Goal: Task Accomplishment & Management: Use online tool/utility

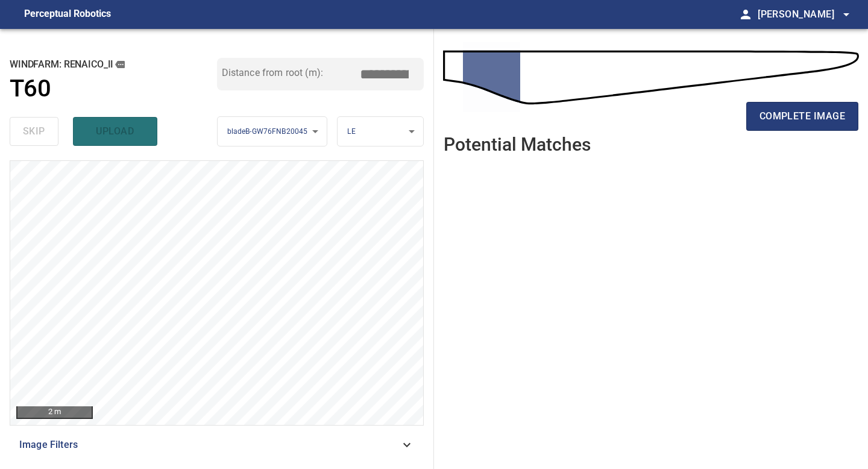
click at [629, 248] on ul at bounding box center [651, 307] width 415 height 286
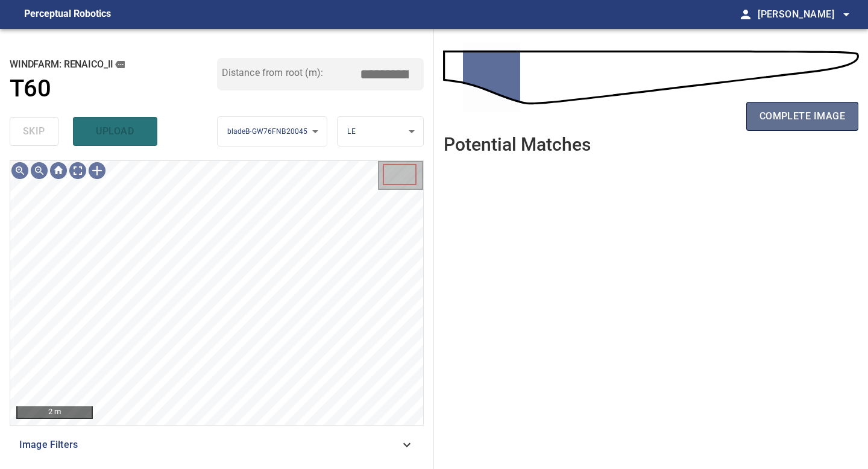
click at [695, 115] on span "complete image" at bounding box center [803, 116] width 86 height 17
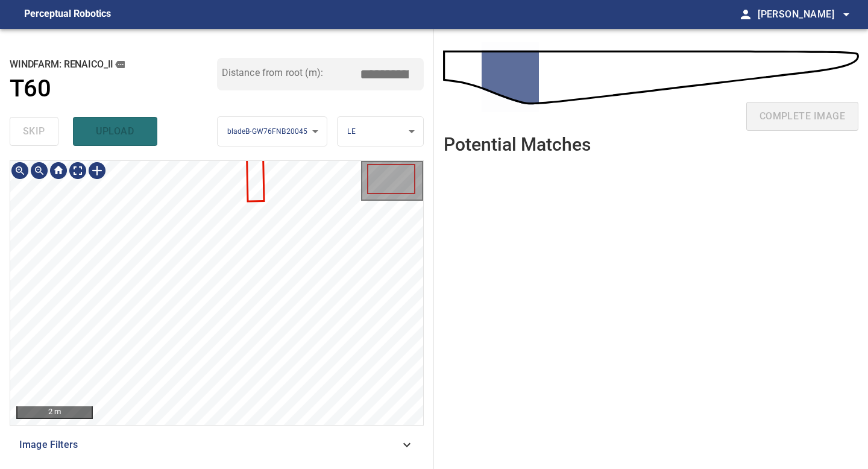
click at [218, 411] on div "**********" at bounding box center [217, 249] width 434 height 440
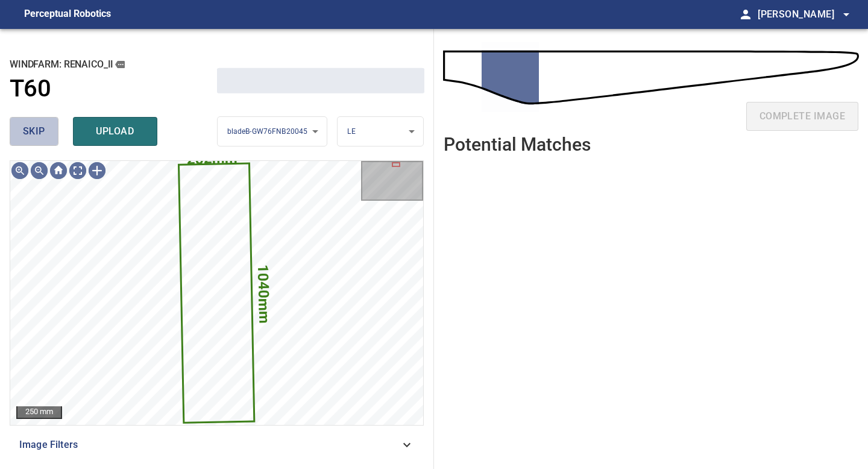
click at [37, 125] on span "skip" at bounding box center [34, 131] width 22 height 17
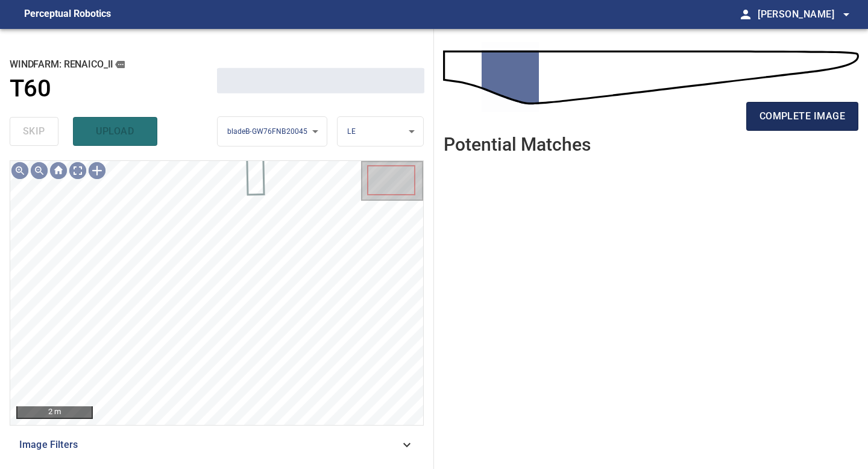
click at [695, 118] on span "complete image" at bounding box center [803, 116] width 86 height 17
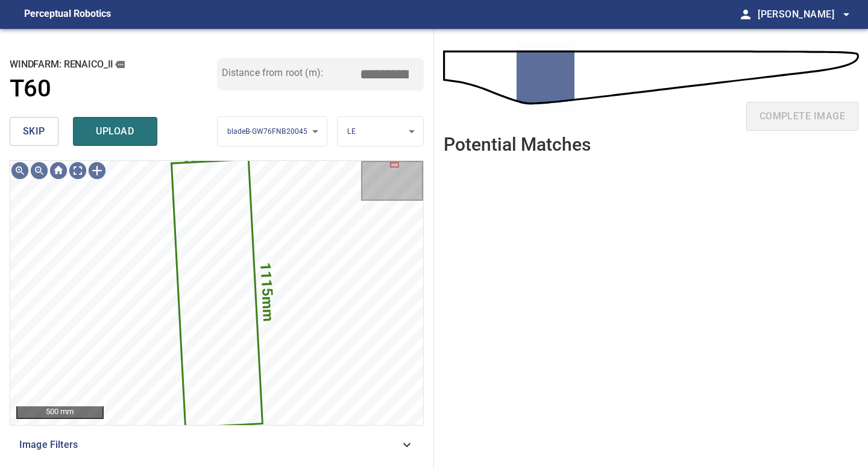
click at [19, 127] on button "skip" at bounding box center [34, 131] width 49 height 29
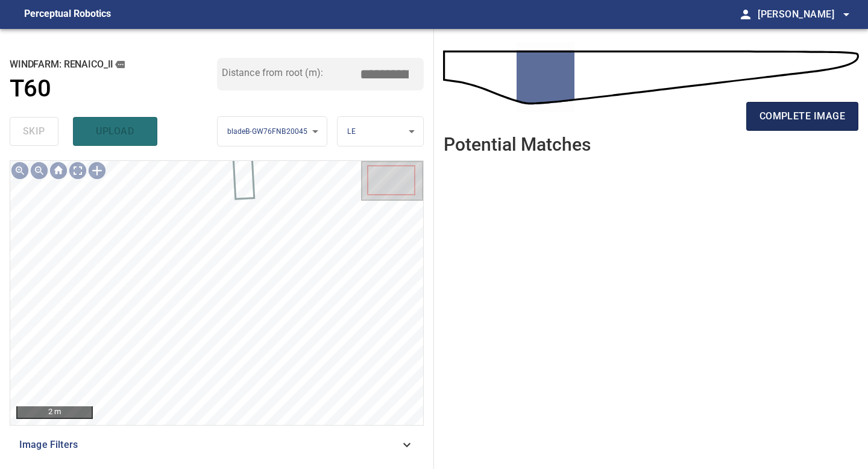
click at [695, 122] on span "complete image" at bounding box center [803, 116] width 86 height 17
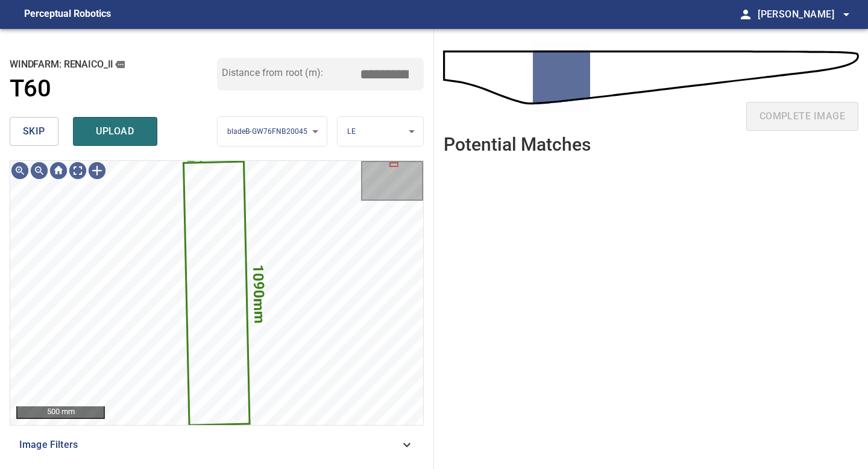
click at [42, 139] on span "skip" at bounding box center [34, 131] width 22 height 17
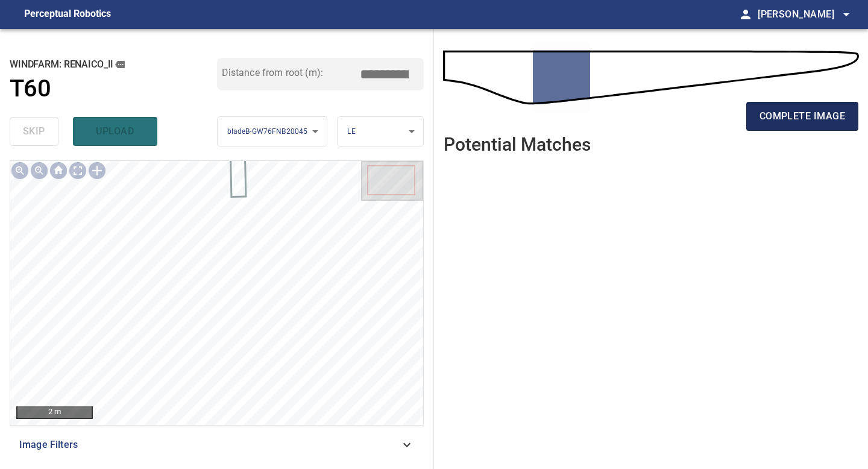
click at [695, 119] on span "complete image" at bounding box center [803, 116] width 86 height 17
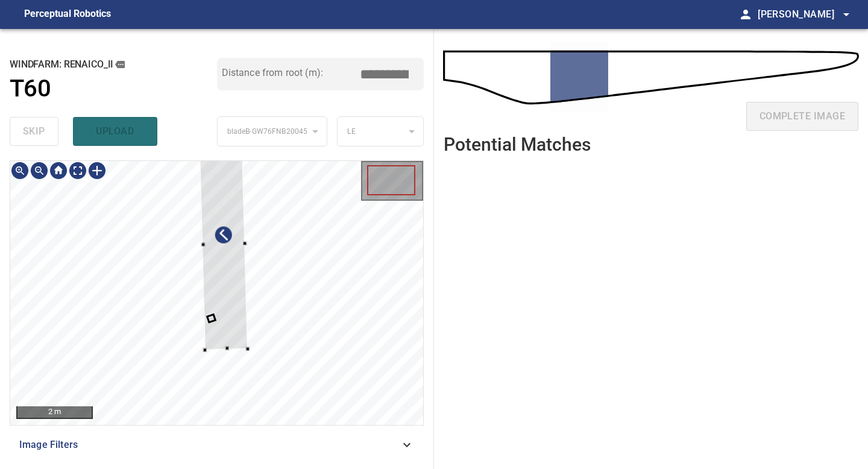
click at [204, 352] on div at bounding box center [216, 293] width 413 height 264
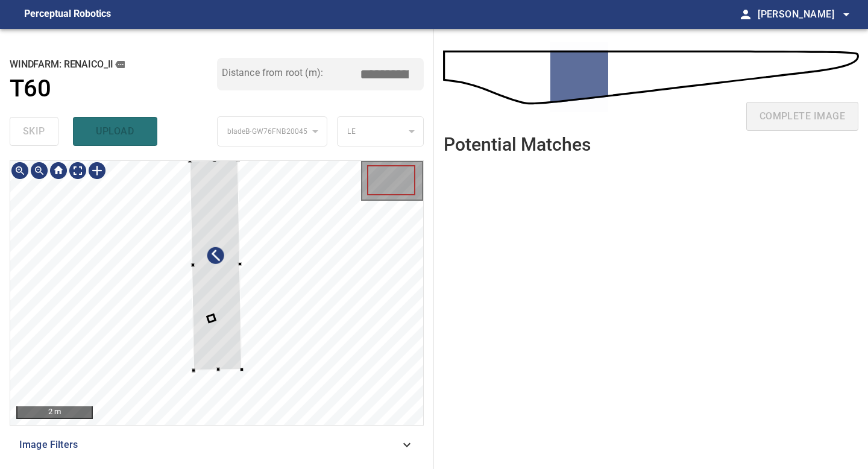
click at [229, 309] on div at bounding box center [216, 265] width 52 height 211
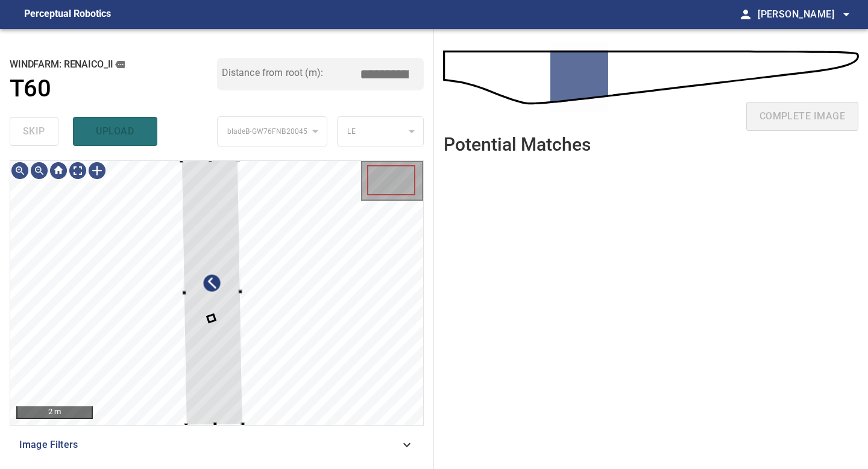
click at [184, 411] on div "2 m Image Filters" at bounding box center [217, 309] width 414 height 299
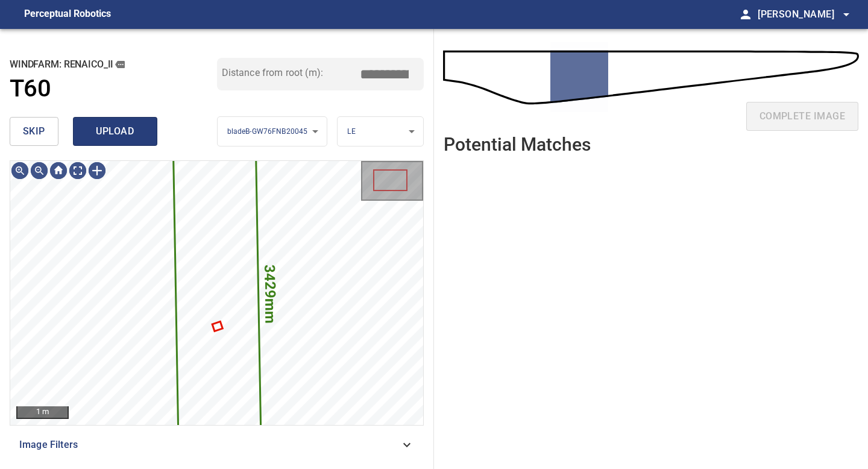
click at [91, 134] on span "upload" at bounding box center [115, 131] width 58 height 17
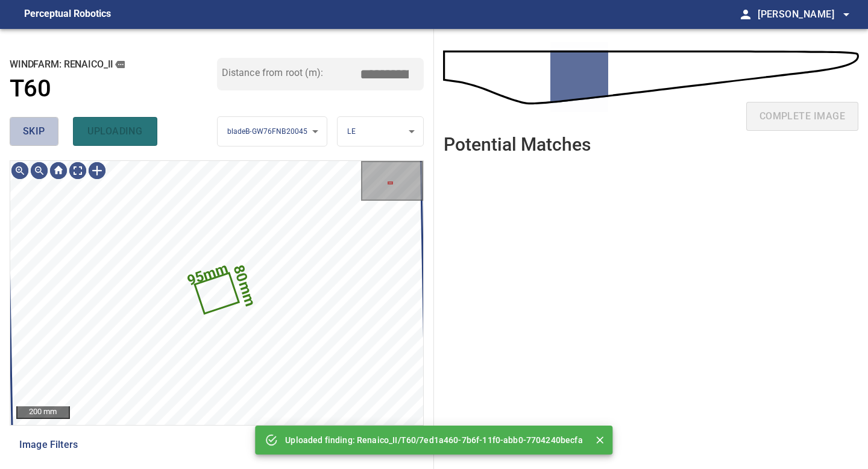
click at [30, 140] on button "skip" at bounding box center [34, 131] width 49 height 29
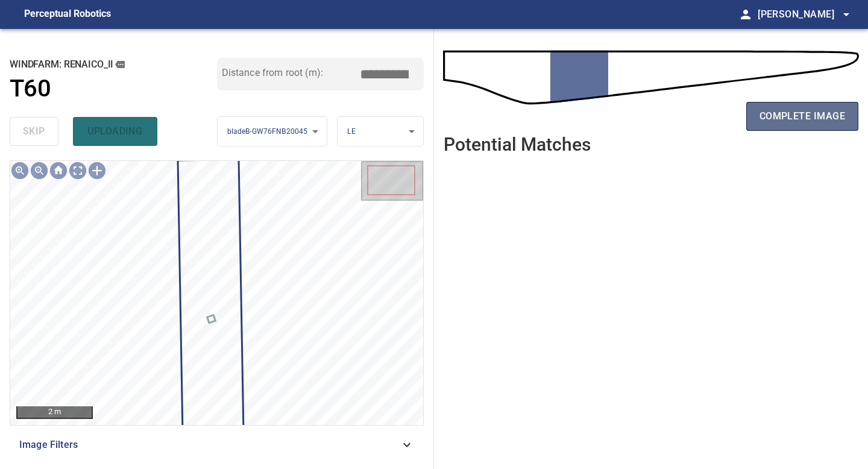
click at [695, 121] on span "complete image" at bounding box center [803, 116] width 86 height 17
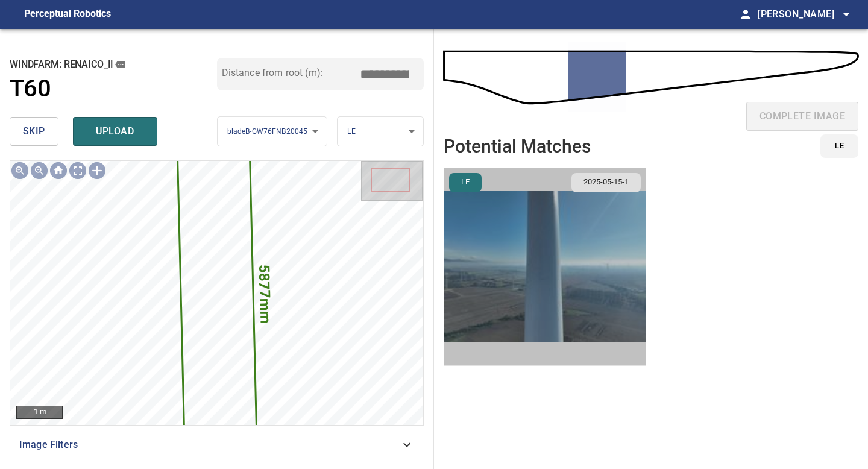
click at [558, 227] on img "button" at bounding box center [544, 266] width 201 height 197
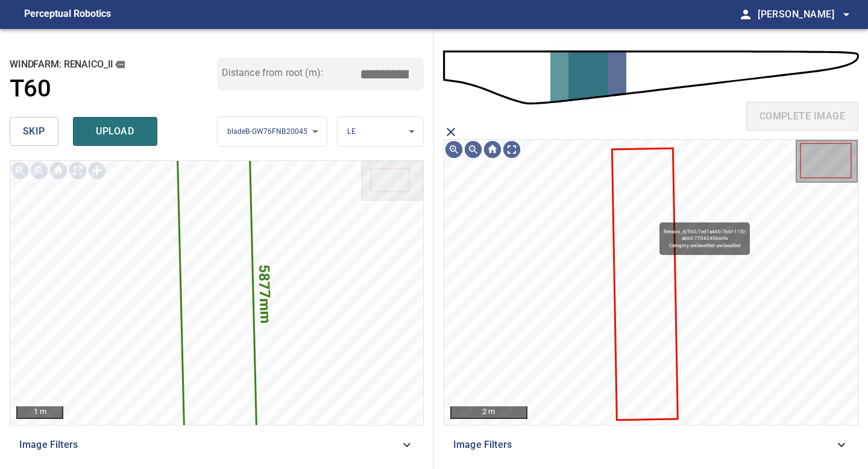
click at [654, 217] on icon at bounding box center [645, 284] width 64 height 270
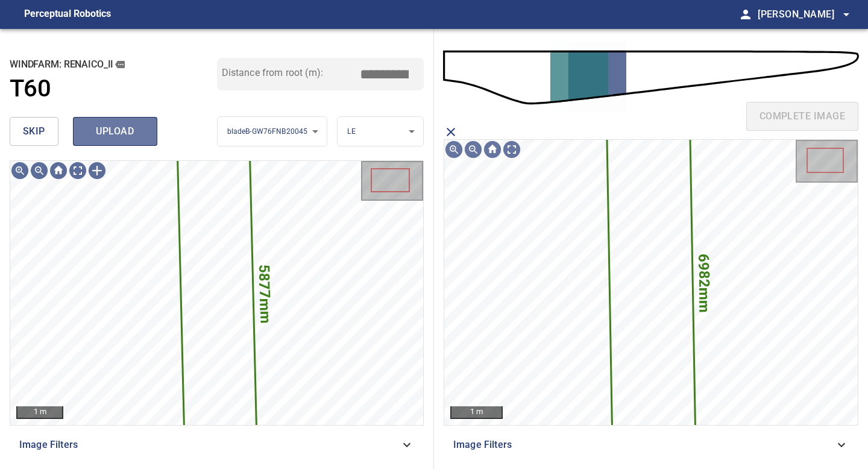
click at [121, 135] on span "upload" at bounding box center [115, 131] width 58 height 17
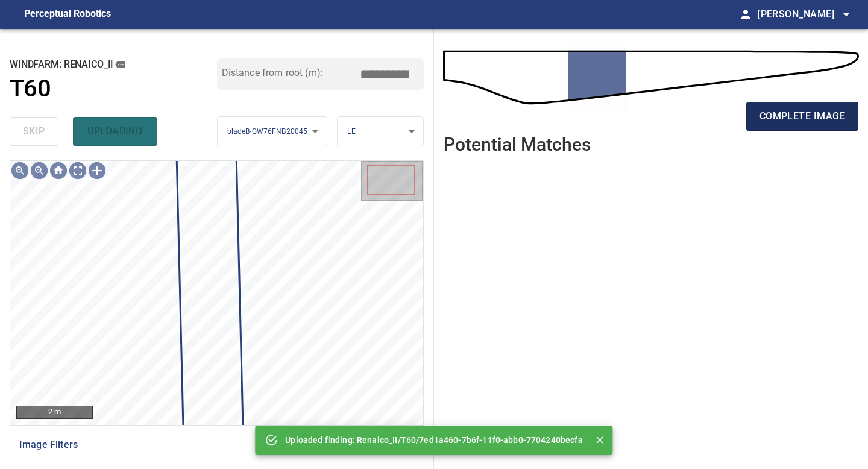
click at [695, 110] on button "complete image" at bounding box center [802, 116] width 112 height 29
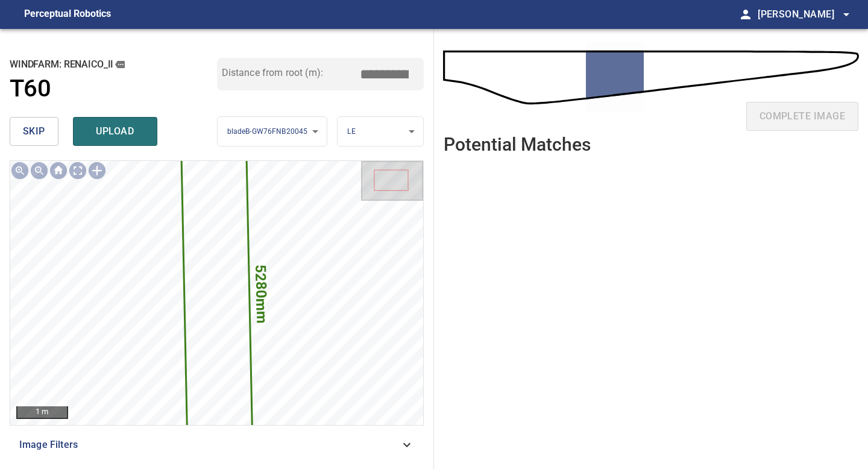
drag, startPoint x: 388, startPoint y: 74, endPoint x: 245, endPoint y: 74, distance: 142.9
click at [255, 74] on div "Distance from root (m): *****" at bounding box center [320, 74] width 207 height 33
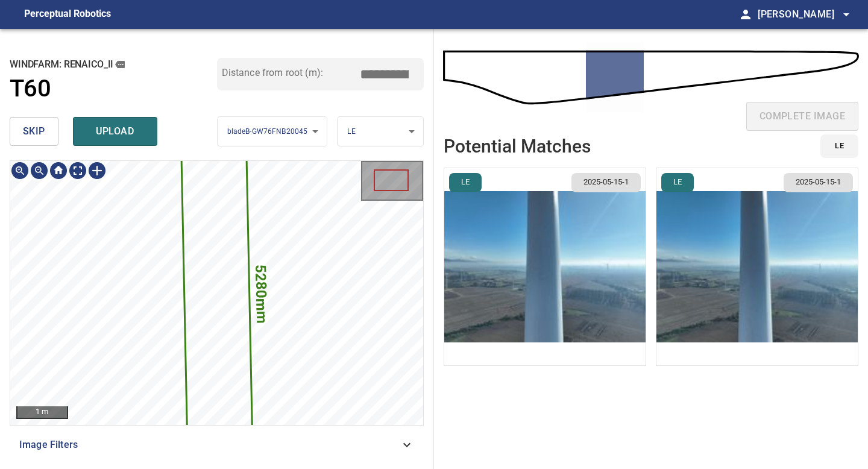
type input "*****"
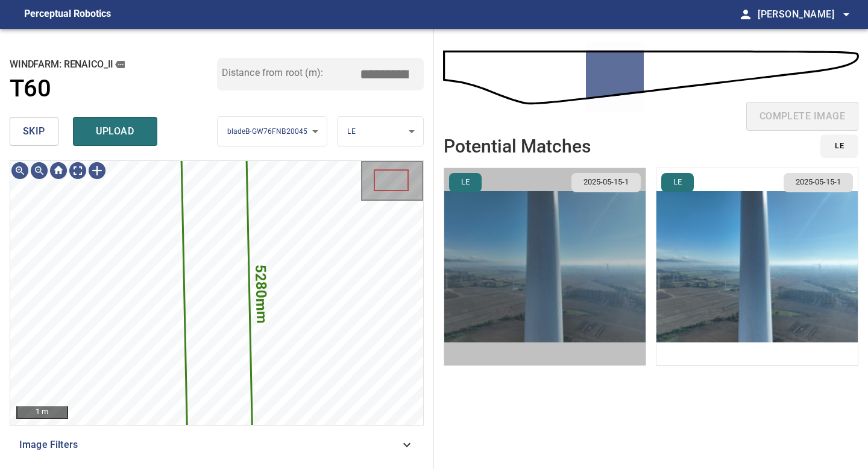
click at [510, 300] on img "button" at bounding box center [544, 266] width 201 height 197
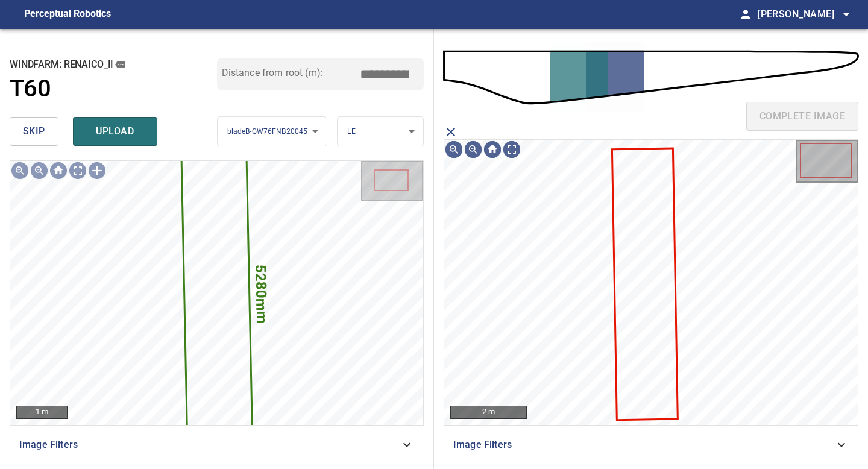
click at [618, 261] on icon at bounding box center [645, 284] width 64 height 270
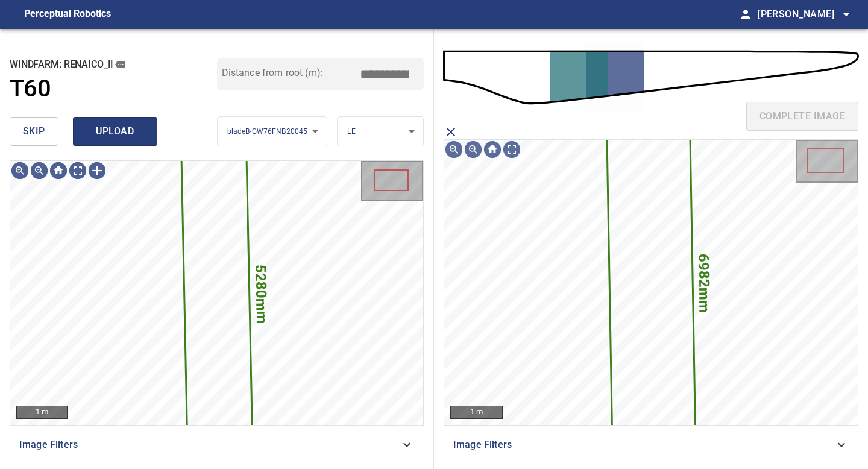
click at [116, 134] on span "upload" at bounding box center [115, 131] width 58 height 17
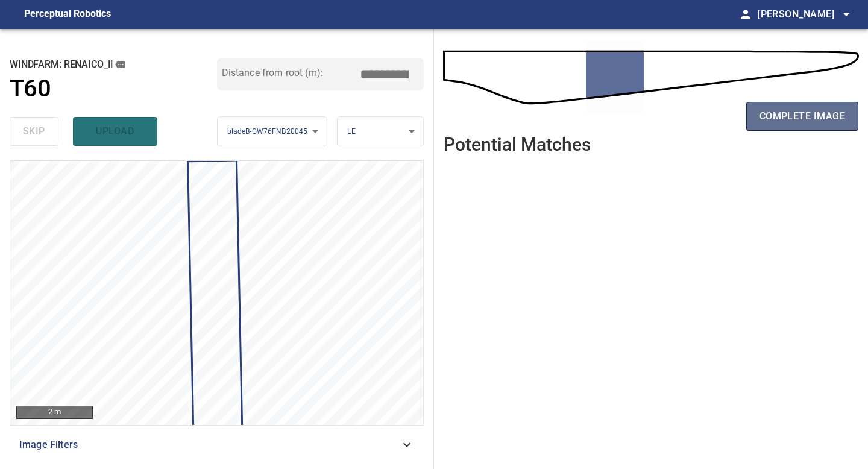
click at [695, 112] on span "complete image" at bounding box center [803, 116] width 86 height 17
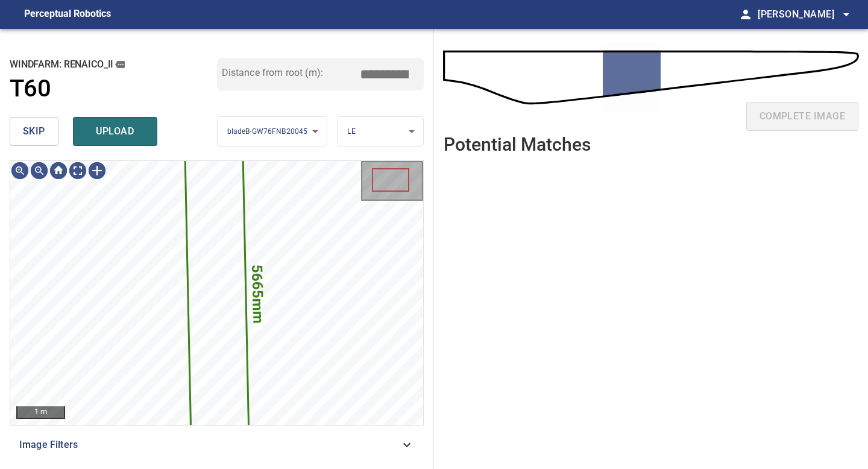
click at [40, 140] on button "skip" at bounding box center [34, 131] width 49 height 29
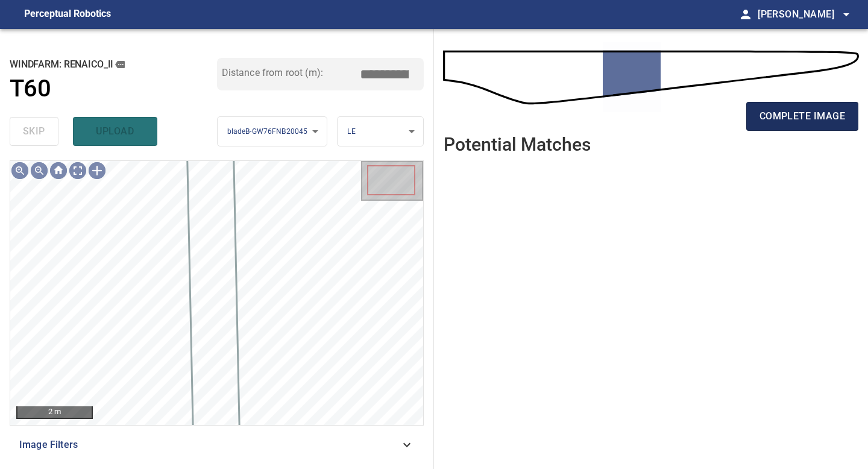
click at [695, 109] on button "complete image" at bounding box center [802, 116] width 112 height 29
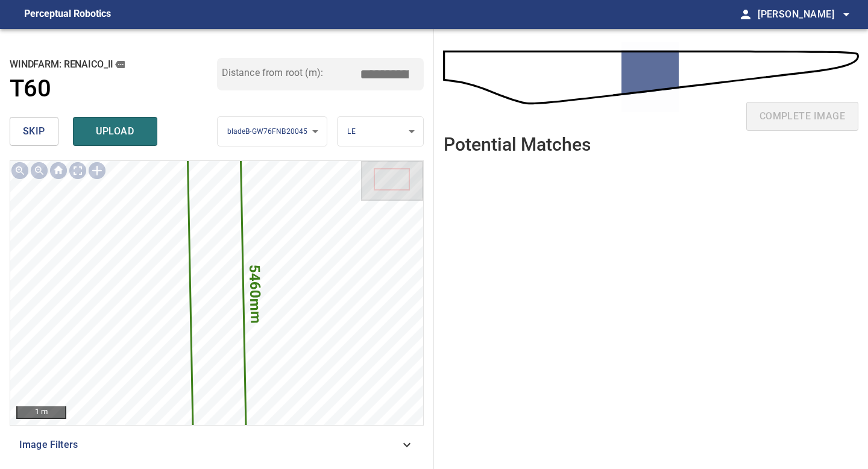
drag, startPoint x: 382, startPoint y: 74, endPoint x: 297, endPoint y: 74, distance: 85.0
click at [297, 74] on div "Distance from root (m): *****" at bounding box center [320, 74] width 207 height 33
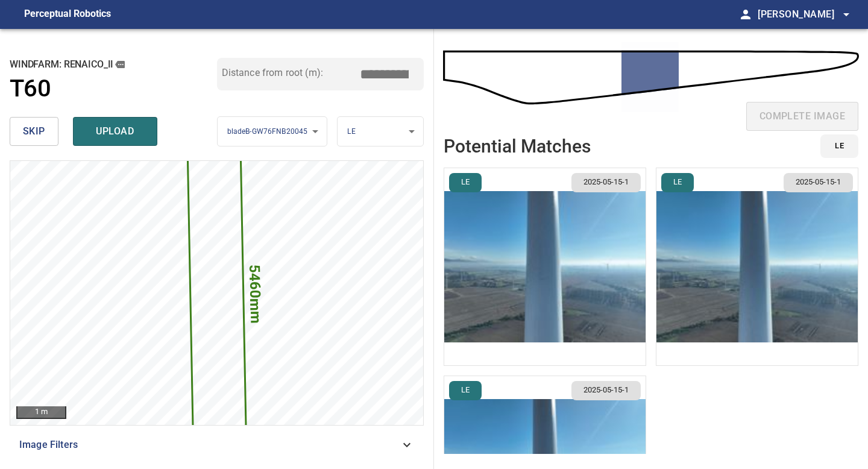
type input "*****"
click at [566, 227] on li "LE 2025-05-15-1" at bounding box center [545, 267] width 203 height 198
click at [566, 227] on img "button" at bounding box center [544, 266] width 201 height 197
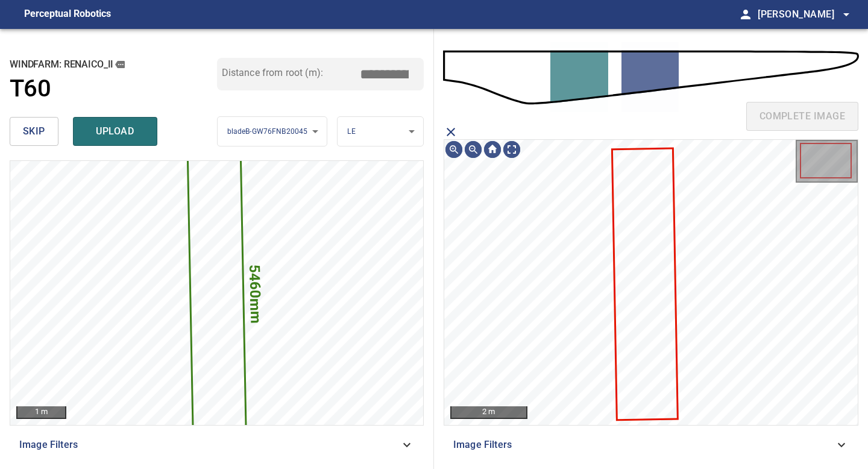
click at [660, 228] on icon at bounding box center [645, 284] width 64 height 270
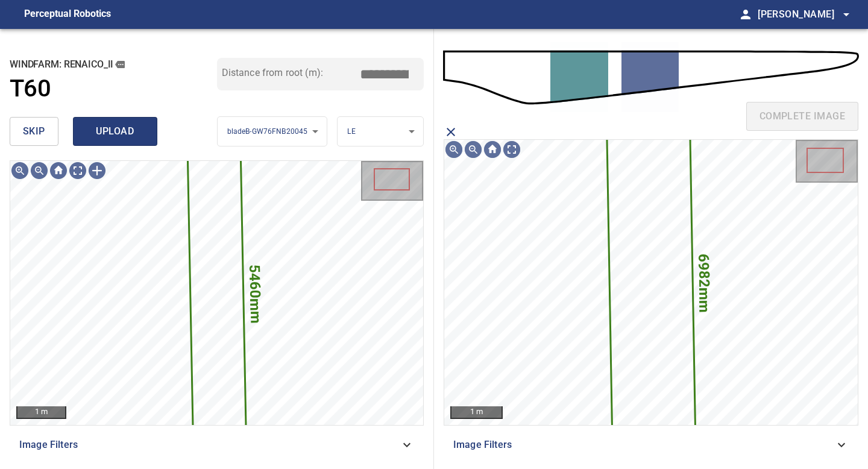
click at [136, 121] on button "upload" at bounding box center [115, 131] width 84 height 29
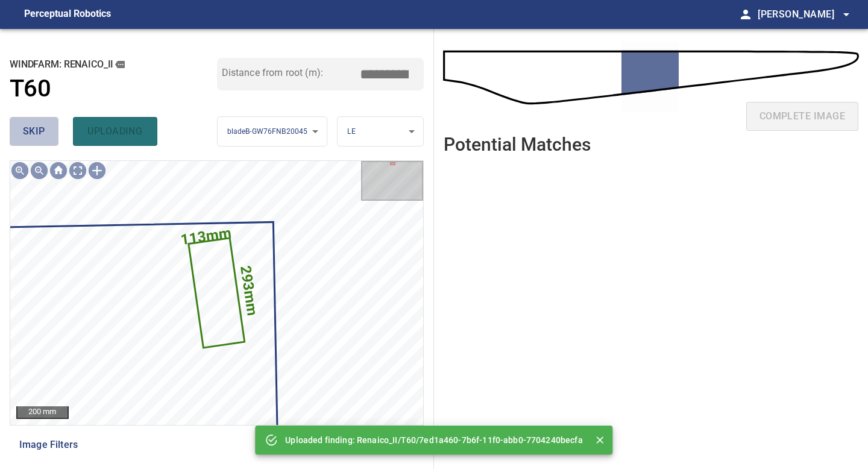
click at [40, 131] on span "skip" at bounding box center [34, 131] width 22 height 17
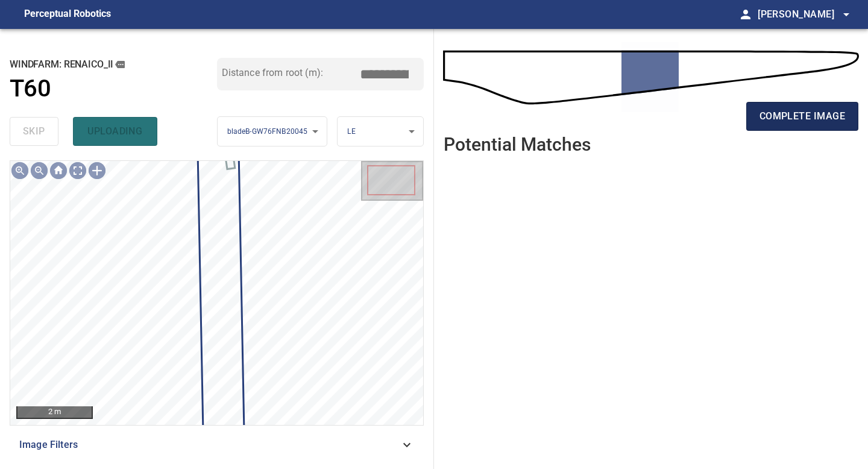
click at [695, 110] on span "complete image" at bounding box center [803, 116] width 86 height 17
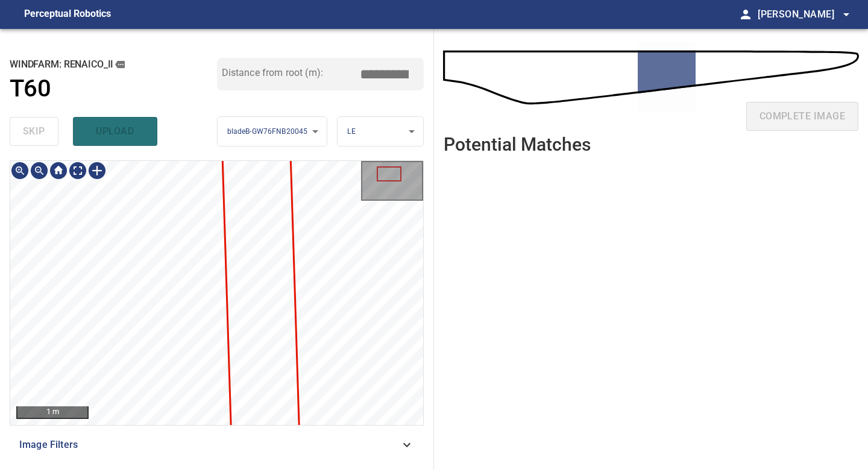
click at [188, 411] on div "1 m Image Filters" at bounding box center [217, 309] width 414 height 299
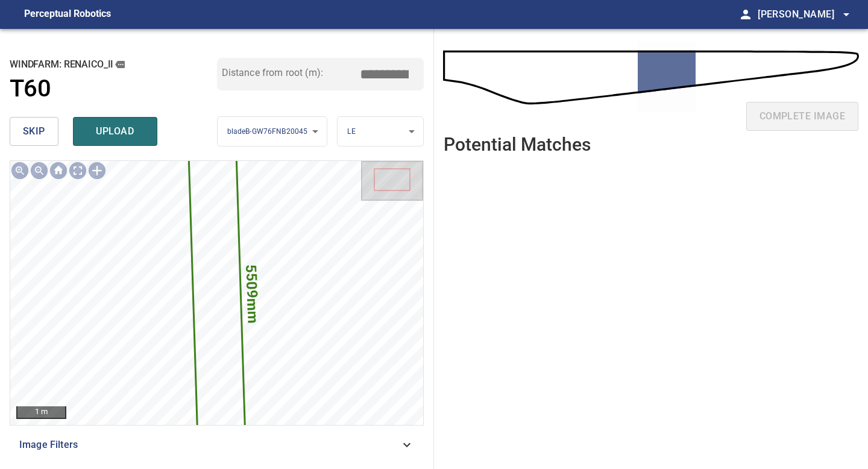
drag, startPoint x: 387, startPoint y: 72, endPoint x: 275, endPoint y: 77, distance: 112.2
click at [294, 75] on div "Distance from root (m): *****" at bounding box center [320, 74] width 207 height 33
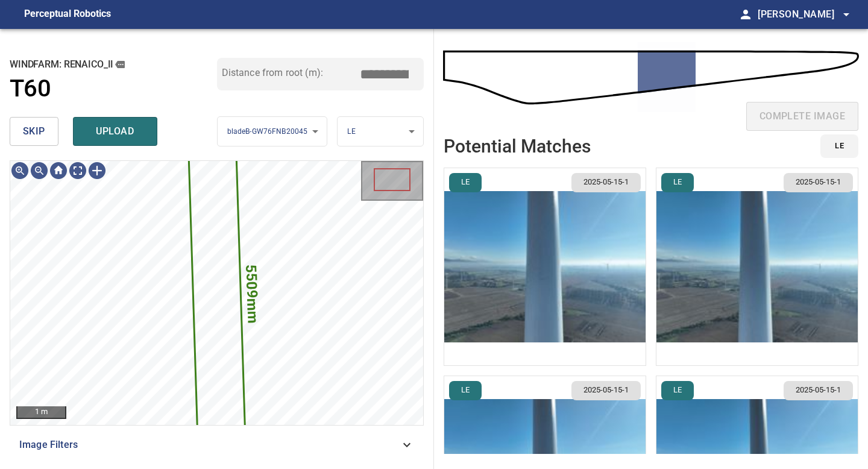
type input "*****"
click at [490, 270] on img "button" at bounding box center [544, 266] width 201 height 197
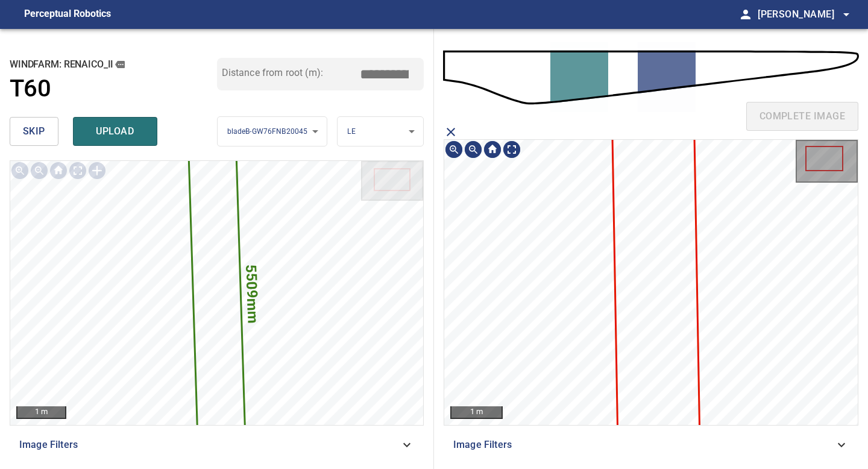
click at [622, 242] on icon at bounding box center [656, 299] width 87 height 366
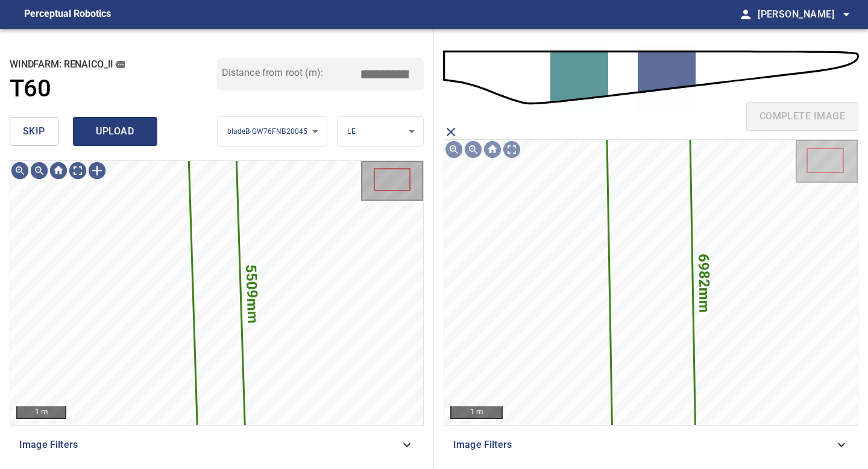
click at [127, 136] on span "upload" at bounding box center [115, 131] width 58 height 17
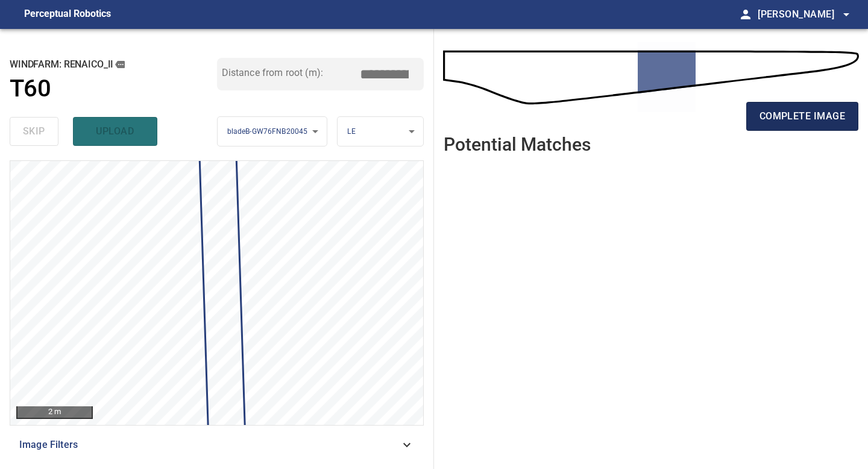
click at [695, 115] on span "complete image" at bounding box center [803, 116] width 86 height 17
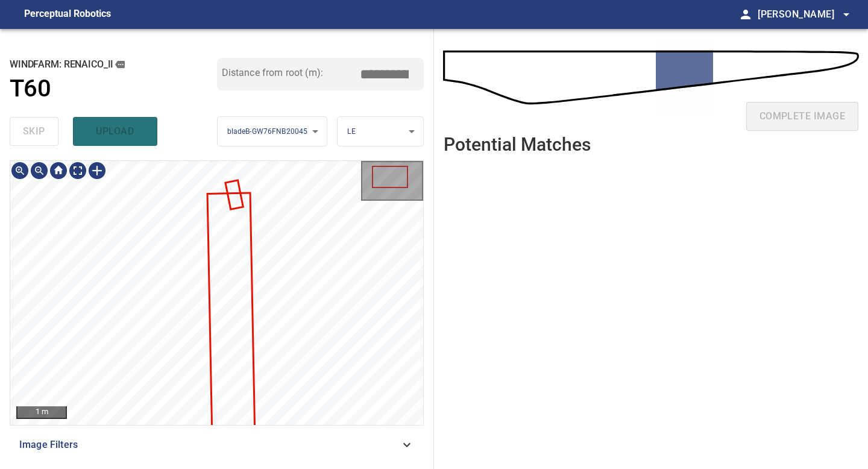
click at [178, 411] on div "**********" at bounding box center [217, 249] width 434 height 440
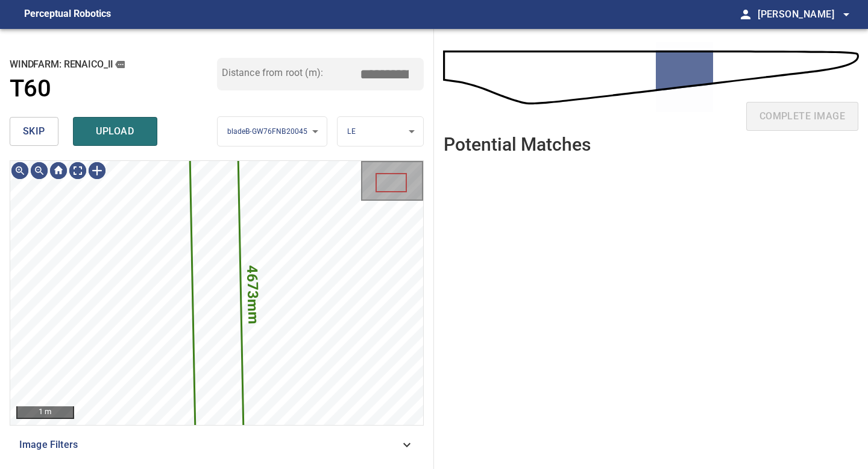
click at [39, 124] on span "skip" at bounding box center [34, 131] width 22 height 17
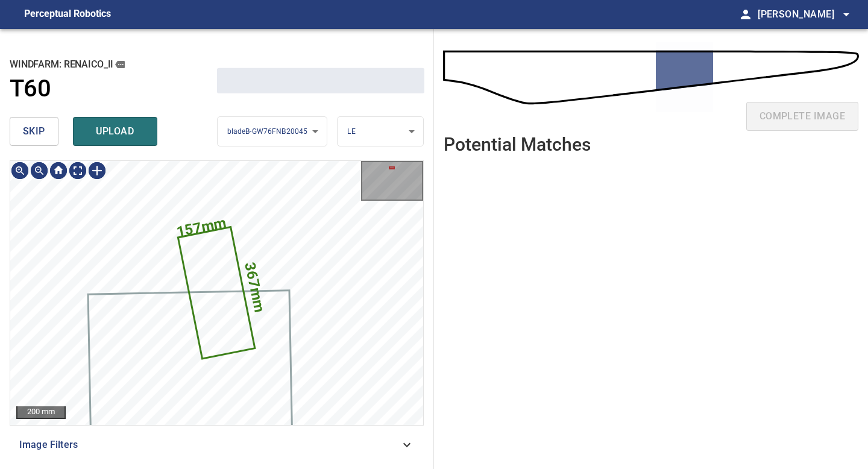
click at [39, 124] on span "skip" at bounding box center [34, 131] width 22 height 17
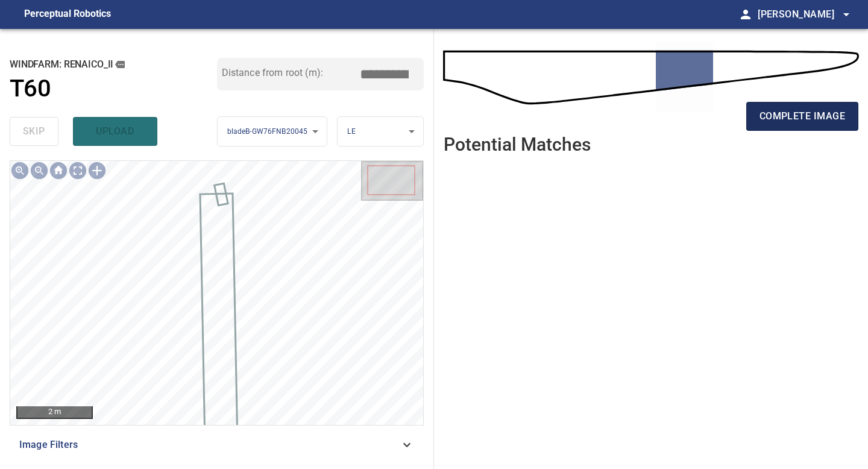
click at [695, 113] on span "complete image" at bounding box center [803, 116] width 86 height 17
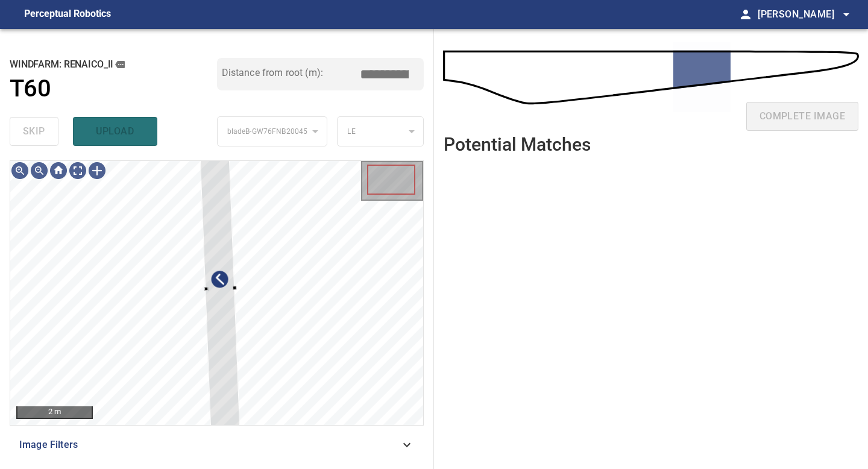
click at [243, 411] on div "2 m Image Filters" at bounding box center [217, 309] width 414 height 299
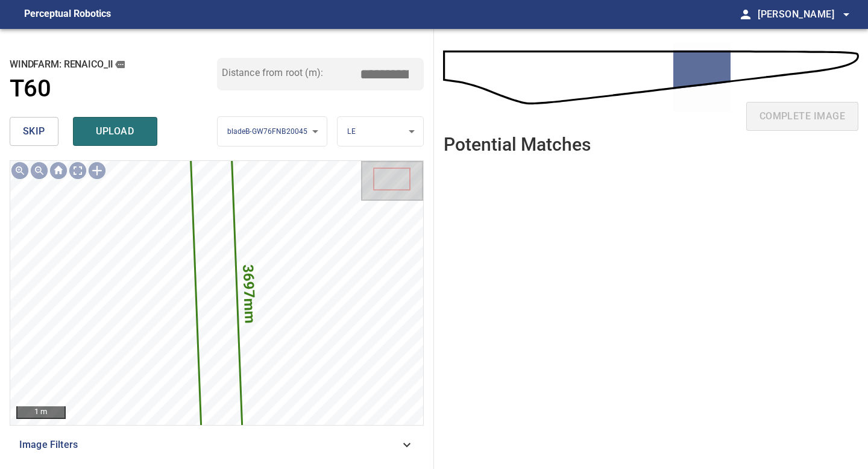
drag, startPoint x: 384, startPoint y: 75, endPoint x: 315, endPoint y: 99, distance: 73.6
click at [372, 77] on input "*****" at bounding box center [389, 74] width 60 height 23
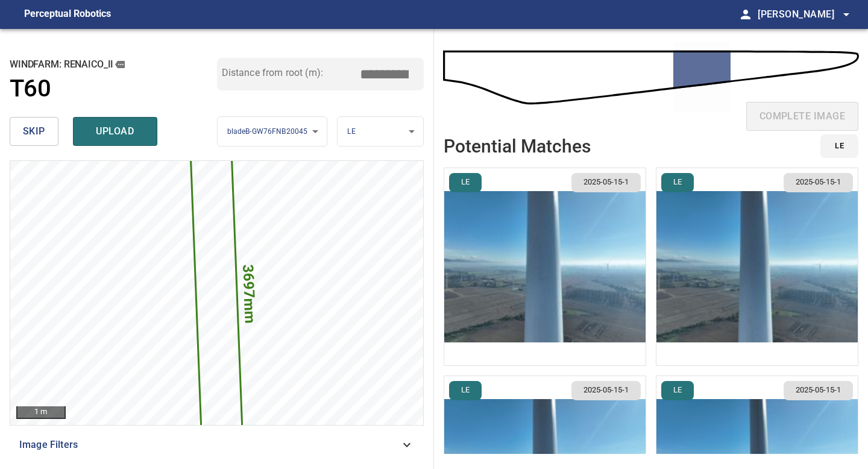
type input "*****"
click at [577, 234] on img "button" at bounding box center [544, 266] width 201 height 197
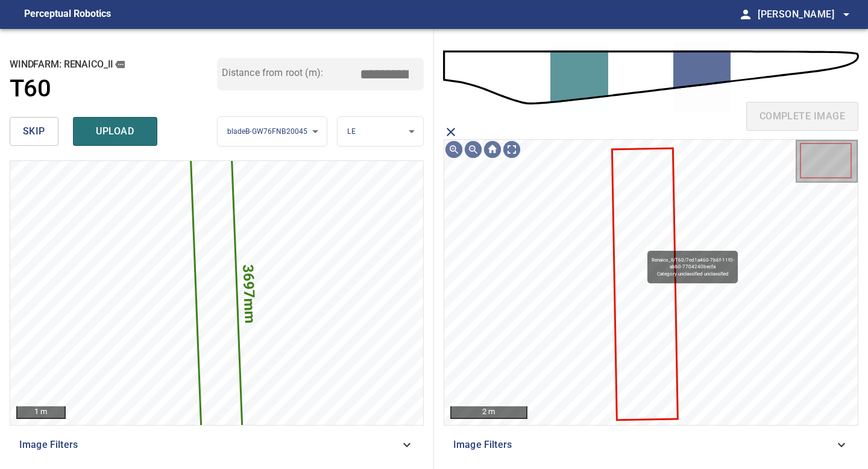
click at [642, 245] on icon at bounding box center [645, 284] width 64 height 270
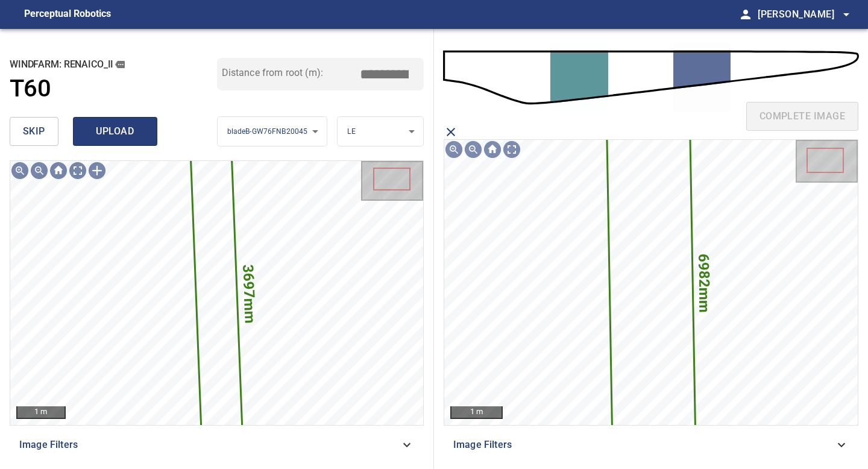
click at [131, 131] on span "upload" at bounding box center [115, 131] width 58 height 17
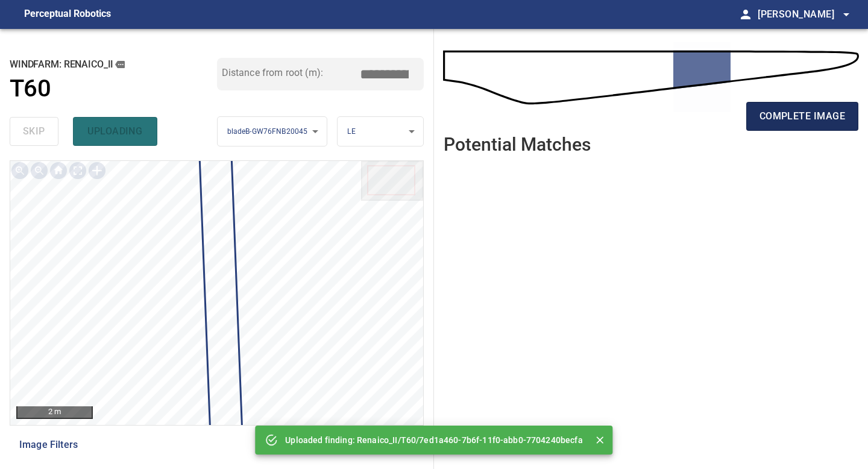
click at [695, 111] on span "complete image" at bounding box center [803, 116] width 86 height 17
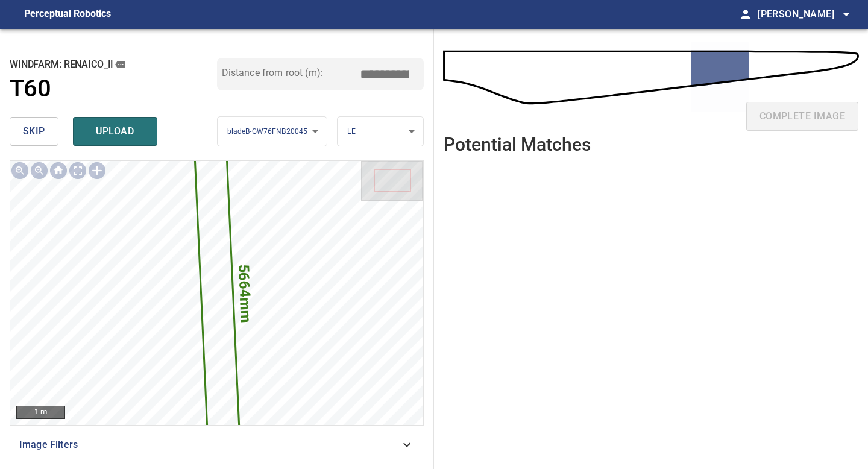
drag, startPoint x: 388, startPoint y: 73, endPoint x: 270, endPoint y: 73, distance: 118.2
click at [341, 73] on div "Distance from root (m): *****" at bounding box center [320, 74] width 207 height 33
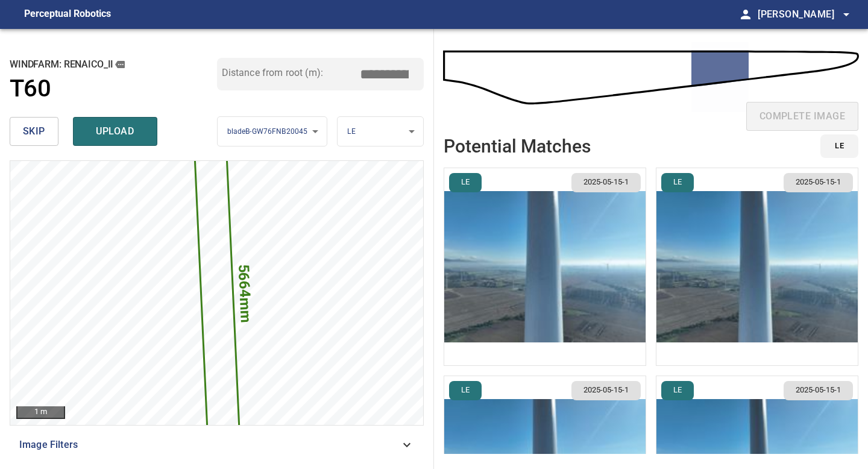
type input "*****"
click at [560, 308] on img "button" at bounding box center [544, 266] width 201 height 197
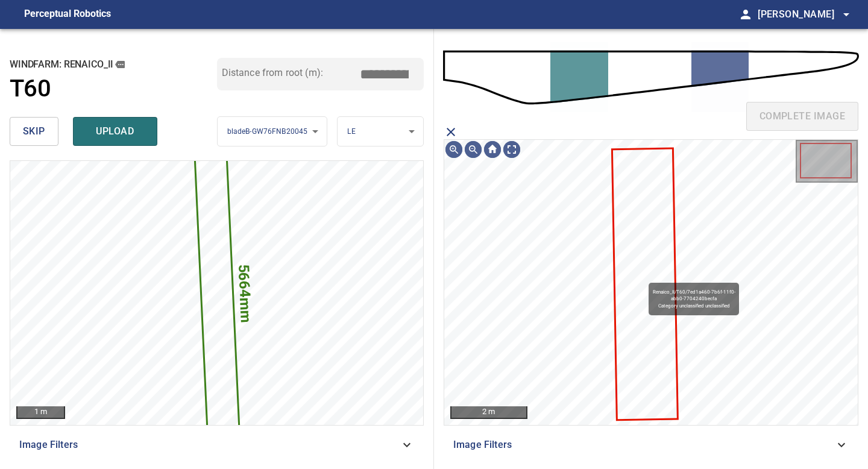
click at [643, 277] on icon at bounding box center [645, 284] width 64 height 270
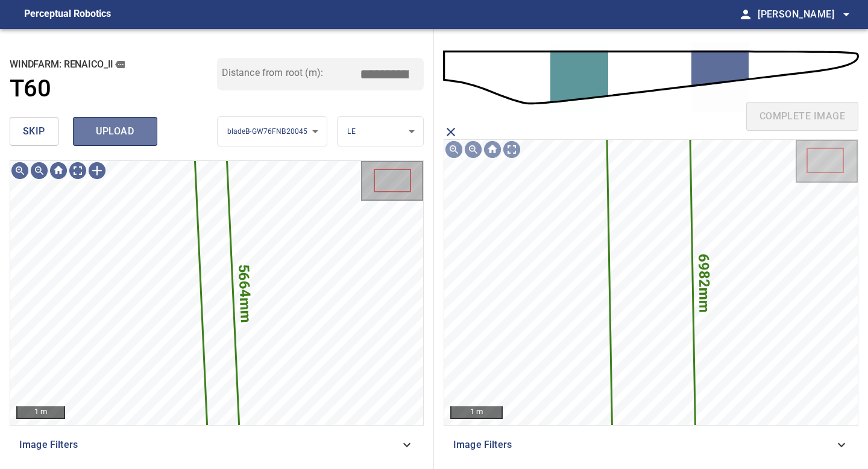
click at [122, 124] on span "upload" at bounding box center [115, 131] width 58 height 17
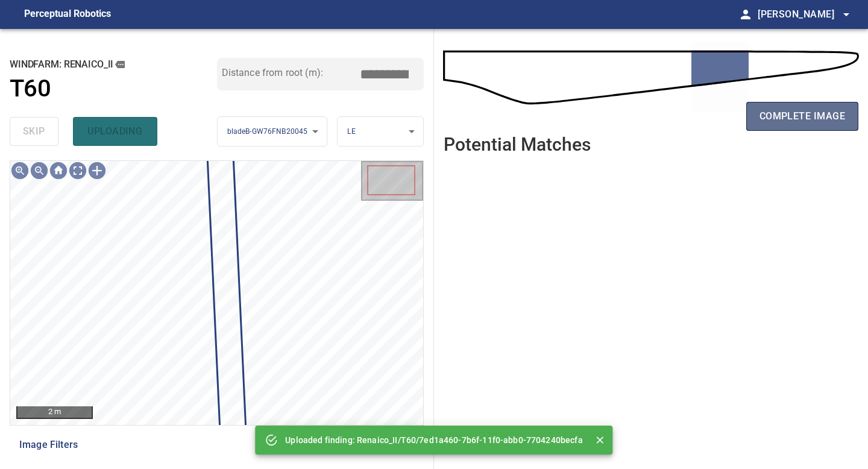
click at [695, 110] on span "complete image" at bounding box center [803, 116] width 86 height 17
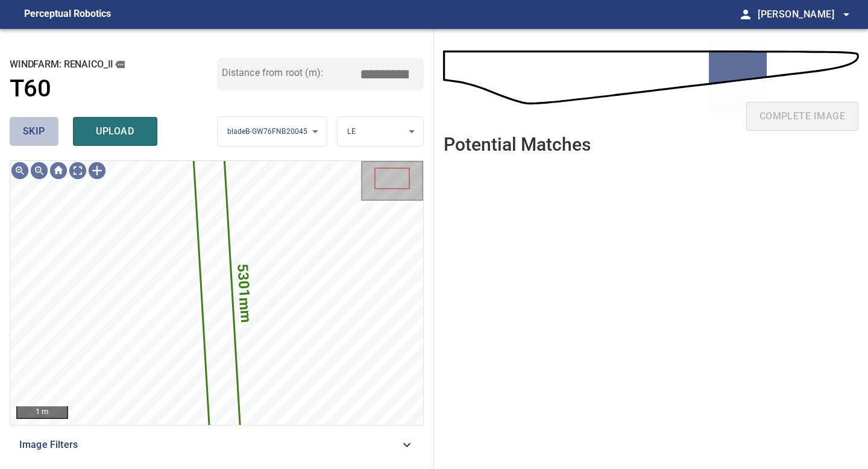
click at [22, 118] on button "skip" at bounding box center [34, 131] width 49 height 29
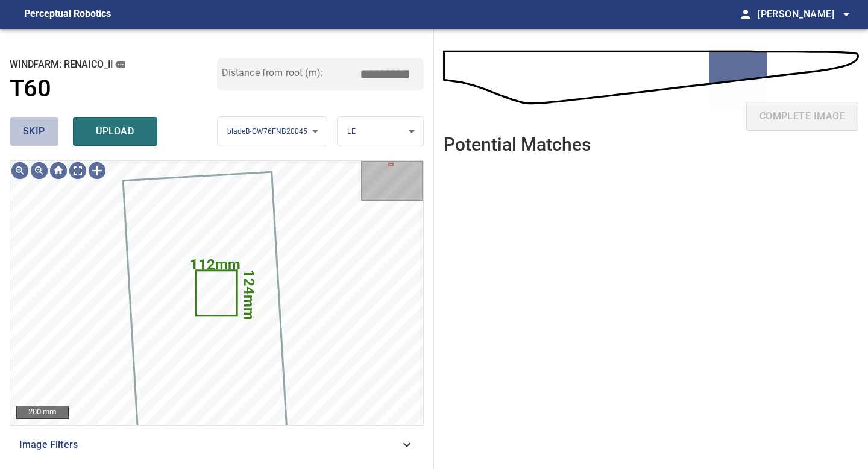
click at [33, 118] on button "skip" at bounding box center [34, 131] width 49 height 29
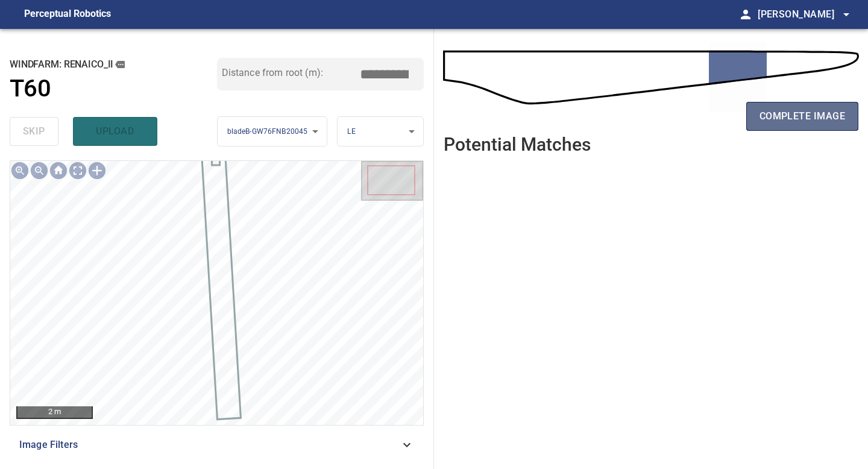
click at [695, 119] on span "complete image" at bounding box center [803, 116] width 86 height 17
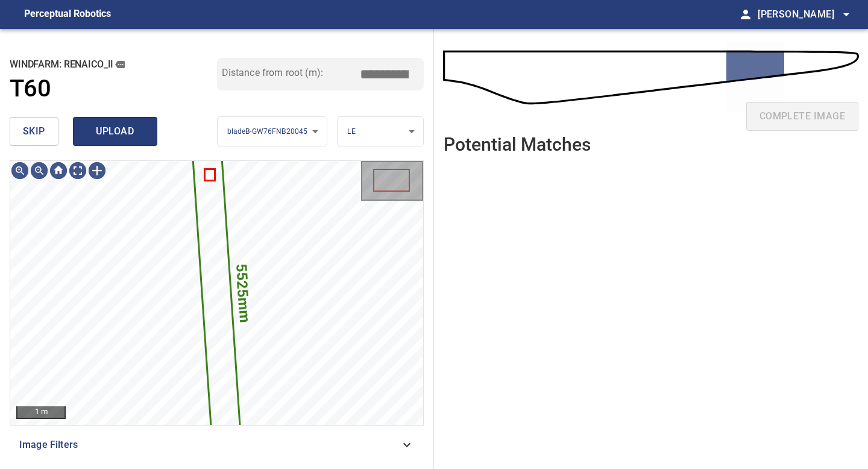
click at [134, 128] on span "upload" at bounding box center [115, 131] width 58 height 17
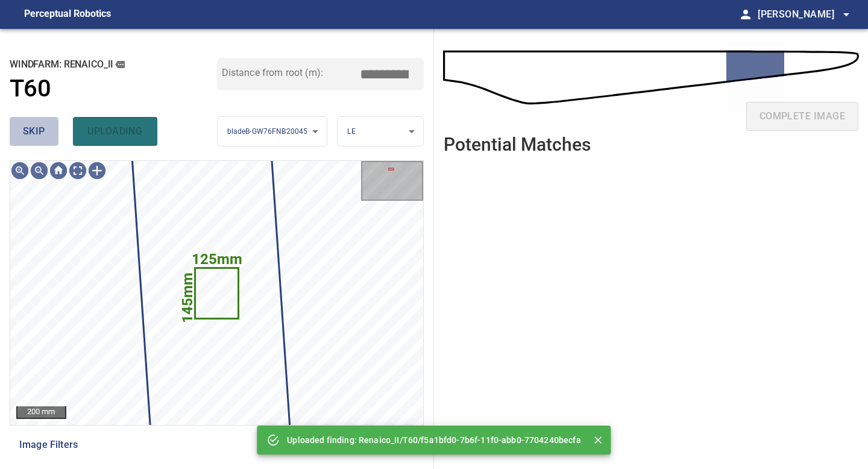
click at [46, 132] on button "skip" at bounding box center [34, 131] width 49 height 29
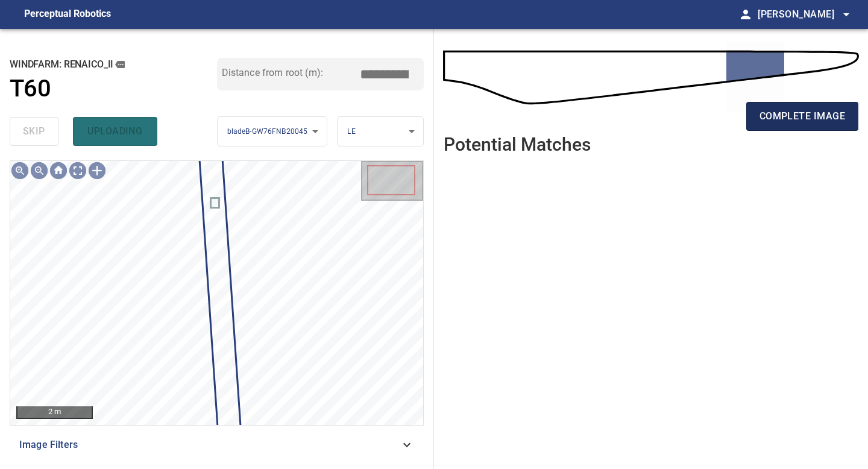
click at [695, 119] on span "complete image" at bounding box center [803, 116] width 86 height 17
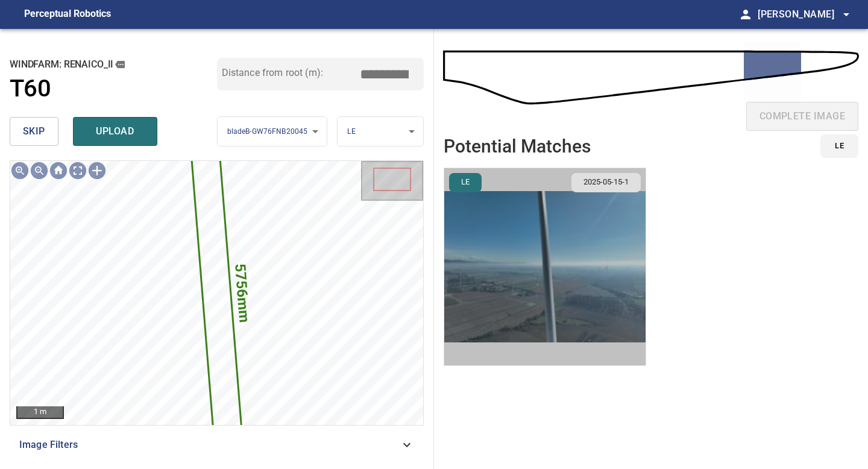
click at [552, 247] on img "button" at bounding box center [544, 266] width 201 height 197
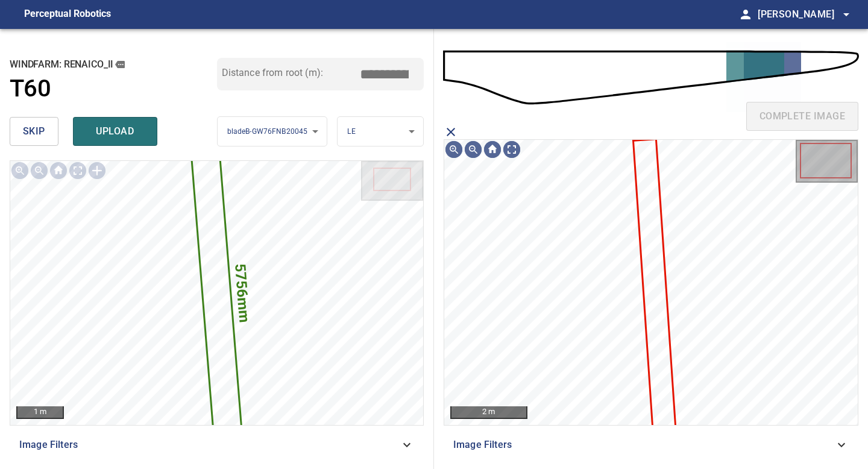
click at [648, 236] on icon at bounding box center [654, 283] width 40 height 287
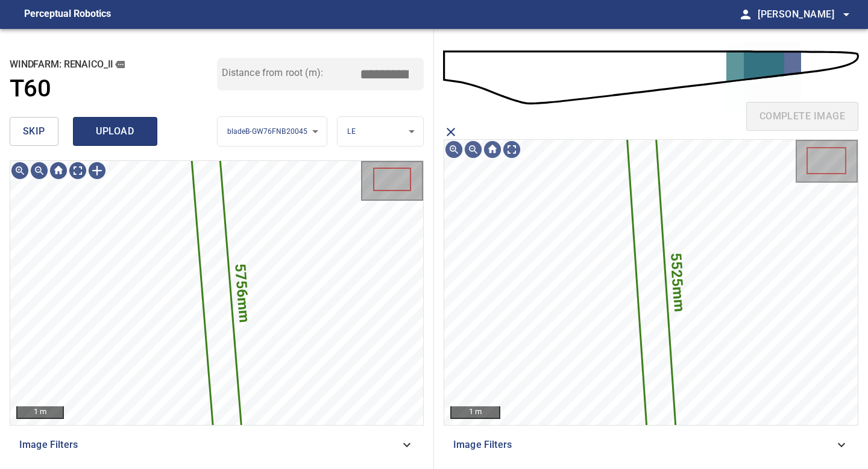
click at [125, 121] on button "upload" at bounding box center [115, 131] width 84 height 29
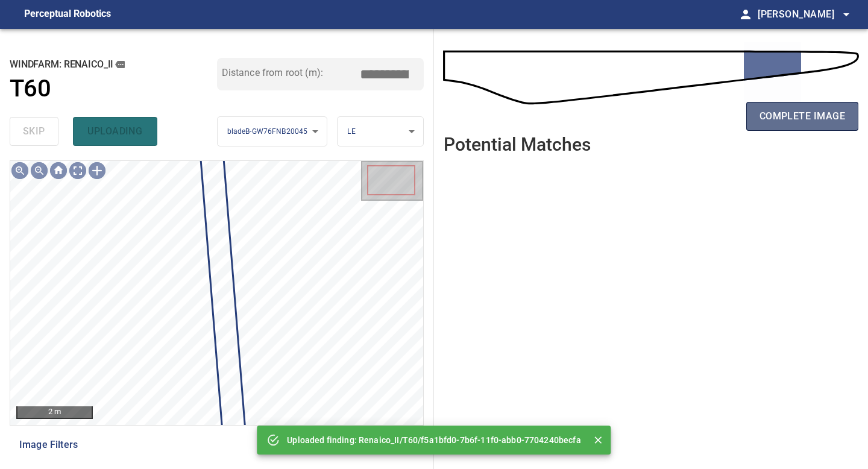
click at [695, 110] on span "complete image" at bounding box center [803, 116] width 86 height 17
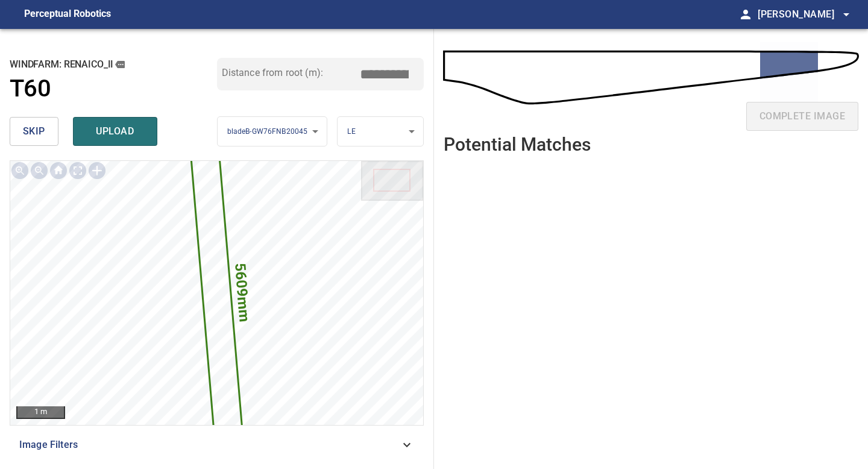
click at [383, 72] on input "*****" at bounding box center [389, 74] width 60 height 23
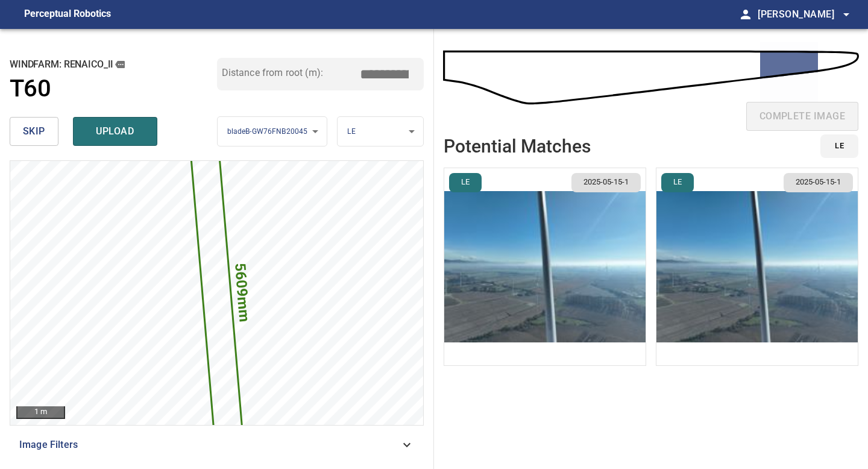
type input "*****"
click at [560, 274] on img "button" at bounding box center [544, 266] width 201 height 197
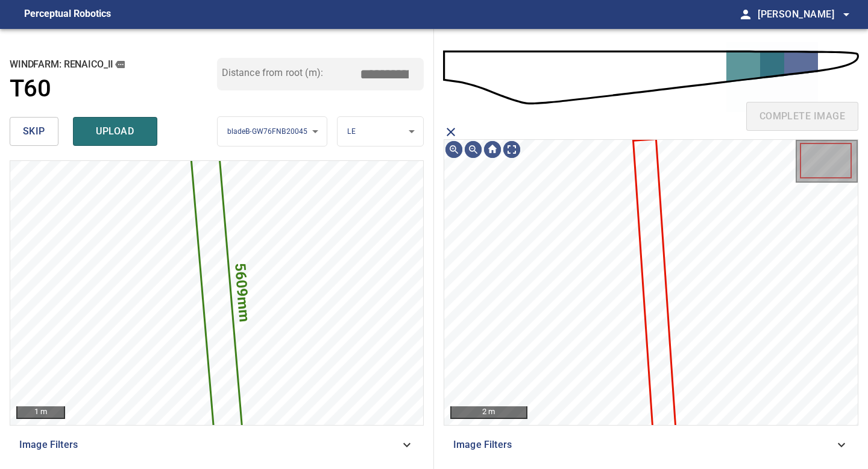
click at [651, 233] on icon at bounding box center [654, 283] width 40 height 287
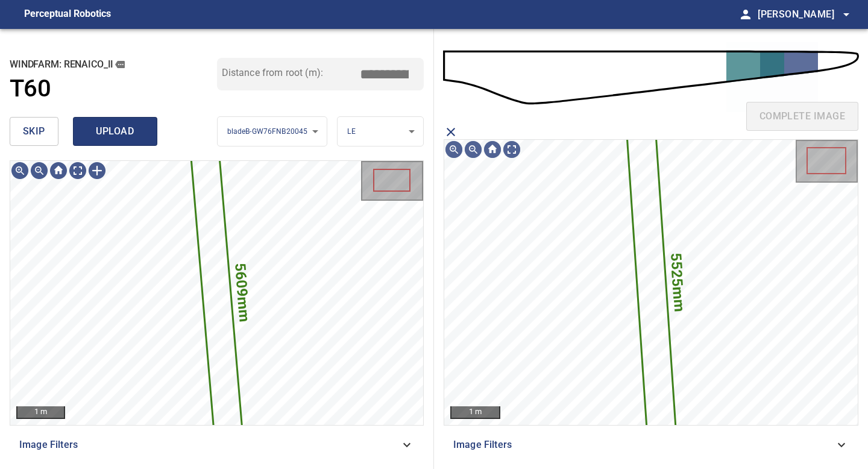
click at [128, 134] on span "upload" at bounding box center [115, 131] width 58 height 17
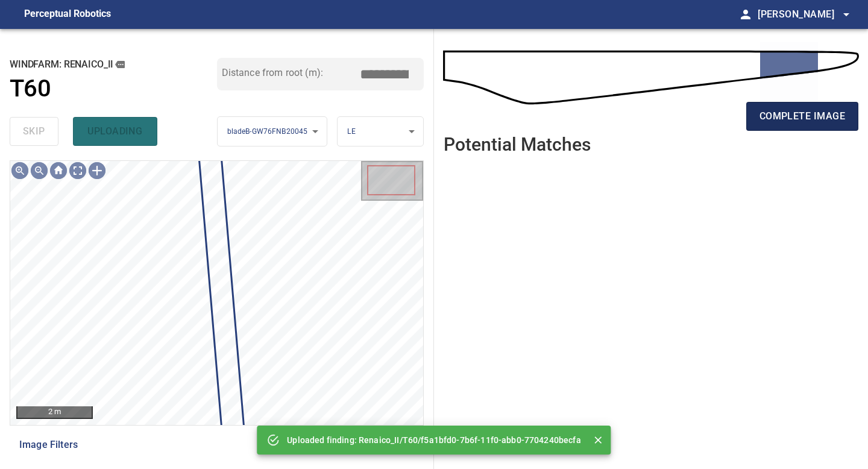
click at [695, 110] on span "complete image" at bounding box center [803, 116] width 86 height 17
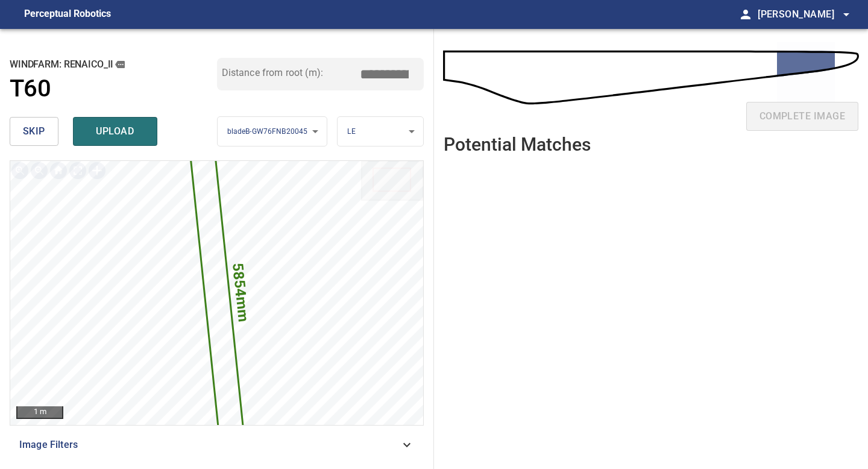
click at [382, 74] on input "*****" at bounding box center [389, 74] width 60 height 23
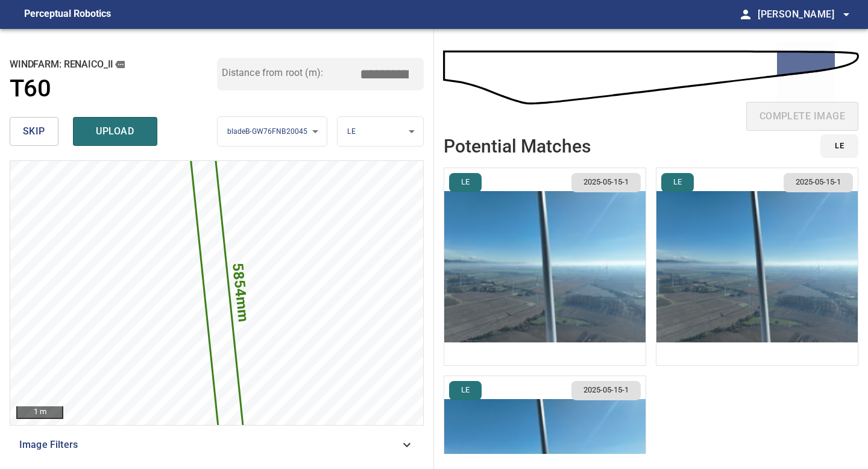
type input "*****"
click at [611, 257] on img "button" at bounding box center [544, 266] width 201 height 197
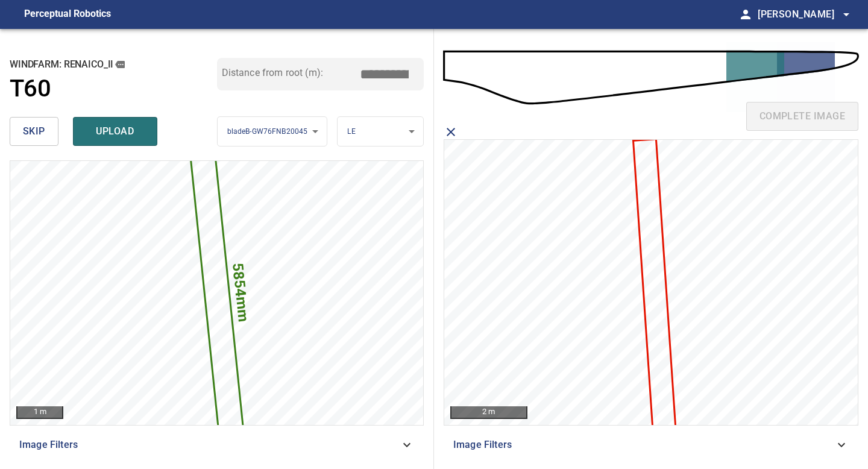
click at [652, 233] on icon at bounding box center [654, 283] width 40 height 287
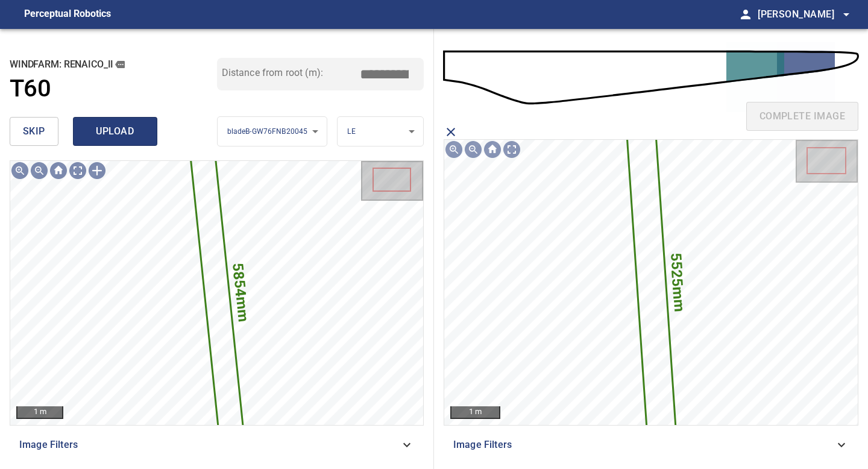
click at [128, 132] on span "upload" at bounding box center [115, 131] width 58 height 17
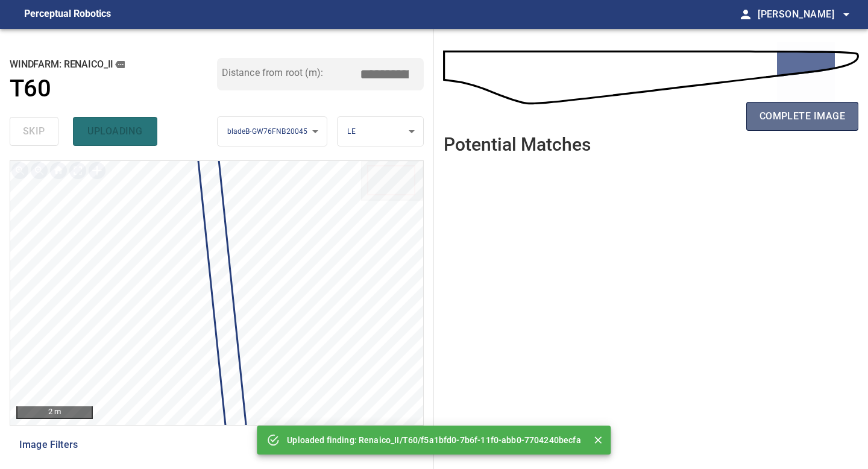
click at [695, 118] on span "complete image" at bounding box center [803, 116] width 86 height 17
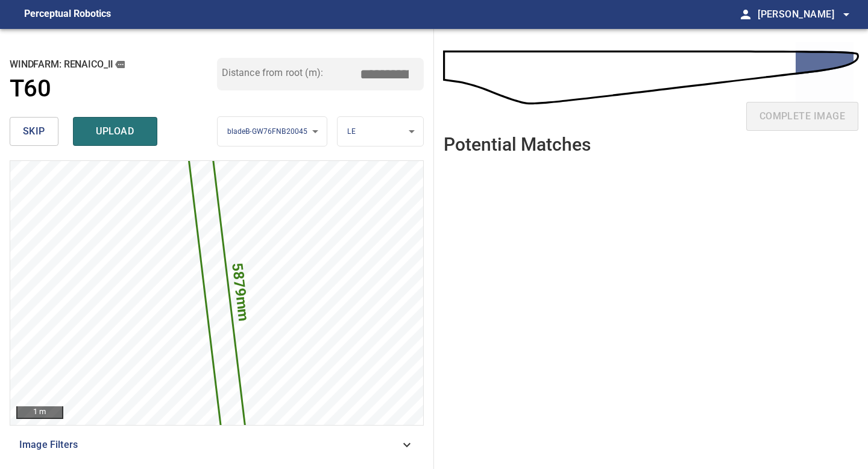
drag, startPoint x: 380, startPoint y: 73, endPoint x: 332, endPoint y: 73, distance: 48.2
click at [339, 73] on div "Distance from root (m): *****" at bounding box center [320, 74] width 207 height 33
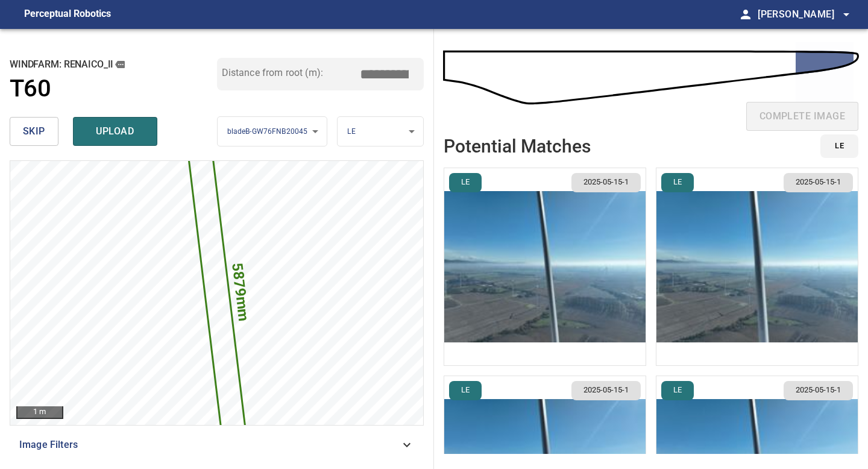
type input "*****"
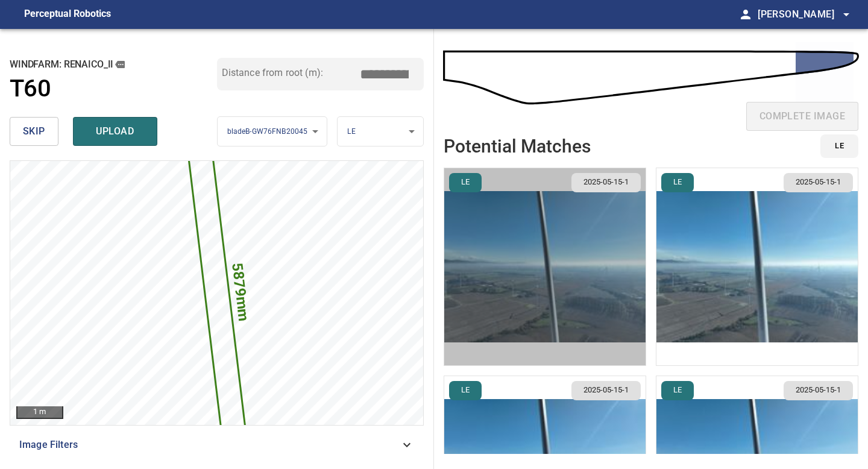
click at [549, 283] on img "button" at bounding box center [544, 266] width 201 height 197
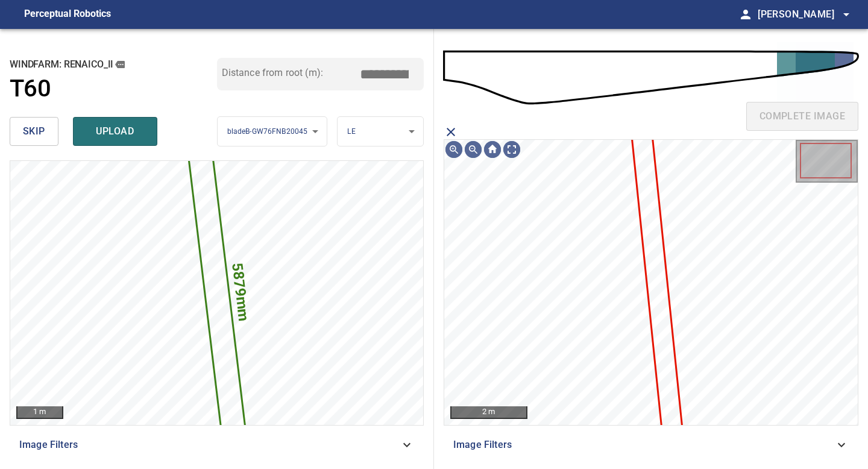
click at [644, 253] on icon at bounding box center [656, 280] width 49 height 304
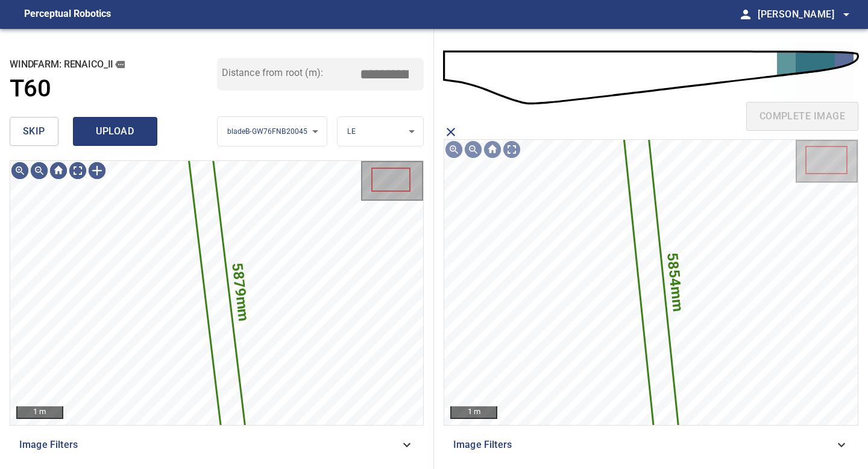
click at [99, 125] on span "upload" at bounding box center [115, 131] width 58 height 17
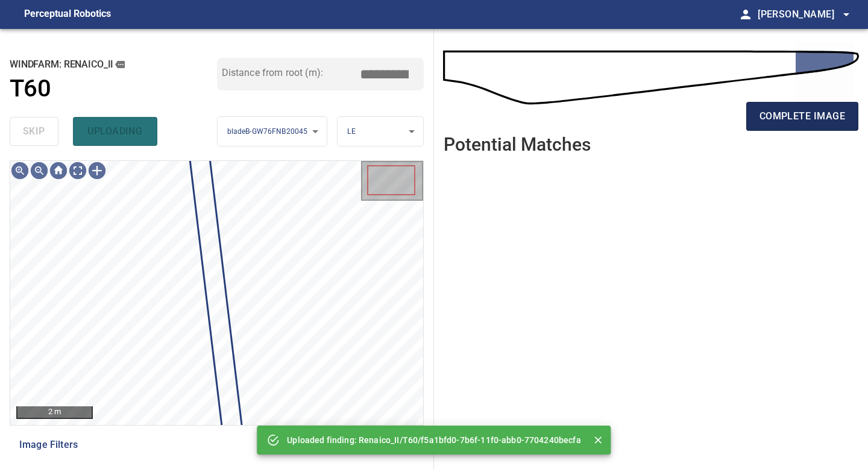
click at [695, 118] on span "complete image" at bounding box center [803, 116] width 86 height 17
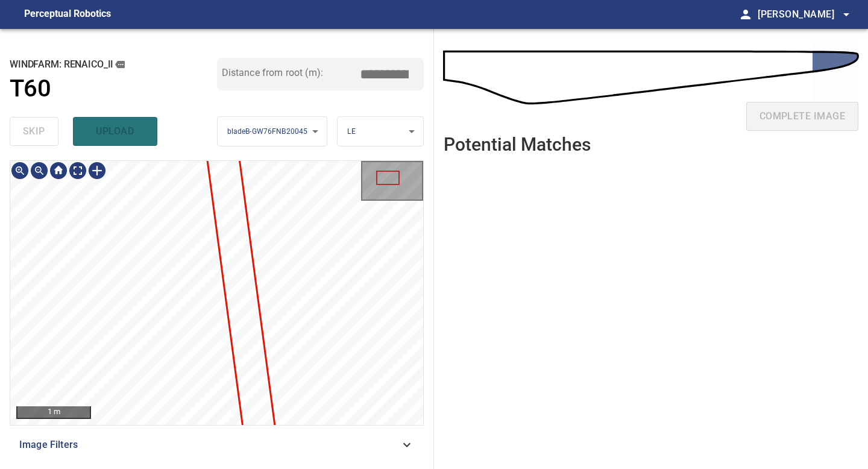
click at [188, 411] on div "**********" at bounding box center [217, 249] width 434 height 440
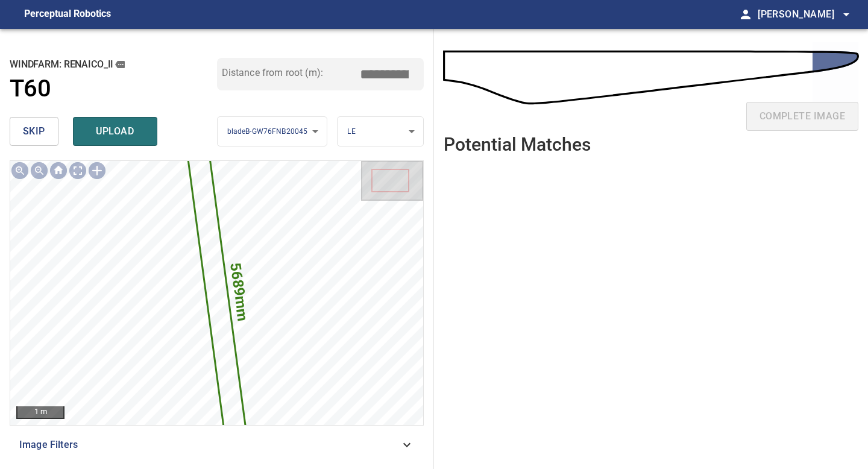
drag, startPoint x: 387, startPoint y: 70, endPoint x: 267, endPoint y: 71, distance: 120.0
click at [287, 71] on div "Distance from root (m): *****" at bounding box center [320, 74] width 207 height 33
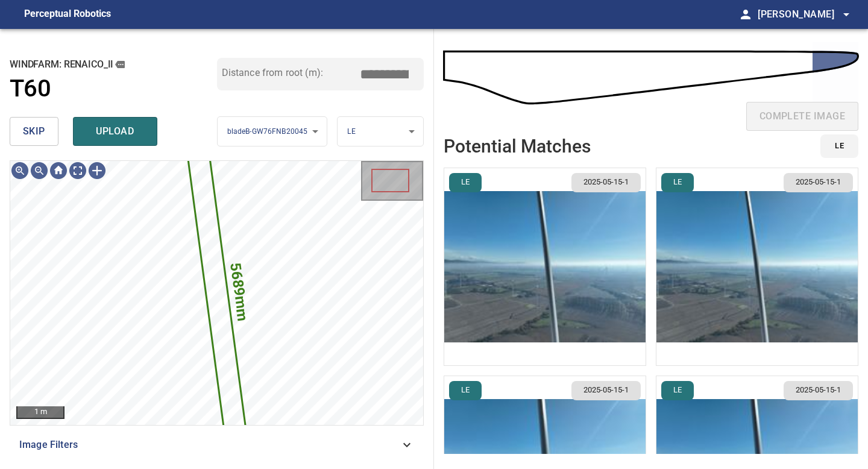
type input "*****"
click at [560, 262] on img "button" at bounding box center [544, 266] width 201 height 197
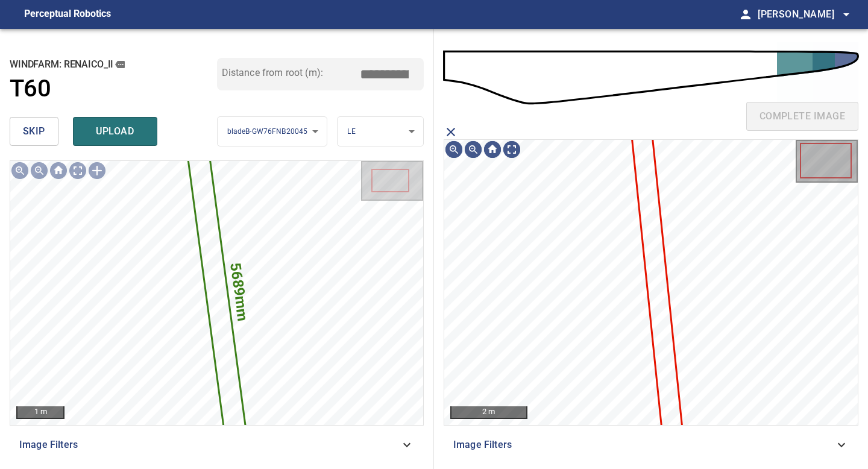
click at [643, 236] on icon at bounding box center [656, 280] width 49 height 304
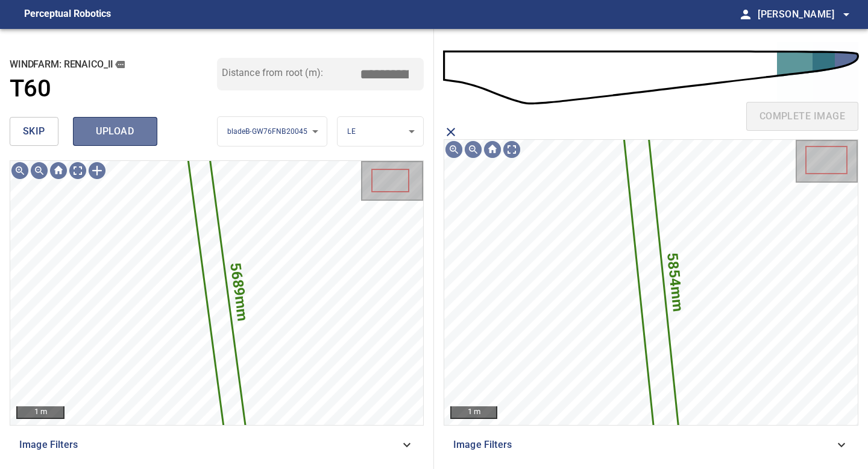
click at [128, 125] on span "upload" at bounding box center [115, 131] width 58 height 17
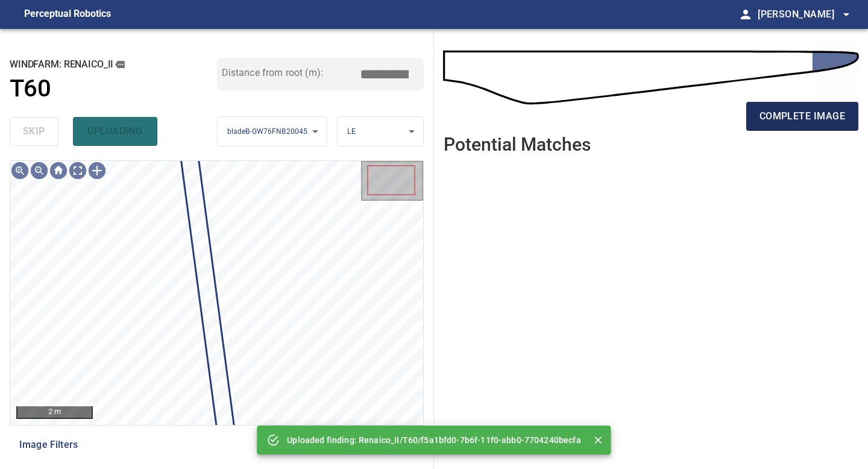
click at [695, 117] on span "complete image" at bounding box center [803, 116] width 86 height 17
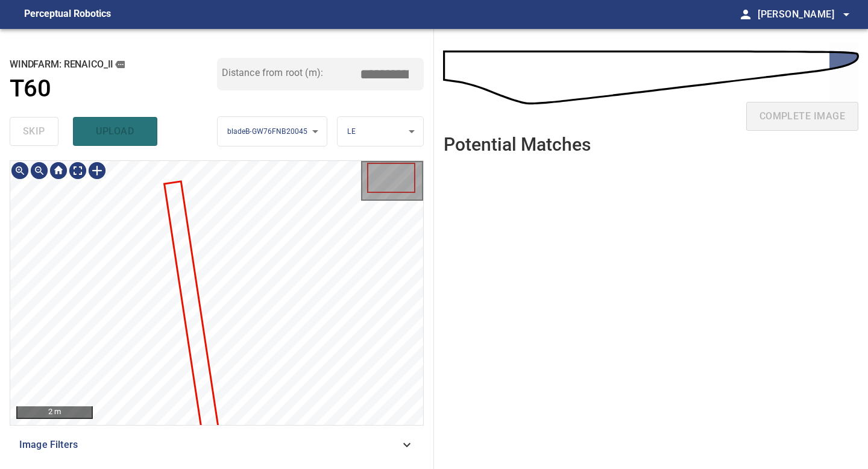
click at [163, 411] on div "2 m Image Filters" at bounding box center [217, 309] width 414 height 299
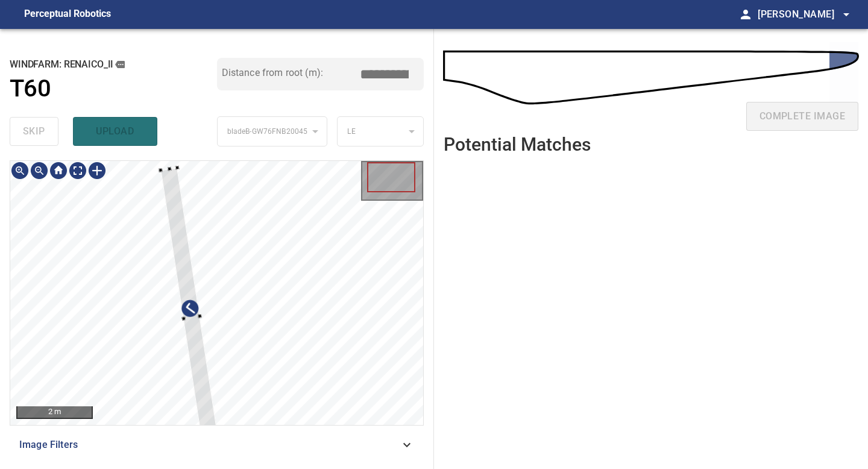
click at [160, 170] on div at bounding box center [161, 170] width 4 height 4
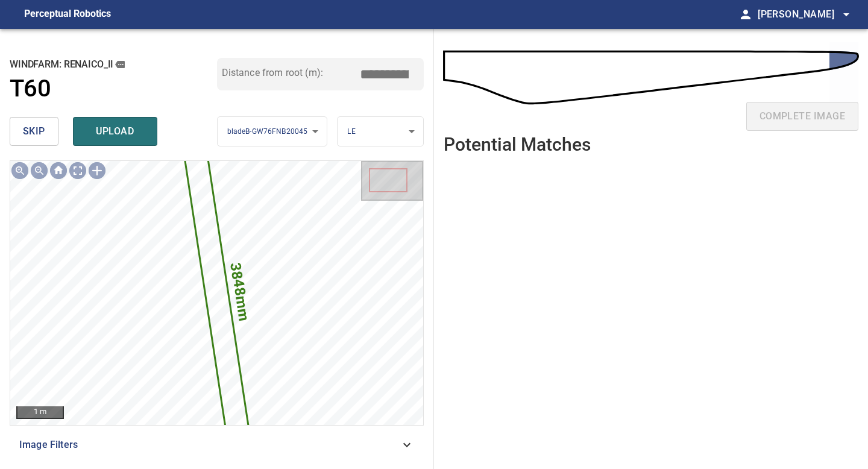
drag, startPoint x: 387, startPoint y: 76, endPoint x: 236, endPoint y: 74, distance: 151.4
click at [236, 74] on div "Distance from root (m): *****" at bounding box center [320, 74] width 207 height 33
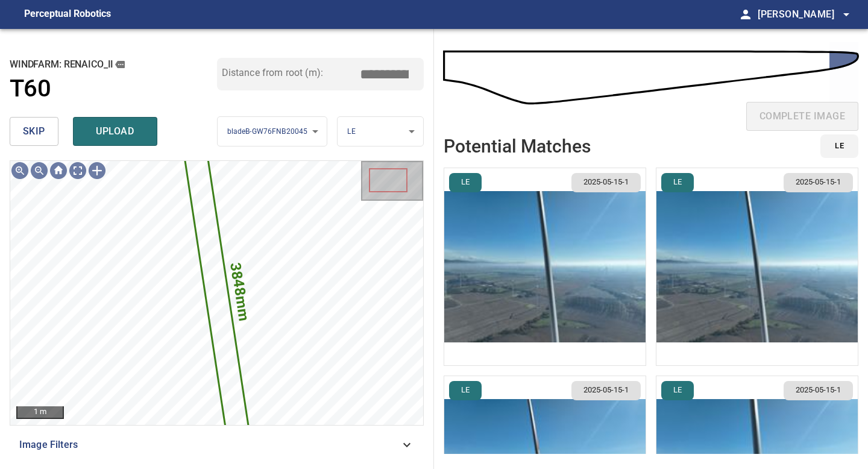
type input "*****"
click at [575, 248] on img "button" at bounding box center [544, 266] width 201 height 197
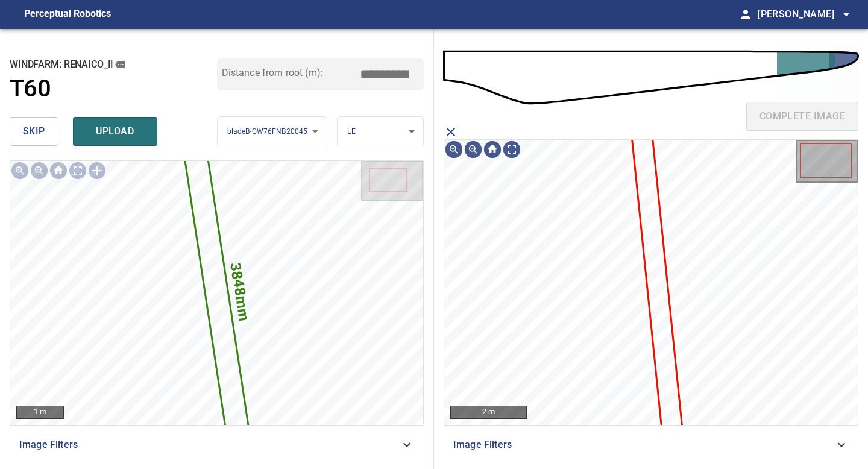
click at [657, 220] on icon at bounding box center [656, 280] width 49 height 304
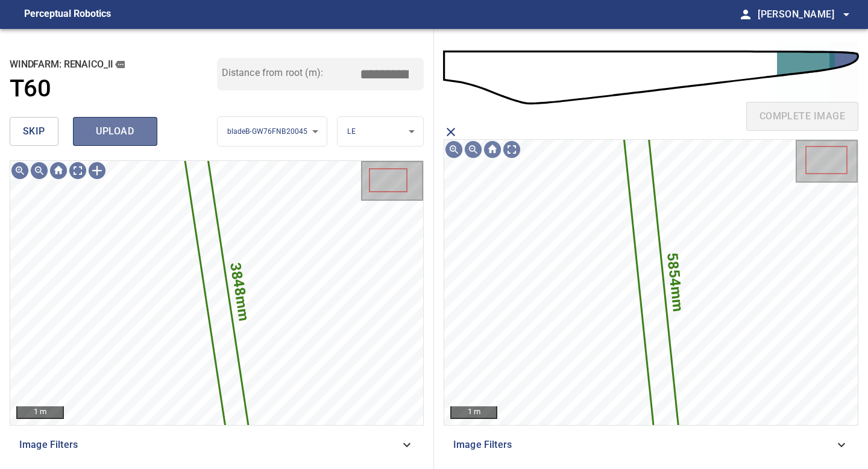
click at [103, 133] on span "upload" at bounding box center [115, 131] width 58 height 17
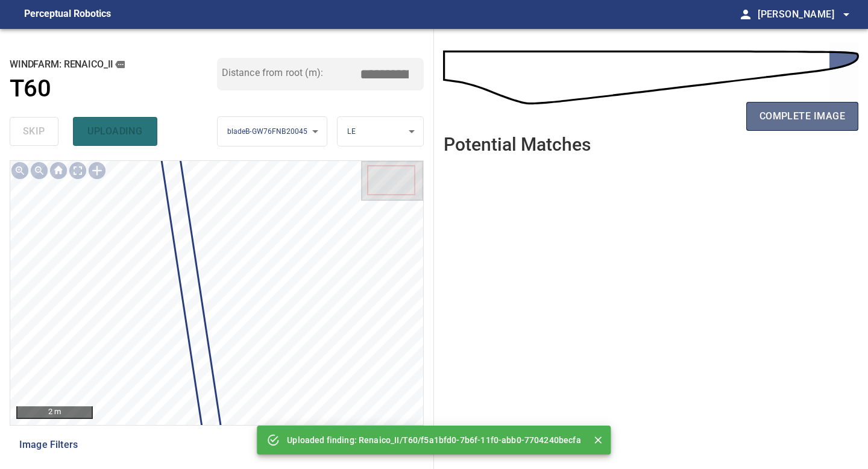
click at [695, 121] on span "complete image" at bounding box center [803, 116] width 86 height 17
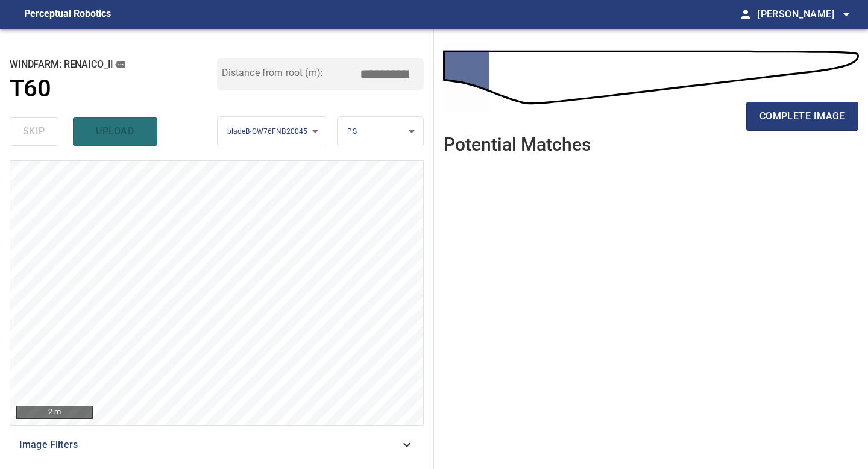
click at [695, 121] on span "complete image" at bounding box center [803, 116] width 86 height 17
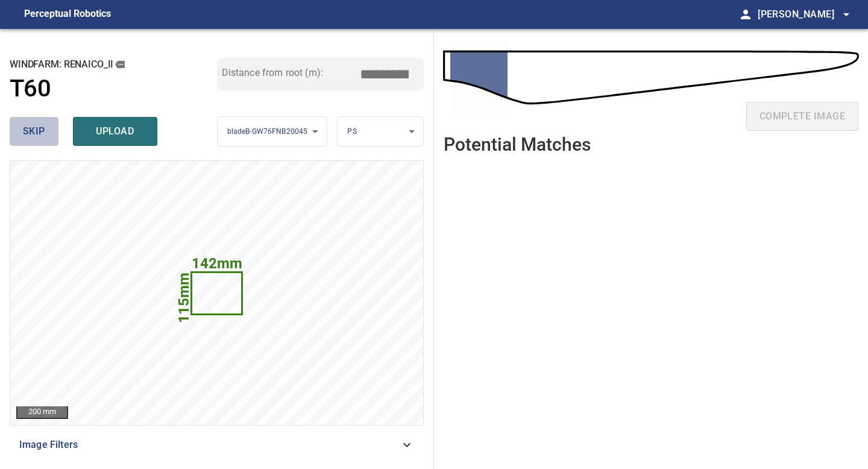
click at [52, 129] on button "skip" at bounding box center [34, 131] width 49 height 29
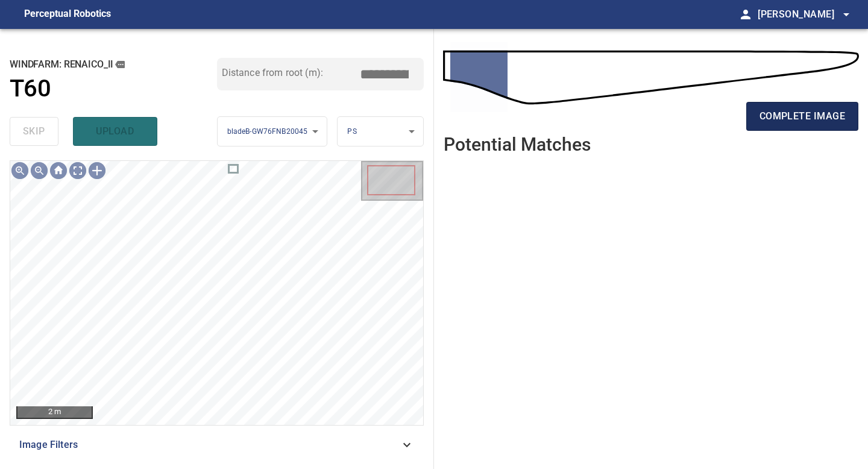
click at [695, 116] on span "complete image" at bounding box center [803, 116] width 86 height 17
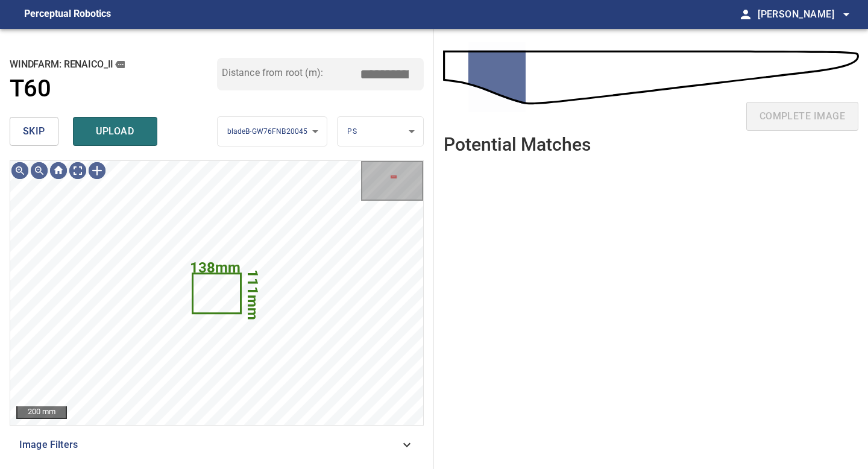
click at [43, 128] on span "skip" at bounding box center [34, 131] width 22 height 17
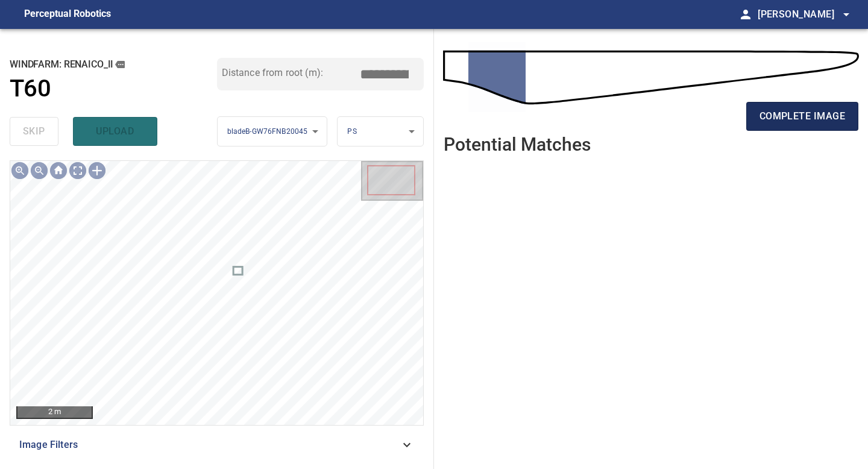
click at [695, 115] on span "complete image" at bounding box center [803, 116] width 86 height 17
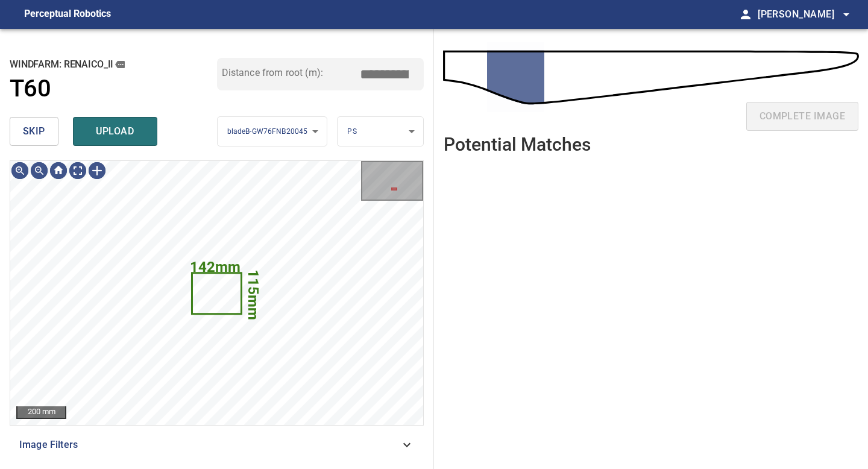
click at [42, 141] on button "skip" at bounding box center [34, 131] width 49 height 29
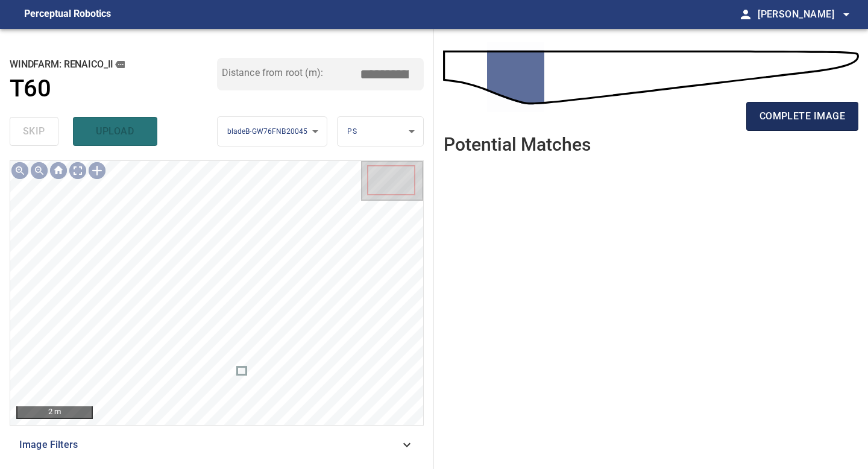
click at [695, 113] on span "complete image" at bounding box center [803, 116] width 86 height 17
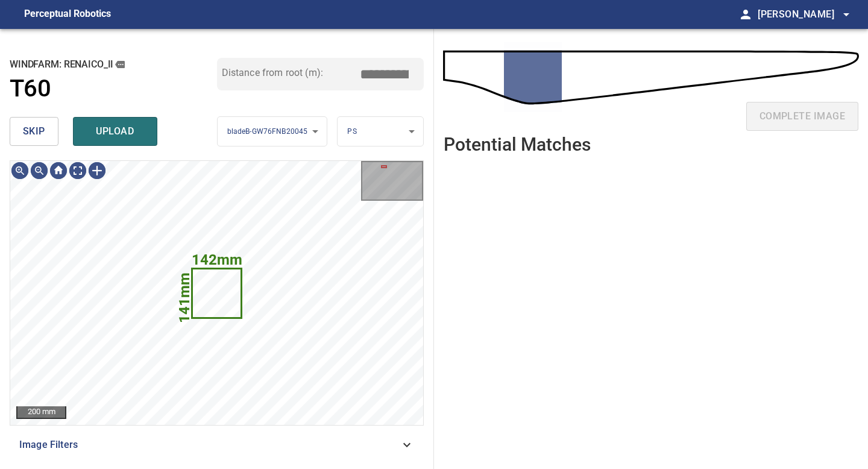
click at [29, 132] on span "skip" at bounding box center [34, 131] width 22 height 17
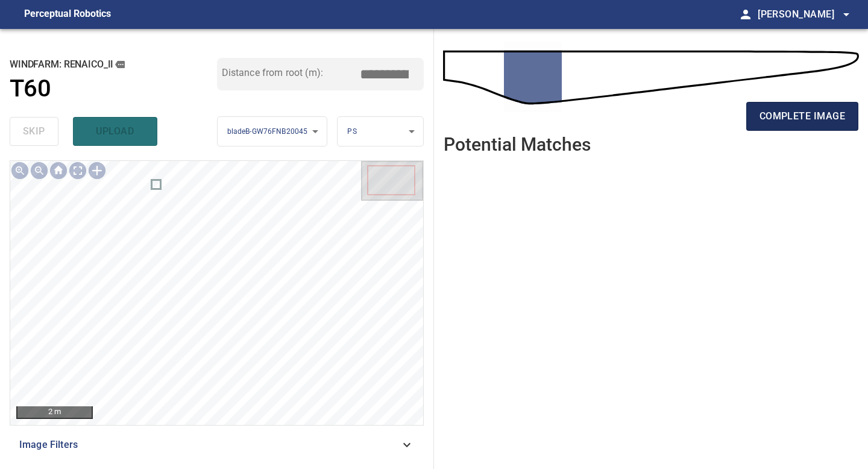
click at [695, 110] on span "complete image" at bounding box center [803, 116] width 86 height 17
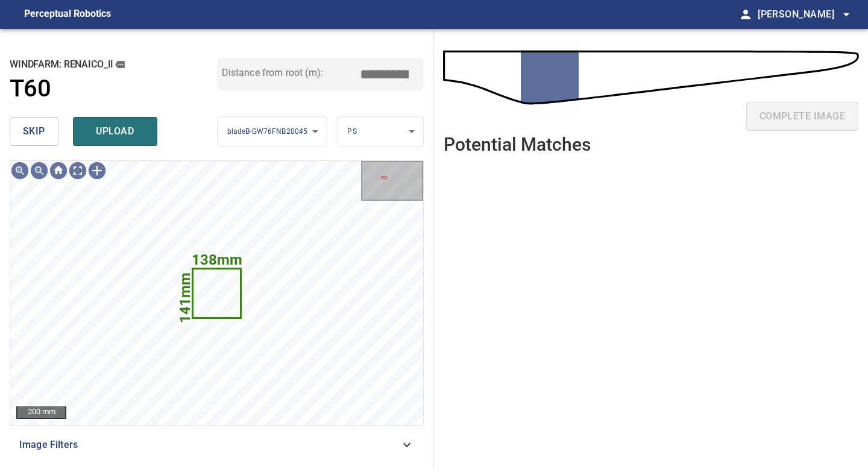
click at [40, 125] on span "skip" at bounding box center [34, 131] width 22 height 17
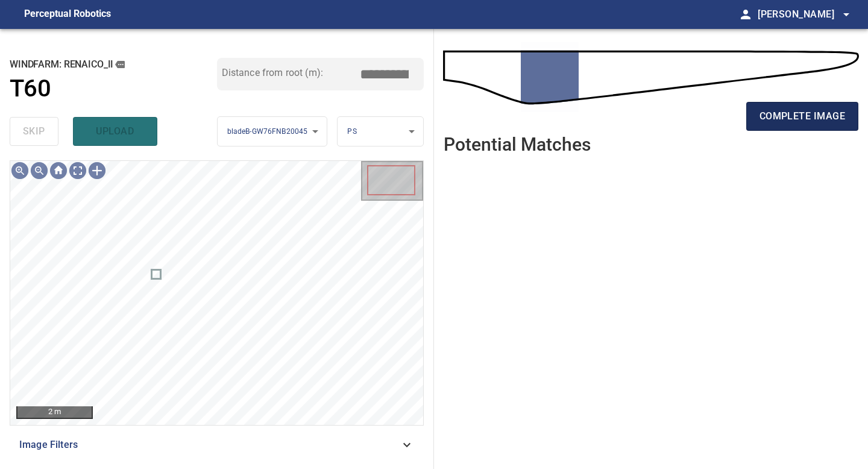
click at [695, 122] on span "complete image" at bounding box center [803, 116] width 86 height 17
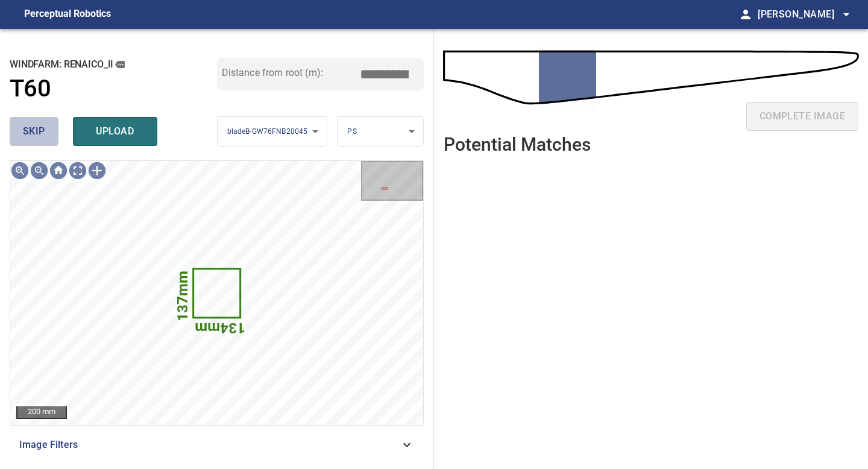
click at [32, 134] on span "skip" at bounding box center [34, 131] width 22 height 17
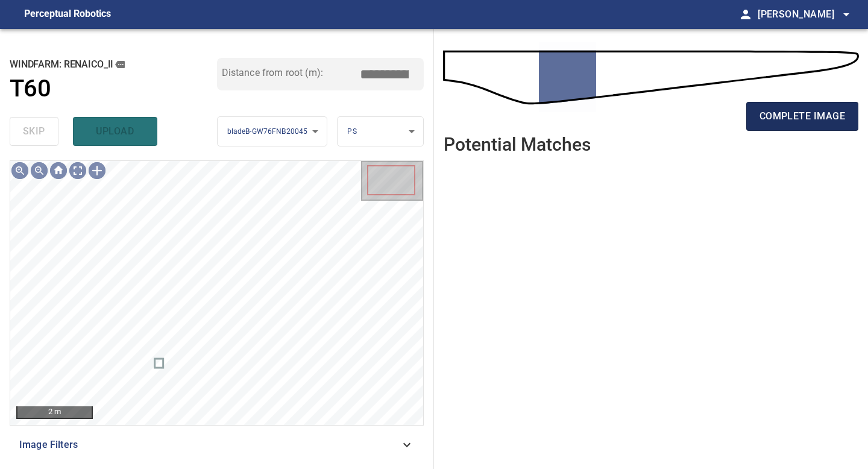
click at [695, 125] on button "complete image" at bounding box center [802, 116] width 112 height 29
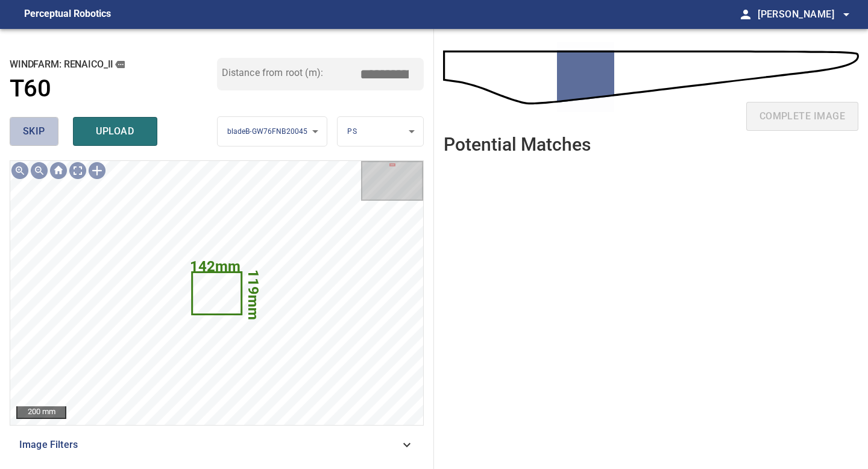
click at [41, 132] on span "skip" at bounding box center [34, 131] width 22 height 17
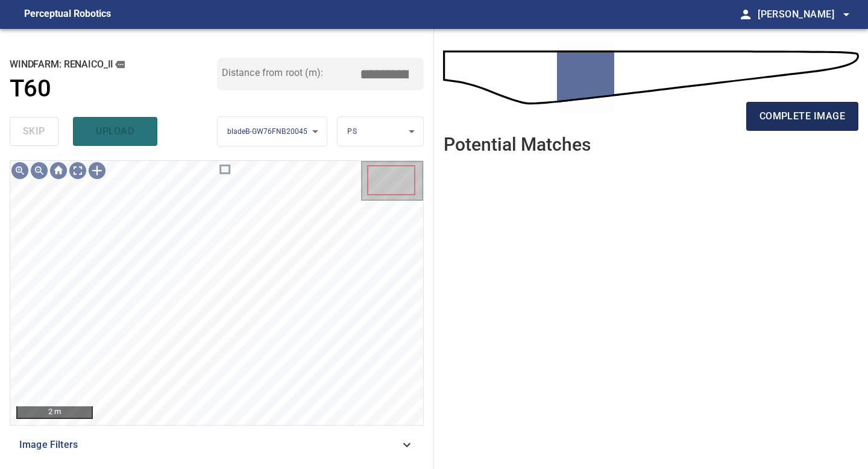
click at [695, 114] on span "complete image" at bounding box center [803, 116] width 86 height 17
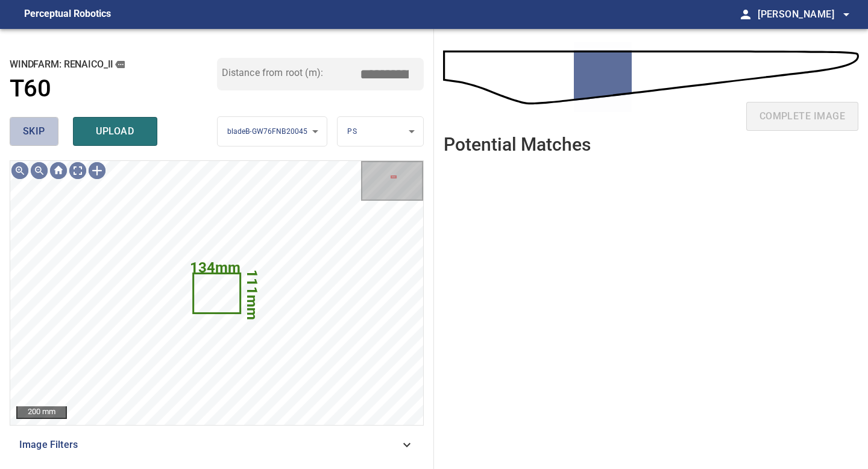
click at [44, 137] on span "skip" at bounding box center [34, 131] width 22 height 17
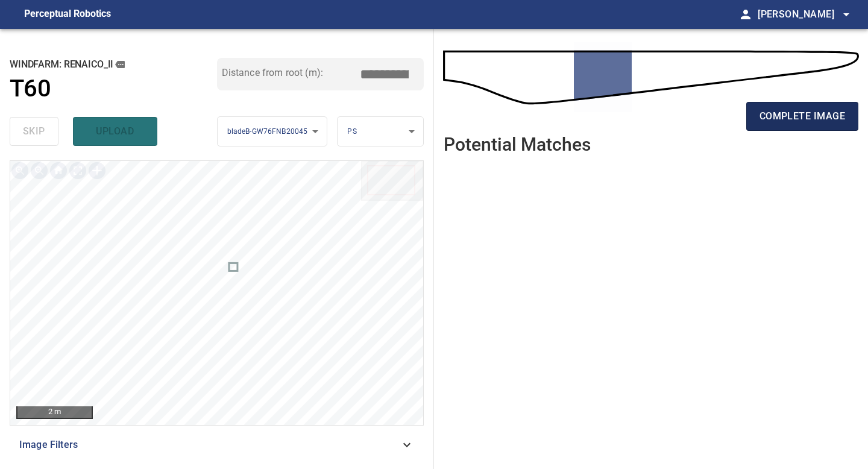
click at [695, 118] on span "complete image" at bounding box center [803, 116] width 86 height 17
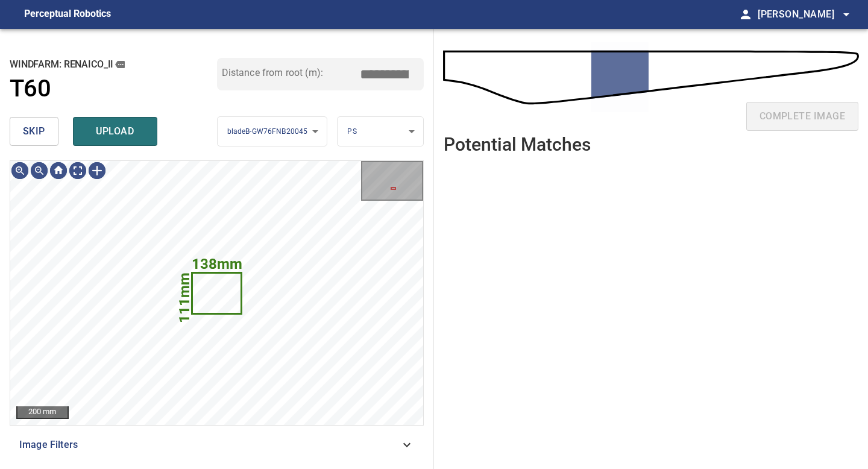
click at [35, 137] on span "skip" at bounding box center [34, 131] width 22 height 17
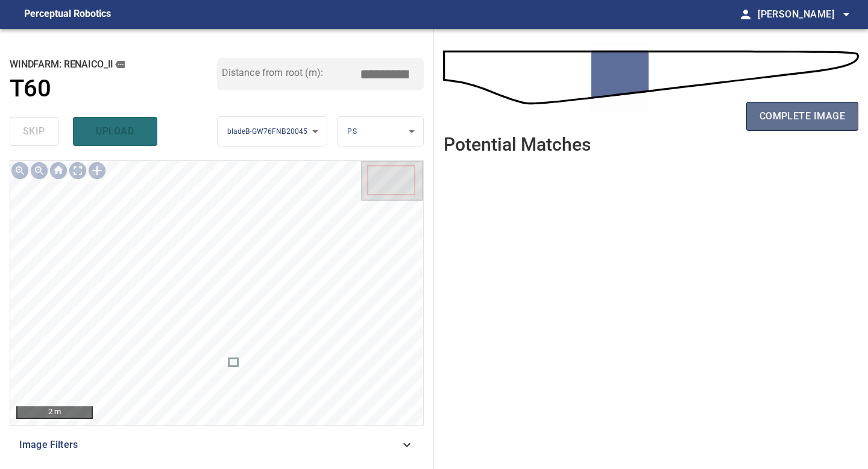
click at [695, 122] on span "complete image" at bounding box center [803, 116] width 86 height 17
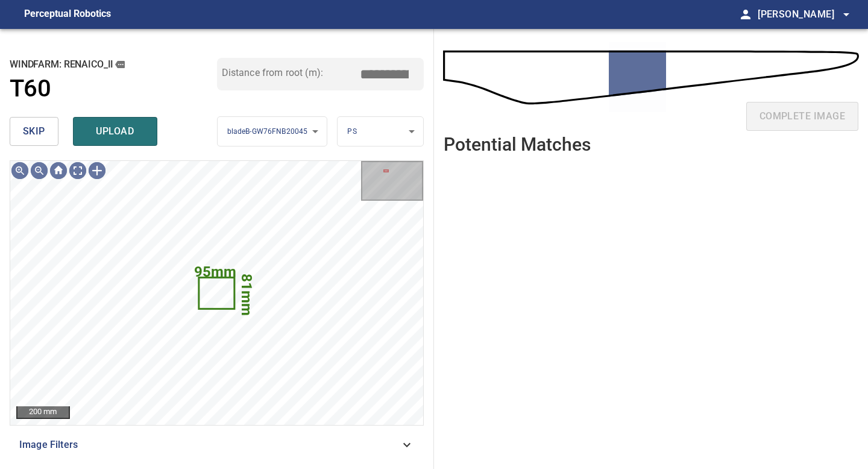
click at [43, 121] on button "skip" at bounding box center [34, 131] width 49 height 29
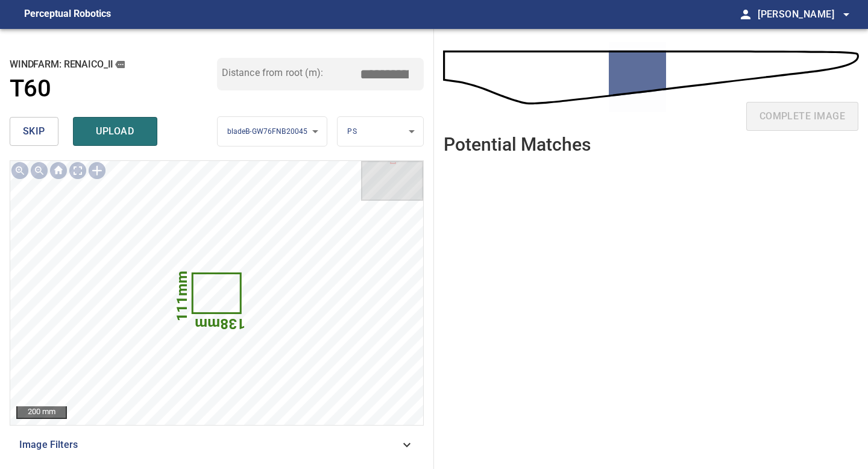
click at [32, 131] on span "skip" at bounding box center [34, 131] width 22 height 17
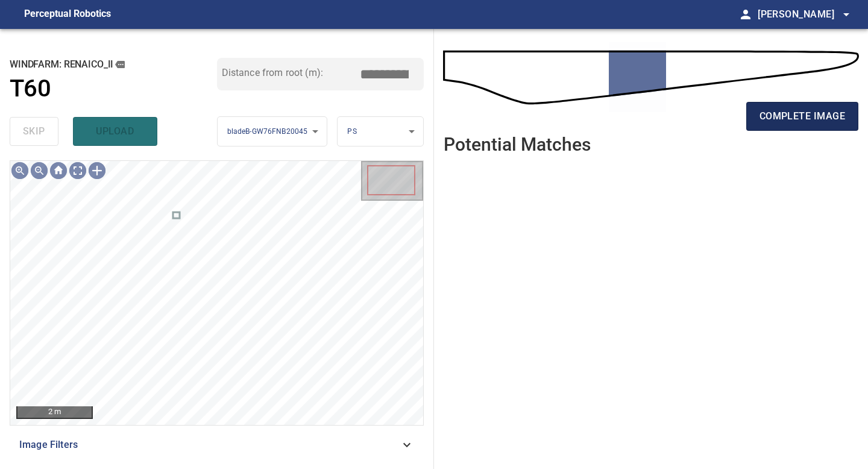
click at [695, 124] on span "complete image" at bounding box center [803, 116] width 86 height 17
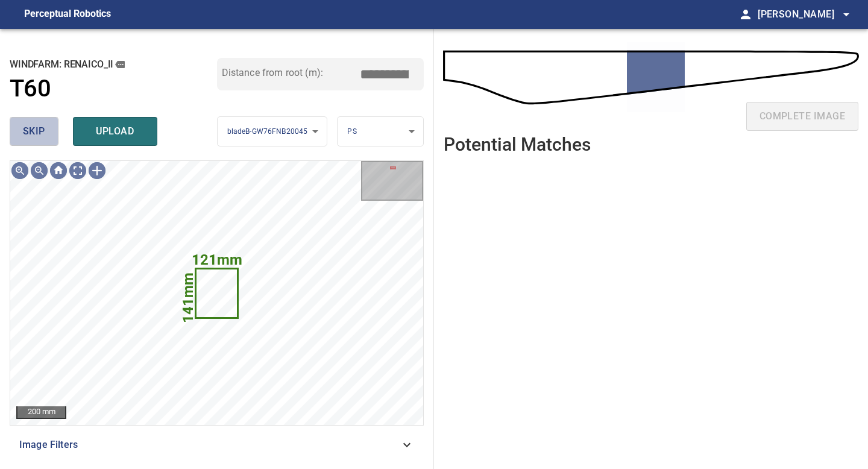
click at [48, 127] on button "skip" at bounding box center [34, 131] width 49 height 29
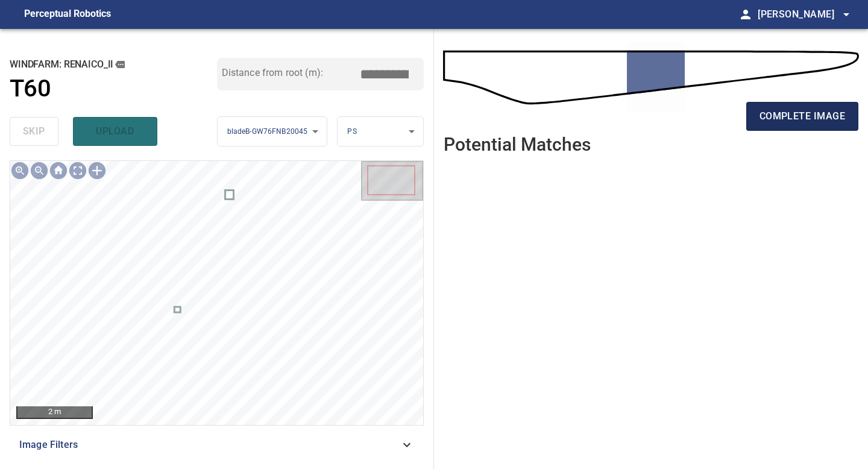
click at [695, 106] on button "complete image" at bounding box center [802, 116] width 112 height 29
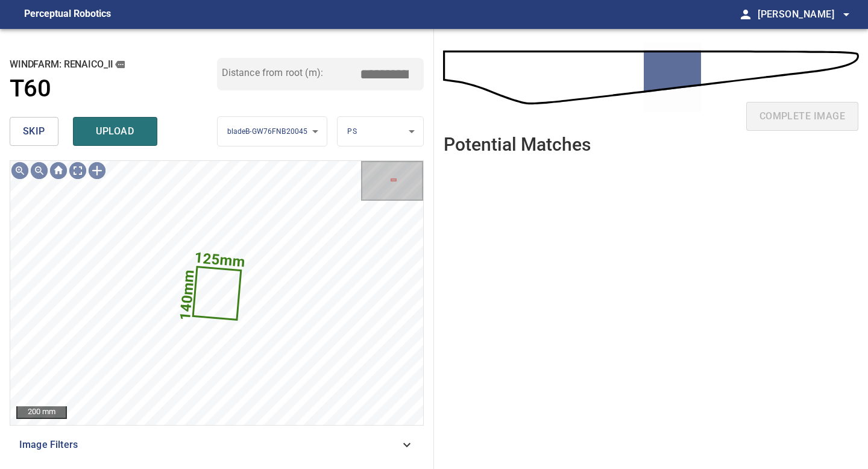
click at [34, 130] on span "skip" at bounding box center [34, 131] width 22 height 17
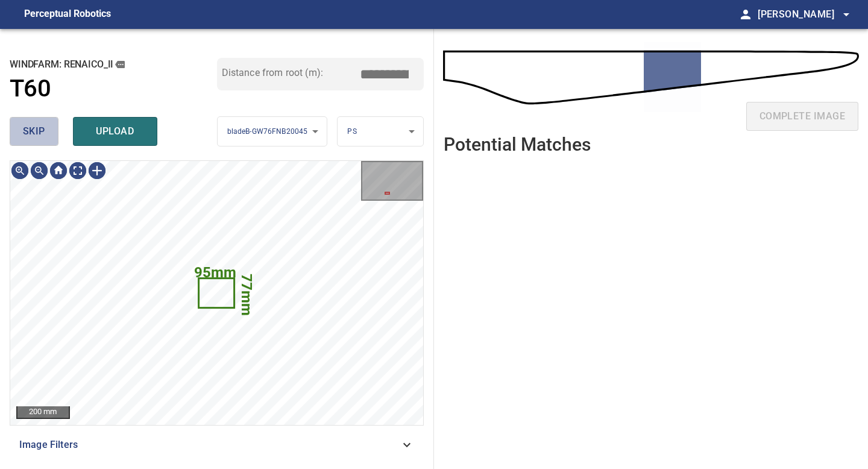
click at [34, 130] on span "skip" at bounding box center [34, 131] width 22 height 17
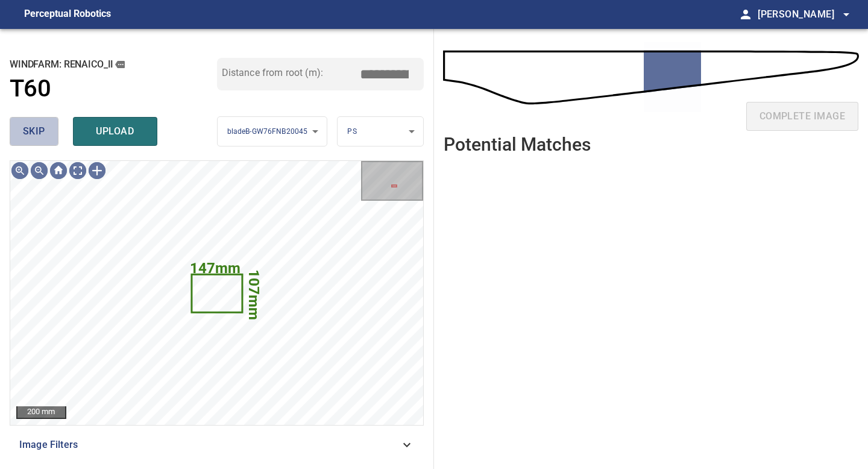
click at [34, 130] on span "skip" at bounding box center [34, 131] width 22 height 17
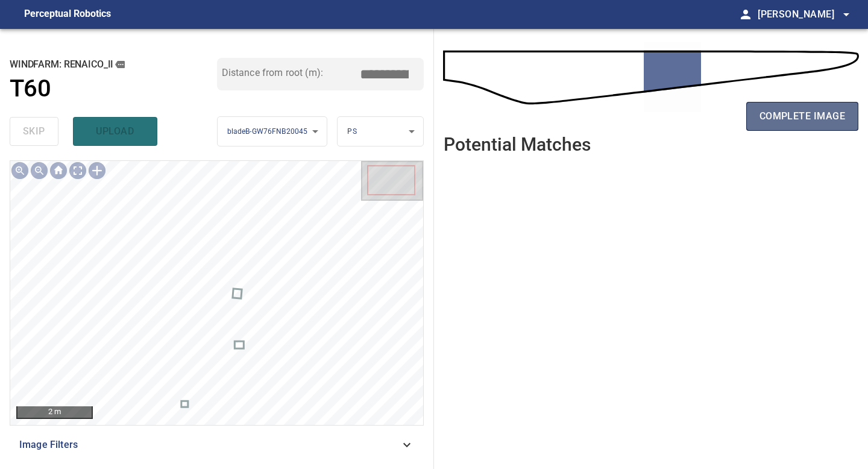
click at [695, 120] on span "complete image" at bounding box center [803, 116] width 86 height 17
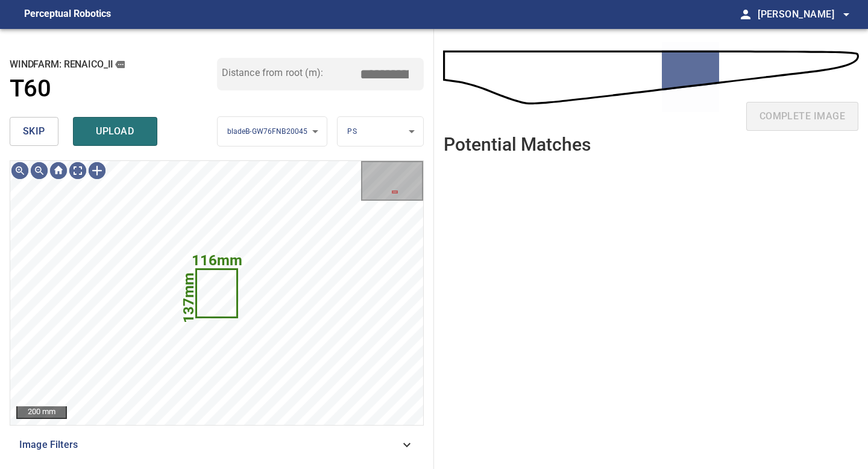
click at [45, 130] on button "skip" at bounding box center [34, 131] width 49 height 29
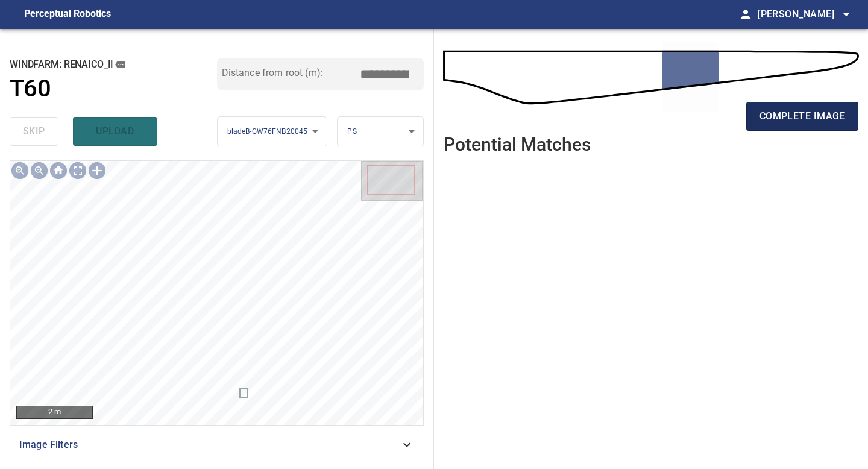
click at [695, 107] on button "complete image" at bounding box center [802, 116] width 112 height 29
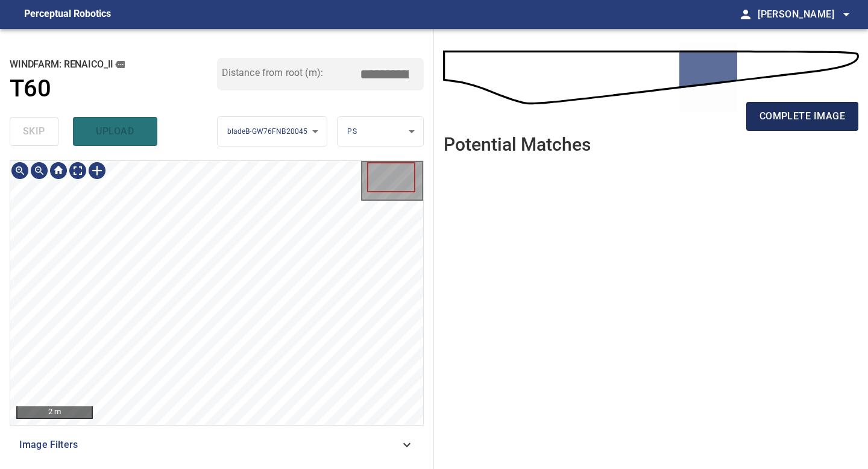
click at [695, 115] on span "complete image" at bounding box center [803, 116] width 86 height 17
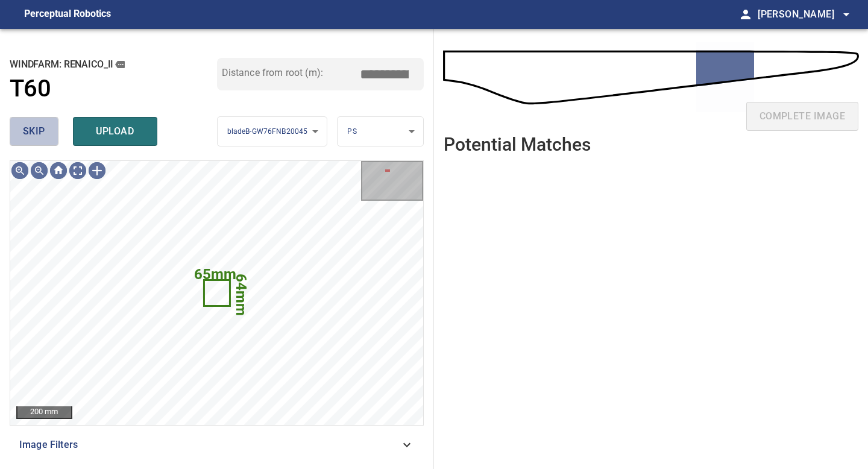
click at [39, 127] on span "skip" at bounding box center [34, 131] width 22 height 17
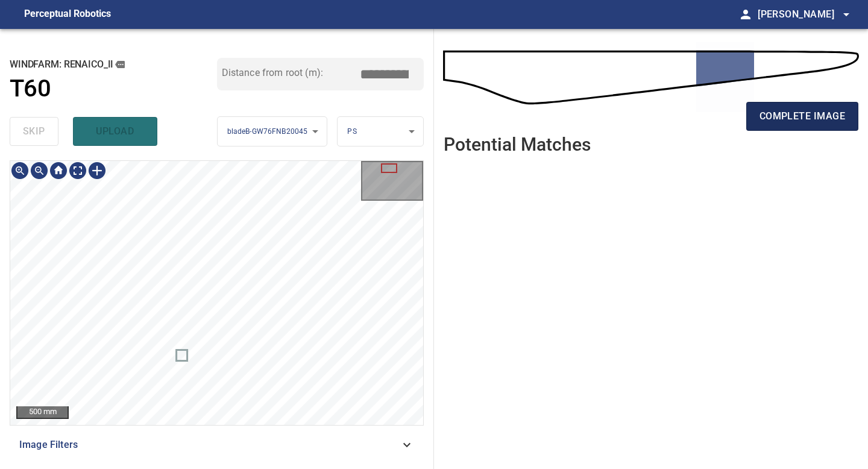
click at [695, 127] on button "complete image" at bounding box center [802, 116] width 112 height 29
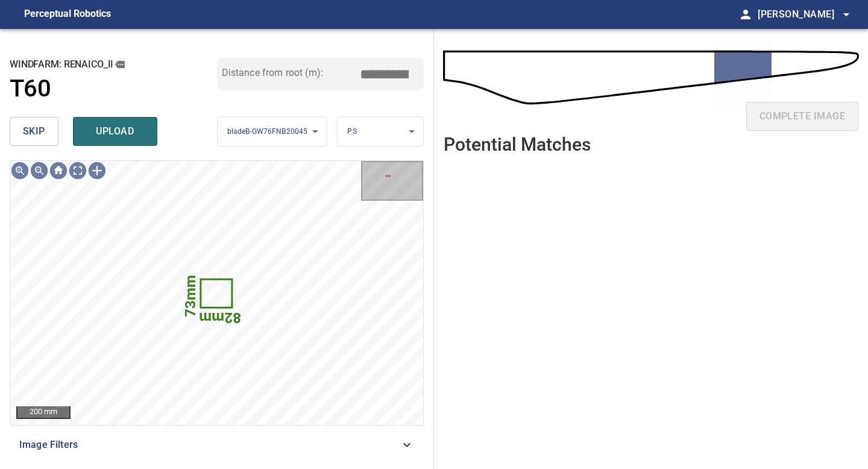
click at [44, 134] on span "skip" at bounding box center [34, 131] width 22 height 17
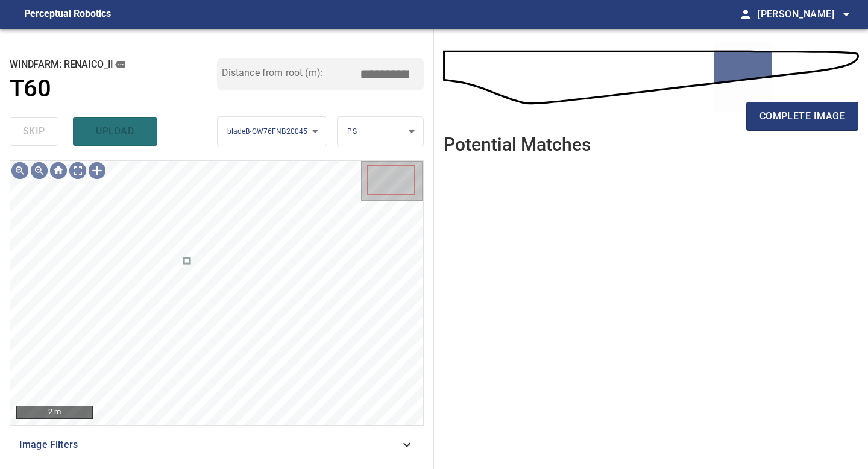
click at [695, 137] on div "complete image" at bounding box center [651, 121] width 415 height 48
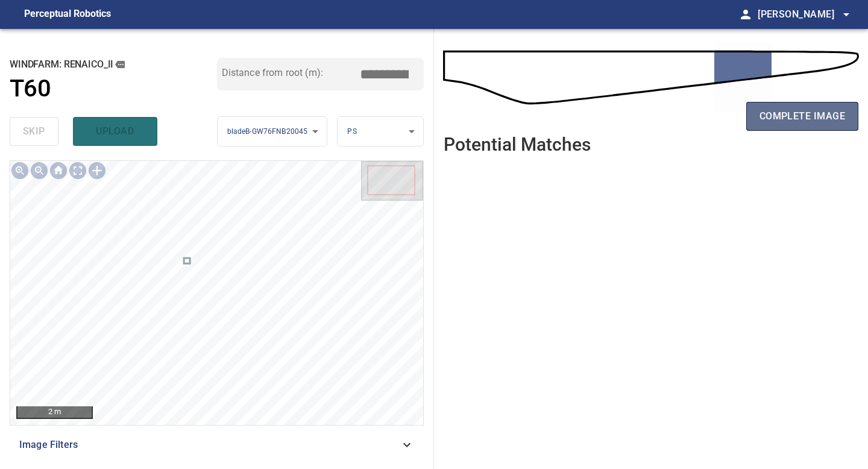
click at [695, 123] on span "complete image" at bounding box center [803, 116] width 86 height 17
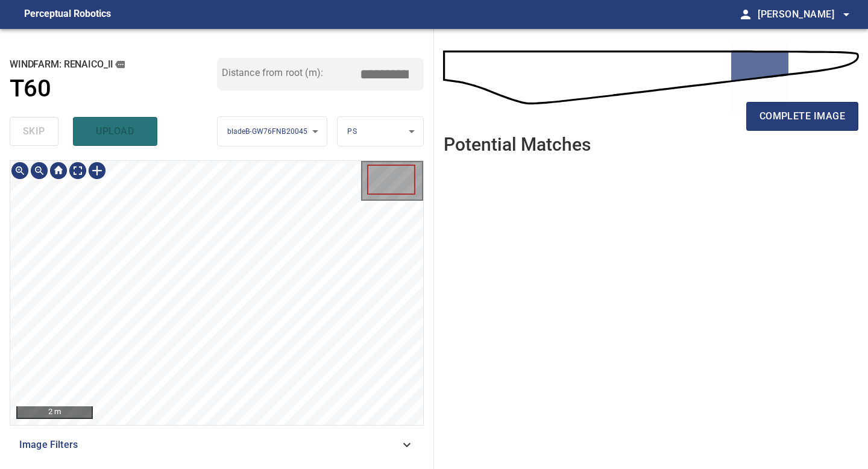
click at [238, 411] on div "**********" at bounding box center [217, 249] width 434 height 440
click at [695, 122] on span "complete image" at bounding box center [803, 116] width 86 height 17
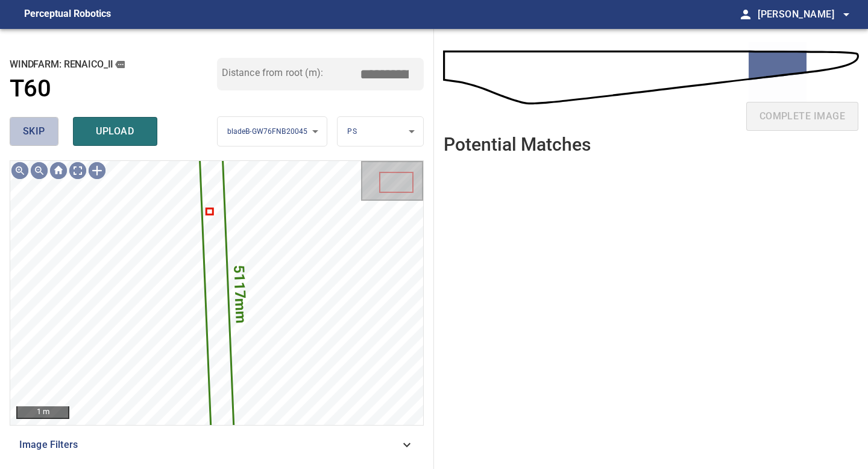
click at [37, 121] on button "skip" at bounding box center [34, 131] width 49 height 29
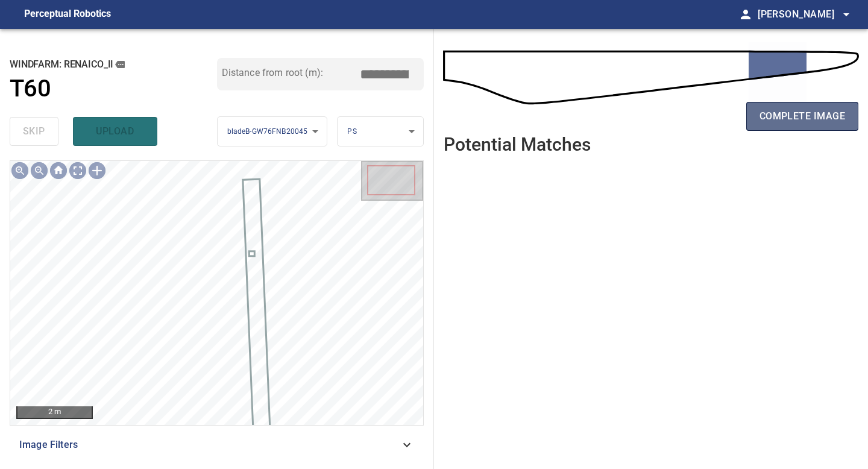
click at [695, 119] on span "complete image" at bounding box center [803, 116] width 86 height 17
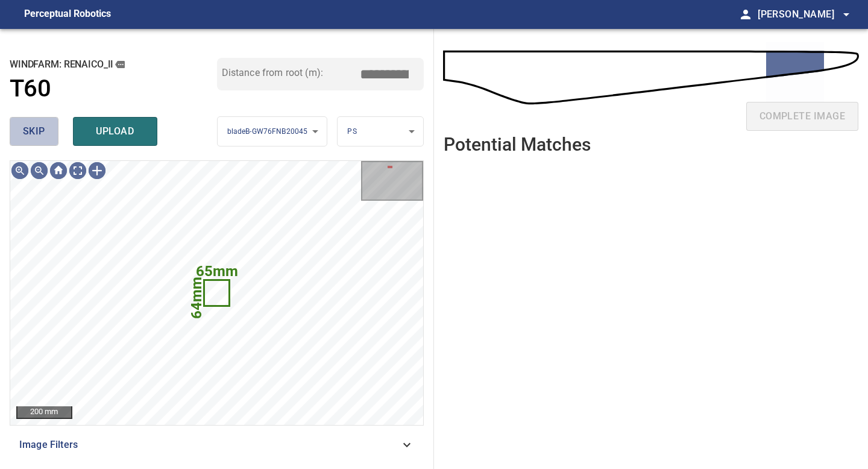
click at [42, 134] on span "skip" at bounding box center [34, 131] width 22 height 17
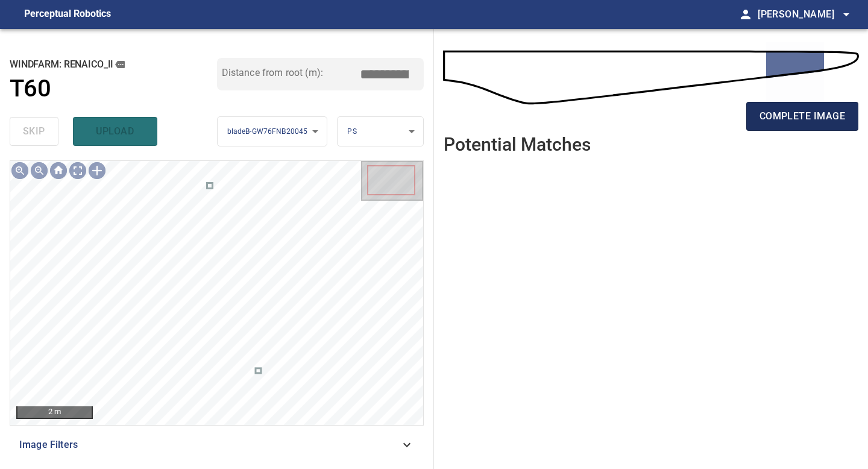
click at [695, 122] on span "complete image" at bounding box center [803, 116] width 86 height 17
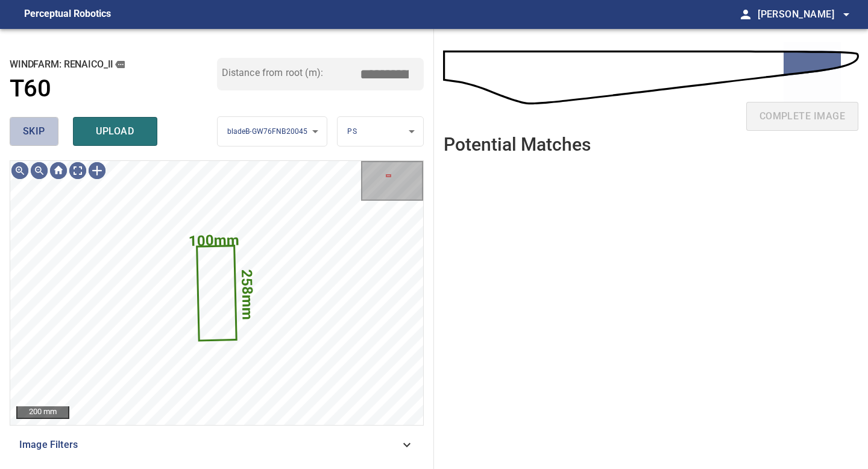
click at [33, 134] on span "skip" at bounding box center [34, 131] width 22 height 17
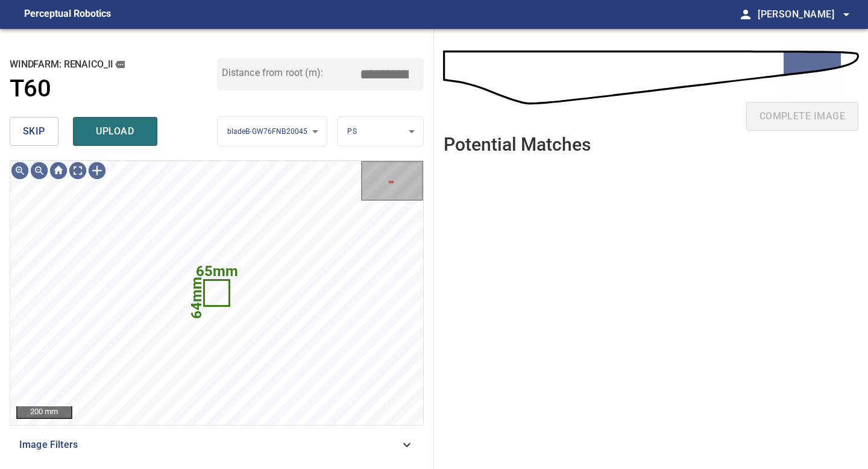
click at [33, 134] on span "skip" at bounding box center [34, 131] width 22 height 17
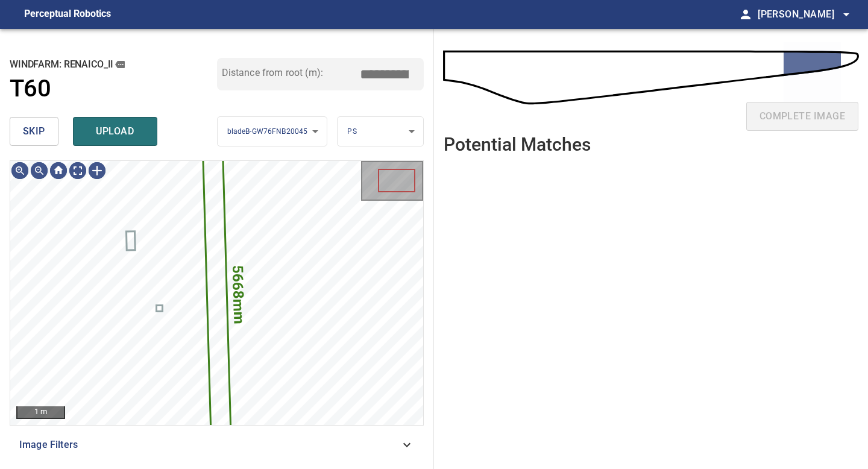
click at [33, 134] on span "skip" at bounding box center [34, 131] width 22 height 17
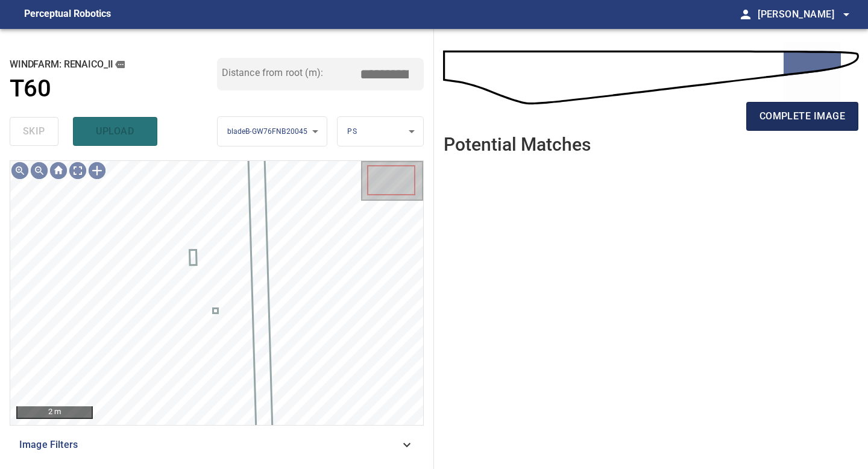
click at [695, 122] on span "complete image" at bounding box center [803, 116] width 86 height 17
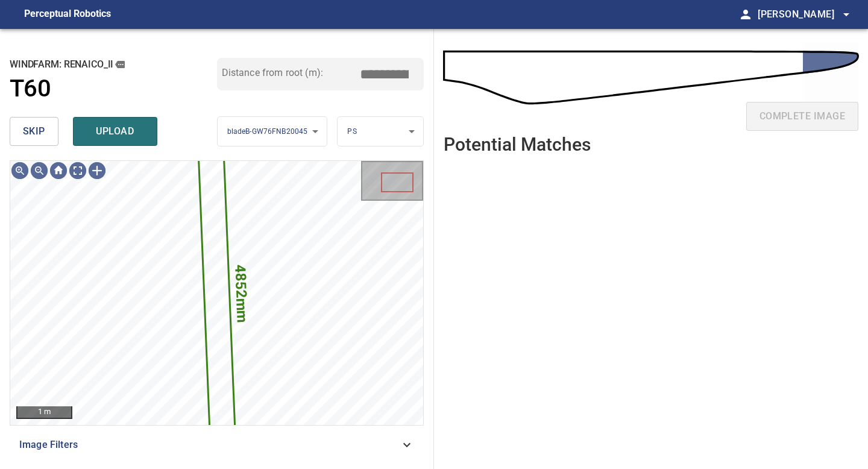
click at [42, 136] on span "skip" at bounding box center [34, 131] width 22 height 17
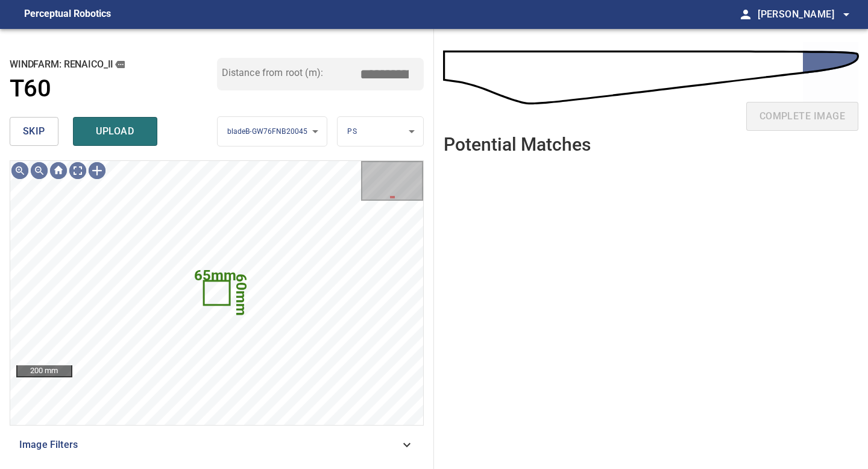
click at [29, 130] on span "skip" at bounding box center [34, 131] width 22 height 17
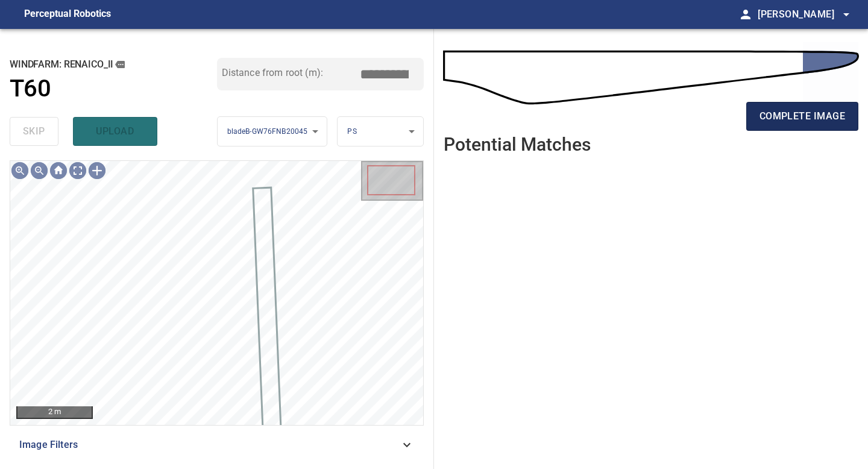
click at [695, 124] on button "complete image" at bounding box center [802, 116] width 112 height 29
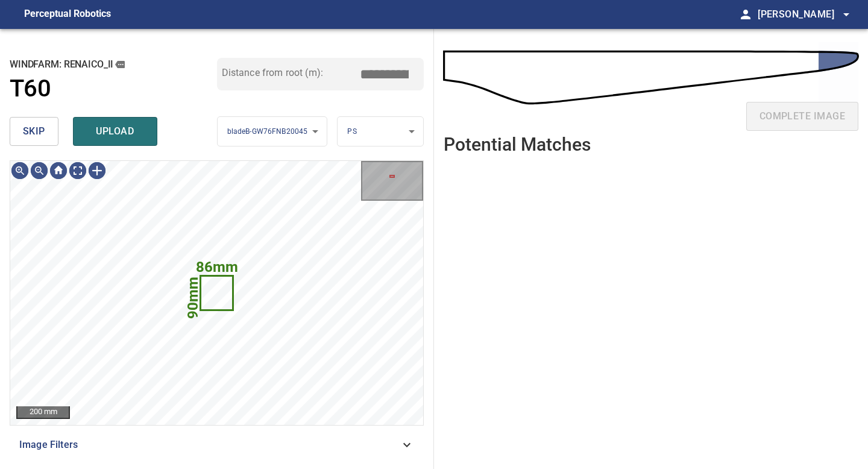
click at [35, 134] on span "skip" at bounding box center [34, 131] width 22 height 17
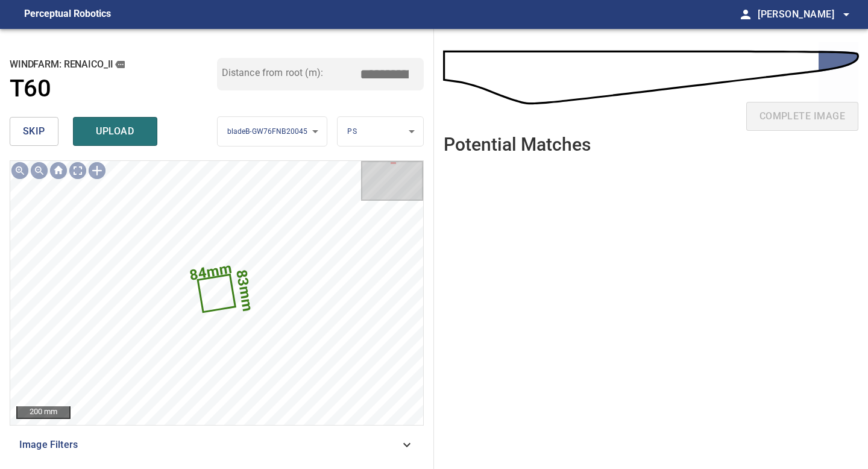
click at [35, 134] on span "skip" at bounding box center [34, 131] width 22 height 17
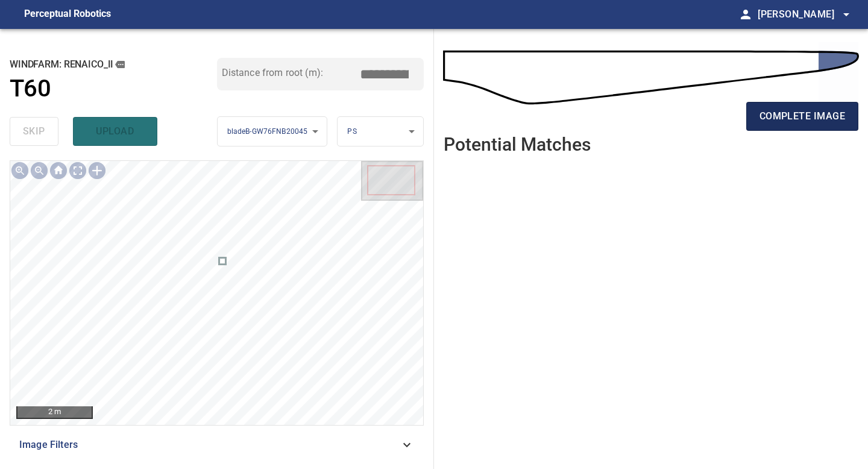
click at [695, 120] on span "complete image" at bounding box center [803, 116] width 86 height 17
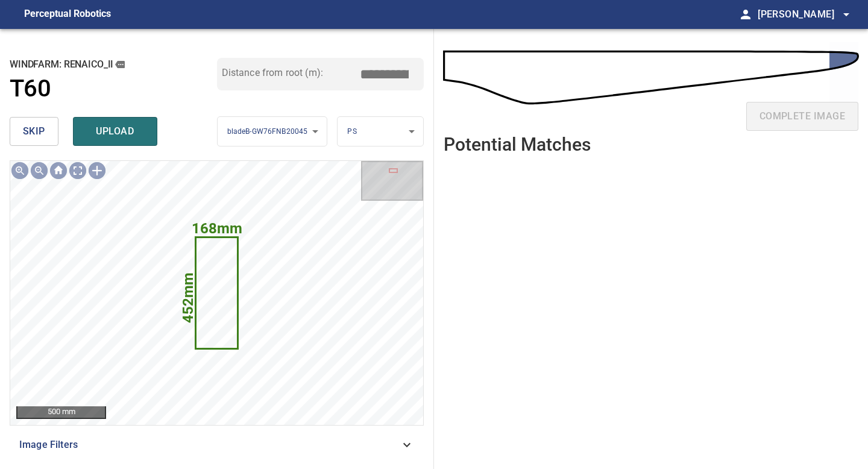
click at [29, 127] on span "skip" at bounding box center [34, 131] width 22 height 17
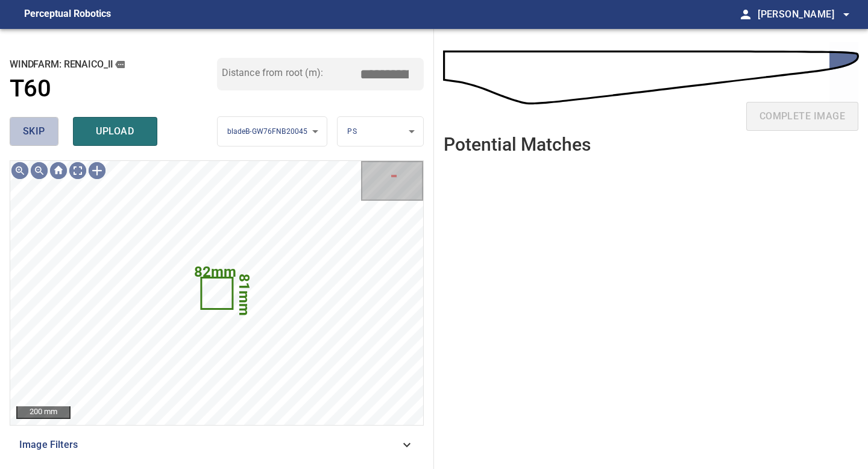
click at [29, 127] on span "skip" at bounding box center [34, 131] width 22 height 17
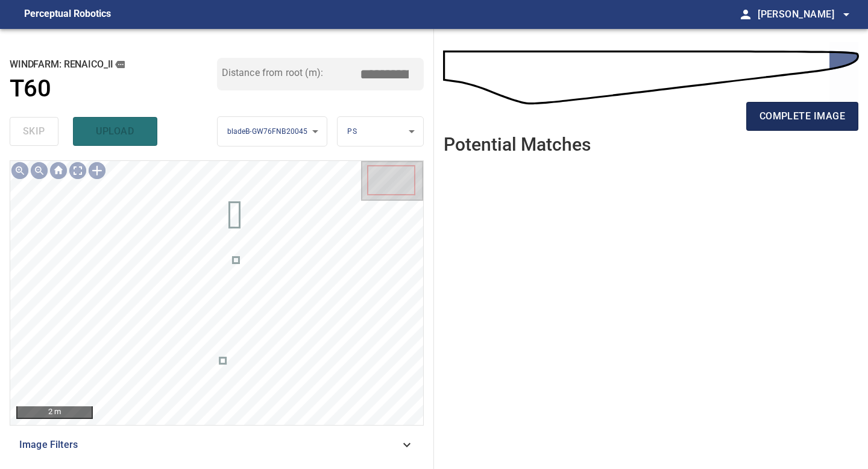
click at [695, 119] on span "complete image" at bounding box center [803, 116] width 86 height 17
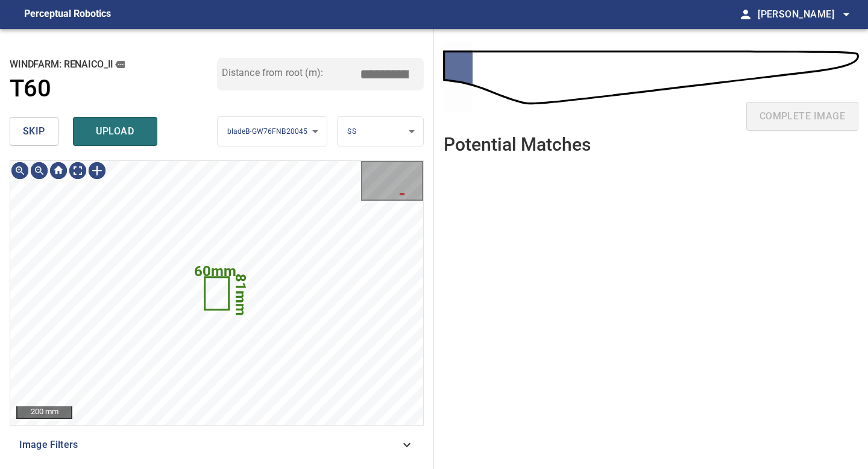
click at [48, 135] on button "skip" at bounding box center [34, 131] width 49 height 29
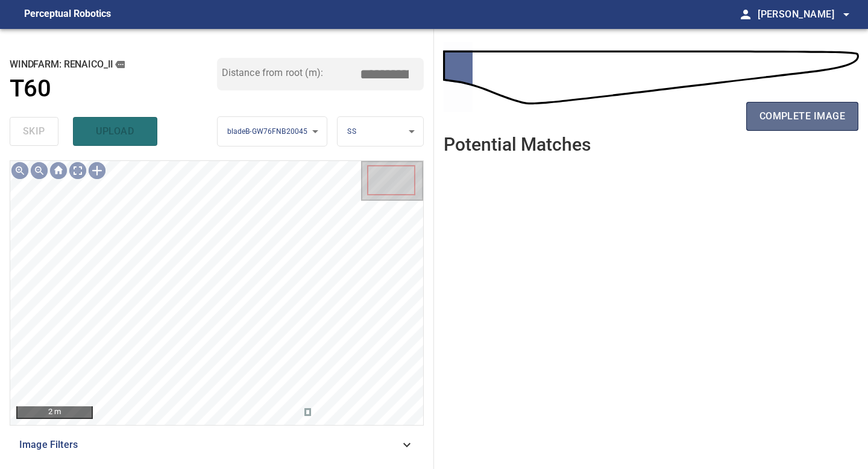
click at [695, 111] on span "complete image" at bounding box center [803, 116] width 86 height 17
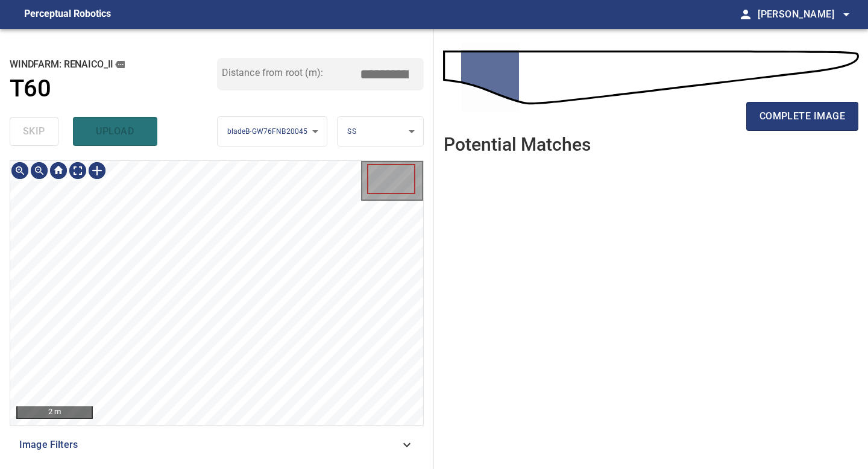
click at [276, 411] on div "2 m Image Filters" at bounding box center [217, 309] width 414 height 299
click at [695, 113] on span "complete image" at bounding box center [803, 116] width 86 height 17
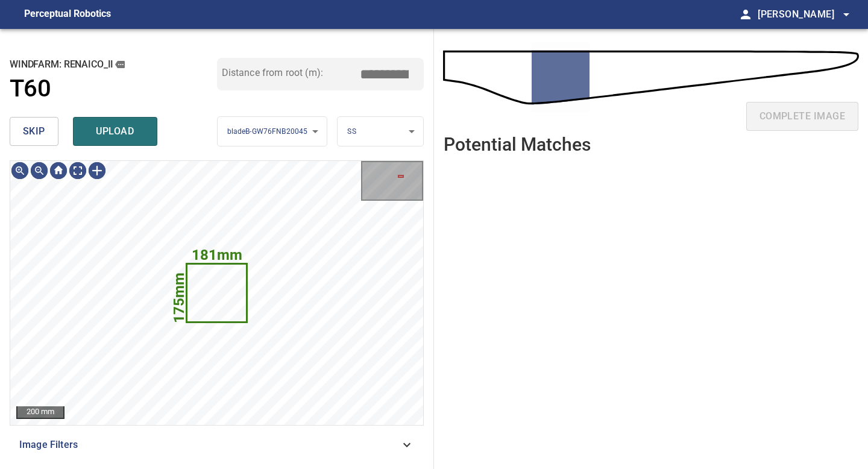
click at [39, 121] on button "skip" at bounding box center [34, 131] width 49 height 29
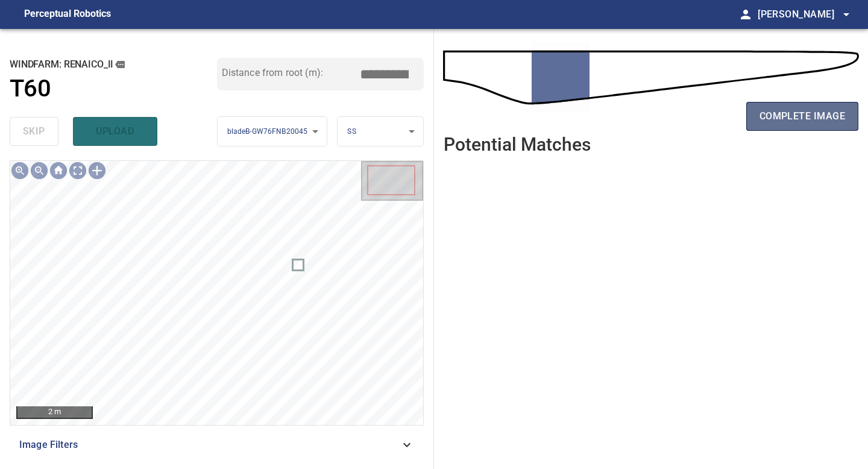
click at [695, 116] on span "complete image" at bounding box center [803, 116] width 86 height 17
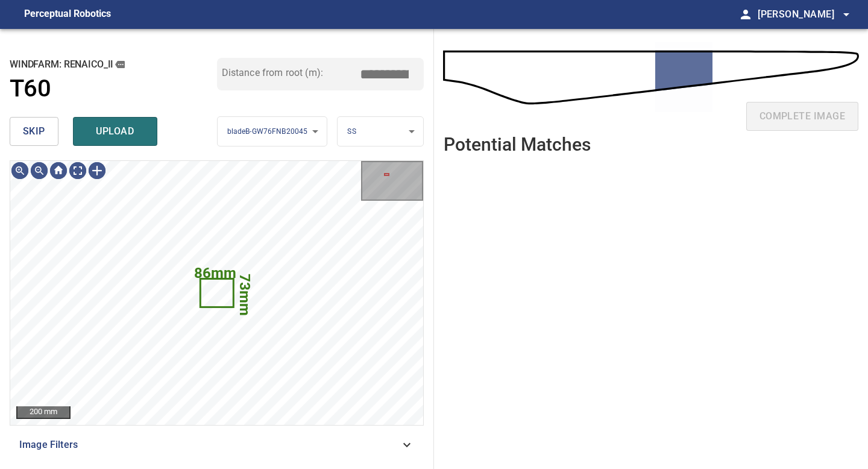
click at [40, 128] on span "skip" at bounding box center [34, 131] width 22 height 17
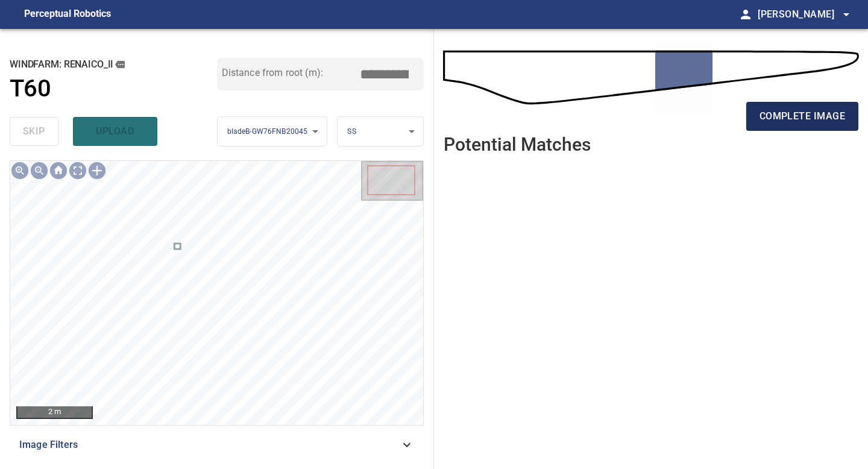
click at [695, 119] on span "complete image" at bounding box center [803, 116] width 86 height 17
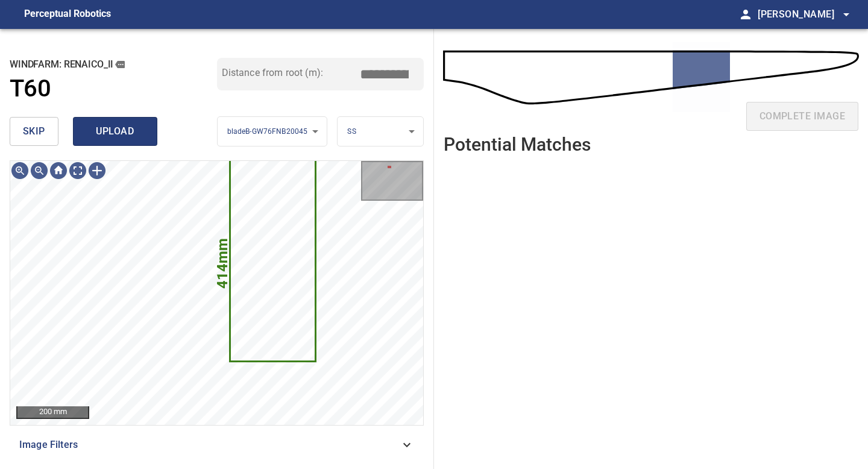
click at [113, 125] on span "upload" at bounding box center [115, 131] width 58 height 17
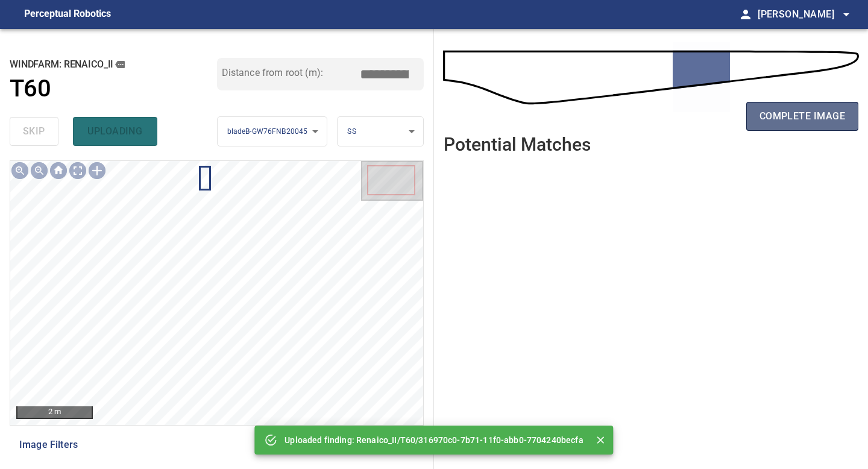
click at [695, 112] on span "complete image" at bounding box center [803, 116] width 86 height 17
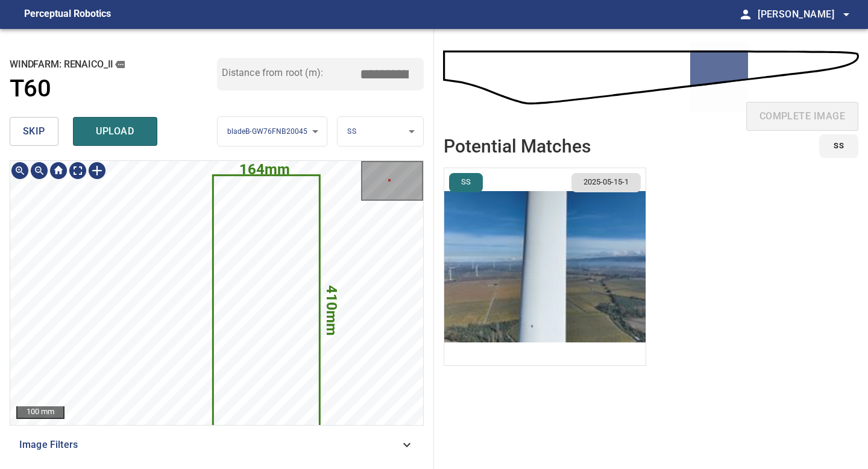
click at [552, 288] on img "button" at bounding box center [544, 266] width 201 height 197
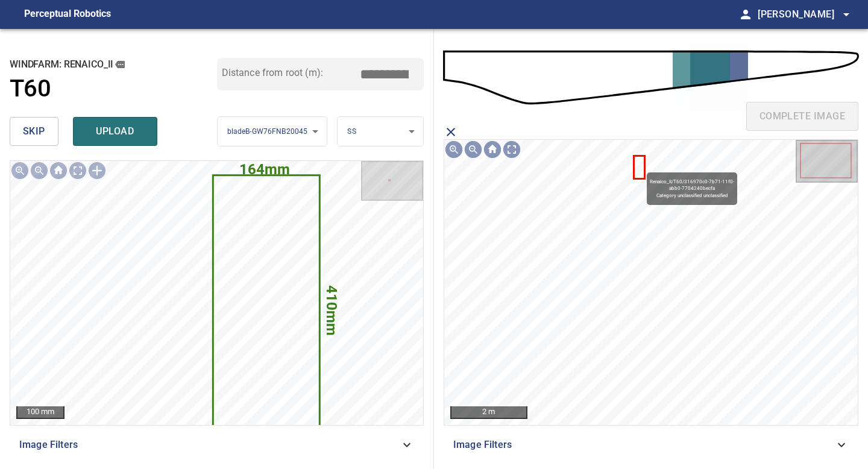
click at [641, 167] on icon at bounding box center [639, 168] width 9 height 22
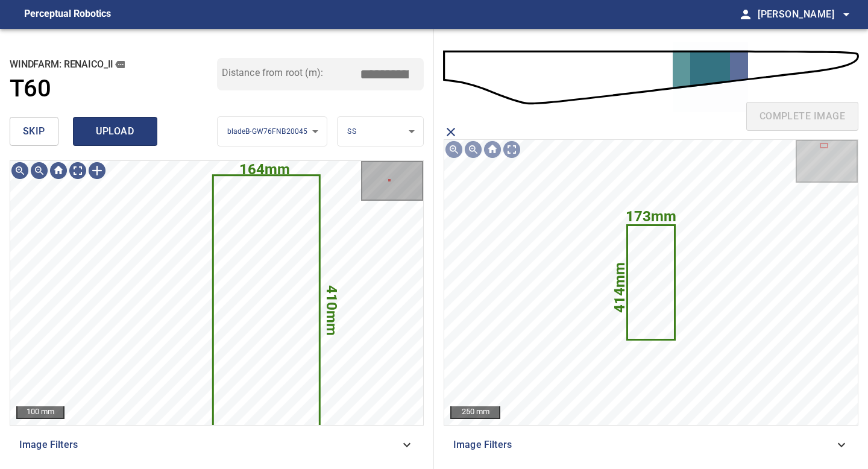
click at [122, 133] on span "upload" at bounding box center [115, 131] width 58 height 17
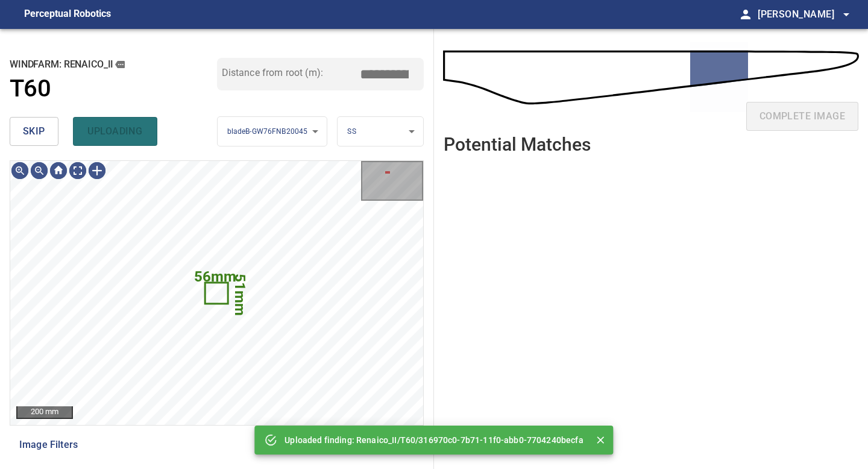
click at [39, 131] on span "skip" at bounding box center [34, 131] width 22 height 17
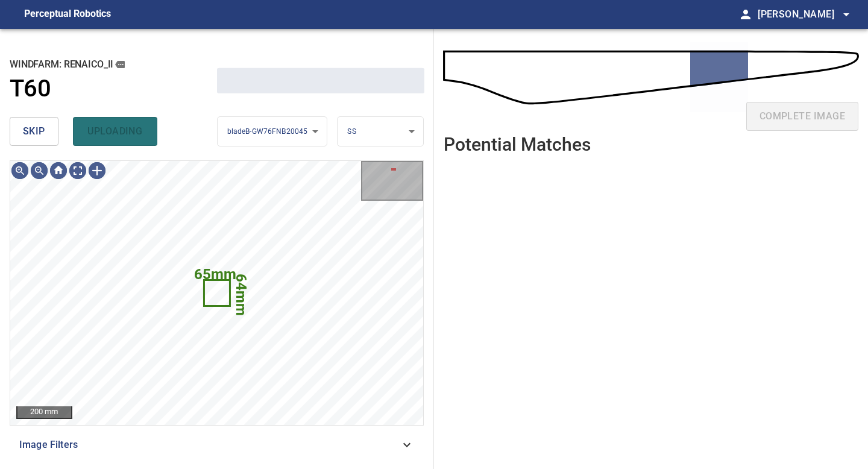
click at [39, 131] on span "skip" at bounding box center [34, 131] width 22 height 17
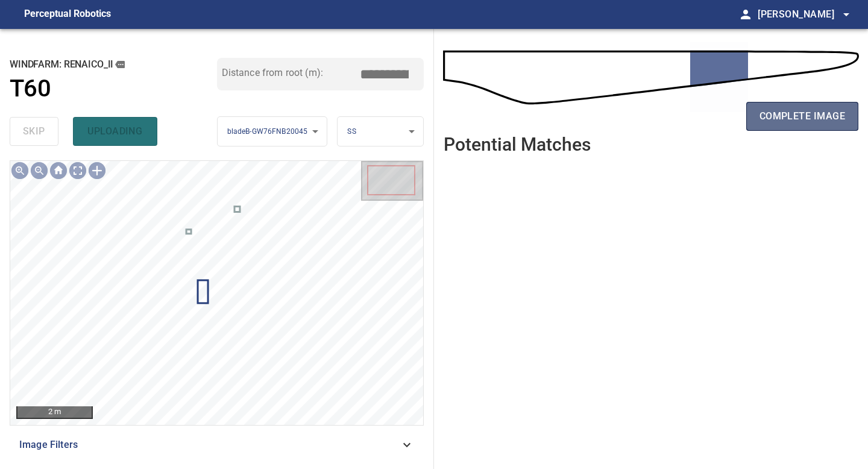
click at [695, 108] on span "complete image" at bounding box center [803, 116] width 86 height 17
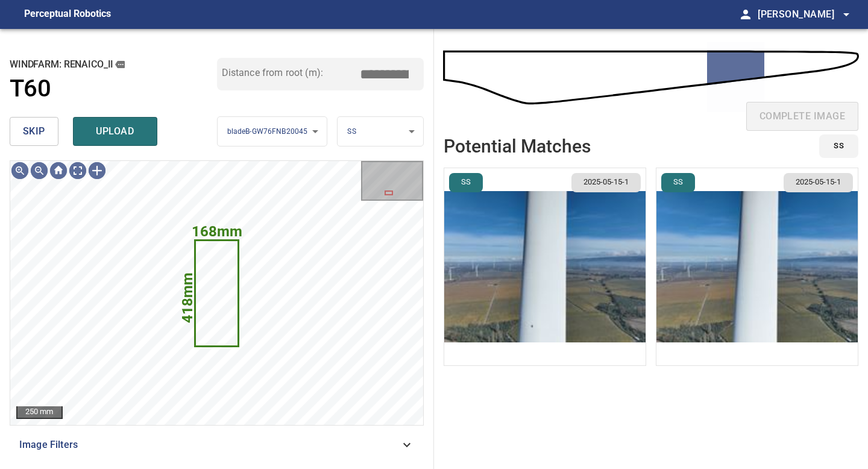
click at [49, 128] on button "skip" at bounding box center [34, 131] width 49 height 29
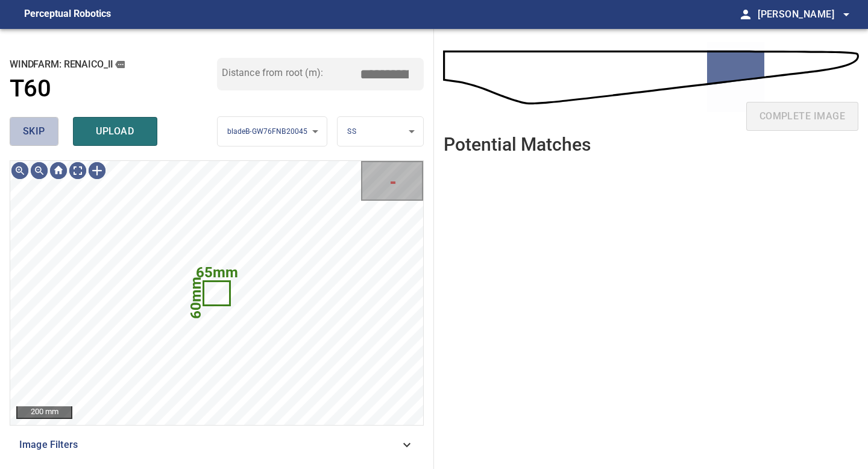
click at [49, 128] on button "skip" at bounding box center [34, 131] width 49 height 29
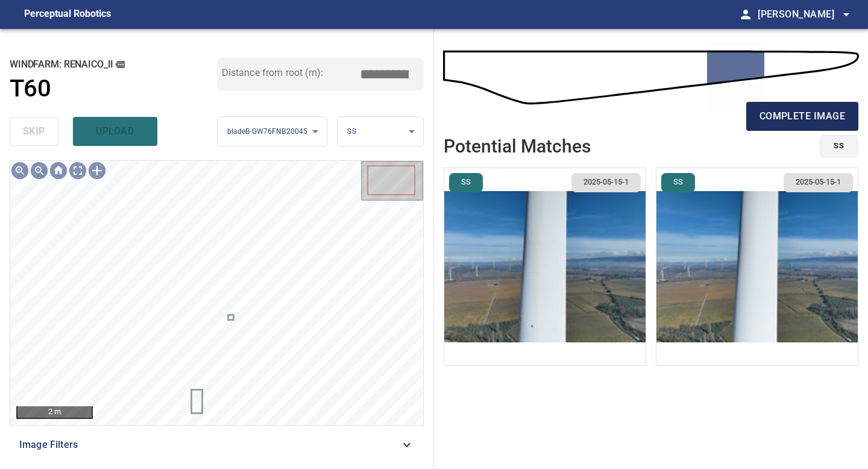
click at [695, 107] on button "complete image" at bounding box center [802, 116] width 112 height 29
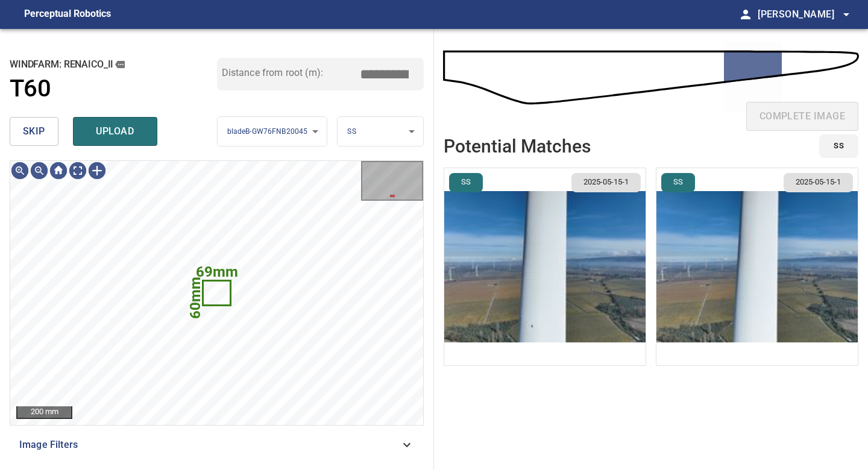
click at [33, 127] on span "skip" at bounding box center [34, 131] width 22 height 17
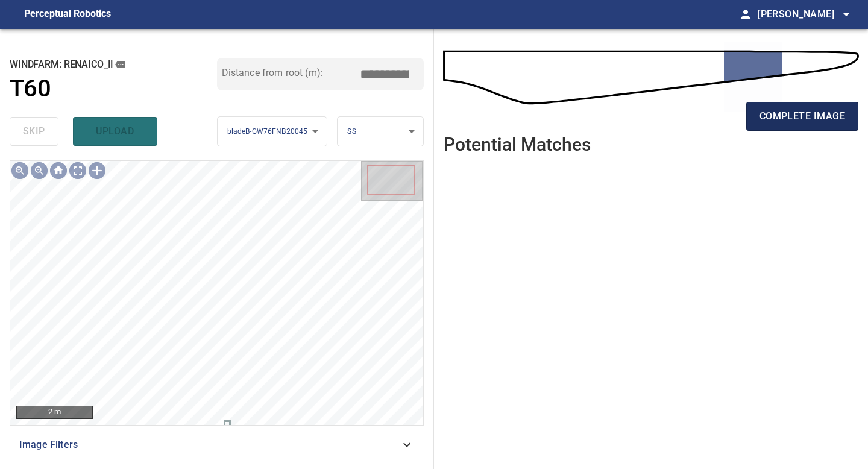
click at [695, 121] on span "complete image" at bounding box center [803, 116] width 86 height 17
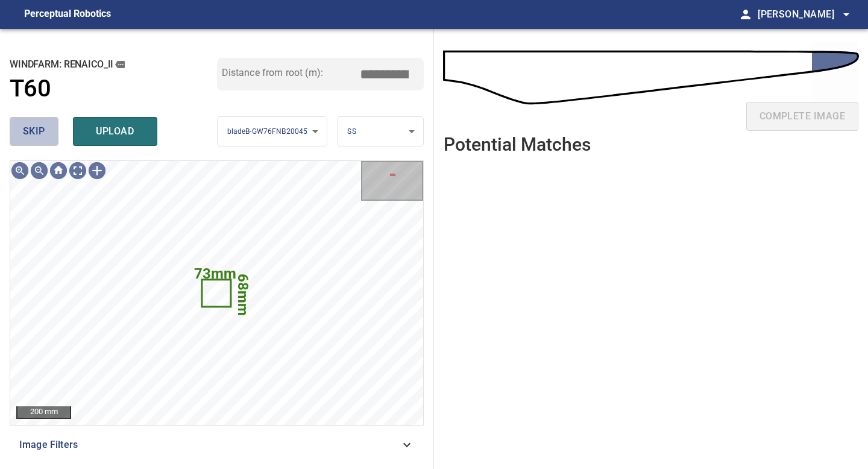
click at [48, 134] on button "skip" at bounding box center [34, 131] width 49 height 29
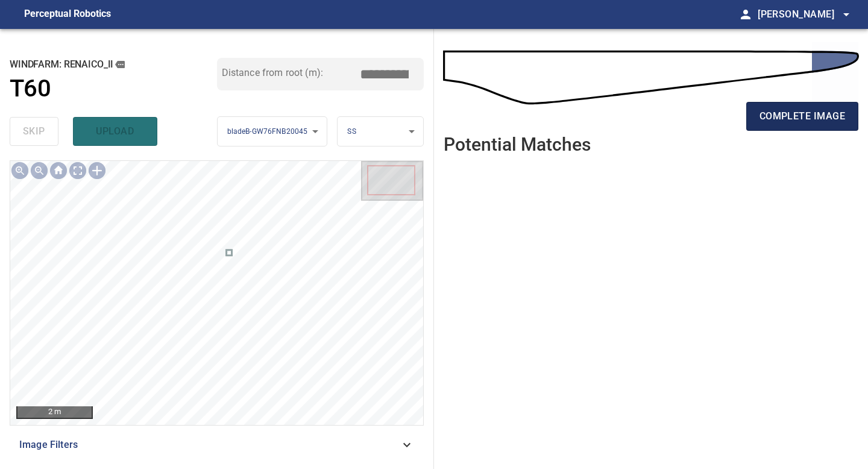
click at [695, 111] on span "complete image" at bounding box center [803, 116] width 86 height 17
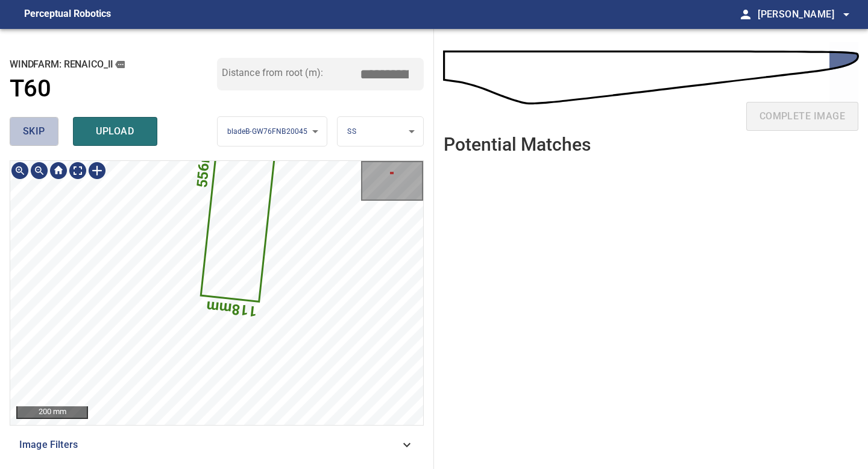
click at [33, 131] on span "skip" at bounding box center [34, 131] width 22 height 17
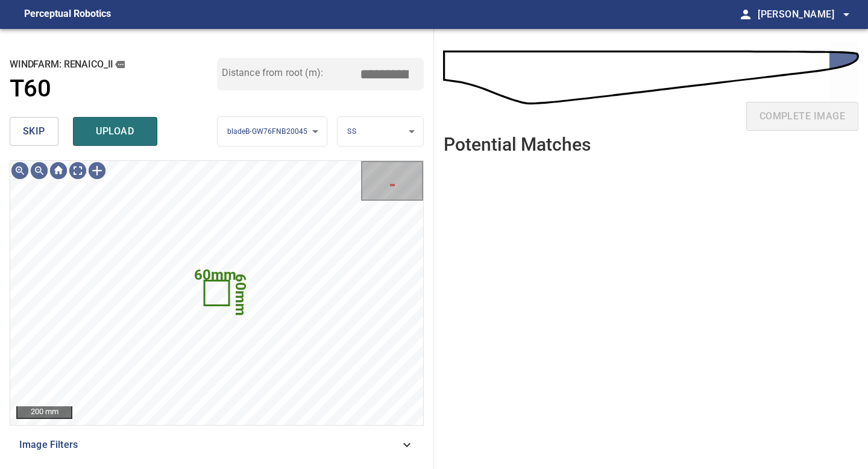
click at [33, 131] on span "skip" at bounding box center [34, 131] width 22 height 17
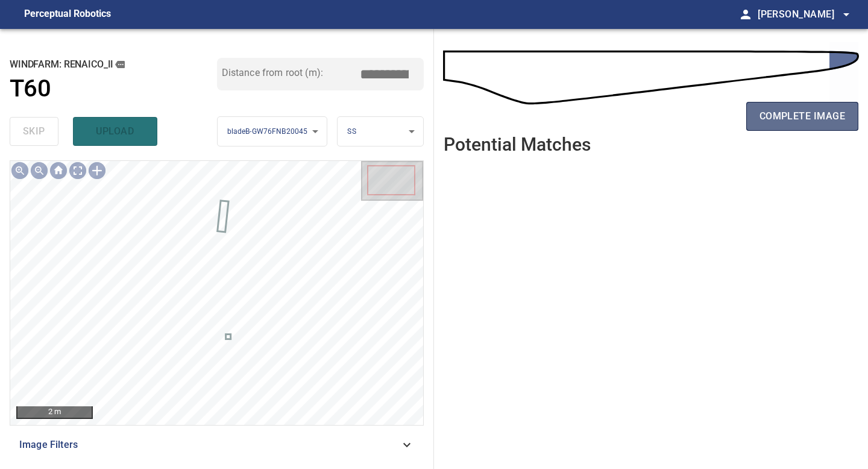
click at [695, 113] on span "complete image" at bounding box center [803, 116] width 86 height 17
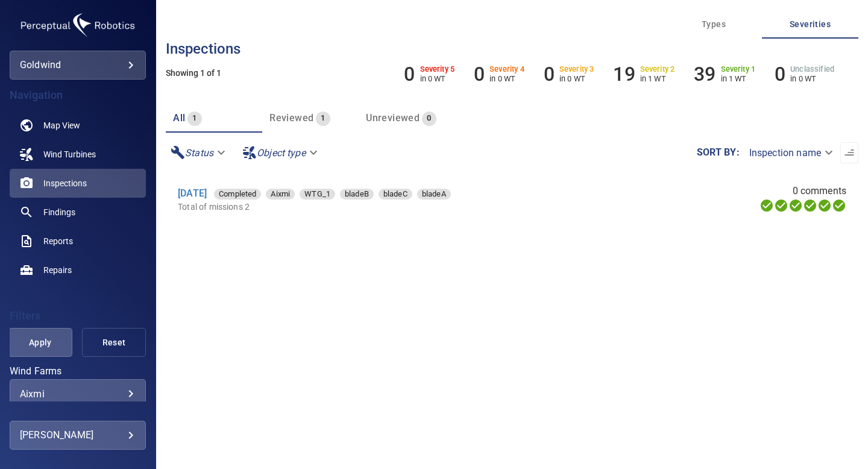
scroll to position [22, 0]
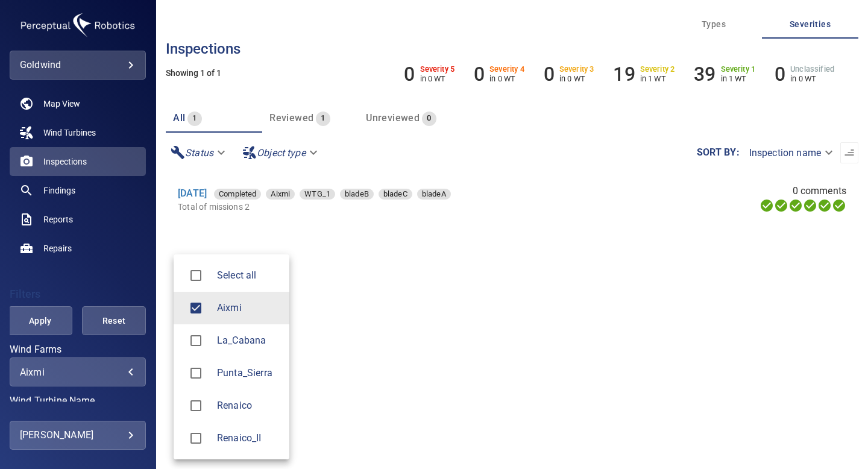
click at [106, 367] on body "**********" at bounding box center [434, 234] width 868 height 469
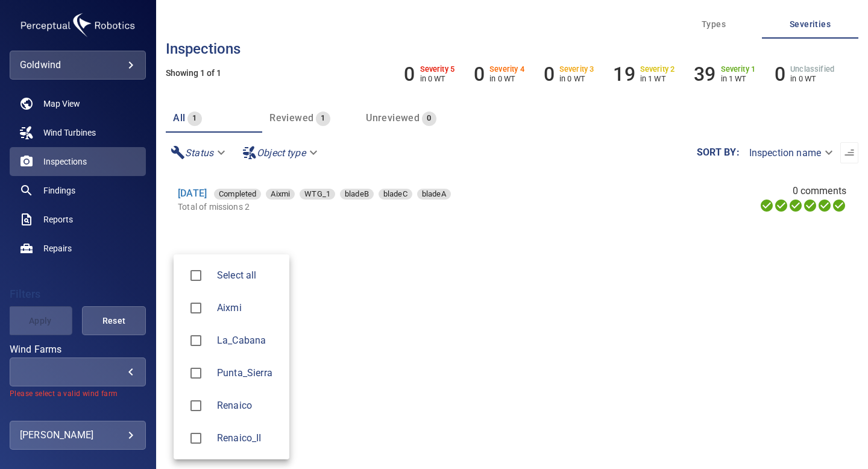
type input "**********"
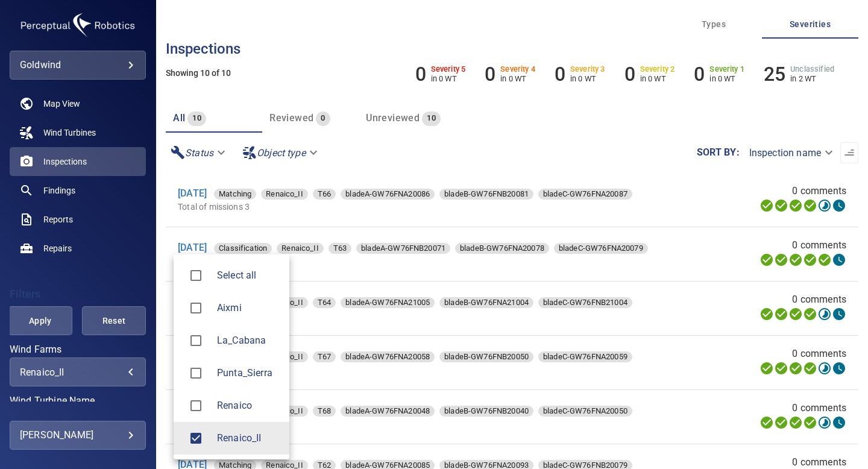
click at [48, 307] on div at bounding box center [434, 234] width 868 height 469
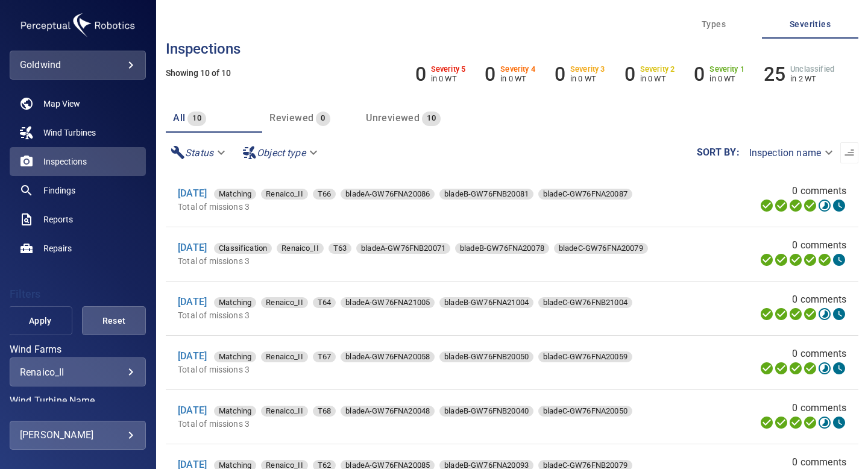
click at [47, 326] on span "Apply" at bounding box center [41, 321] width 34 height 15
click at [408, 110] on div "Unreviewed 10" at bounding box center [403, 118] width 75 height 17
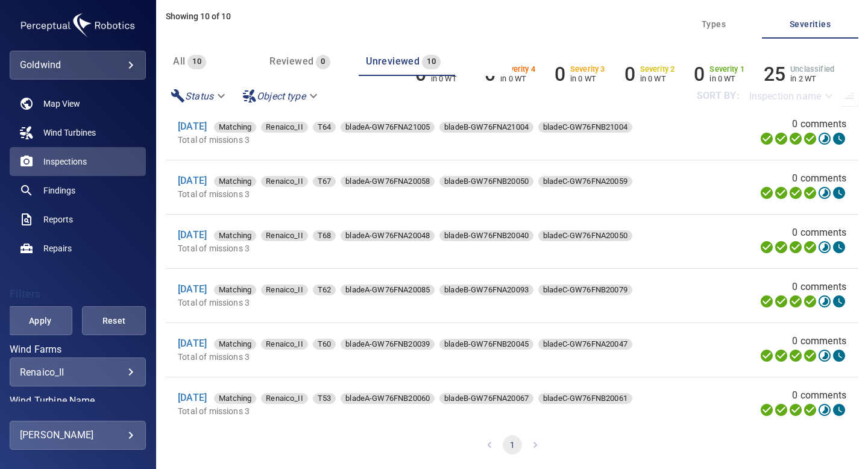
scroll to position [0, 0]
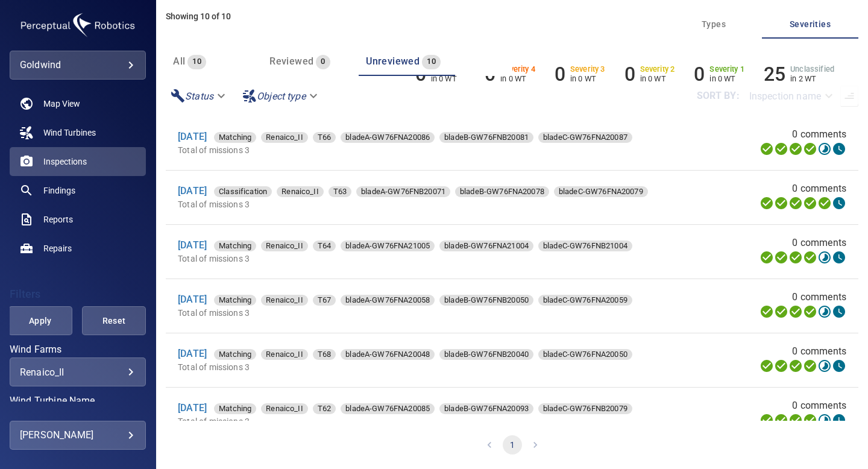
click at [301, 64] on span "Reviewed" at bounding box center [292, 60] width 44 height 11
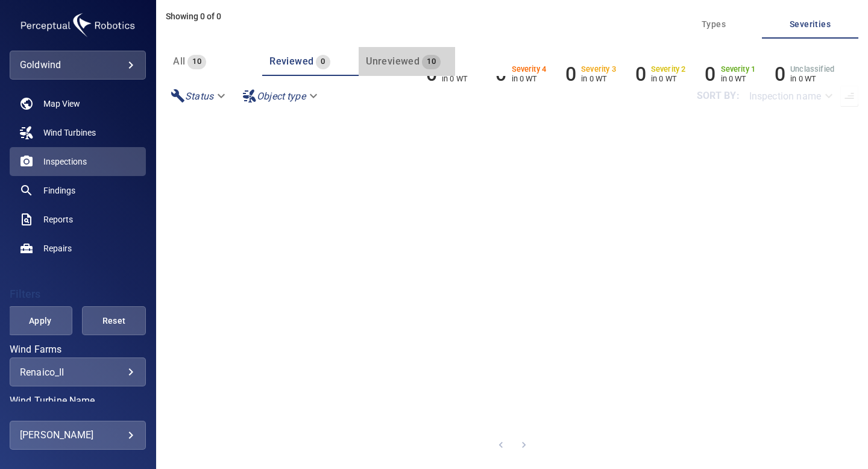
click at [408, 64] on span "Unreviewed" at bounding box center [393, 60] width 54 height 11
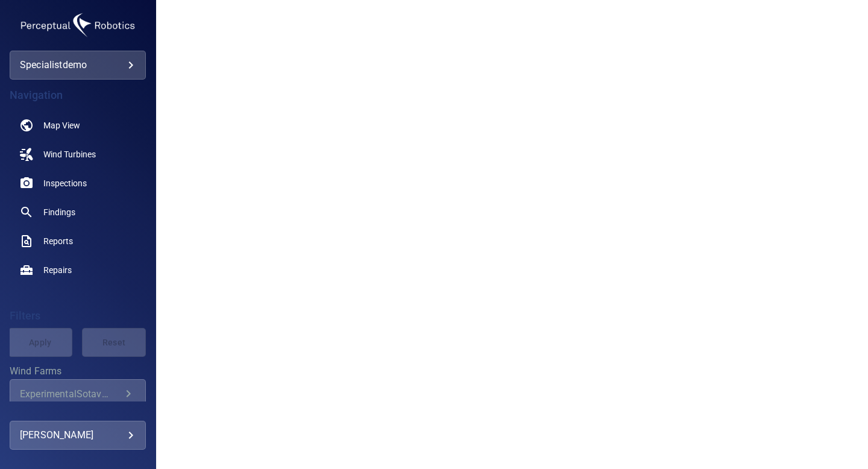
click at [124, 54] on div "**********" at bounding box center [78, 65] width 136 height 29
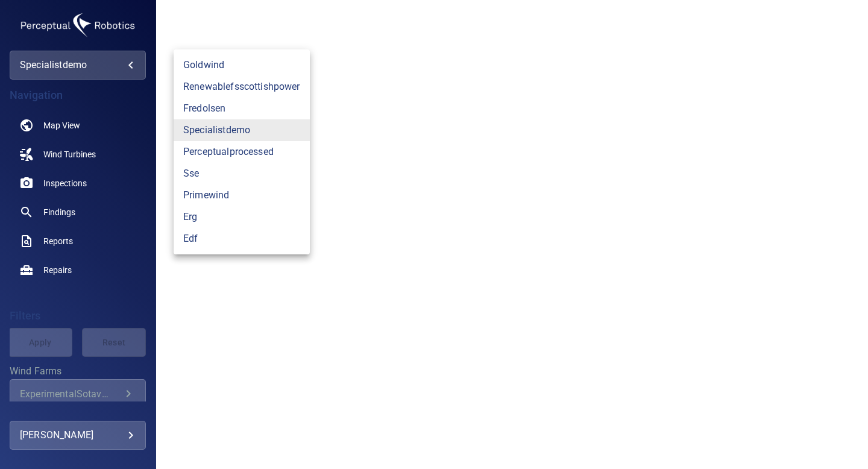
click at [129, 61] on body "**********" at bounding box center [434, 234] width 868 height 469
click at [199, 109] on link "fredolsen" at bounding box center [242, 109] width 136 height 22
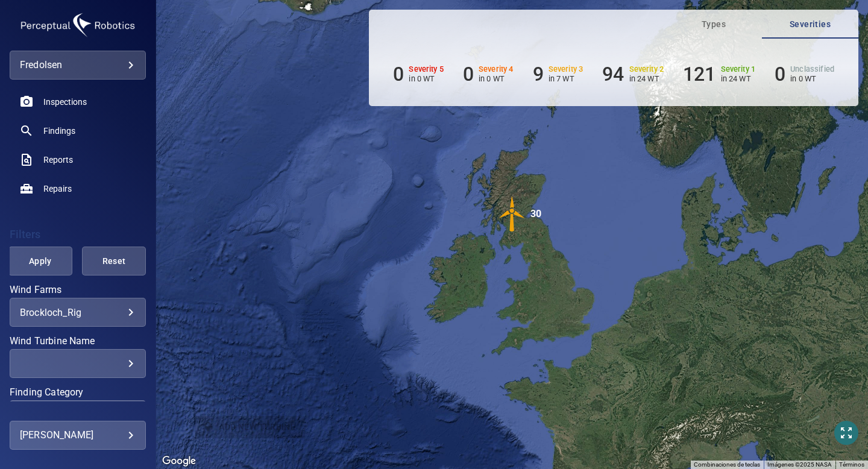
scroll to position [96, 0]
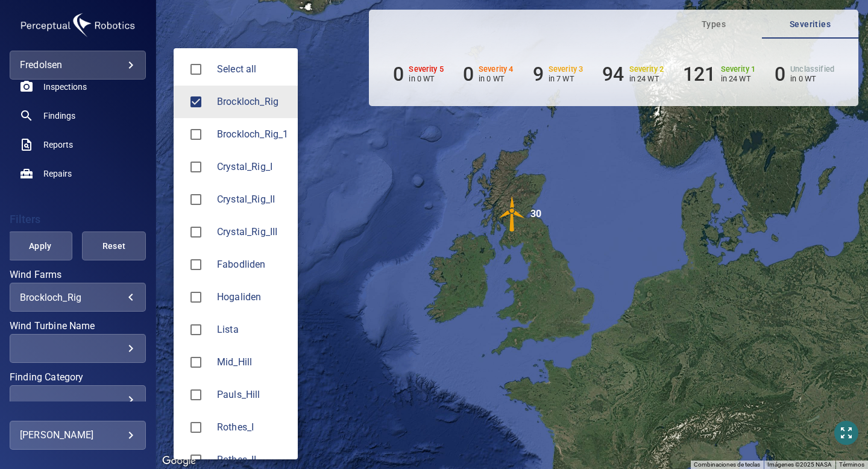
click at [120, 298] on body "**********" at bounding box center [434, 234] width 868 height 469
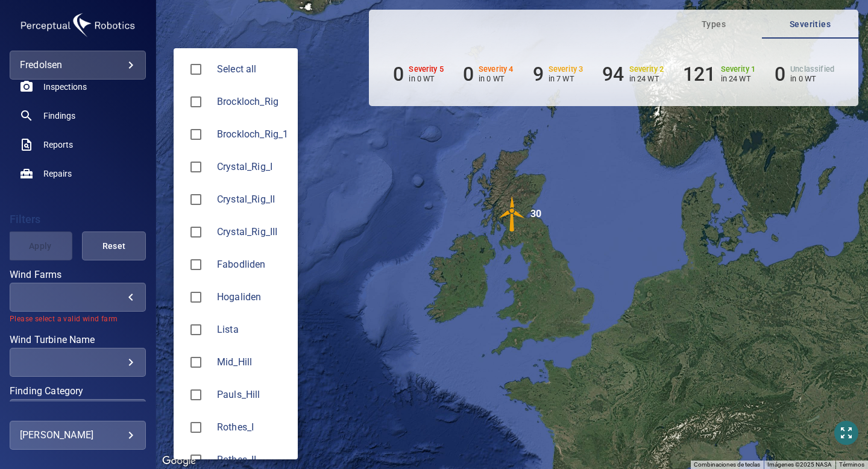
type input "**********"
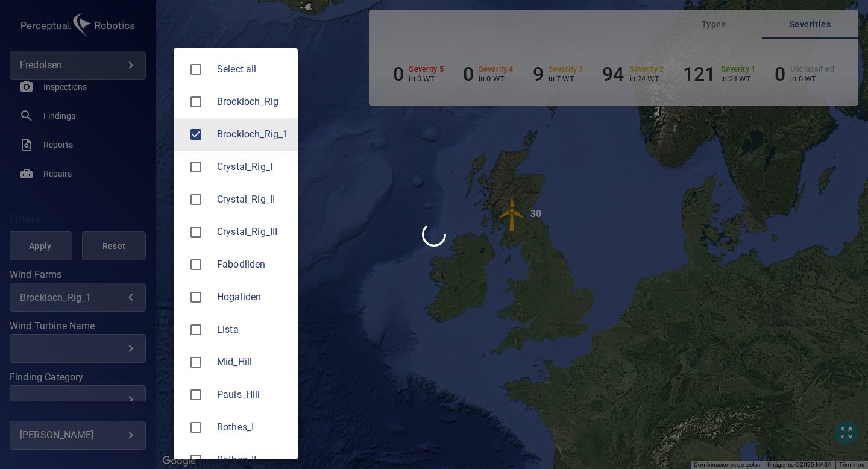
click at [54, 239] on div at bounding box center [434, 234] width 868 height 469
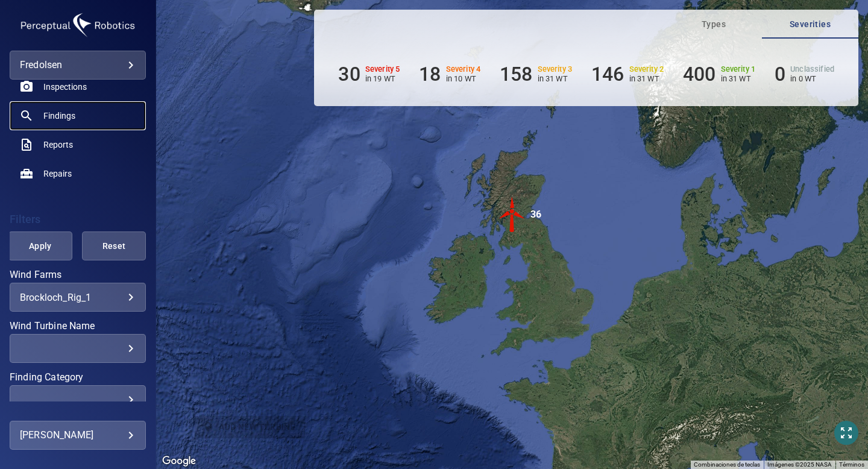
click at [61, 122] on link "Findings" at bounding box center [78, 115] width 136 height 29
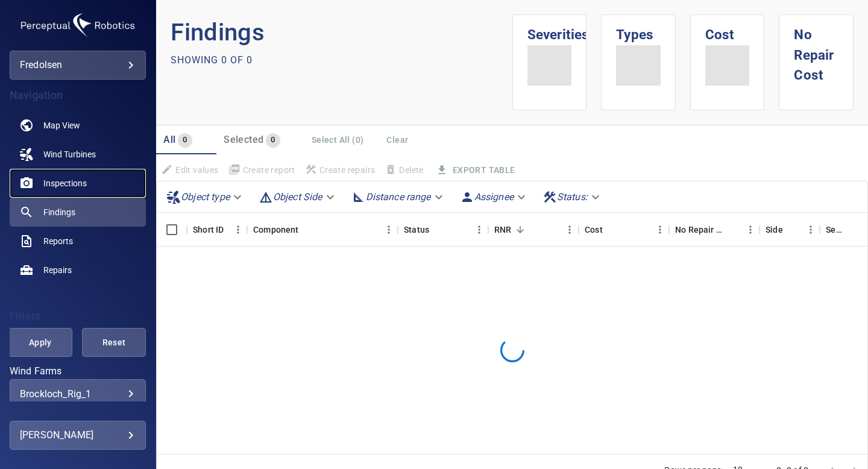
click at [75, 175] on link "Inspections" at bounding box center [78, 183] width 136 height 29
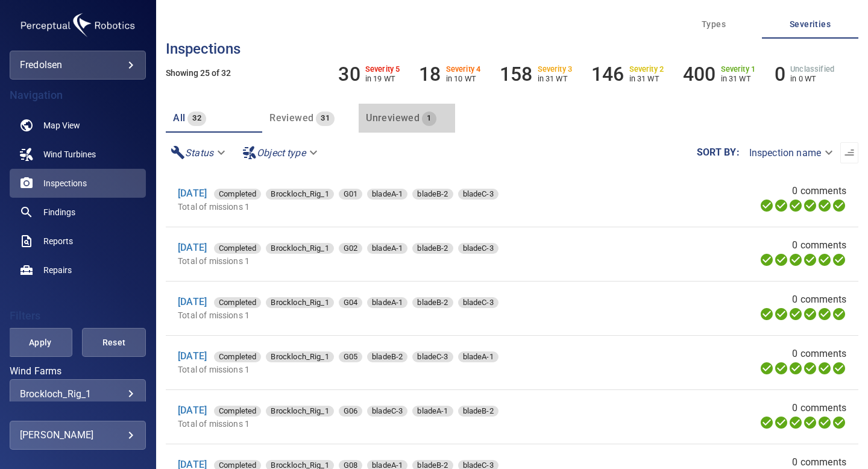
click at [404, 111] on div "Unreviewed 1" at bounding box center [401, 118] width 70 height 17
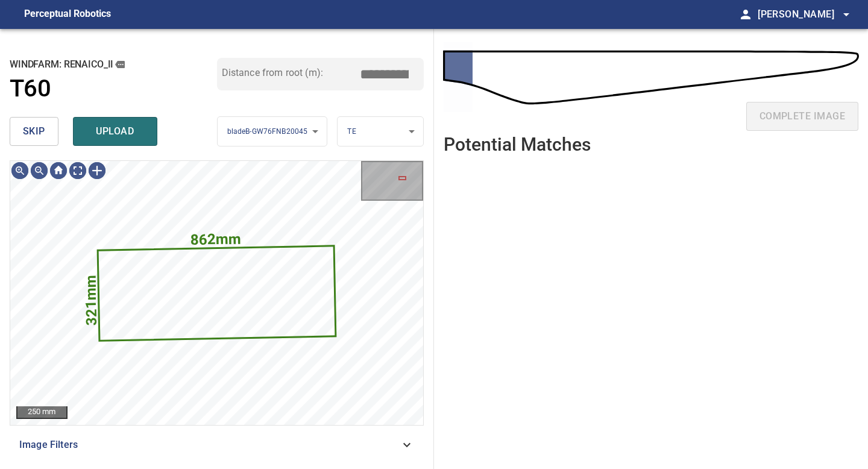
click at [51, 134] on button "skip" at bounding box center [34, 131] width 49 height 29
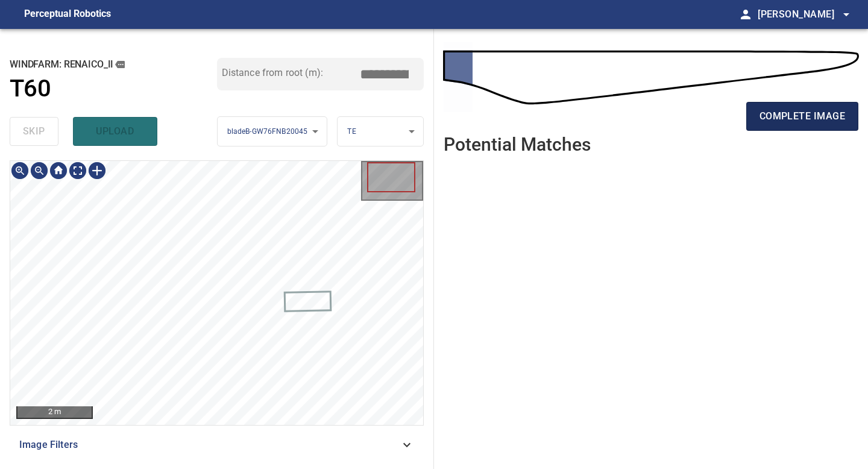
click at [798, 115] on span "complete image" at bounding box center [803, 116] width 86 height 17
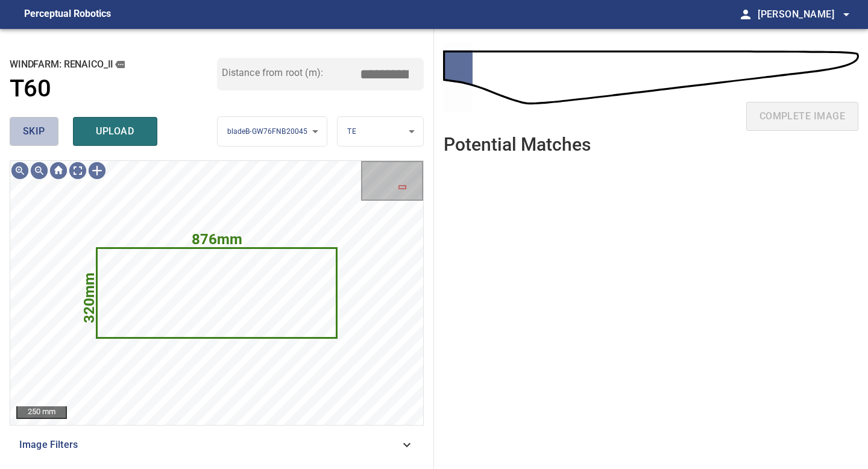
click at [42, 131] on span "skip" at bounding box center [34, 131] width 22 height 17
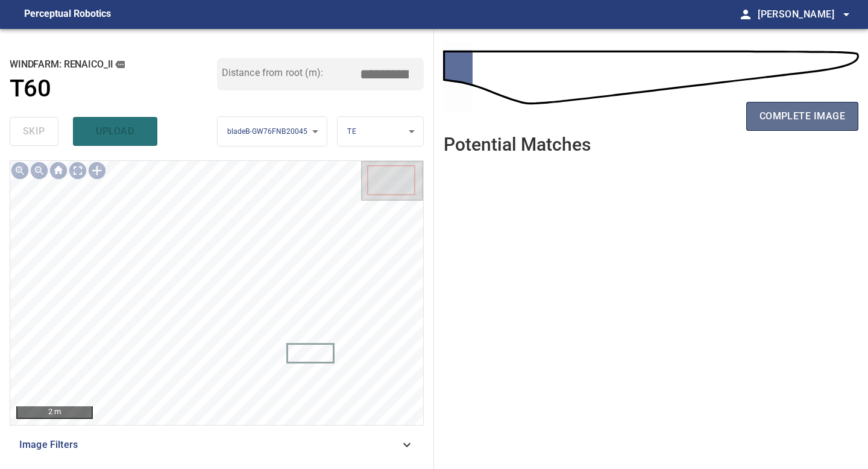
click at [778, 115] on span "complete image" at bounding box center [803, 116] width 86 height 17
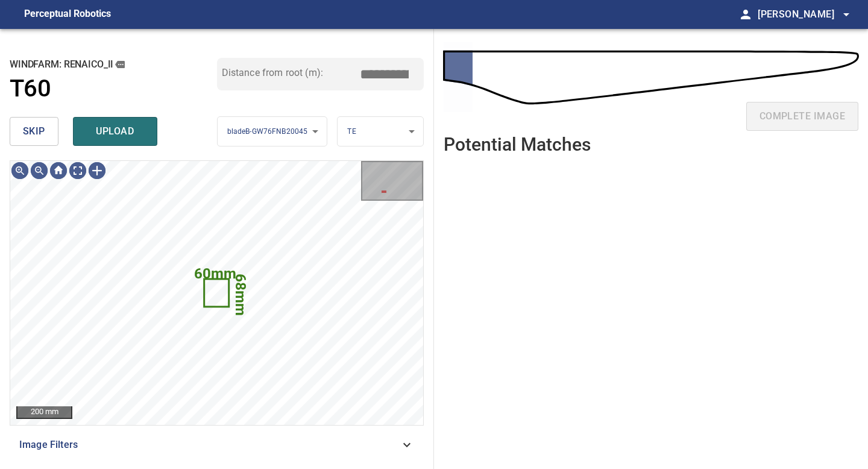
click at [45, 124] on button "skip" at bounding box center [34, 131] width 49 height 29
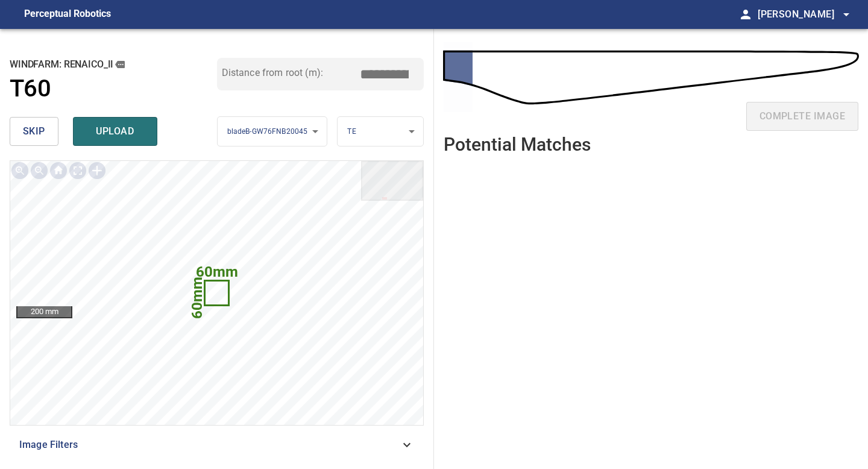
click at [37, 128] on span "skip" at bounding box center [34, 131] width 22 height 17
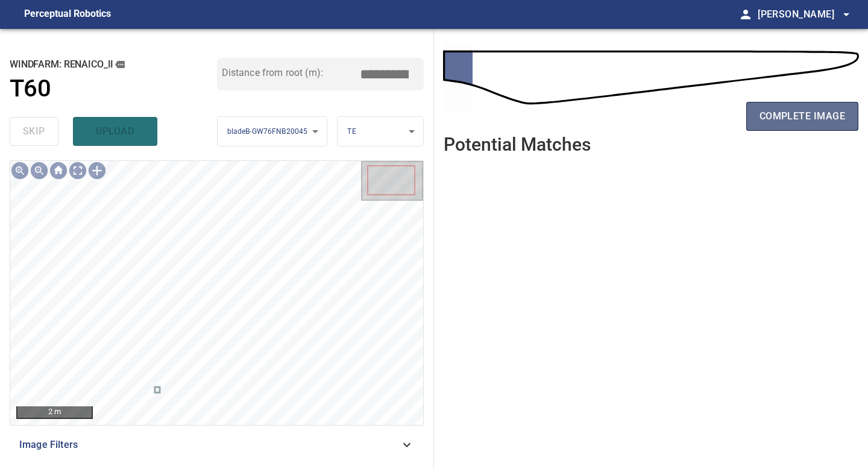
click at [796, 119] on span "complete image" at bounding box center [803, 116] width 86 height 17
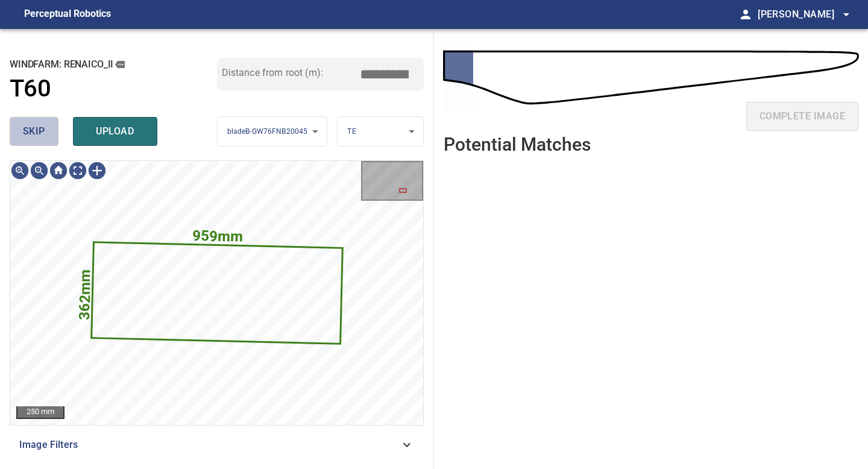
click at [39, 143] on button "skip" at bounding box center [34, 131] width 49 height 29
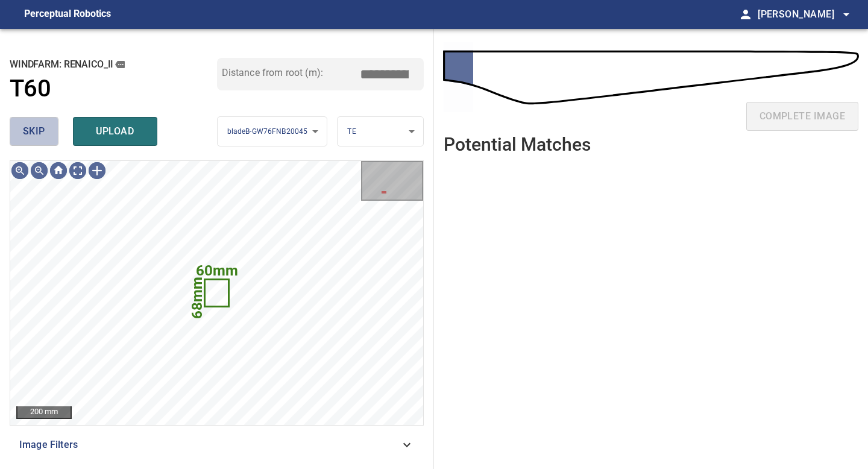
click at [39, 138] on span "skip" at bounding box center [34, 131] width 22 height 17
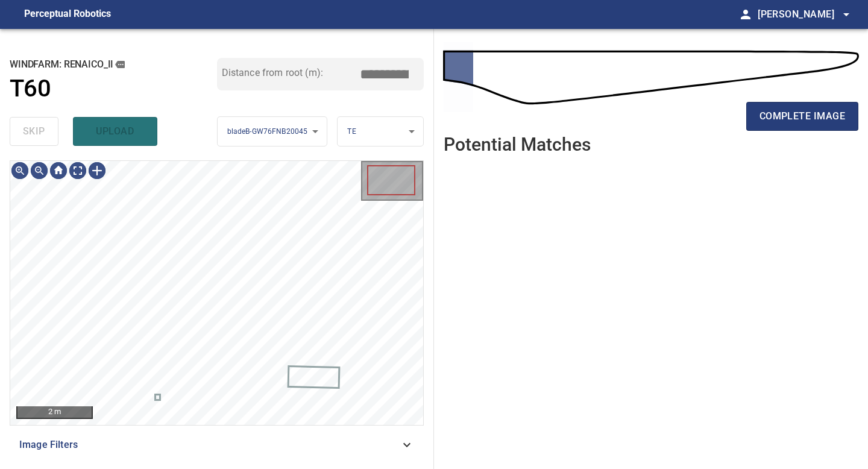
click at [39, 138] on div "skip upload" at bounding box center [113, 131] width 207 height 39
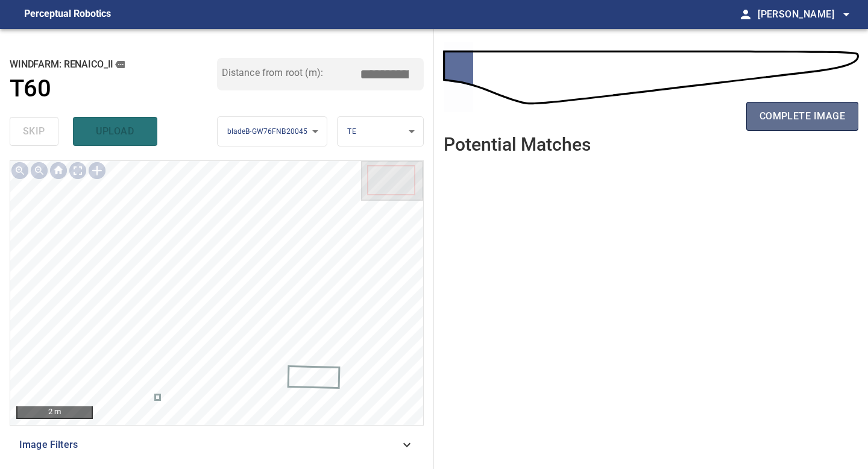
click at [792, 118] on span "complete image" at bounding box center [803, 116] width 86 height 17
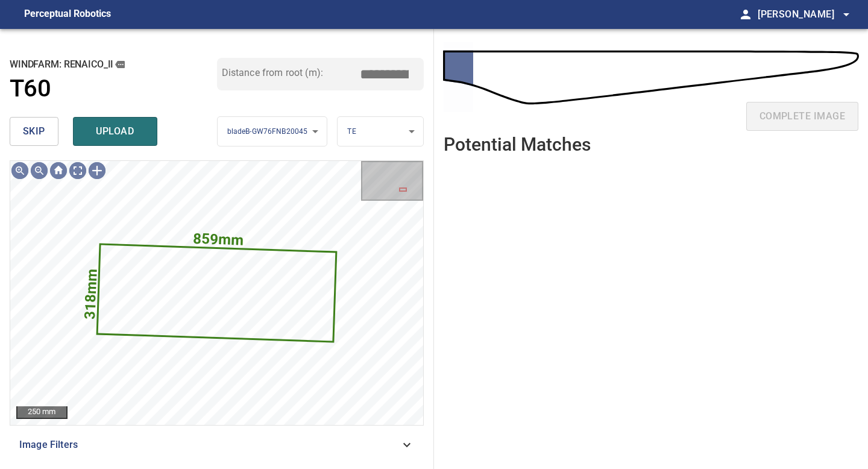
click at [47, 125] on button "skip" at bounding box center [34, 131] width 49 height 29
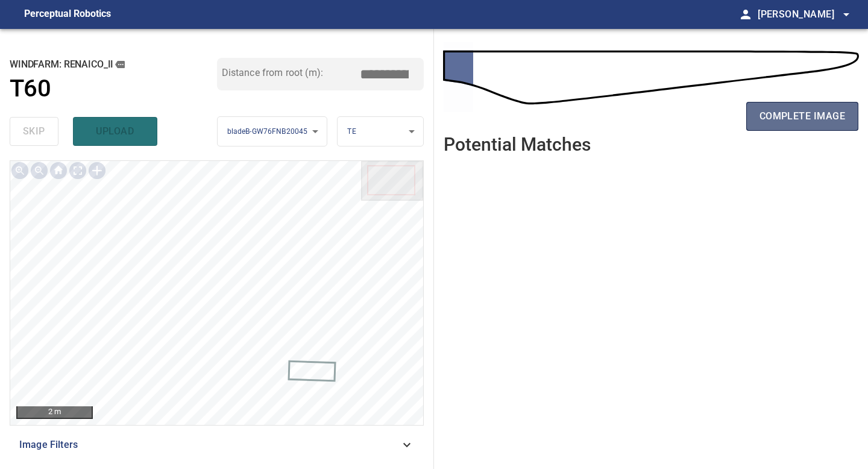
click at [810, 108] on span "complete image" at bounding box center [803, 116] width 86 height 17
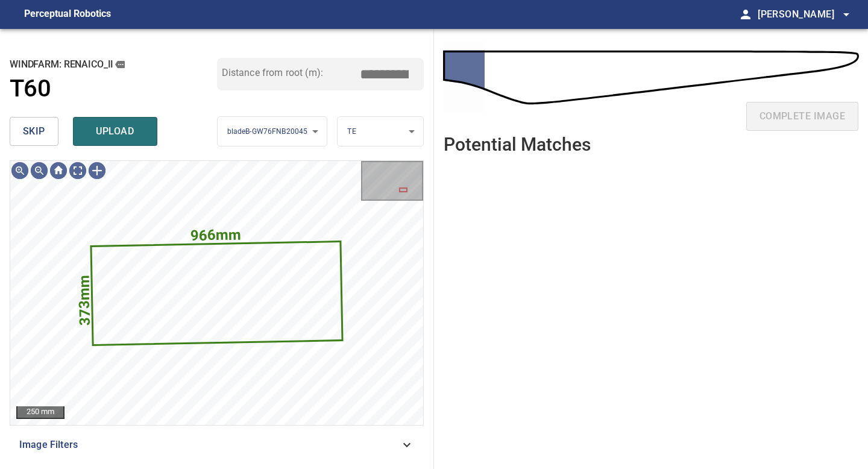
click at [41, 134] on span "skip" at bounding box center [34, 131] width 22 height 17
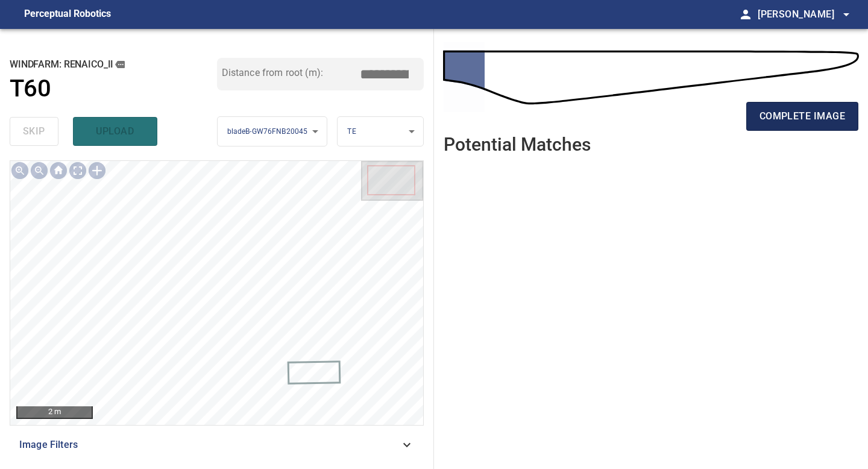
click at [817, 119] on span "complete image" at bounding box center [803, 116] width 86 height 17
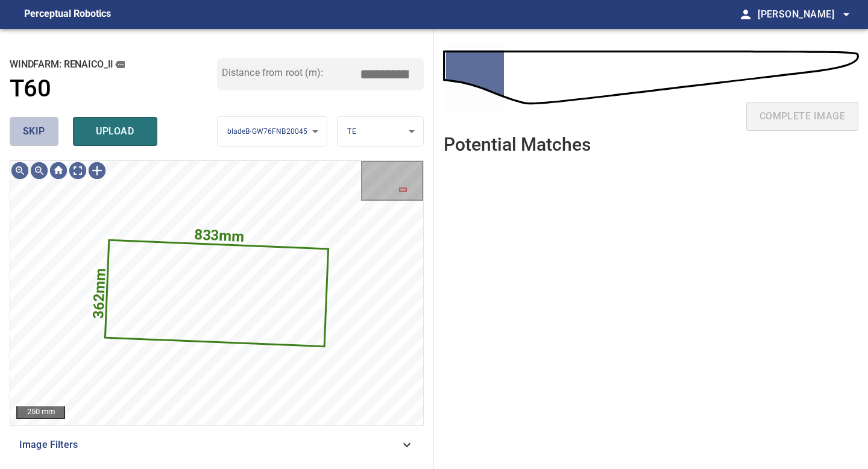
click at [30, 134] on span "skip" at bounding box center [34, 131] width 22 height 17
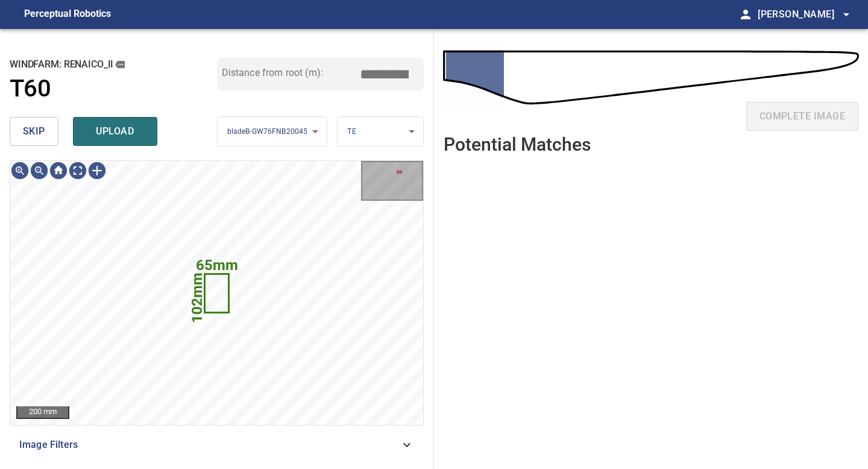
click at [30, 134] on span "skip" at bounding box center [34, 131] width 22 height 17
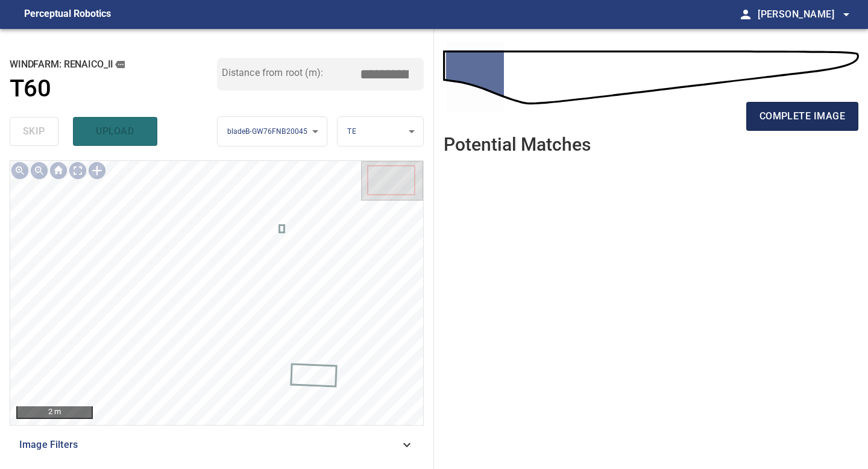
click at [809, 117] on span "complete image" at bounding box center [803, 116] width 86 height 17
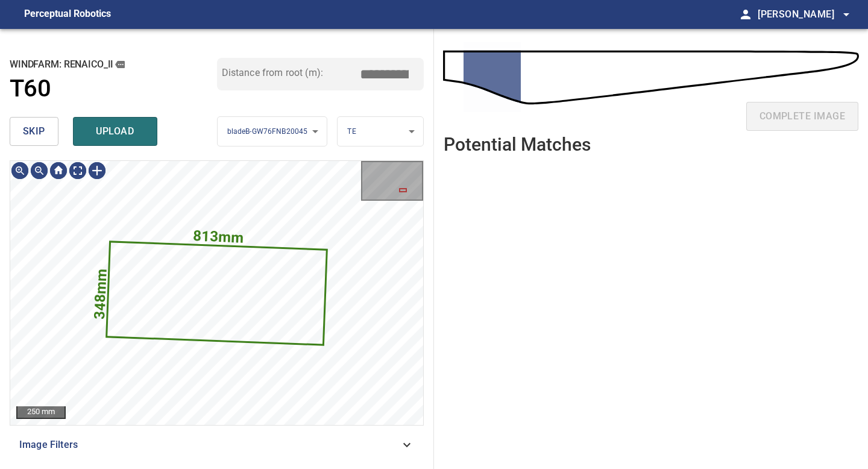
click at [46, 132] on button "skip" at bounding box center [34, 131] width 49 height 29
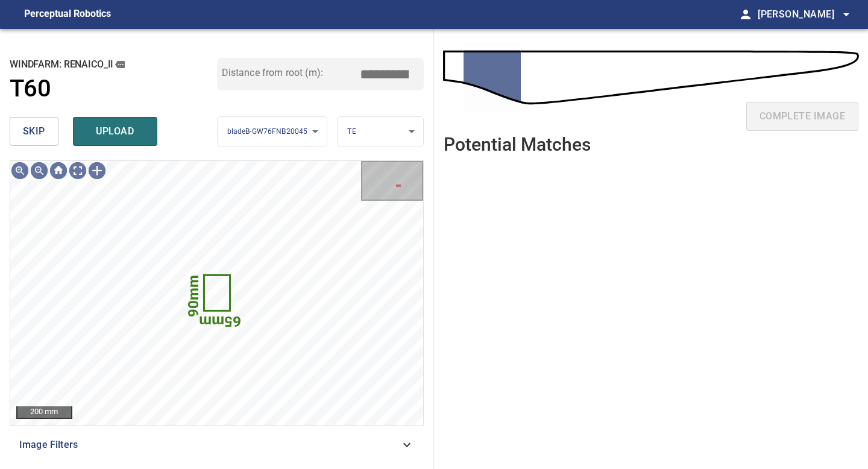
click at [46, 132] on button "skip" at bounding box center [34, 131] width 49 height 29
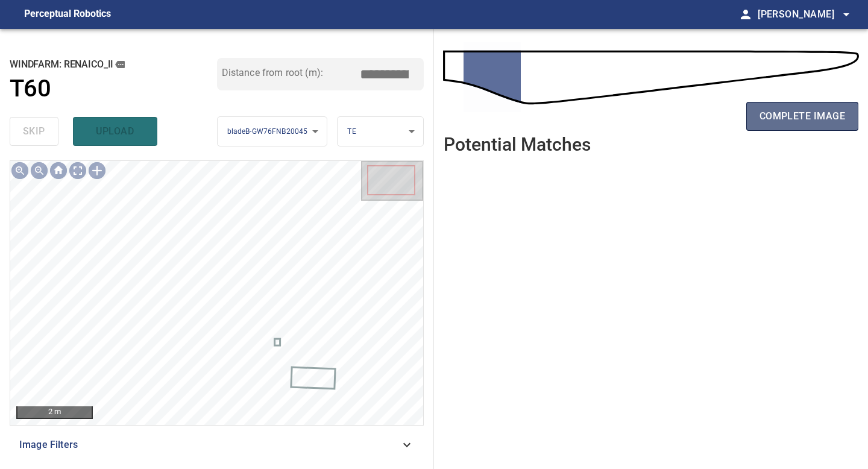
click at [787, 111] on span "complete image" at bounding box center [803, 116] width 86 height 17
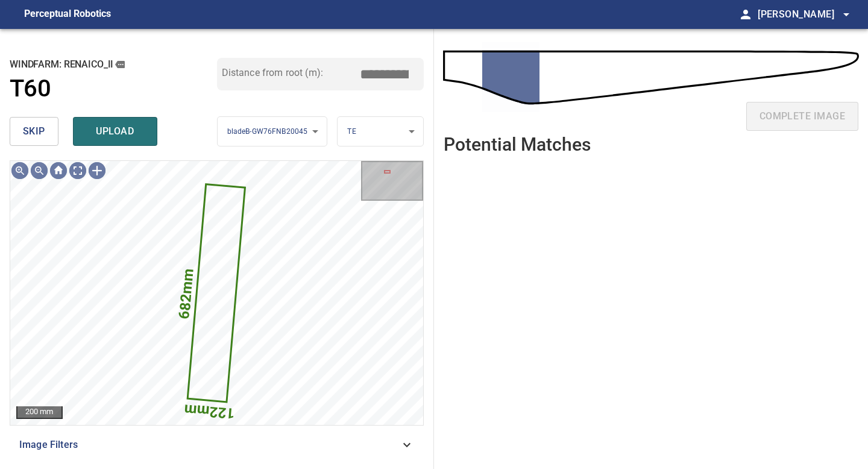
click at [34, 131] on span "skip" at bounding box center [34, 131] width 22 height 17
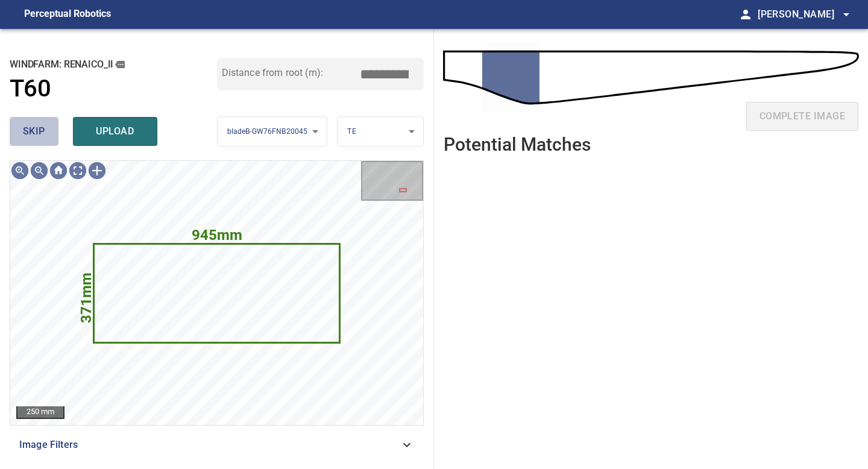
click at [34, 131] on span "skip" at bounding box center [34, 131] width 22 height 17
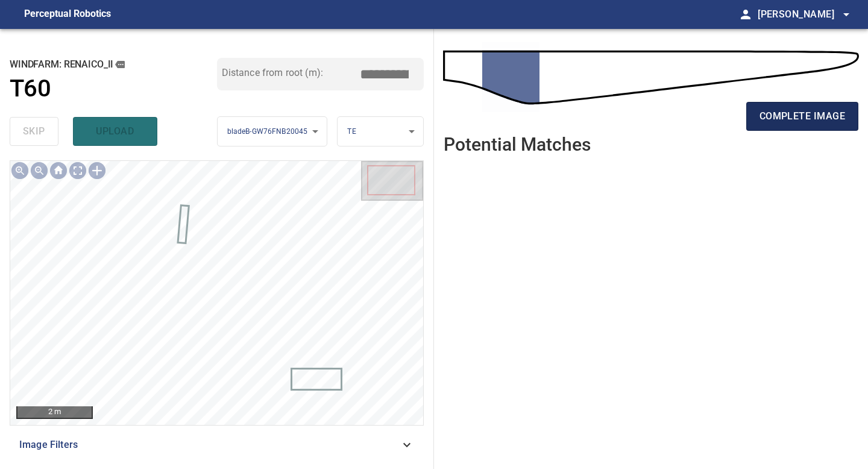
click at [807, 123] on span "complete image" at bounding box center [803, 116] width 86 height 17
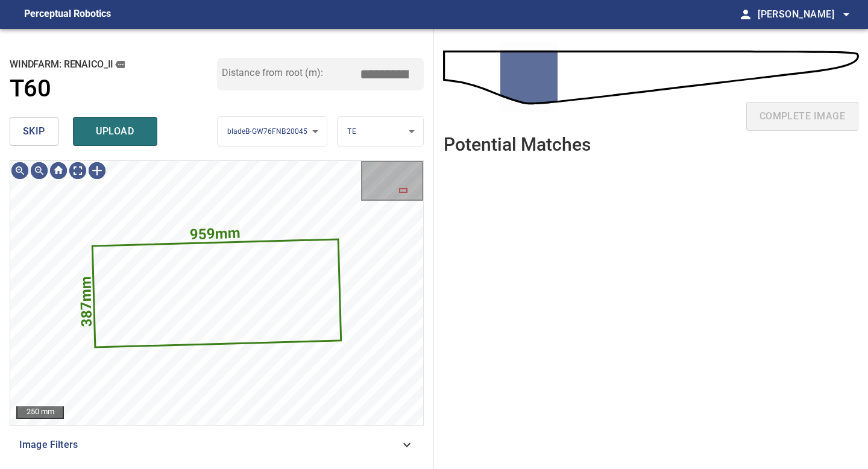
click at [35, 134] on span "skip" at bounding box center [34, 131] width 22 height 17
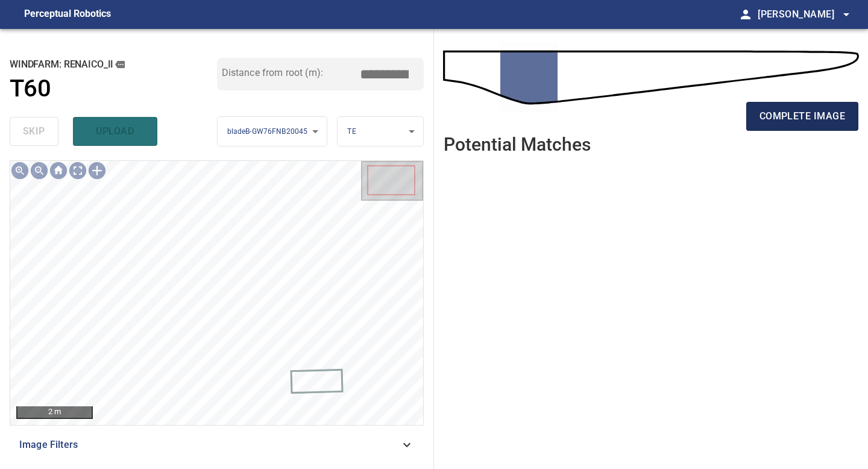
click at [793, 113] on span "complete image" at bounding box center [803, 116] width 86 height 17
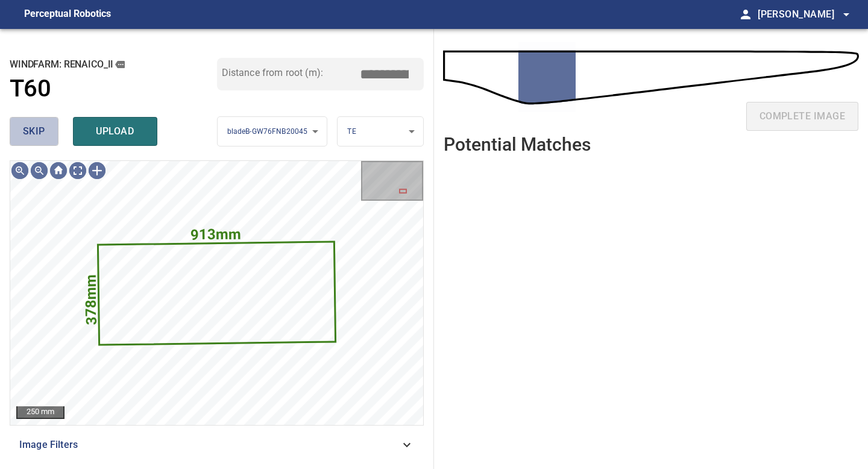
click at [40, 136] on span "skip" at bounding box center [34, 131] width 22 height 17
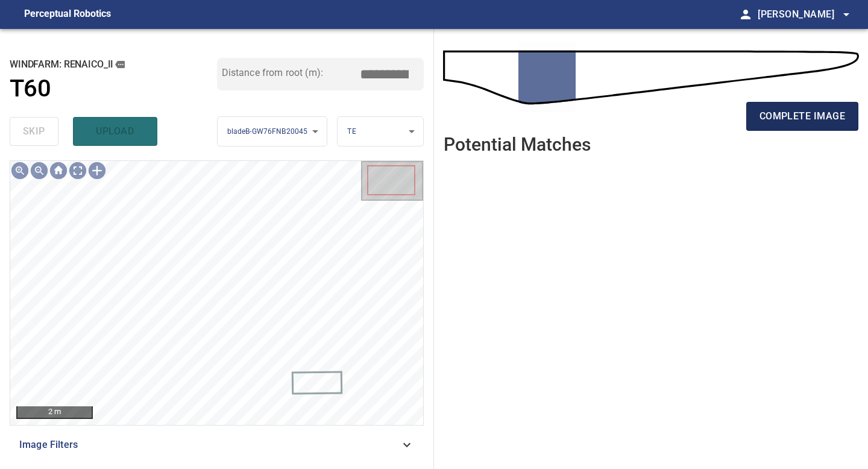
click at [799, 108] on span "complete image" at bounding box center [803, 116] width 86 height 17
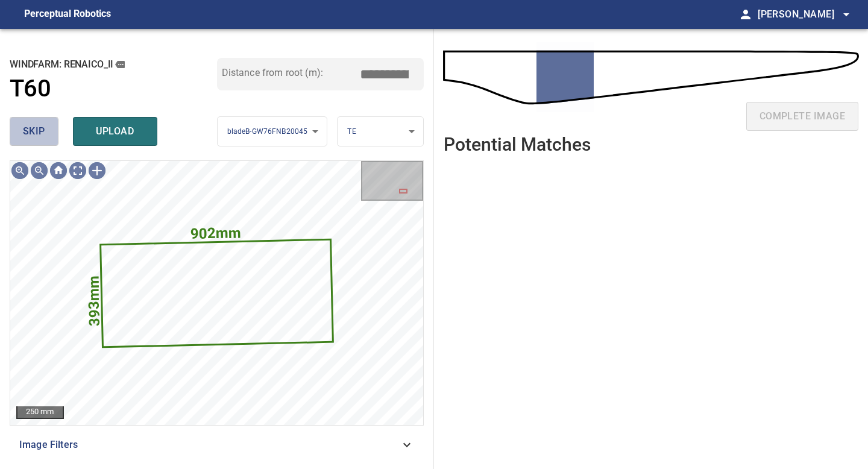
click at [40, 129] on span "skip" at bounding box center [34, 131] width 22 height 17
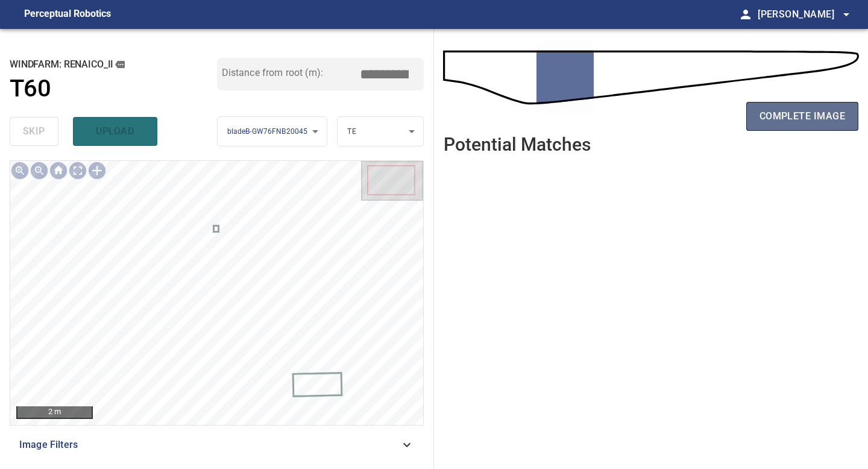
click at [830, 122] on span "complete image" at bounding box center [803, 116] width 86 height 17
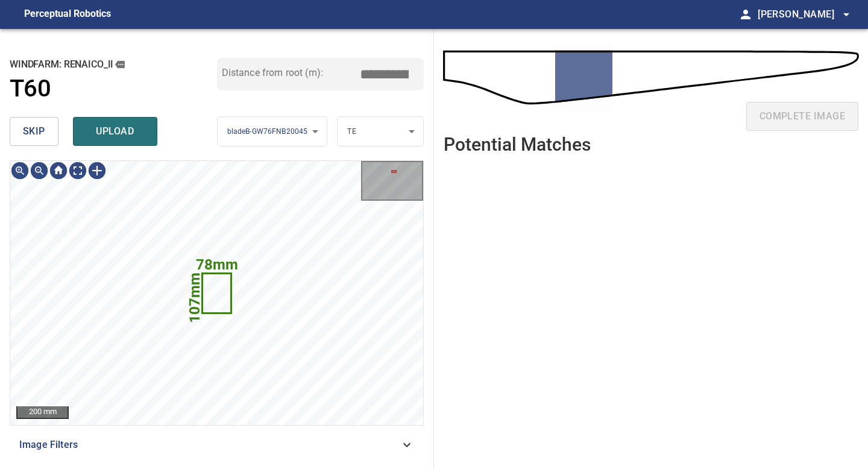
click at [31, 139] on span "skip" at bounding box center [34, 131] width 22 height 17
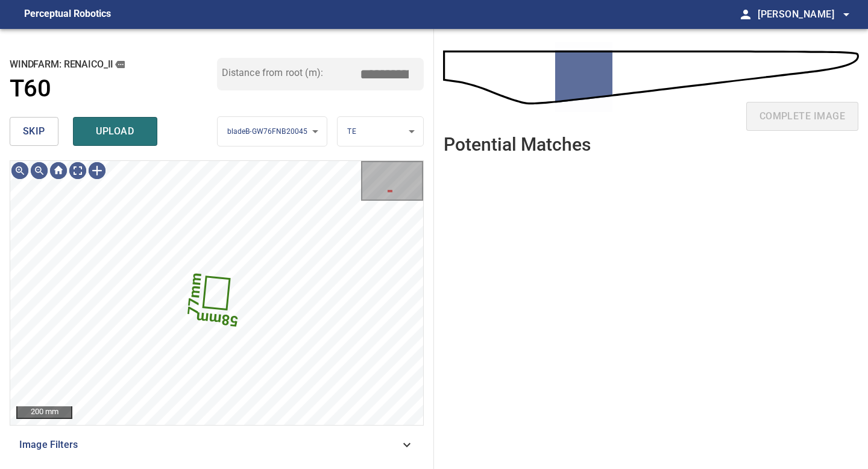
click at [31, 139] on span "skip" at bounding box center [34, 131] width 22 height 17
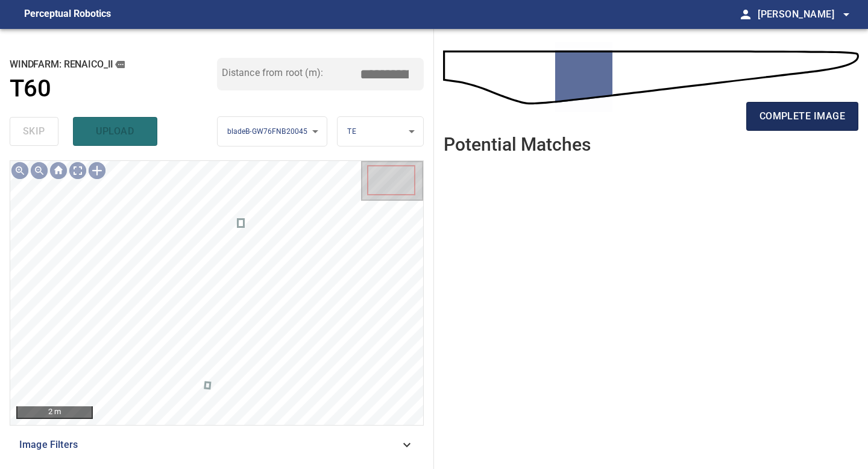
click at [778, 118] on span "complete image" at bounding box center [803, 116] width 86 height 17
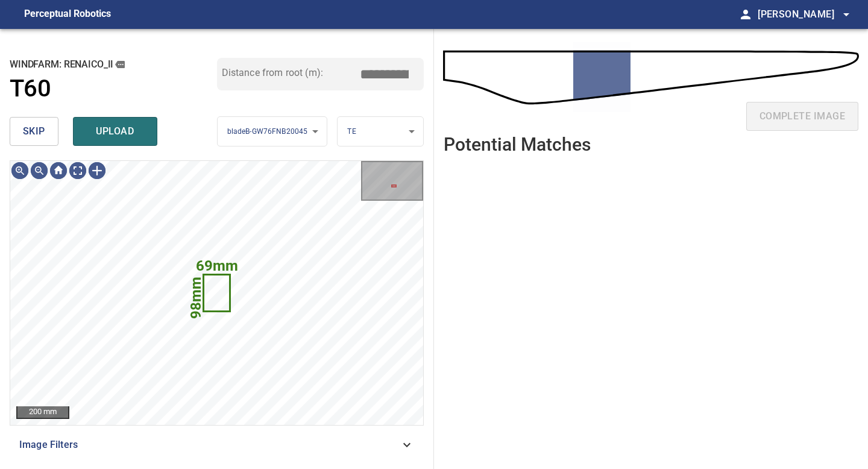
click at [25, 134] on span "skip" at bounding box center [34, 131] width 22 height 17
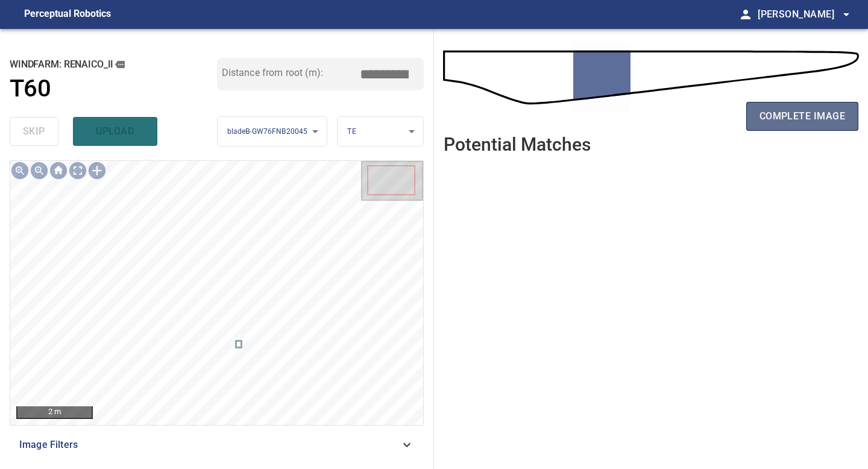
click at [798, 115] on span "complete image" at bounding box center [803, 116] width 86 height 17
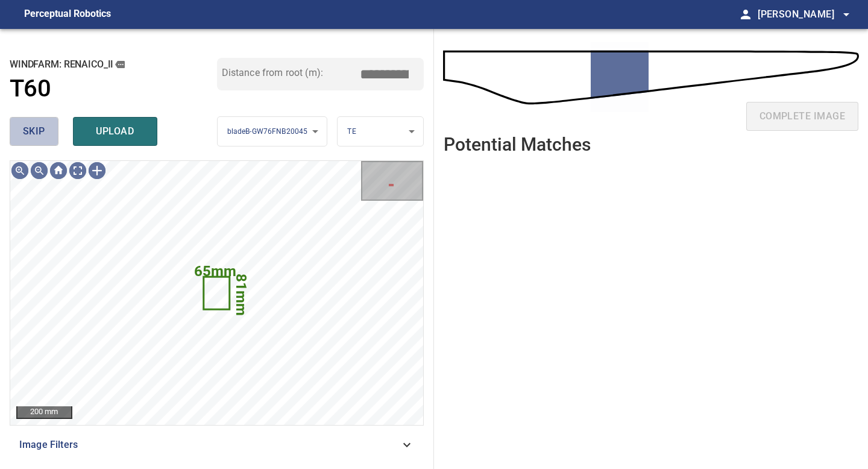
click at [40, 134] on span "skip" at bounding box center [34, 131] width 22 height 17
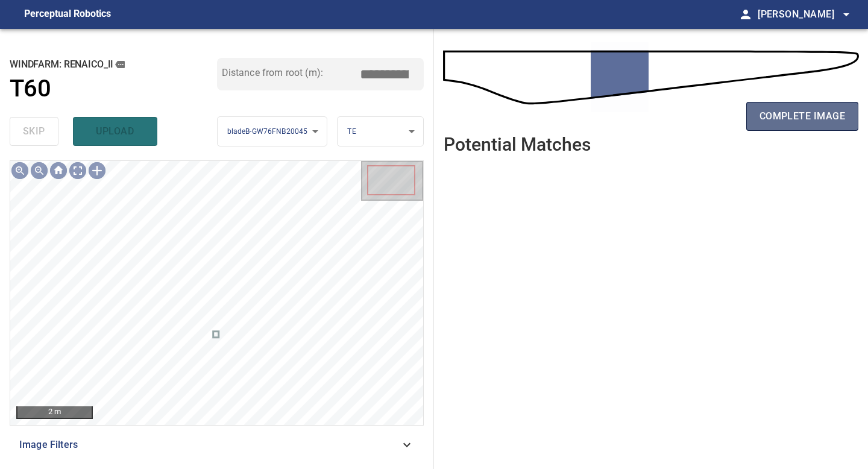
click at [840, 129] on button "complete image" at bounding box center [802, 116] width 112 height 29
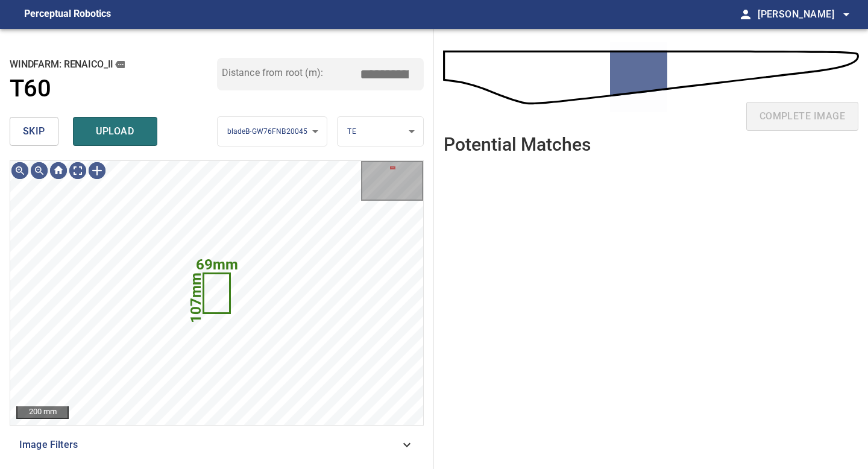
click at [33, 136] on span "skip" at bounding box center [34, 131] width 22 height 17
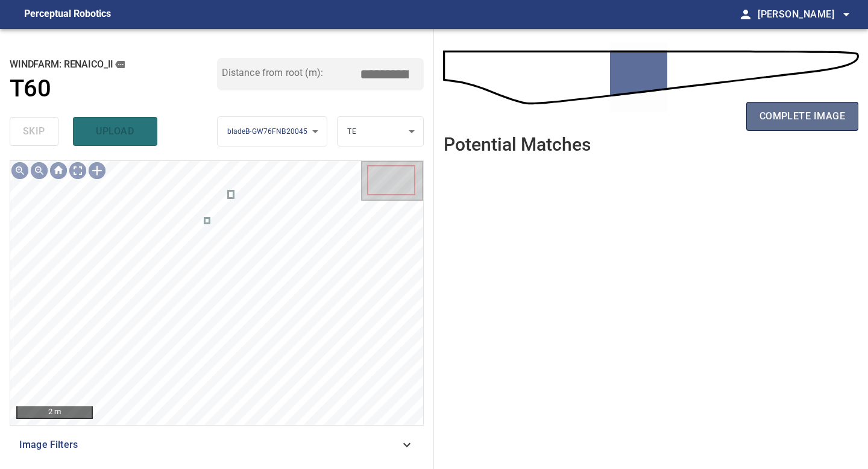
click at [793, 110] on span "complete image" at bounding box center [803, 116] width 86 height 17
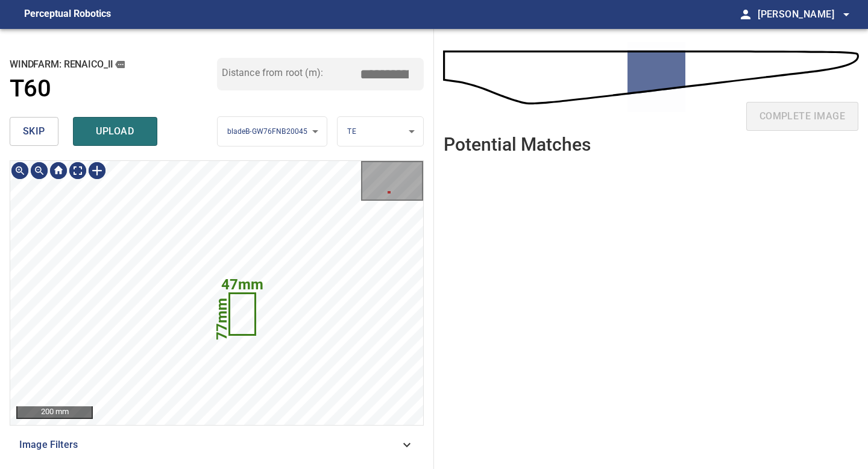
click at [54, 131] on button "skip" at bounding box center [34, 131] width 49 height 29
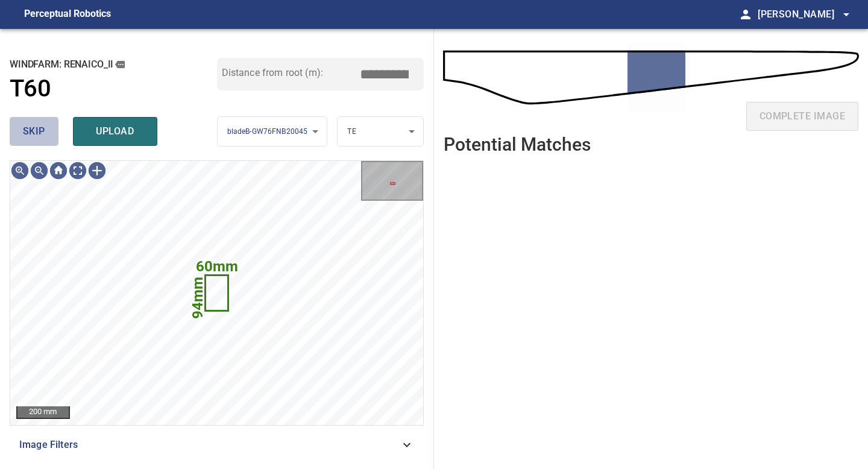
click at [54, 131] on button "skip" at bounding box center [34, 131] width 49 height 29
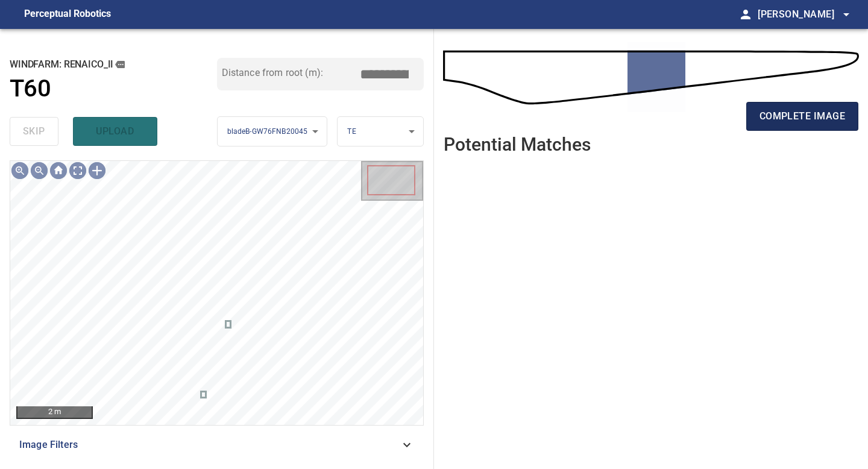
click at [765, 110] on span "complete image" at bounding box center [803, 116] width 86 height 17
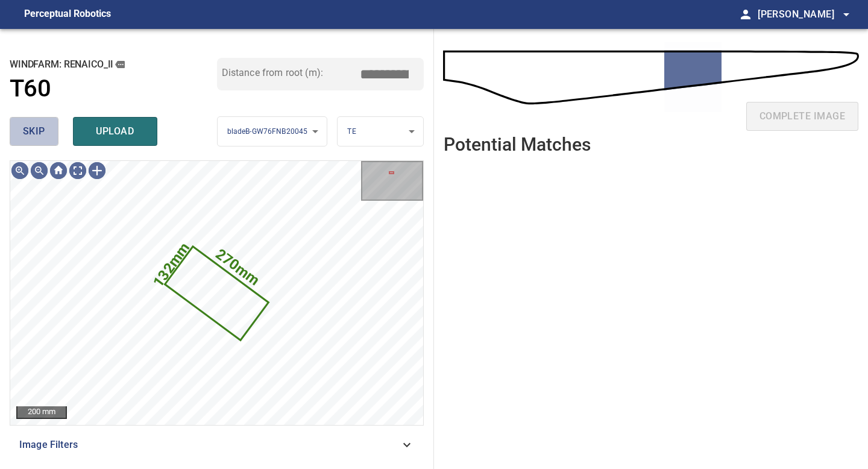
click at [28, 134] on span "skip" at bounding box center [34, 131] width 22 height 17
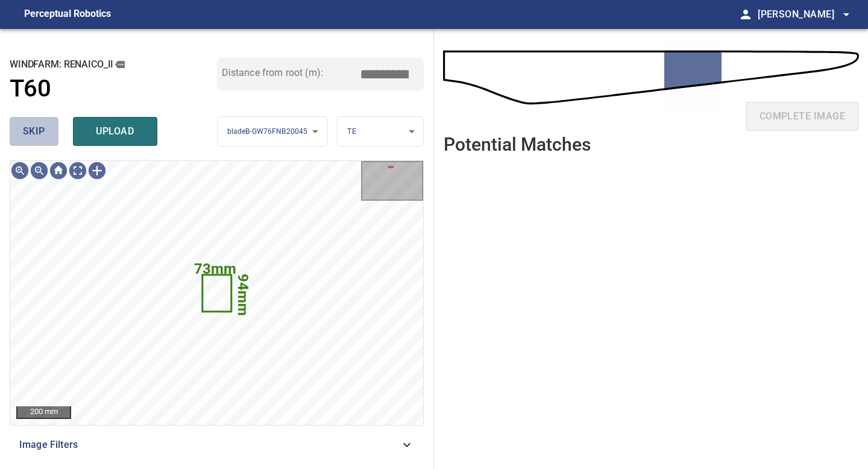
click at [28, 134] on span "skip" at bounding box center [34, 131] width 22 height 17
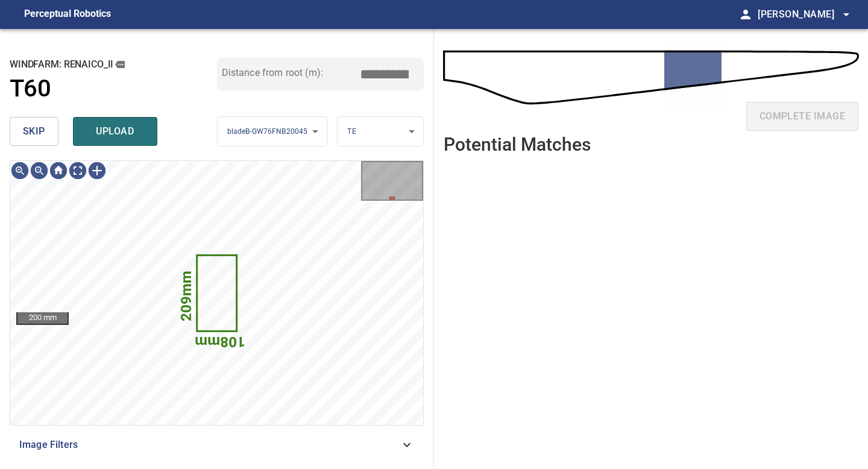
click at [40, 131] on span "skip" at bounding box center [34, 131] width 22 height 17
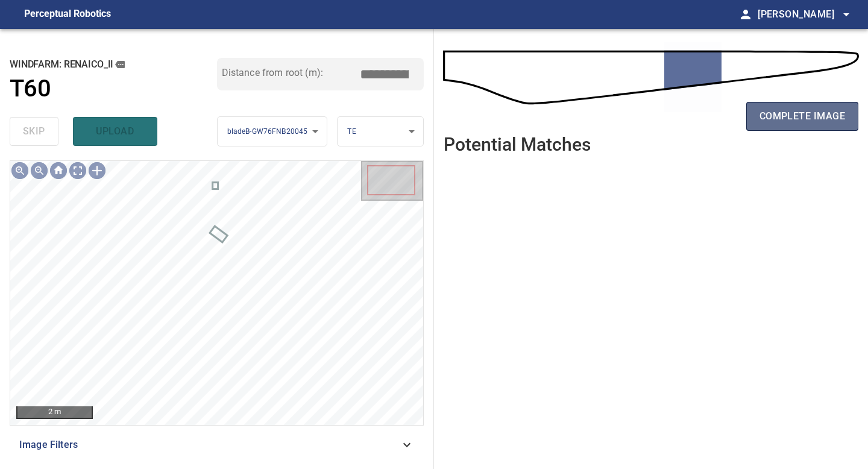
click at [767, 124] on span "complete image" at bounding box center [803, 116] width 86 height 17
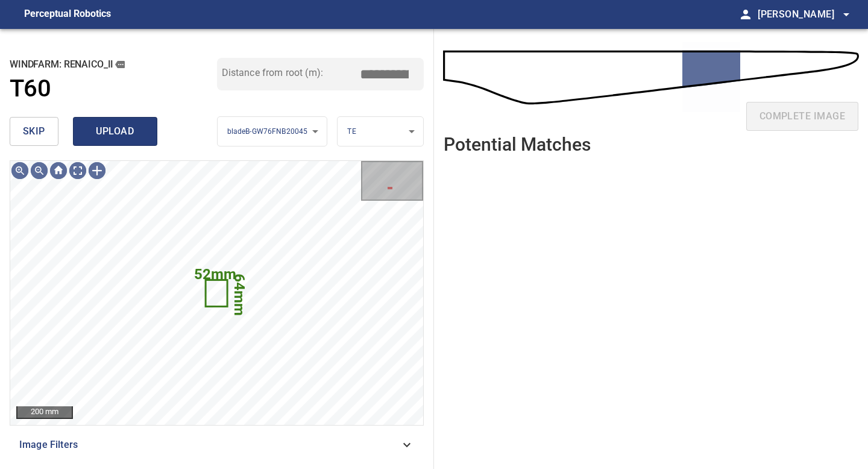
click at [95, 127] on span "upload" at bounding box center [115, 131] width 58 height 17
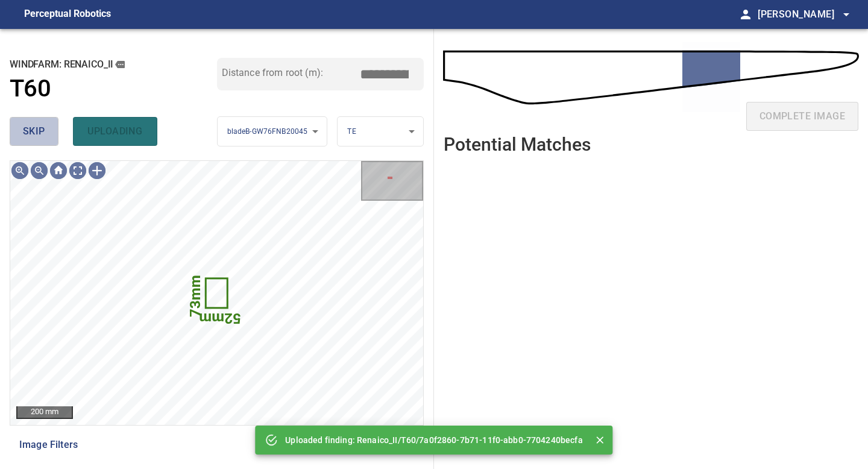
click at [41, 132] on span "skip" at bounding box center [34, 131] width 22 height 17
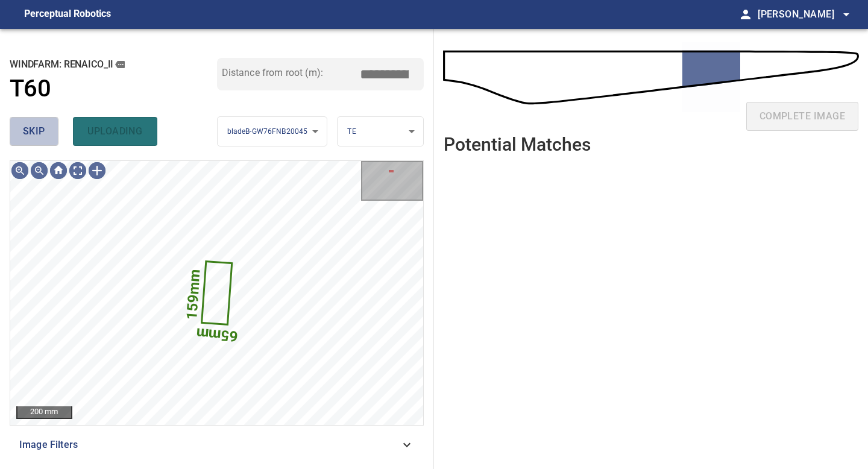
click at [41, 132] on span "skip" at bounding box center [34, 131] width 22 height 17
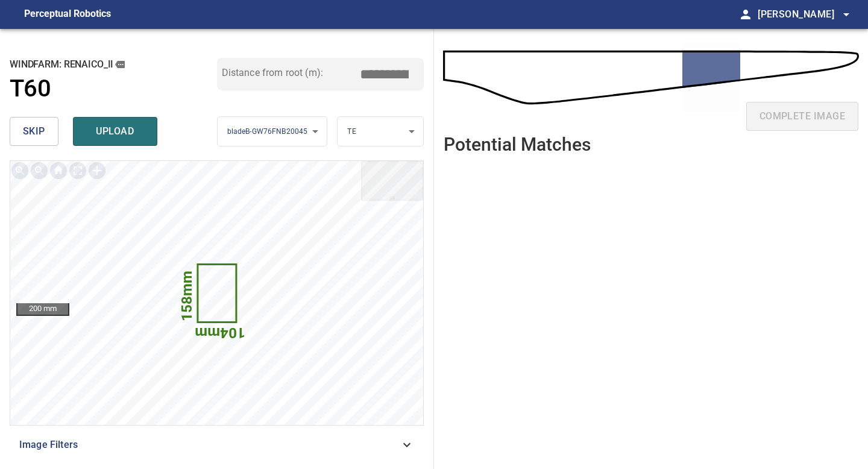
click at [46, 131] on button "skip" at bounding box center [34, 131] width 49 height 29
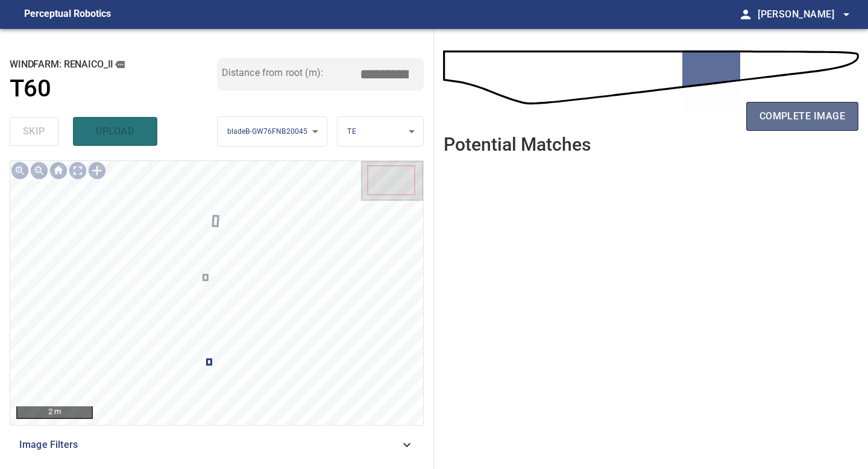
click at [794, 112] on span "complete image" at bounding box center [803, 116] width 86 height 17
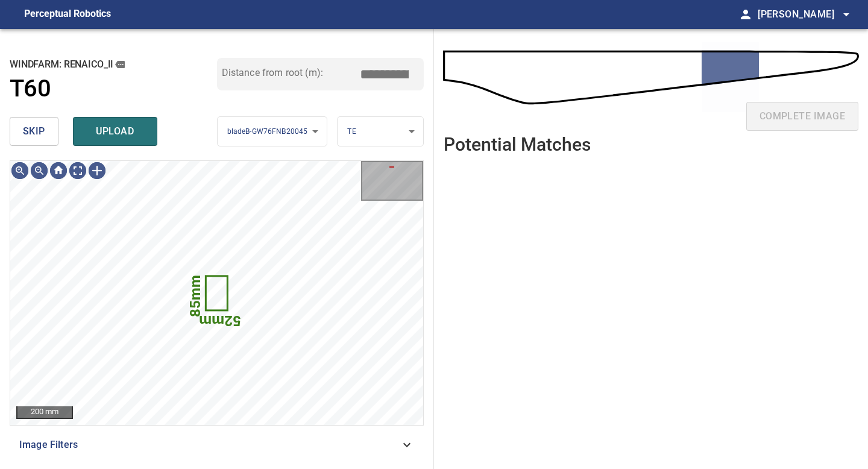
click at [30, 134] on span "skip" at bounding box center [34, 131] width 22 height 17
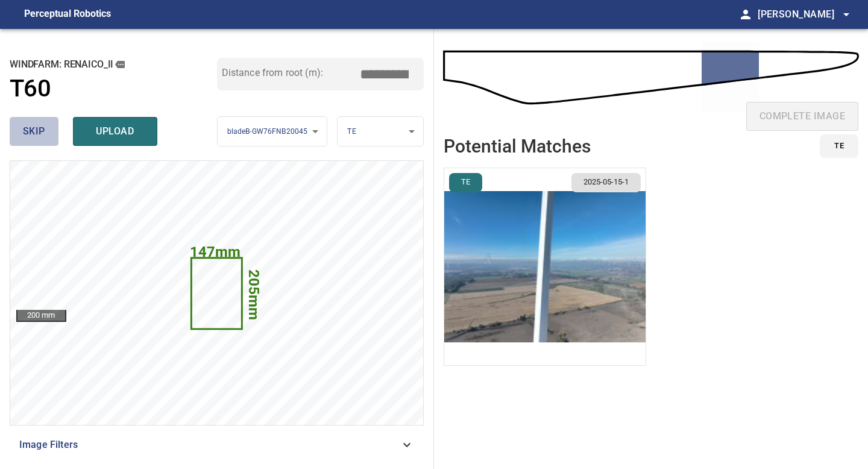
click at [44, 128] on span "skip" at bounding box center [34, 131] width 22 height 17
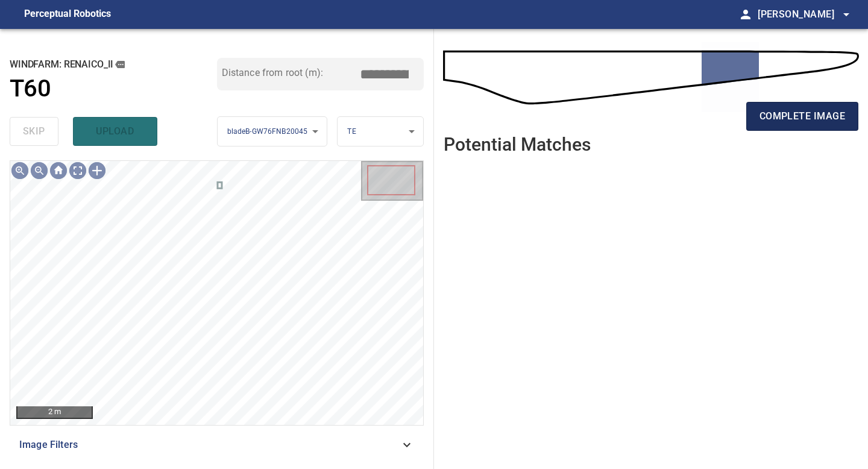
click at [782, 119] on span "complete image" at bounding box center [803, 116] width 86 height 17
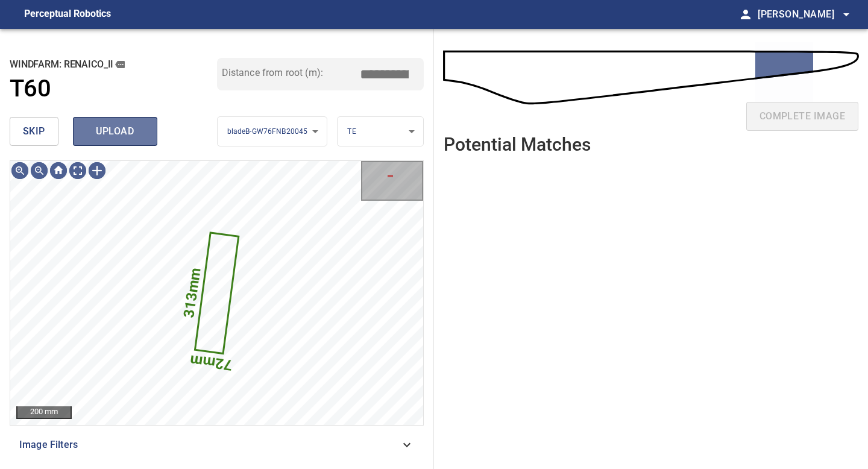
click at [101, 143] on button "upload" at bounding box center [115, 131] width 84 height 29
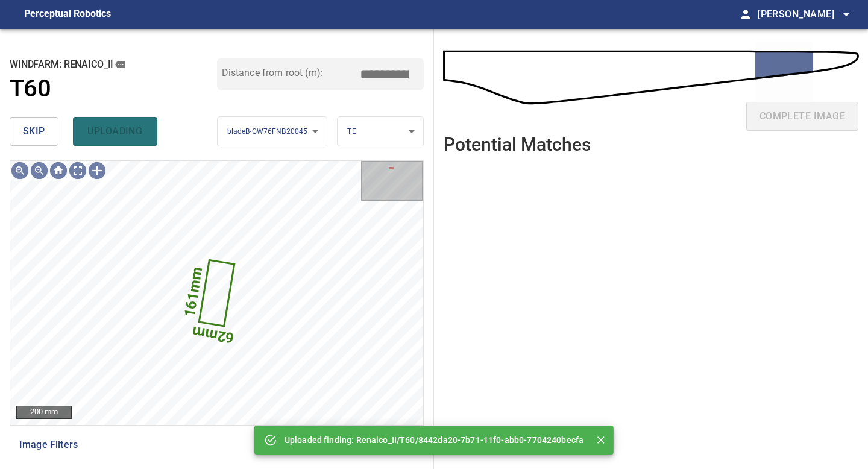
click at [42, 133] on span "skip" at bounding box center [34, 131] width 22 height 17
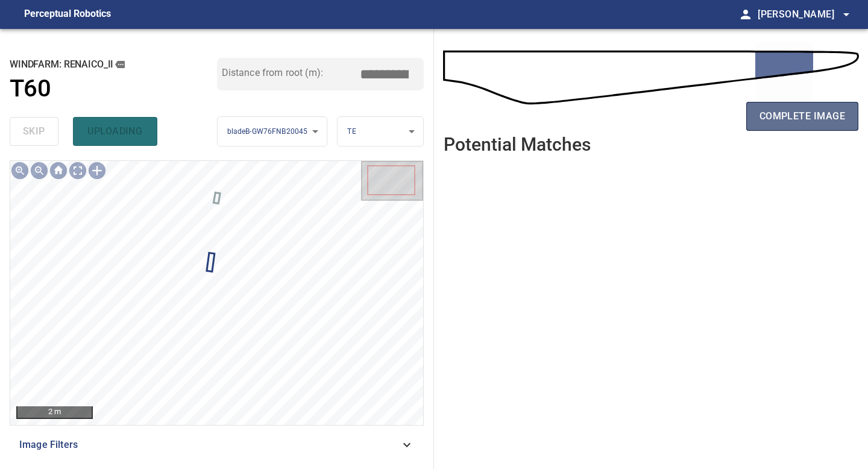
click at [806, 118] on span "complete image" at bounding box center [803, 116] width 86 height 17
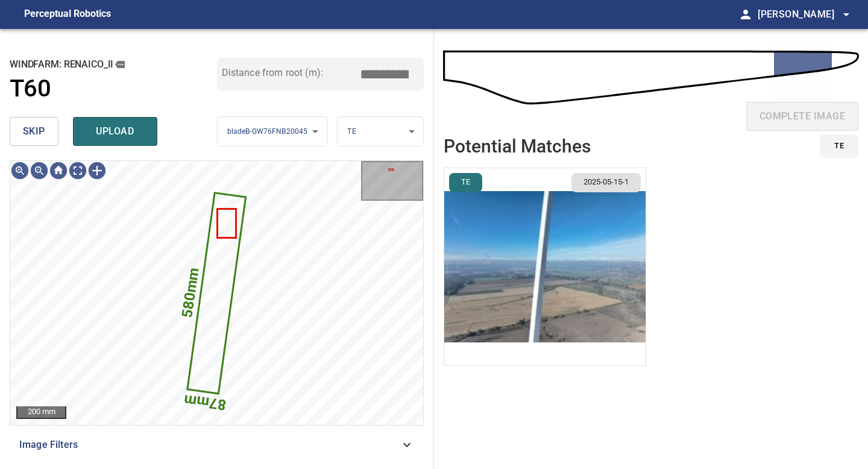
click at [44, 130] on span "skip" at bounding box center [34, 131] width 22 height 17
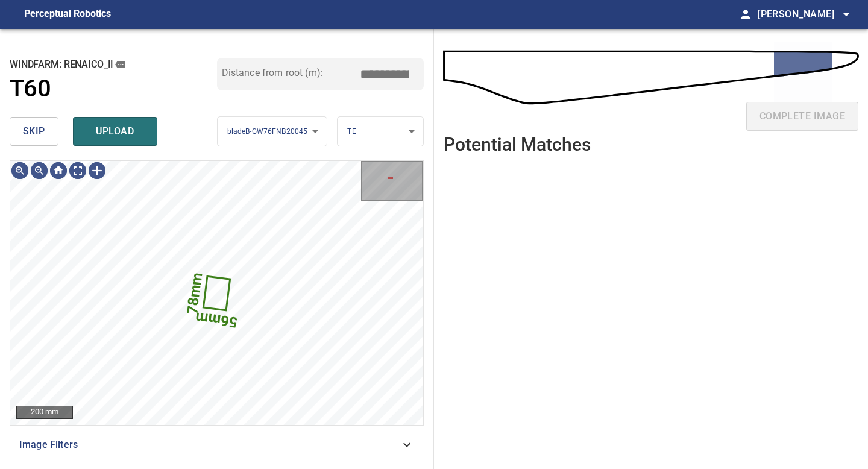
click at [44, 130] on span "skip" at bounding box center [34, 131] width 22 height 17
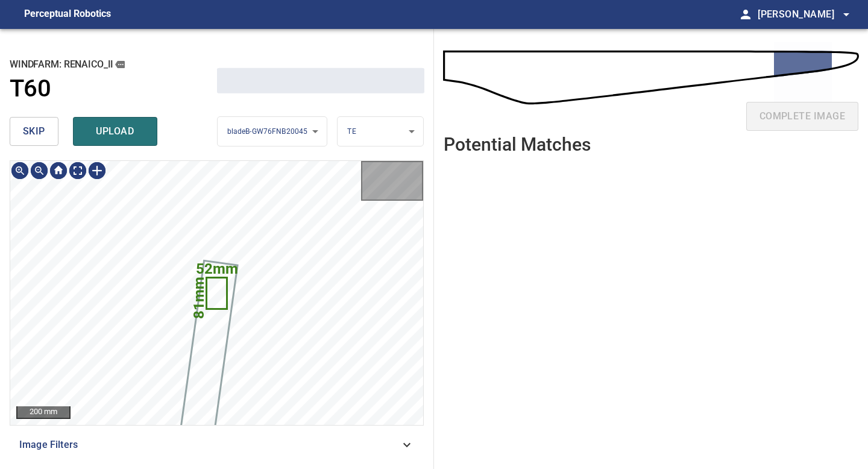
click at [44, 130] on span "skip" at bounding box center [34, 131] width 22 height 17
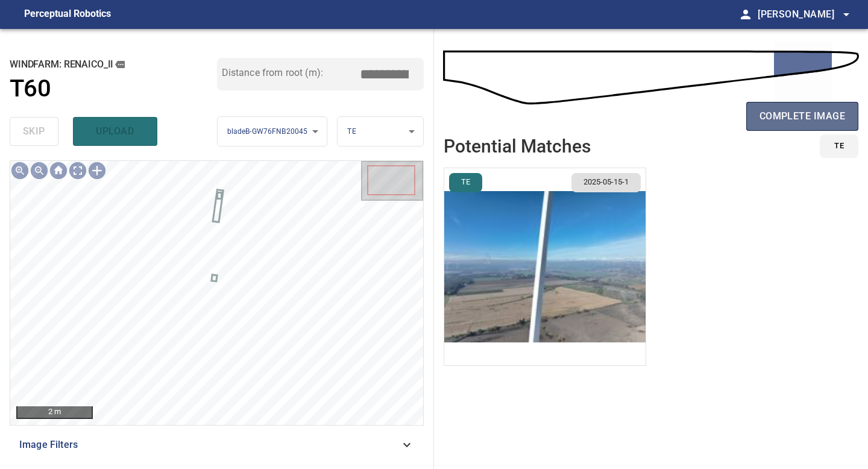
click at [778, 116] on span "complete image" at bounding box center [803, 116] width 86 height 17
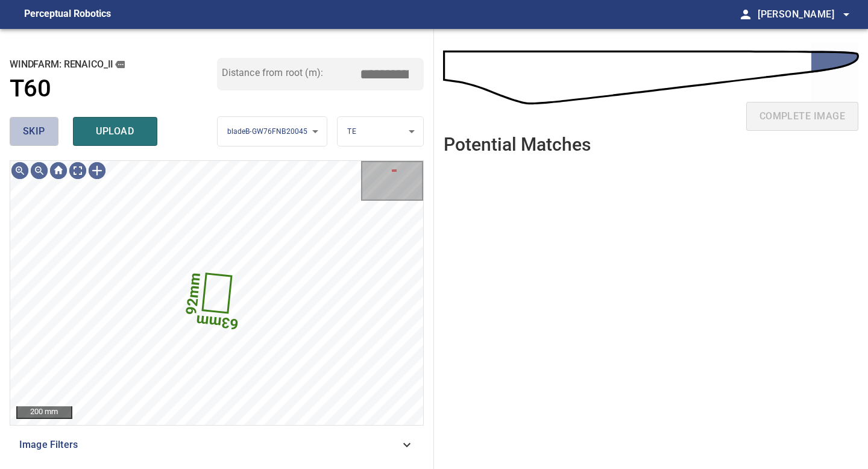
click at [36, 122] on button "skip" at bounding box center [34, 131] width 49 height 29
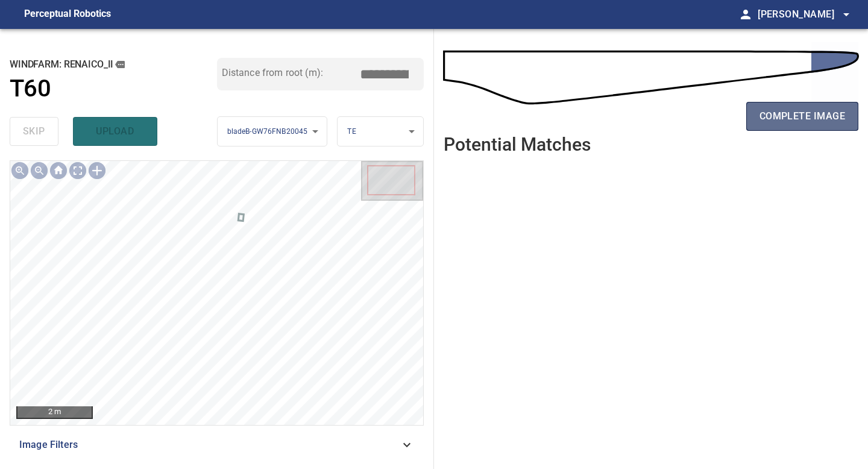
click at [786, 125] on button "complete image" at bounding box center [802, 116] width 112 height 29
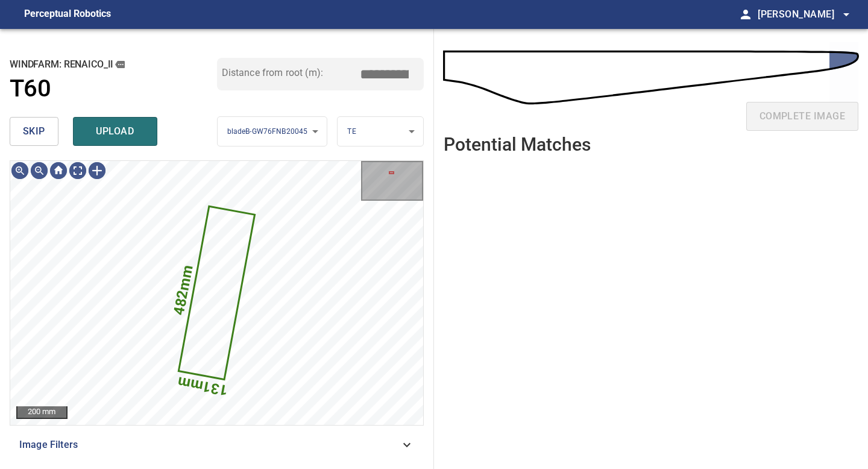
click at [104, 133] on span "upload" at bounding box center [115, 131] width 58 height 17
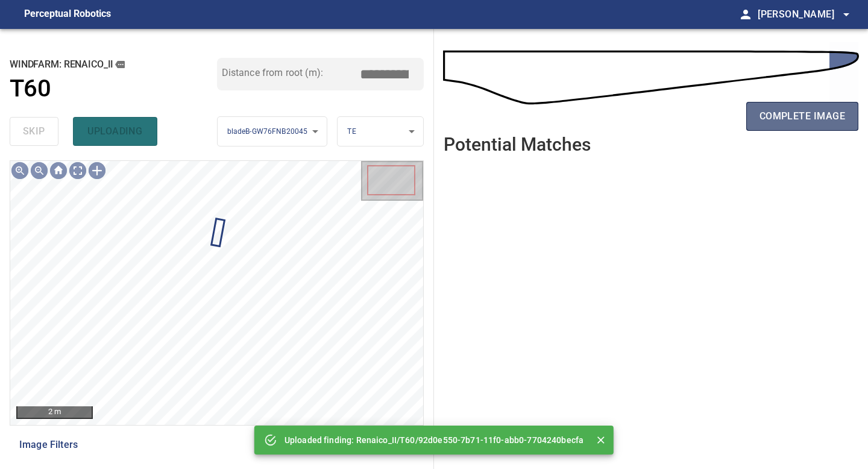
click at [806, 119] on span "complete image" at bounding box center [803, 116] width 86 height 17
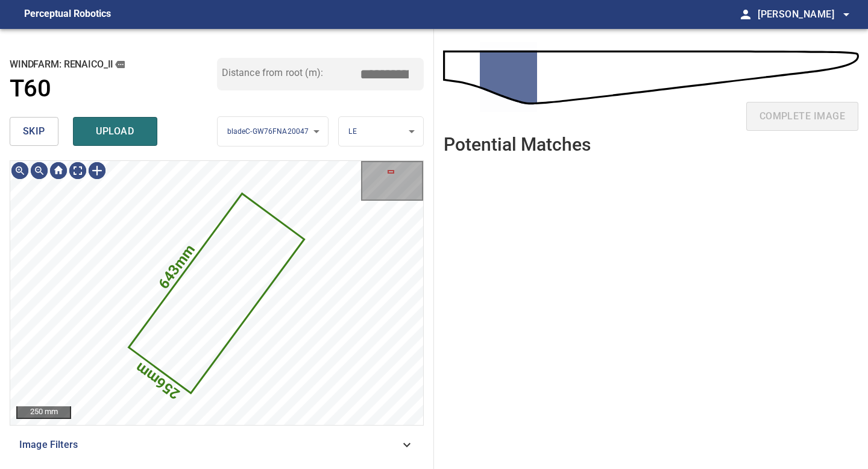
click at [27, 136] on span "skip" at bounding box center [34, 131] width 22 height 17
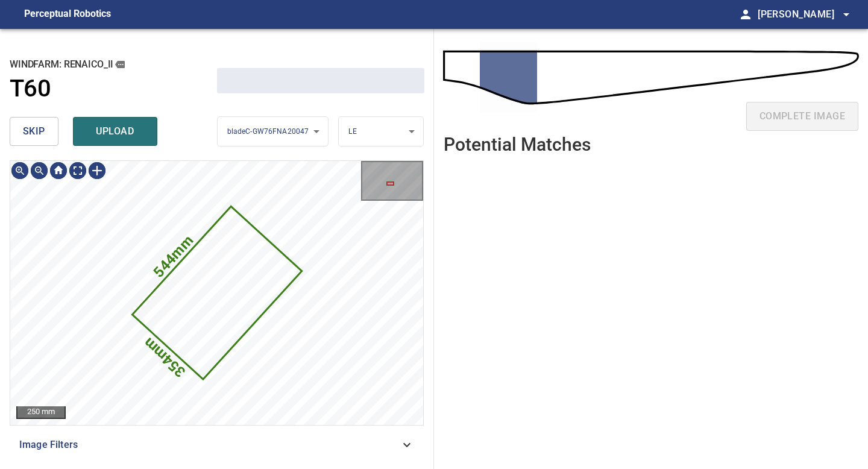
click at [27, 136] on span "skip" at bounding box center [34, 131] width 22 height 17
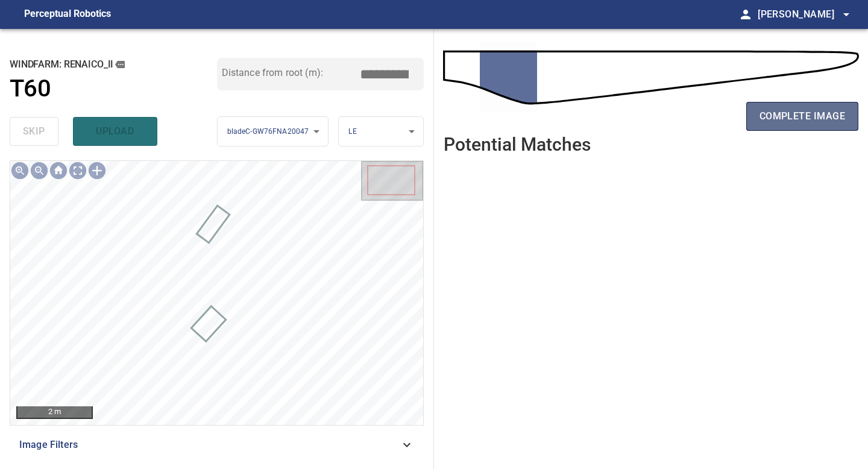
click at [772, 122] on span "complete image" at bounding box center [803, 116] width 86 height 17
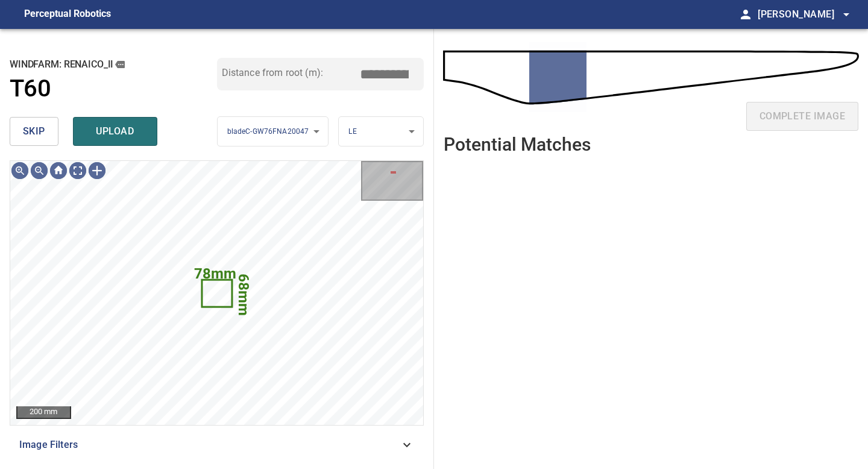
click at [39, 131] on span "skip" at bounding box center [34, 131] width 22 height 17
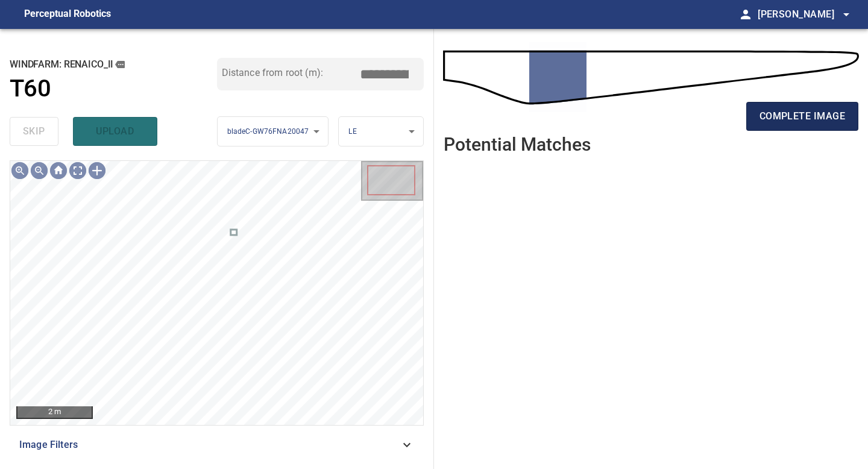
click at [776, 123] on span "complete image" at bounding box center [803, 116] width 86 height 17
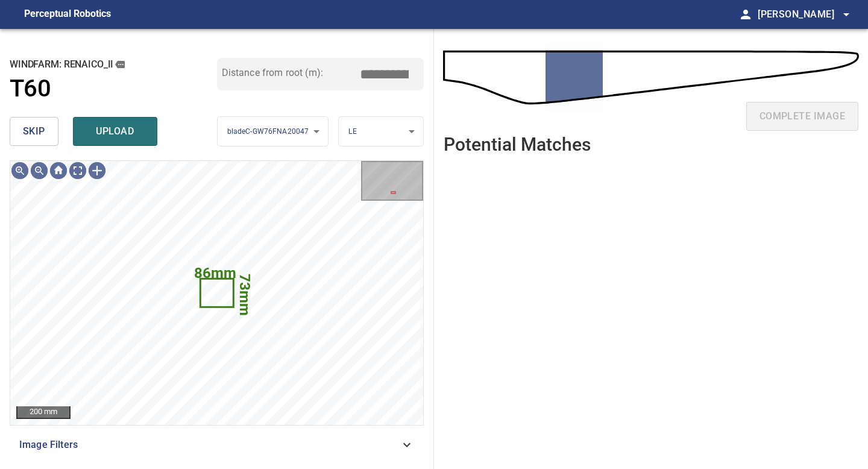
click at [31, 131] on span "skip" at bounding box center [34, 131] width 22 height 17
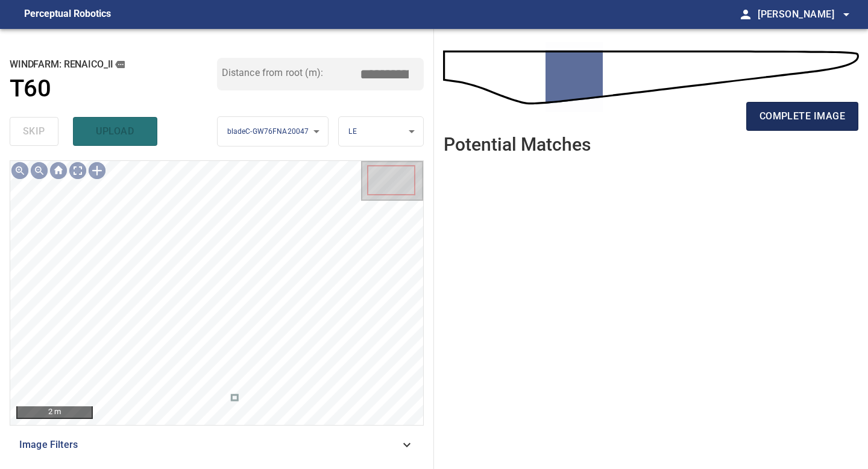
click at [815, 108] on span "complete image" at bounding box center [803, 116] width 86 height 17
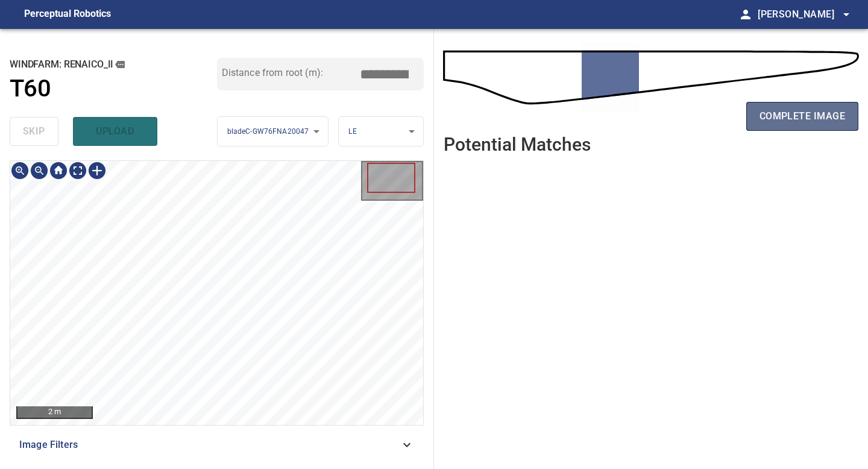
click at [794, 113] on span "complete image" at bounding box center [803, 116] width 86 height 17
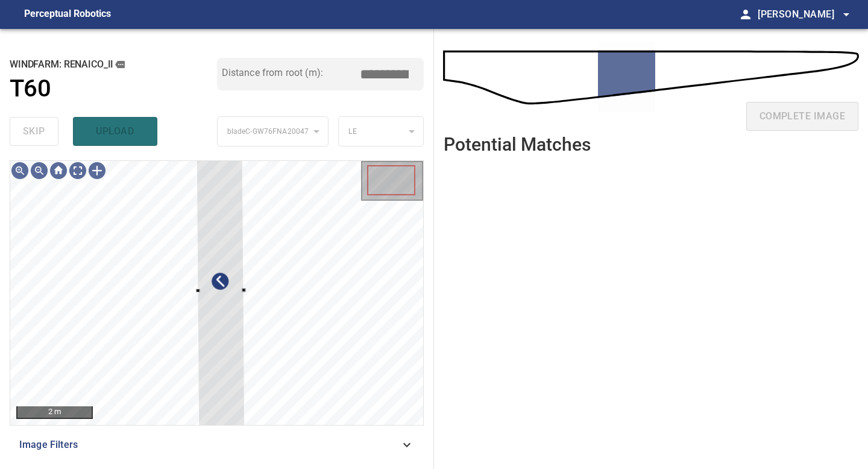
click at [245, 439] on div "2 m Image Filters" at bounding box center [217, 309] width 414 height 299
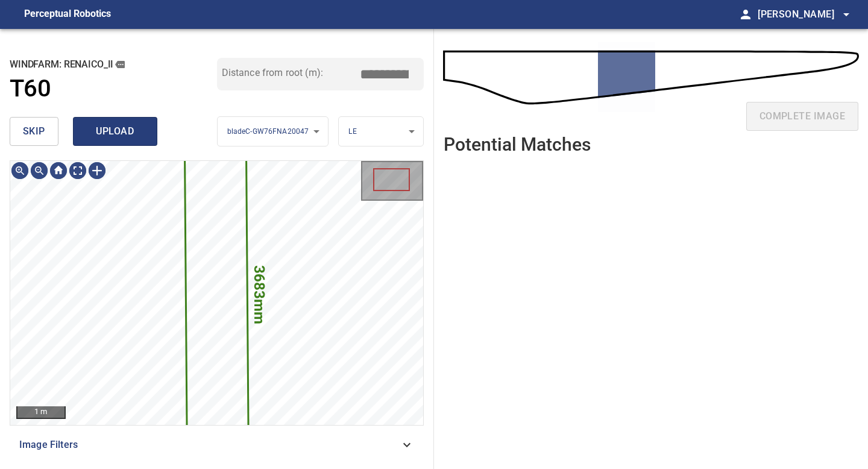
click at [112, 127] on span "upload" at bounding box center [115, 131] width 58 height 17
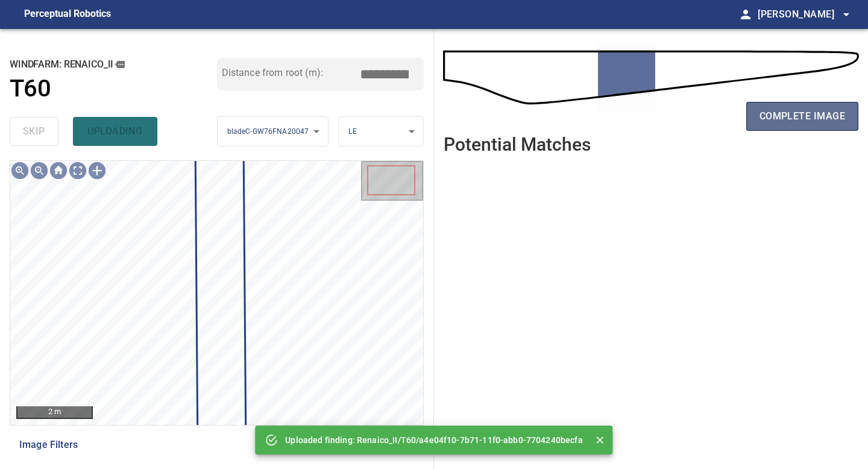
click at [772, 120] on span "complete image" at bounding box center [803, 116] width 86 height 17
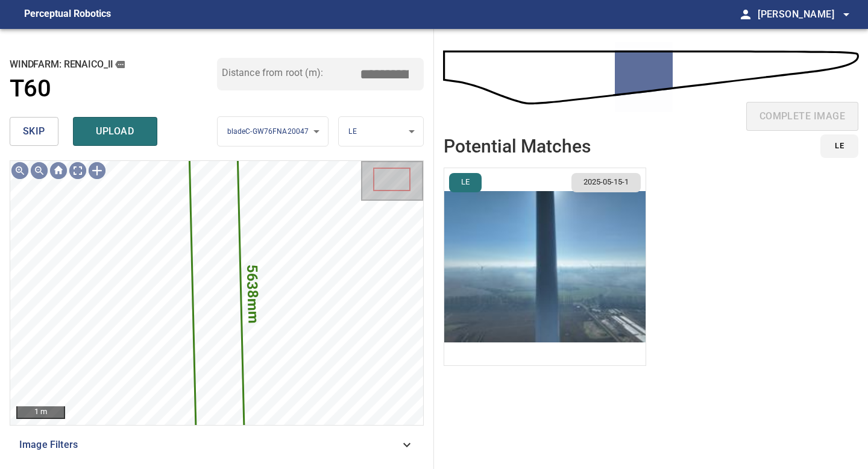
click at [541, 244] on li "LE 2025-05-15-1" at bounding box center [545, 267] width 203 height 198
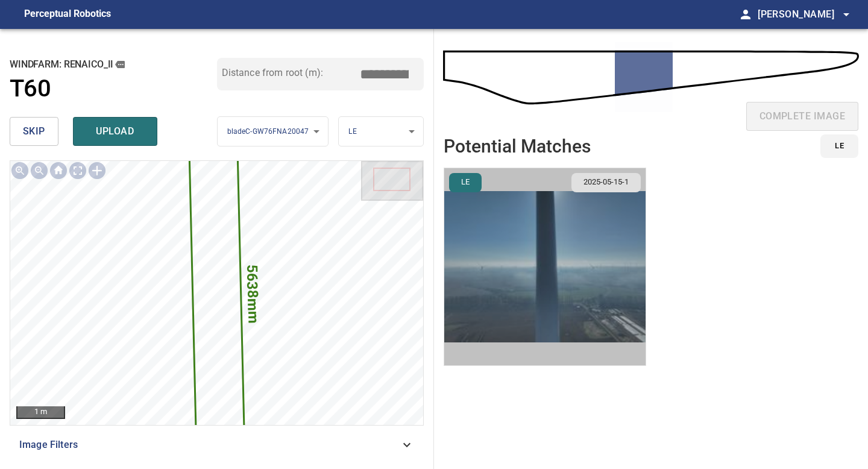
click at [541, 244] on img "button" at bounding box center [544, 266] width 201 height 197
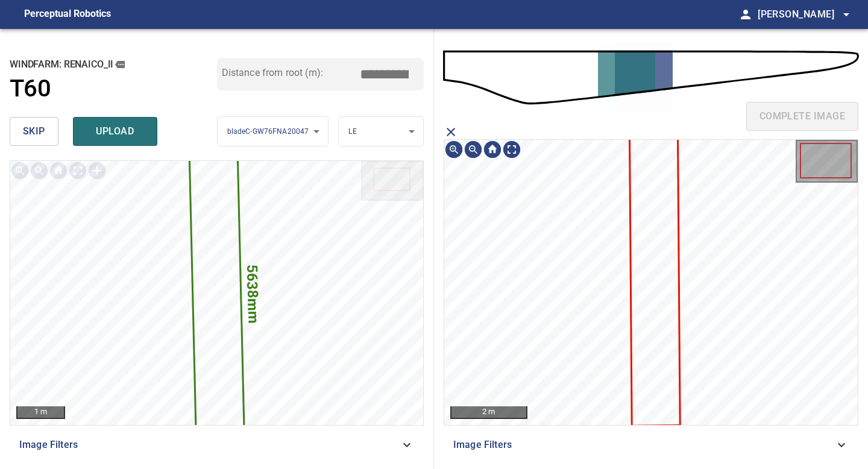
click at [642, 219] on icon at bounding box center [655, 280] width 49 height 289
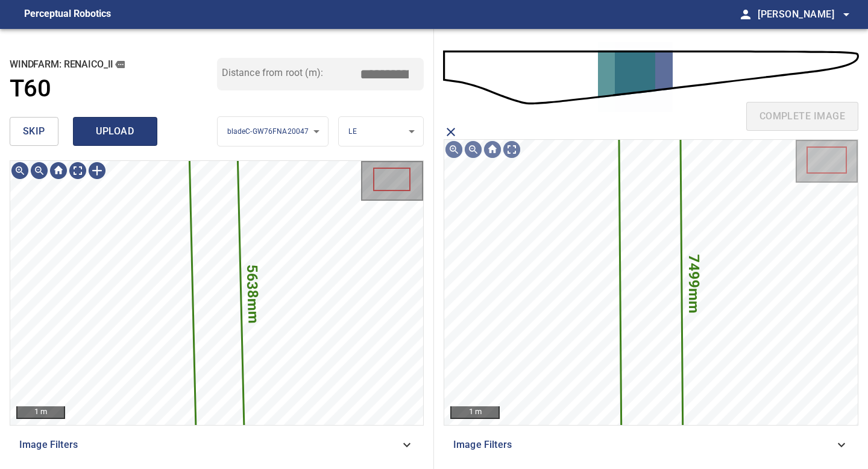
click at [118, 134] on span "upload" at bounding box center [115, 131] width 58 height 17
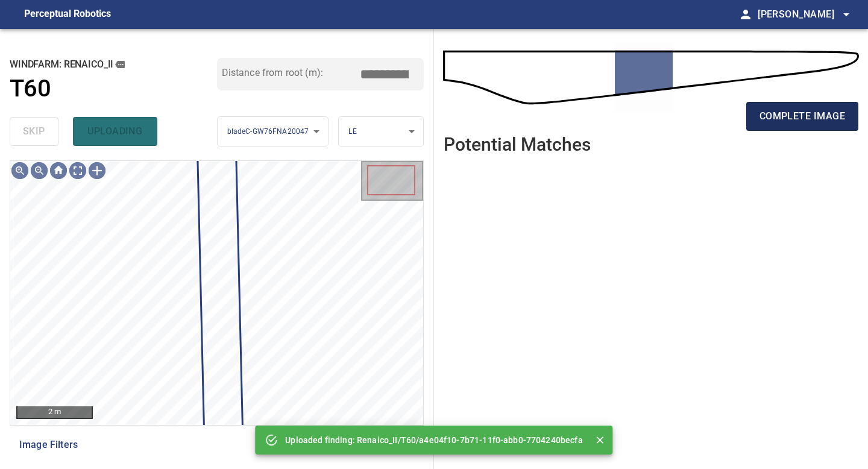
click at [798, 113] on span "complete image" at bounding box center [803, 116] width 86 height 17
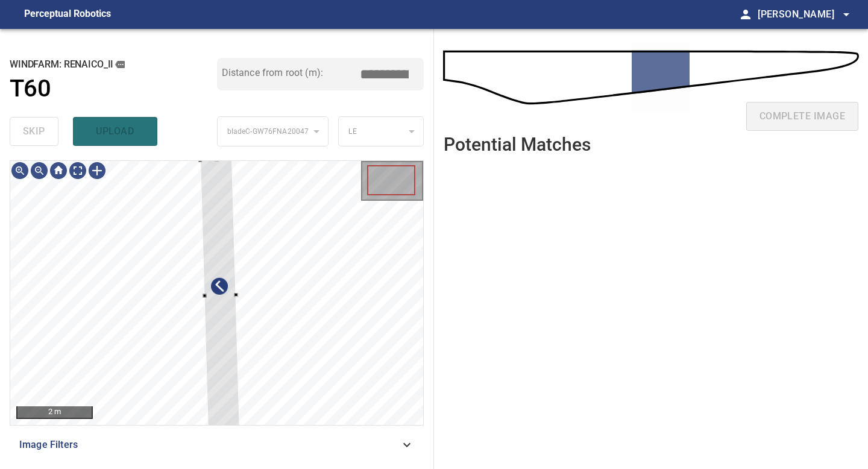
click at [217, 156] on div "**********" at bounding box center [217, 249] width 434 height 440
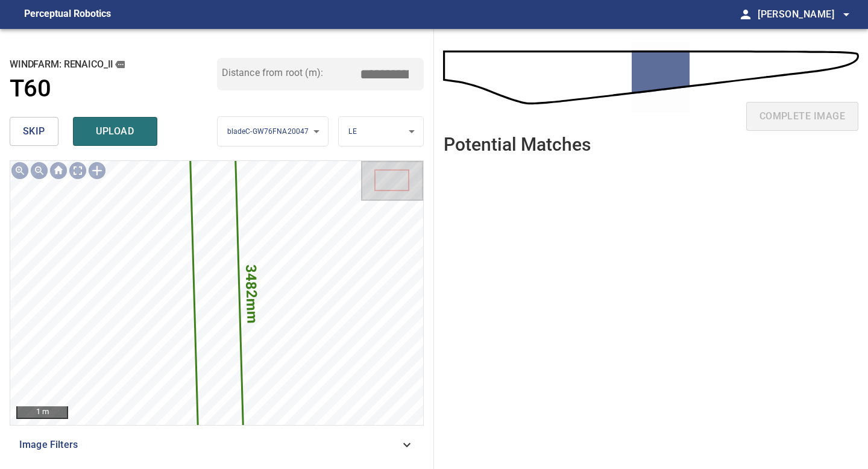
drag, startPoint x: 386, startPoint y: 74, endPoint x: 283, endPoint y: 74, distance: 103.1
click at [327, 74] on div "Distance from root (m): *****" at bounding box center [320, 74] width 207 height 33
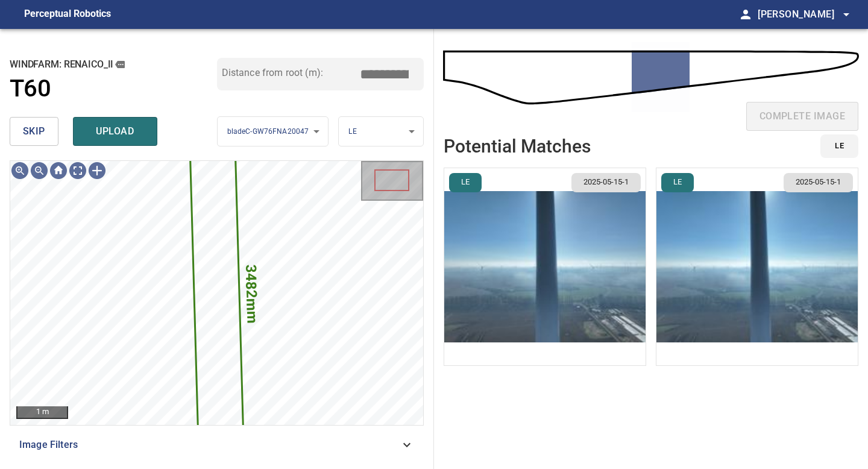
type input "*****"
click at [500, 259] on img "button" at bounding box center [544, 266] width 201 height 197
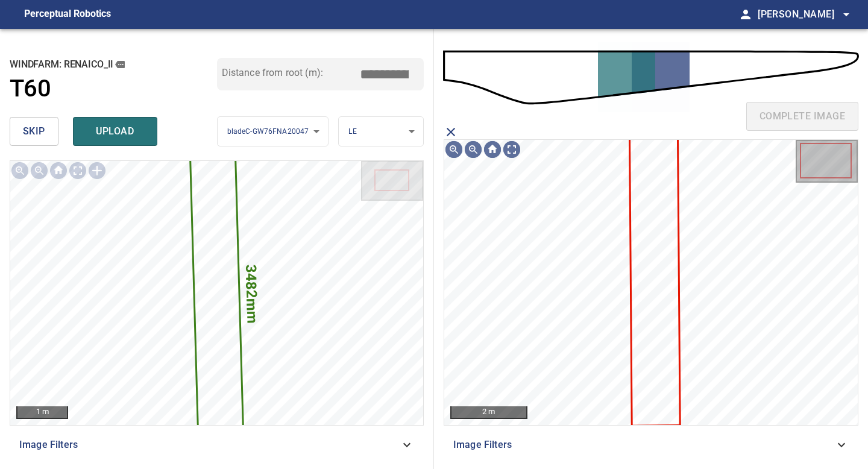
click at [670, 231] on icon at bounding box center [655, 280] width 49 height 289
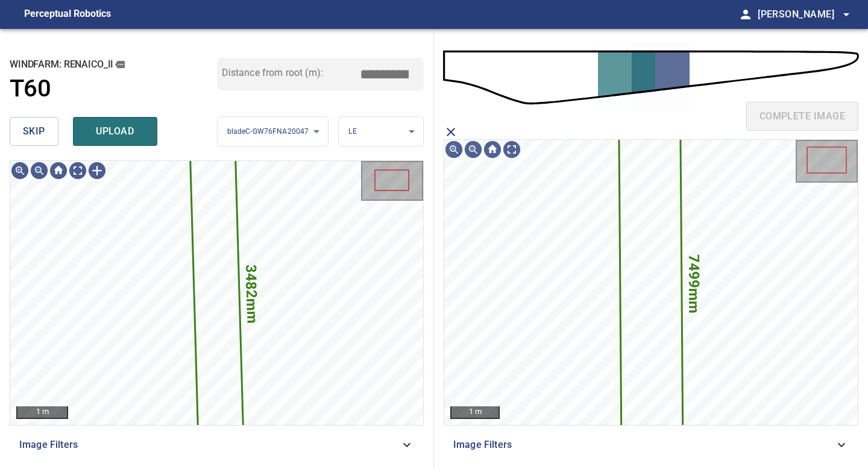
click at [100, 126] on span "upload" at bounding box center [115, 131] width 58 height 17
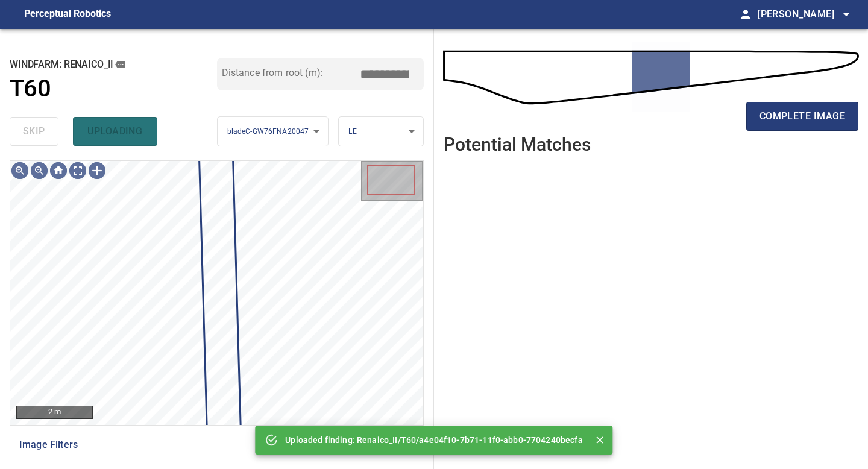
click at [812, 92] on div "complete image" at bounding box center [651, 82] width 415 height 86
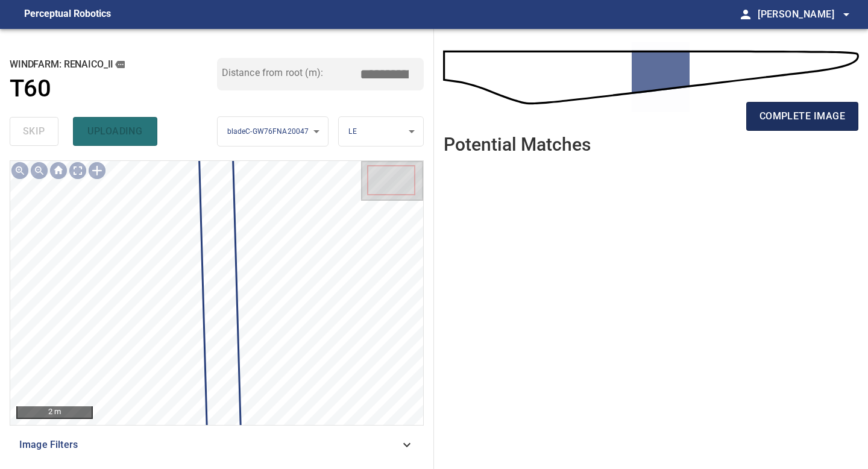
click at [807, 112] on span "complete image" at bounding box center [803, 116] width 86 height 17
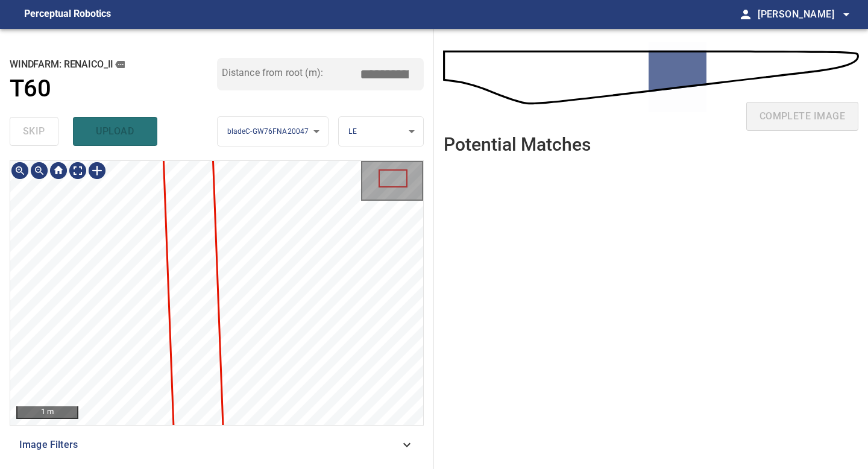
click at [295, 468] on div "**********" at bounding box center [217, 249] width 434 height 440
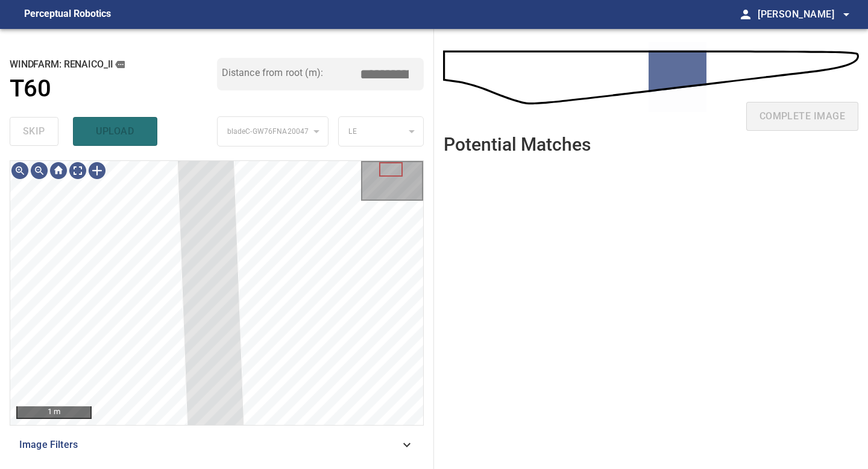
click at [206, 150] on div "**********" at bounding box center [217, 249] width 434 height 440
click at [45, 171] on div at bounding box center [39, 170] width 19 height 19
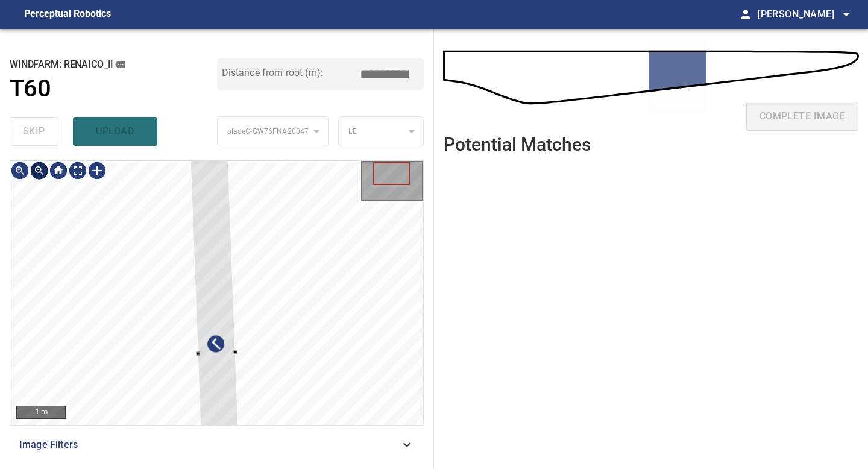
click at [45, 171] on div at bounding box center [39, 170] width 19 height 19
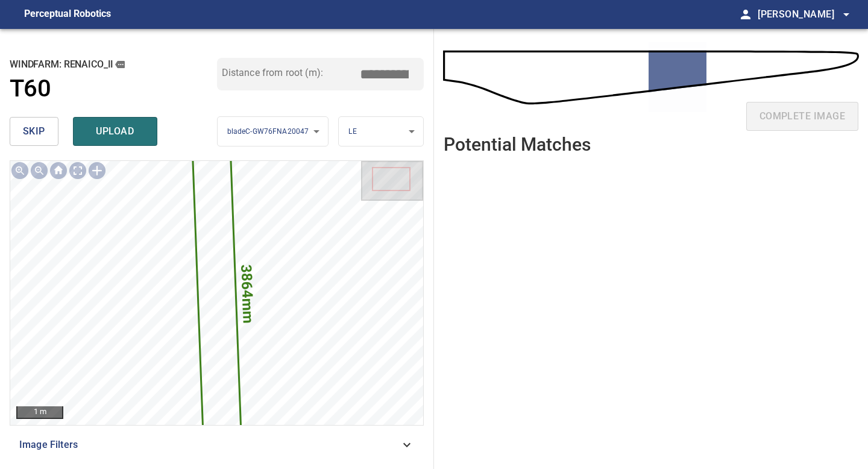
click at [383, 73] on input "*****" at bounding box center [389, 74] width 60 height 23
drag, startPoint x: 386, startPoint y: 74, endPoint x: 284, endPoint y: 69, distance: 102.0
click at [291, 72] on div "Distance from root (m): *****" at bounding box center [320, 74] width 207 height 33
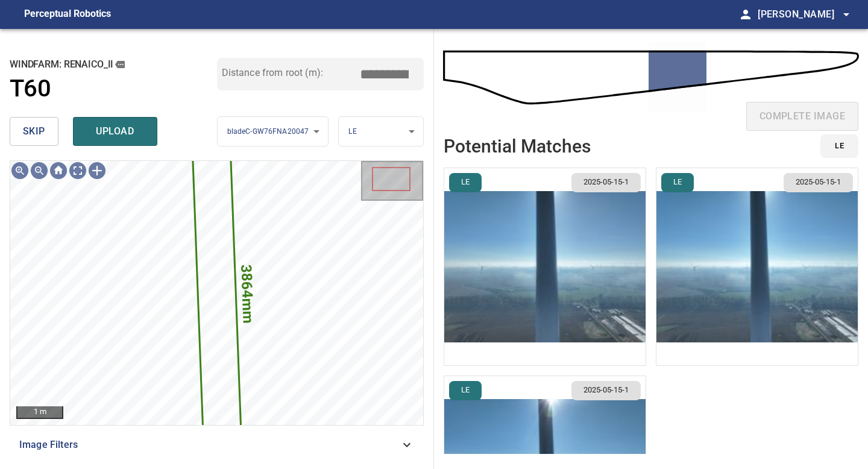
type input "*****"
click at [503, 271] on img "button" at bounding box center [544, 266] width 201 height 197
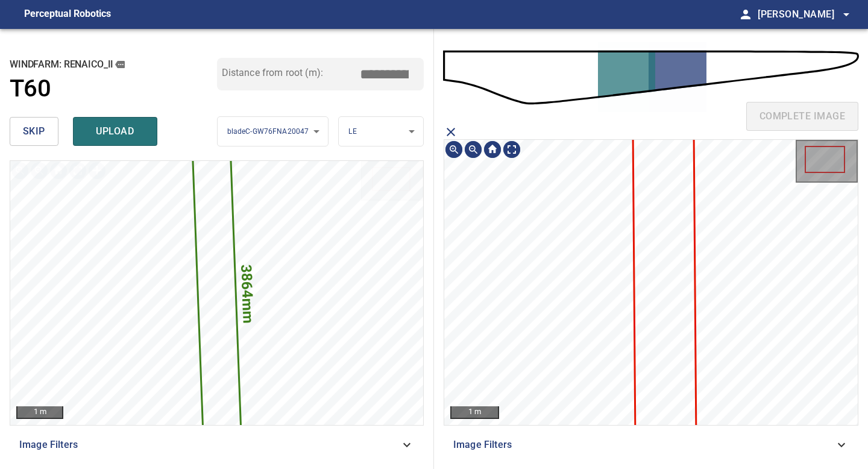
click at [644, 256] on icon at bounding box center [665, 286] width 62 height 368
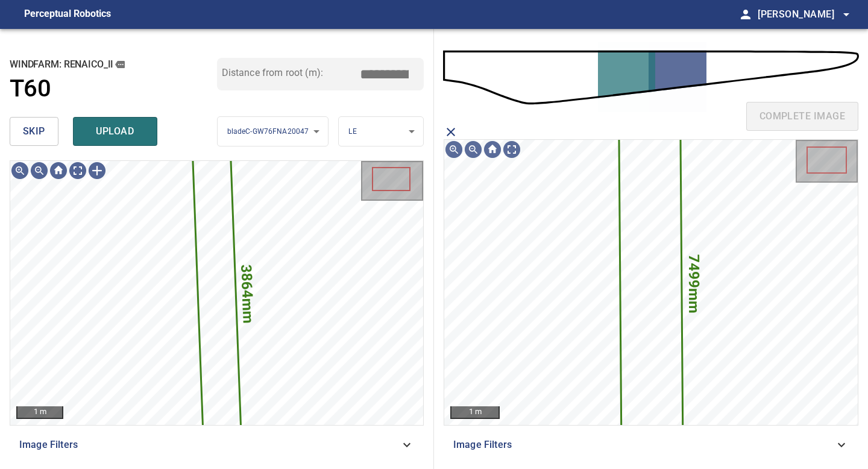
click at [117, 130] on span "upload" at bounding box center [115, 131] width 58 height 17
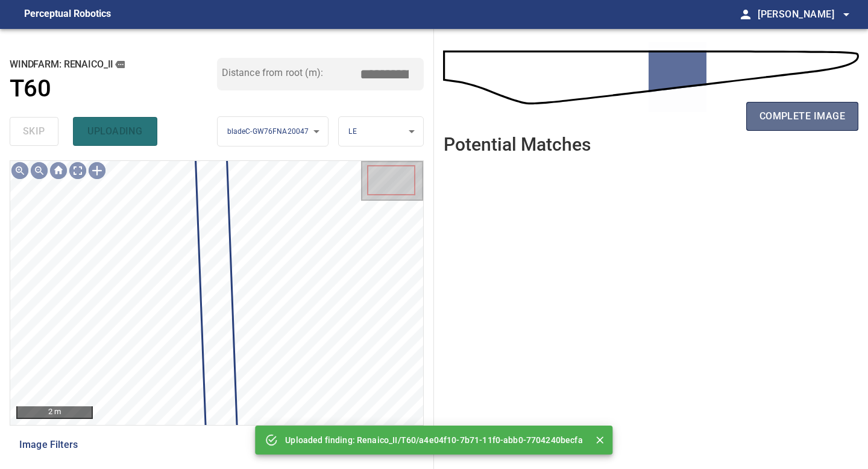
click at [775, 116] on span "complete image" at bounding box center [803, 116] width 86 height 17
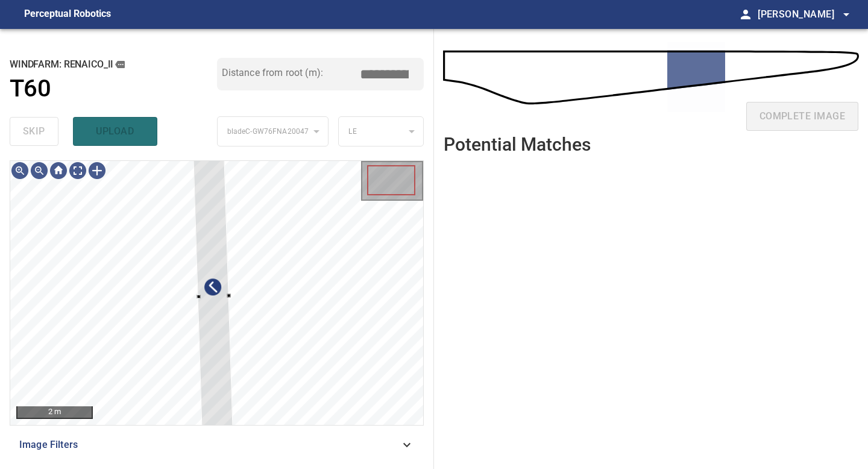
click at [192, 157] on div "**********" at bounding box center [217, 249] width 434 height 440
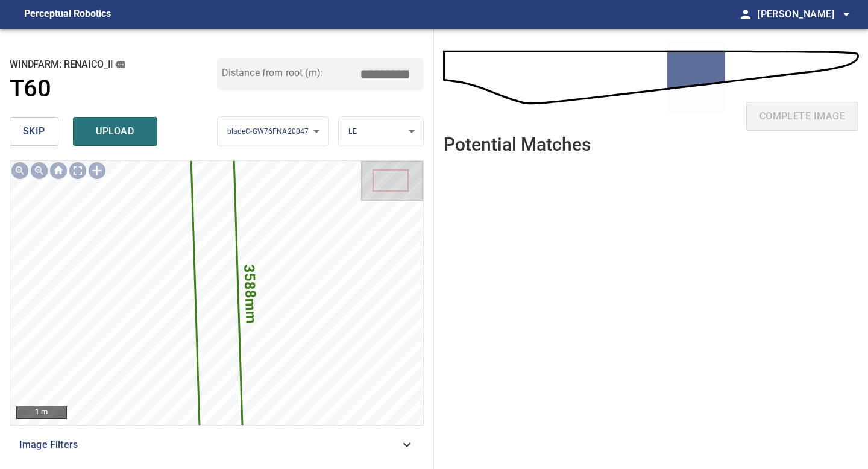
drag, startPoint x: 389, startPoint y: 68, endPoint x: 284, endPoint y: 66, distance: 104.9
click at [294, 67] on div "Distance from root (m): *****" at bounding box center [320, 74] width 207 height 33
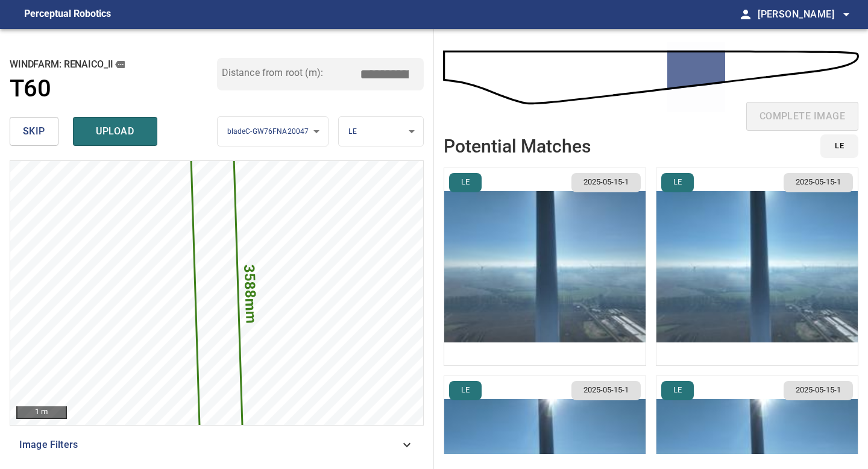
type input "*****"
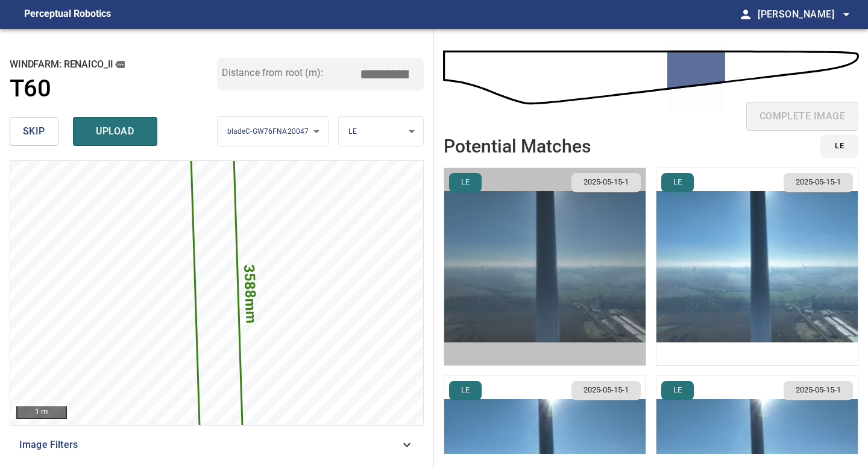
click at [561, 251] on img "button" at bounding box center [544, 266] width 201 height 197
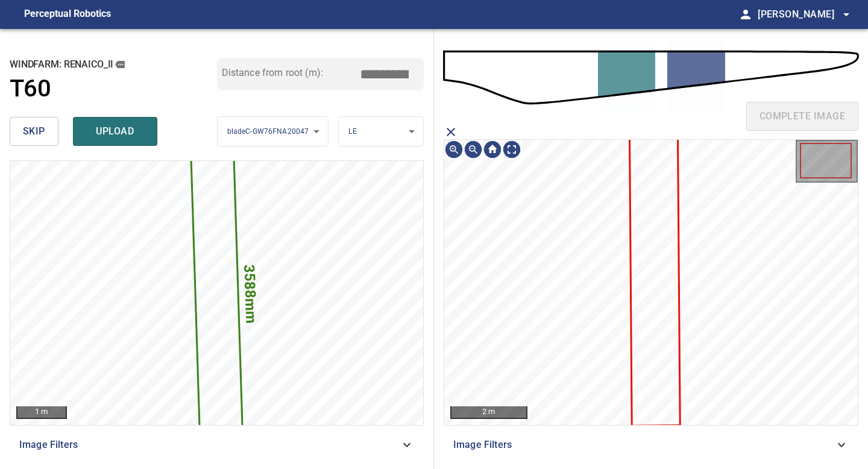
click at [658, 229] on icon at bounding box center [655, 280] width 49 height 289
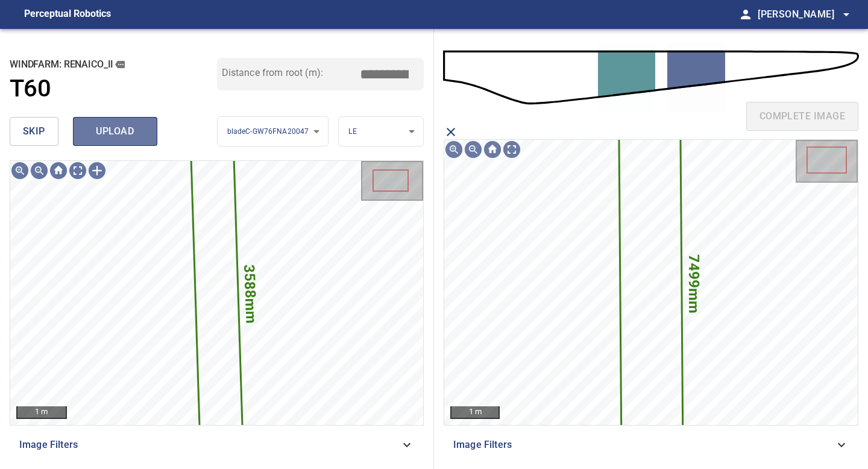
click at [96, 123] on span "upload" at bounding box center [115, 131] width 58 height 17
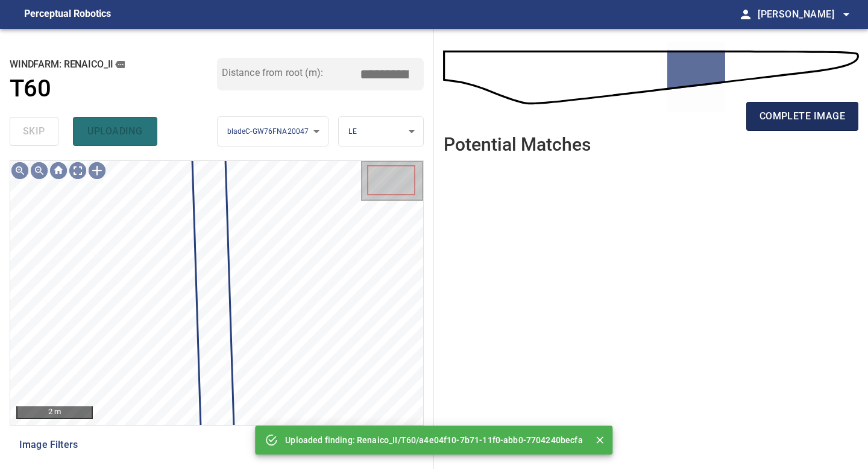
click at [766, 118] on span "complete image" at bounding box center [803, 116] width 86 height 17
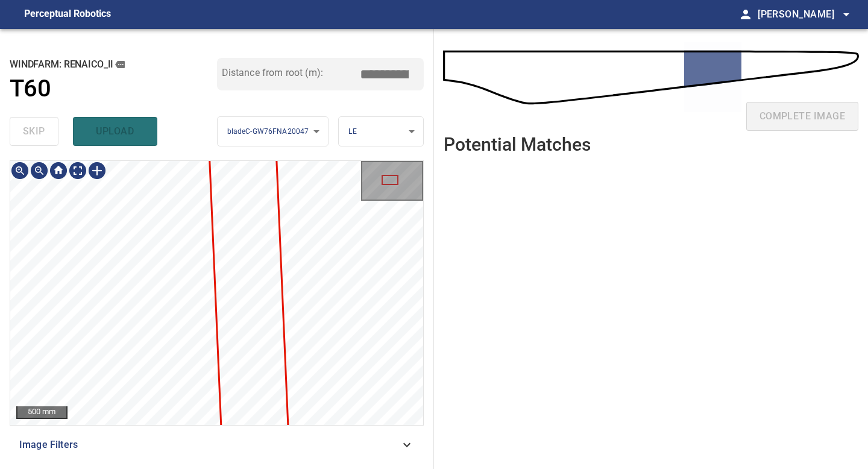
click at [192, 468] on div "**********" at bounding box center [217, 249] width 434 height 440
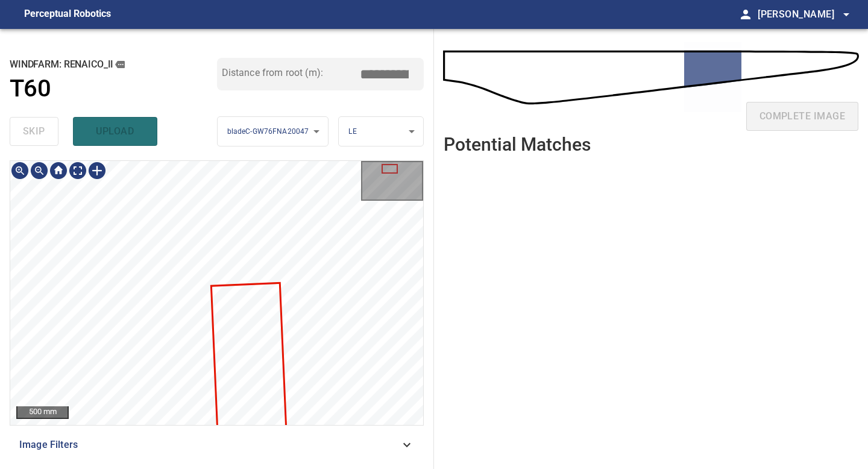
click at [175, 438] on div "500 mm Image Filters" at bounding box center [217, 309] width 414 height 299
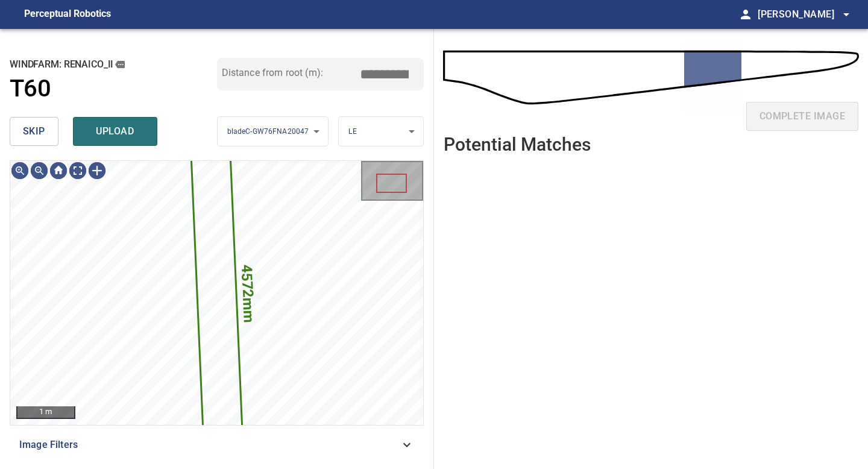
click at [48, 130] on button "skip" at bounding box center [34, 131] width 49 height 29
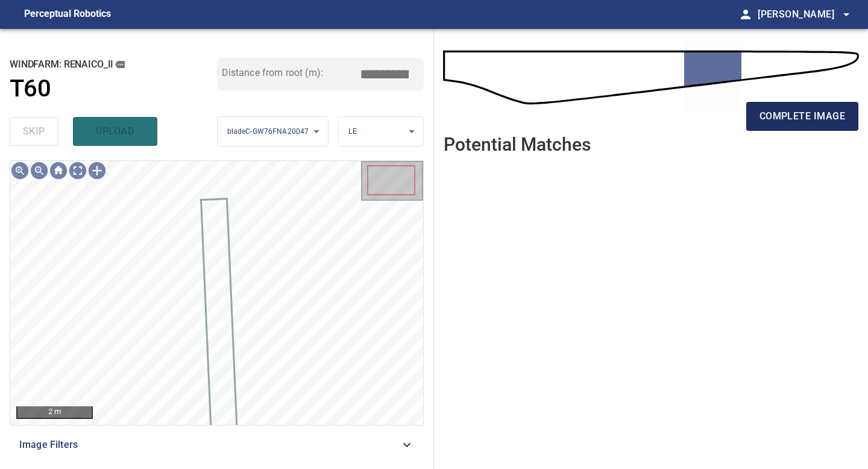
click at [815, 125] on button "complete image" at bounding box center [802, 116] width 112 height 29
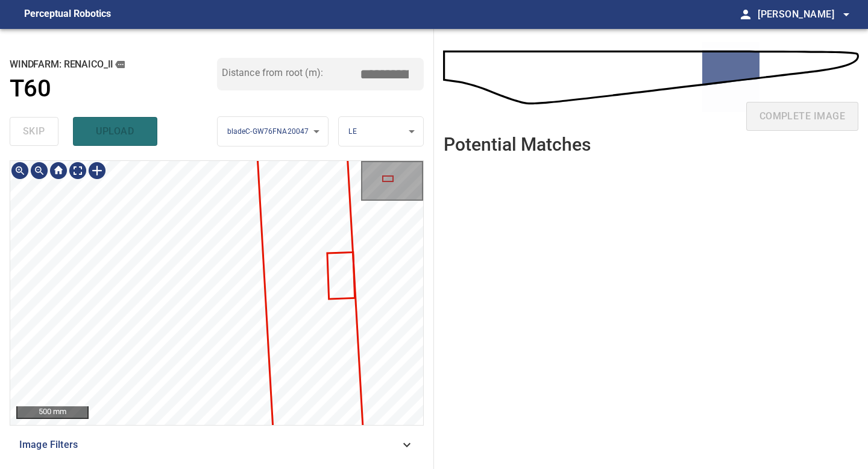
click at [200, 74] on div "**********" at bounding box center [217, 249] width 434 height 440
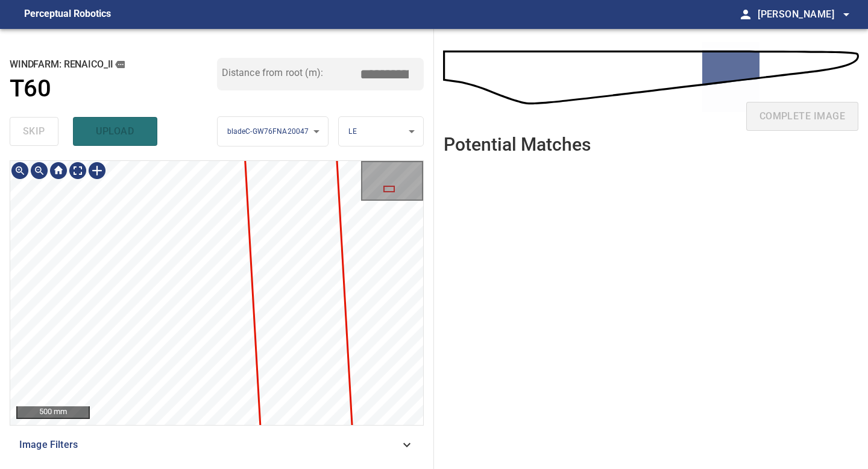
click at [200, 0] on html "**********" at bounding box center [434, 234] width 868 height 469
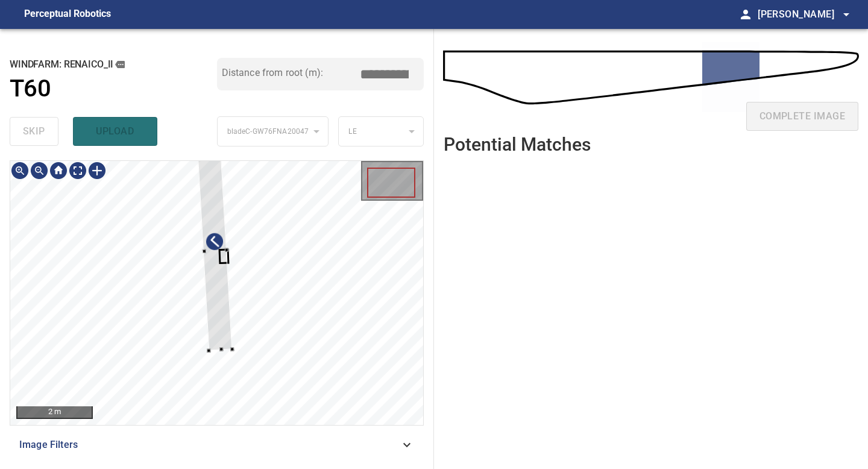
click at [226, 344] on div at bounding box center [215, 251] width 34 height 200
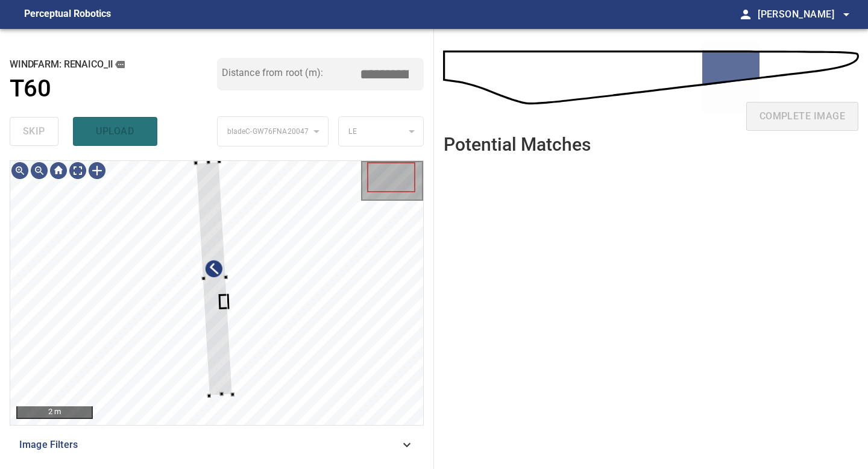
click at [219, 153] on div "**********" at bounding box center [217, 249] width 434 height 440
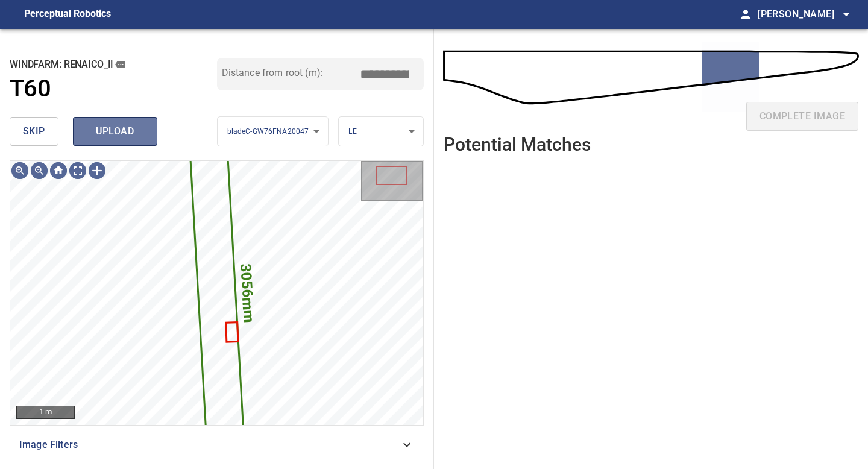
click at [121, 130] on span "upload" at bounding box center [115, 131] width 58 height 17
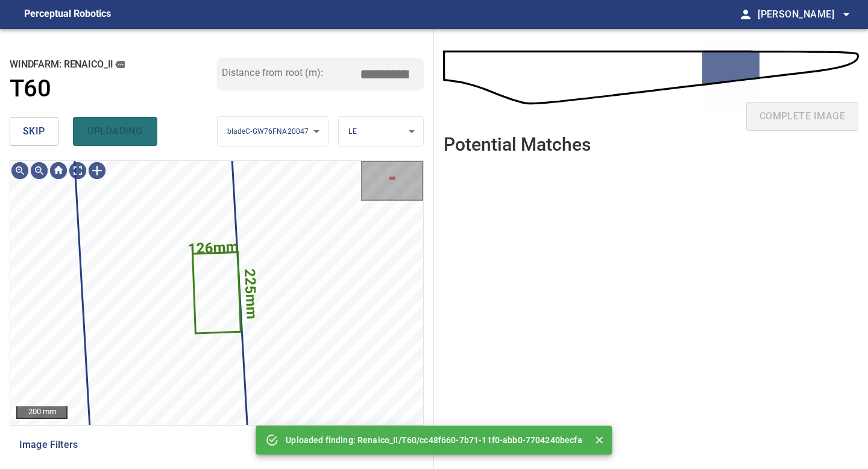
click at [39, 138] on span "skip" at bounding box center [34, 131] width 22 height 17
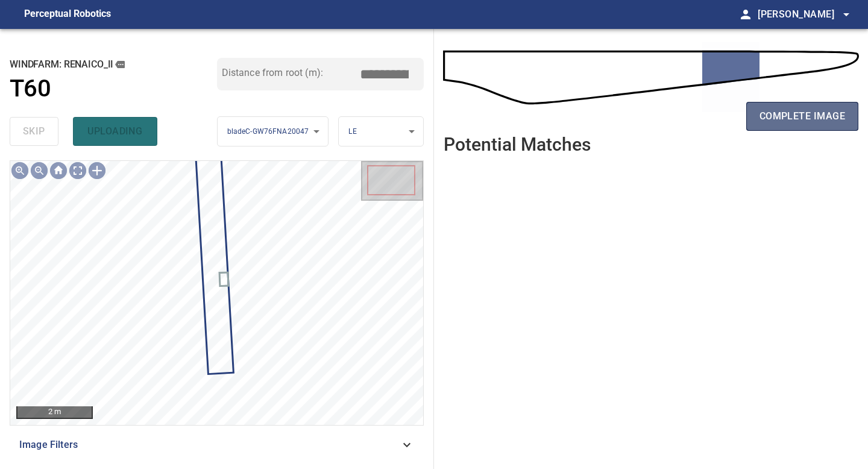
click at [823, 113] on span "complete image" at bounding box center [803, 116] width 86 height 17
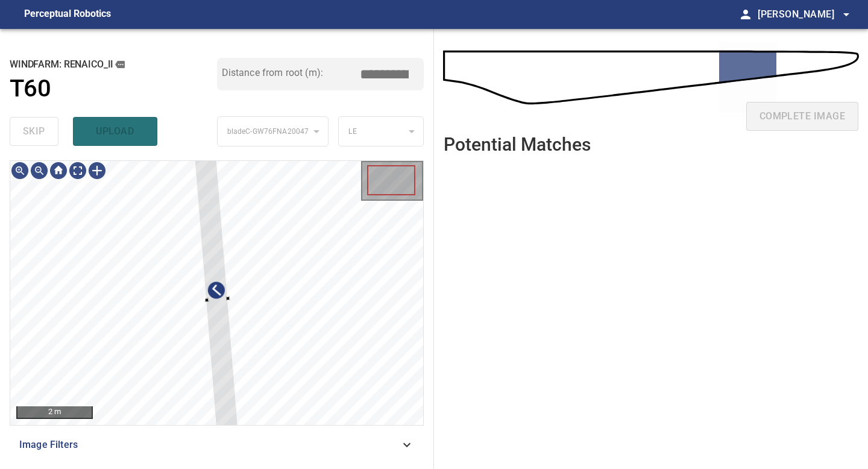
click at [201, 155] on div "**********" at bounding box center [217, 249] width 434 height 440
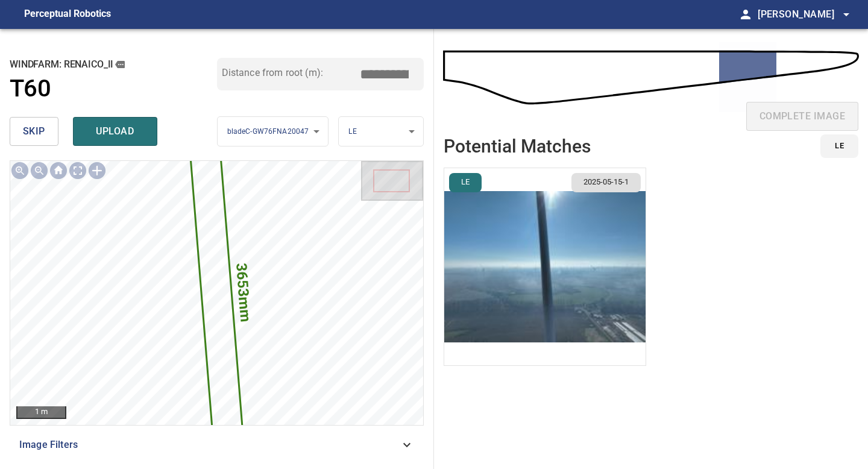
click at [578, 261] on li "LE 2025-05-15-1" at bounding box center [545, 267] width 203 height 198
click at [587, 281] on img "button" at bounding box center [544, 266] width 201 height 197
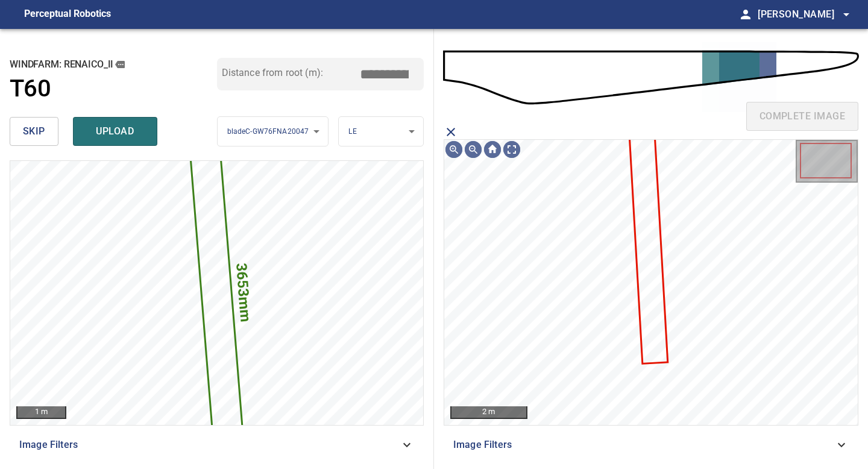
click at [657, 241] on icon at bounding box center [648, 242] width 37 height 241
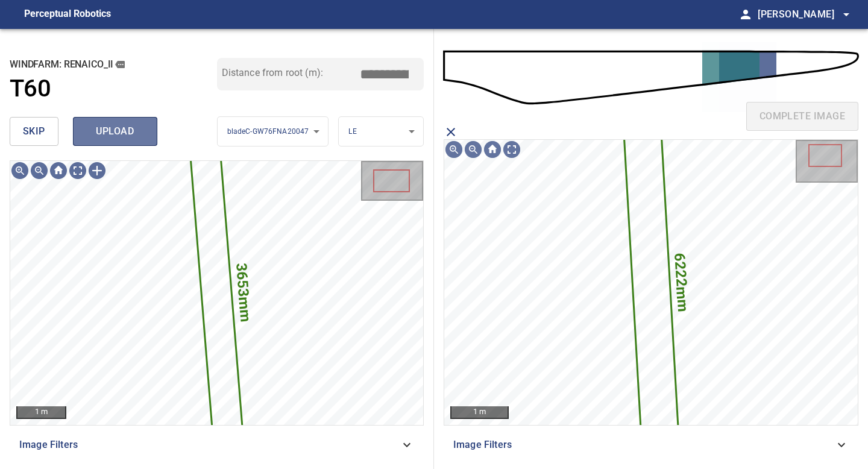
click at [125, 134] on span "upload" at bounding box center [115, 131] width 58 height 17
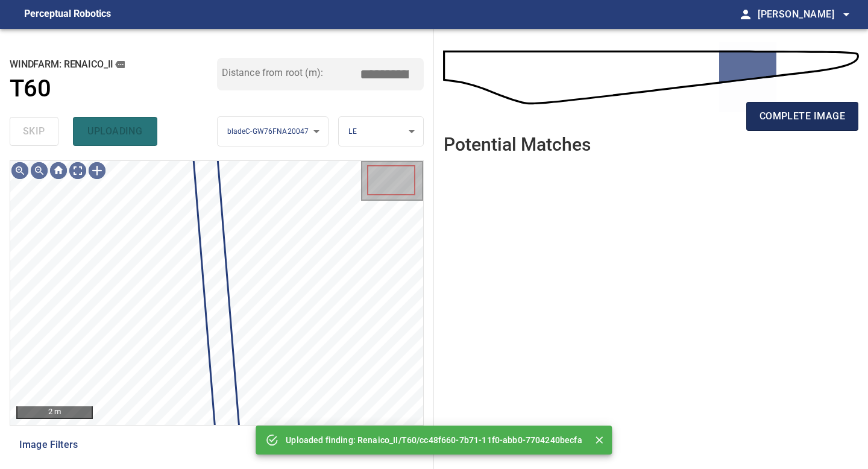
click at [772, 115] on span "complete image" at bounding box center [803, 116] width 86 height 17
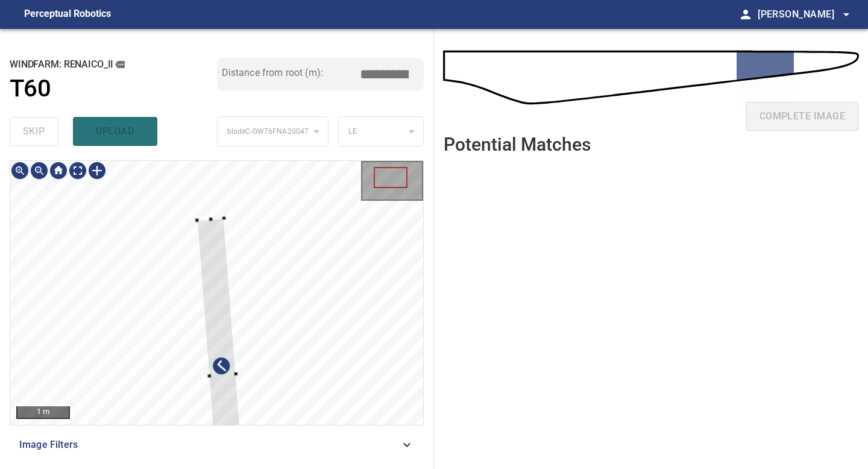
click at [210, 233] on div at bounding box center [222, 375] width 51 height 314
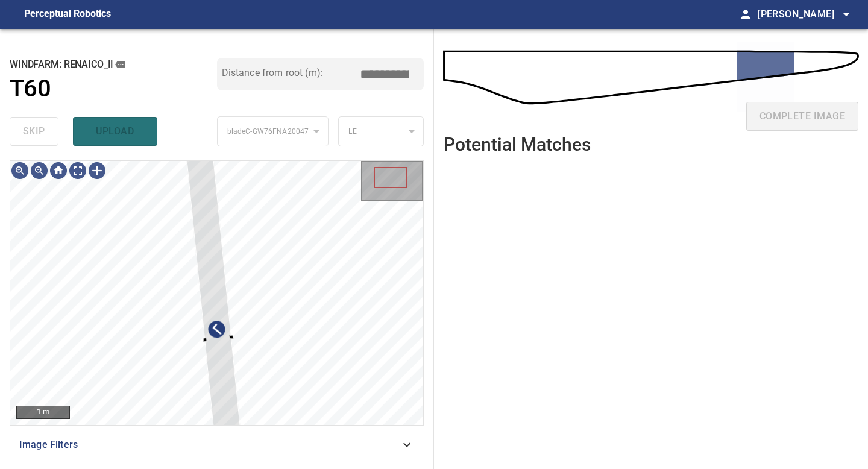
click at [201, 140] on div "**********" at bounding box center [217, 249] width 434 height 440
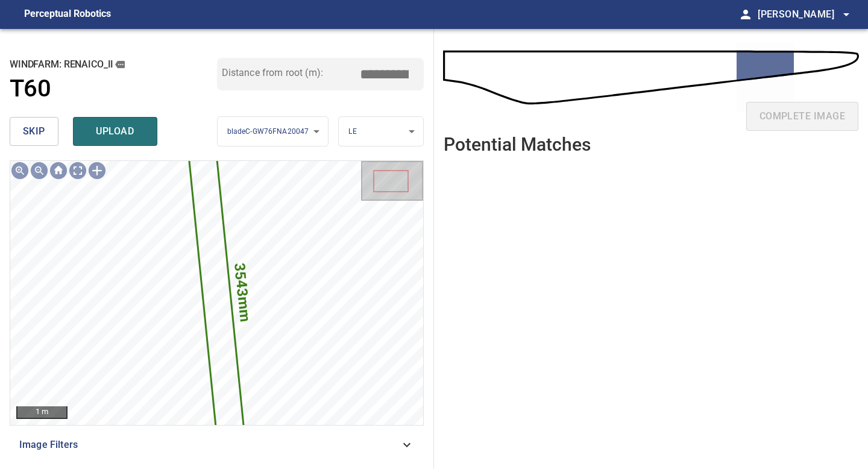
click at [387, 71] on input "*****" at bounding box center [389, 74] width 60 height 23
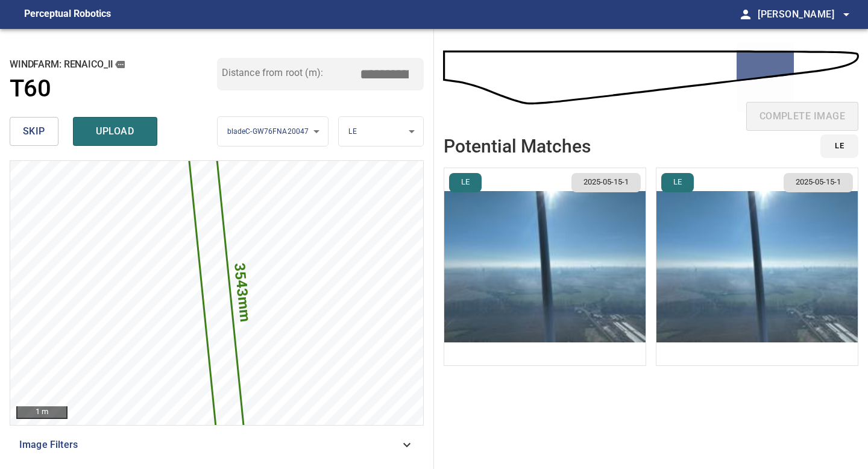
type input "*****"
click at [643, 271] on img "button" at bounding box center [544, 266] width 201 height 197
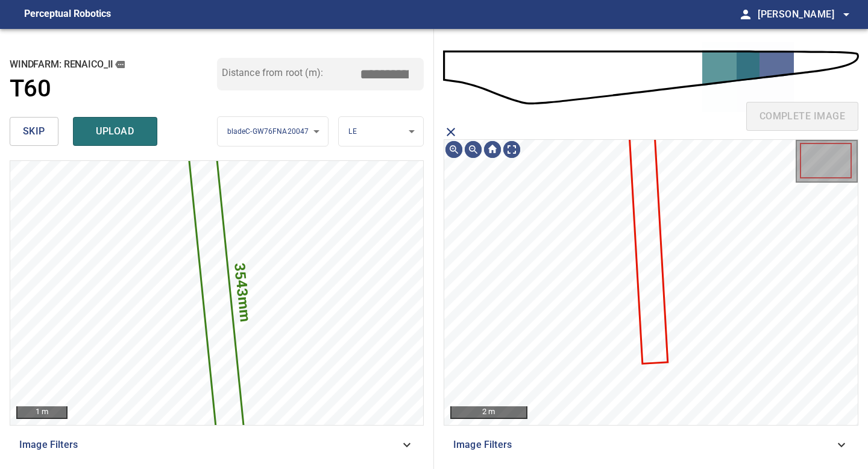
click at [643, 271] on icon at bounding box center [648, 242] width 37 height 241
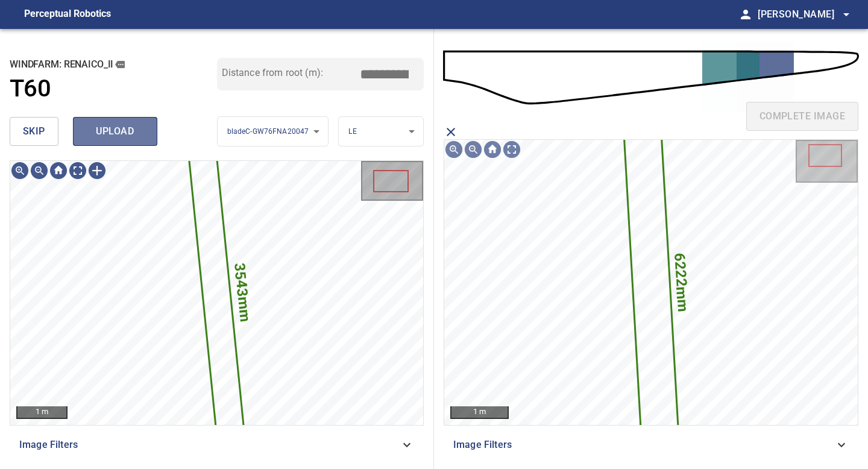
click at [110, 133] on span "upload" at bounding box center [115, 131] width 58 height 17
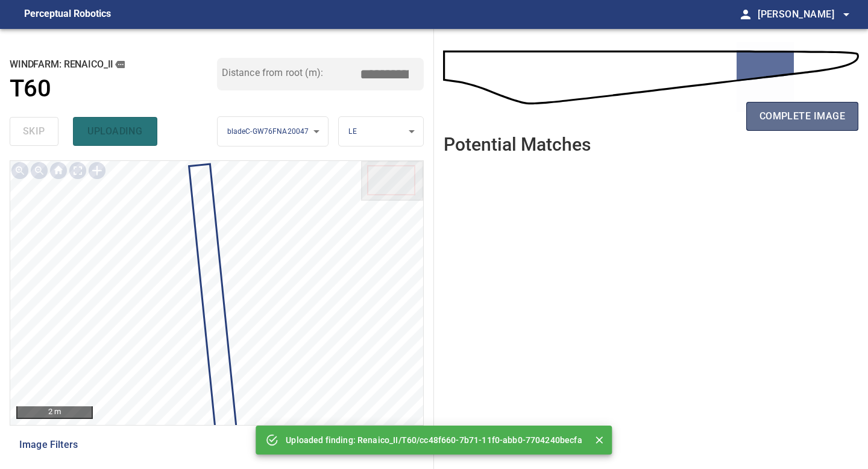
click at [815, 121] on span "complete image" at bounding box center [803, 116] width 86 height 17
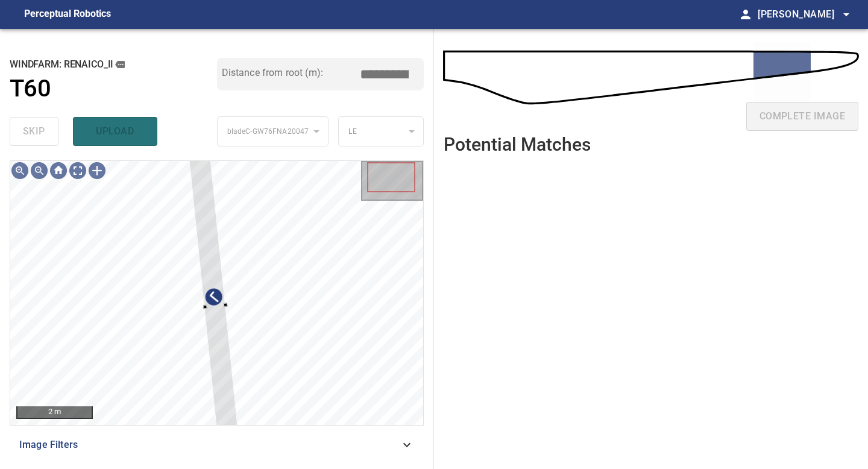
click at [188, 150] on div "**********" at bounding box center [217, 249] width 434 height 440
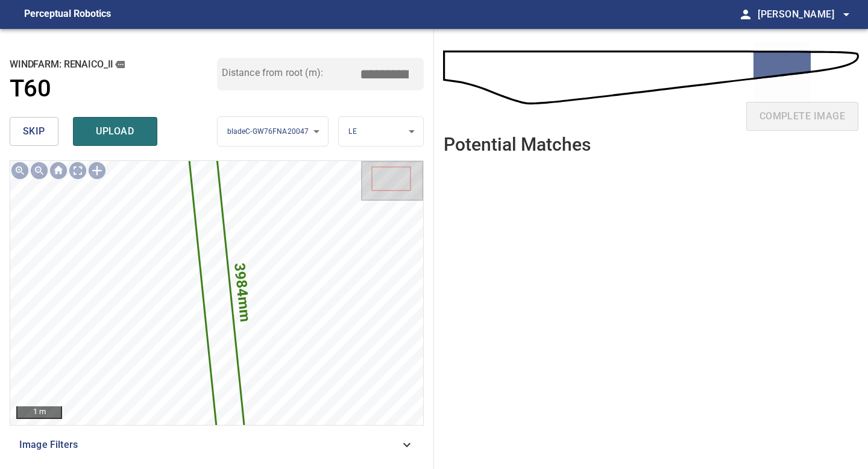
drag, startPoint x: 389, startPoint y: 74, endPoint x: 302, endPoint y: 66, distance: 87.2
click at [314, 70] on div "Distance from root (m): *****" at bounding box center [320, 74] width 207 height 33
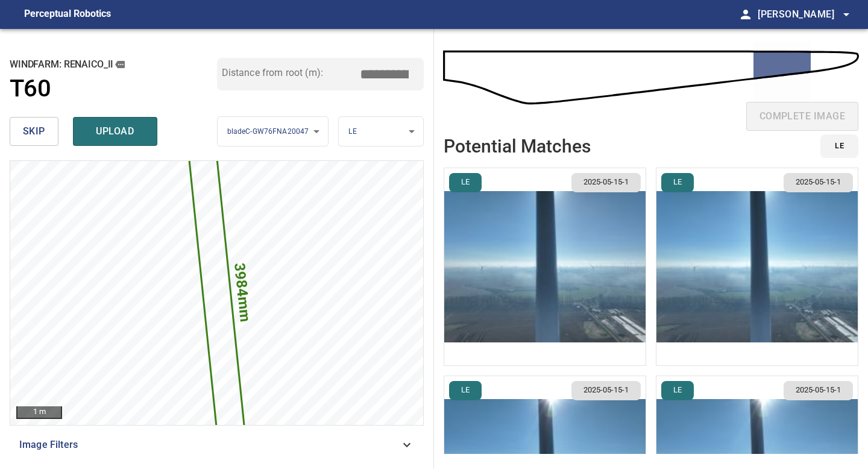
click at [594, 232] on img "button" at bounding box center [544, 266] width 201 height 197
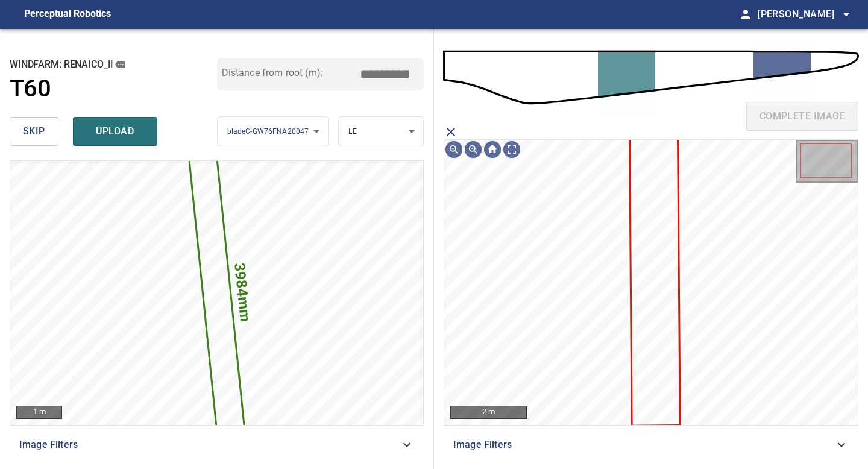
click at [652, 238] on icon at bounding box center [655, 280] width 49 height 289
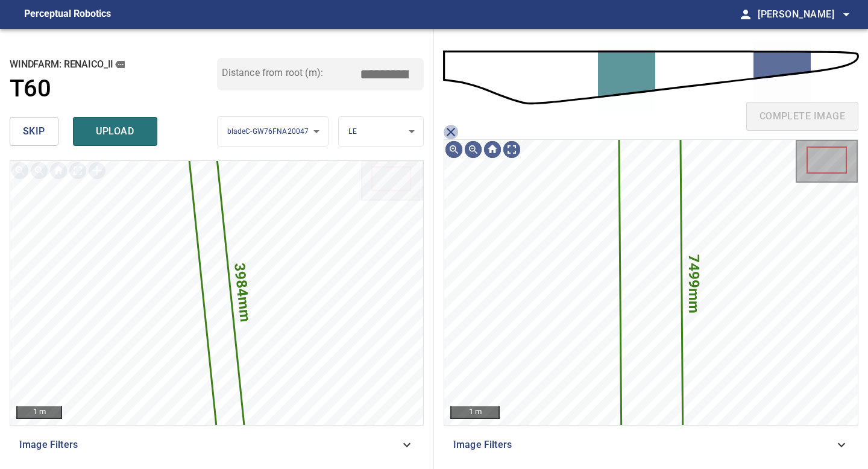
click at [453, 125] on icon "close matching imageResolution:" at bounding box center [451, 132] width 14 height 14
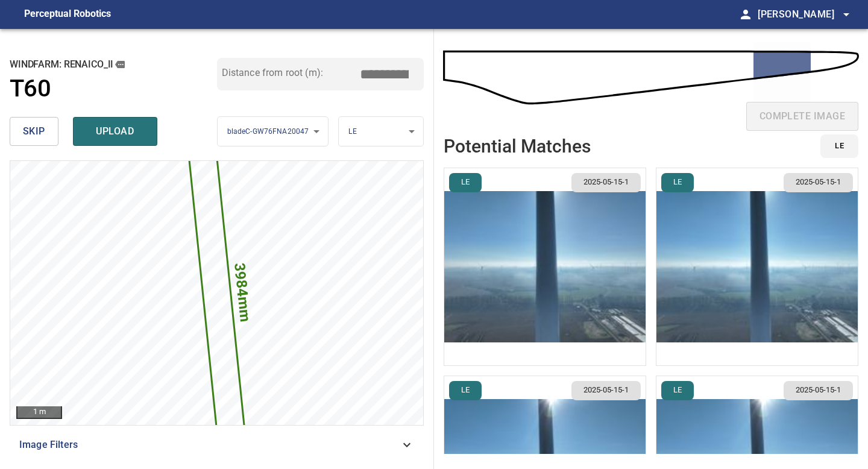
drag, startPoint x: 388, startPoint y: 72, endPoint x: 330, endPoint y: 71, distance: 57.9
click at [335, 72] on div "Distance from root (m): *****" at bounding box center [320, 74] width 207 height 33
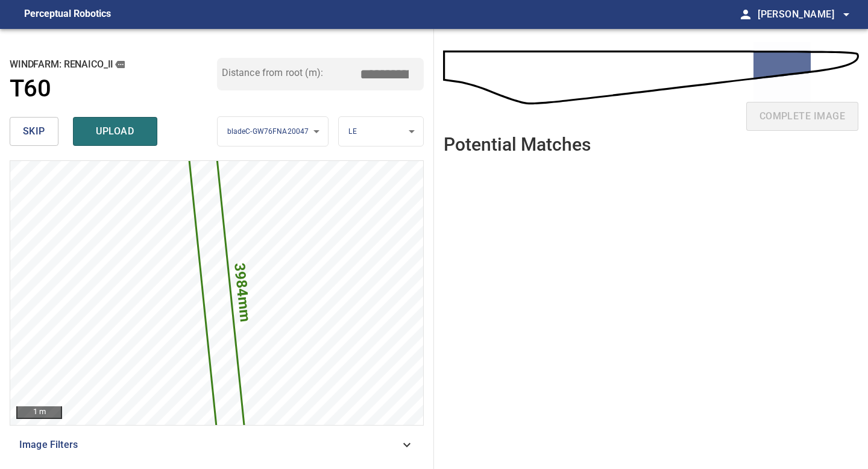
drag, startPoint x: 389, startPoint y: 74, endPoint x: 237, endPoint y: 48, distance: 154.0
click at [355, 72] on div "Distance from root (m): *****" at bounding box center [320, 74] width 207 height 33
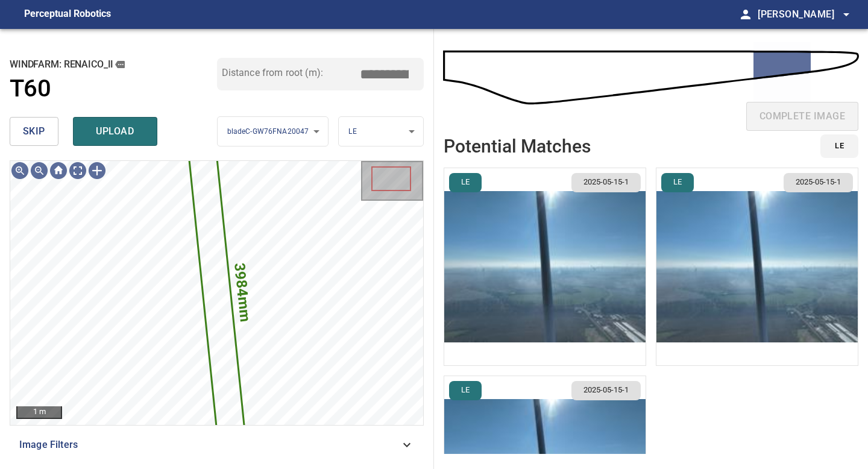
scroll to position [120, 0]
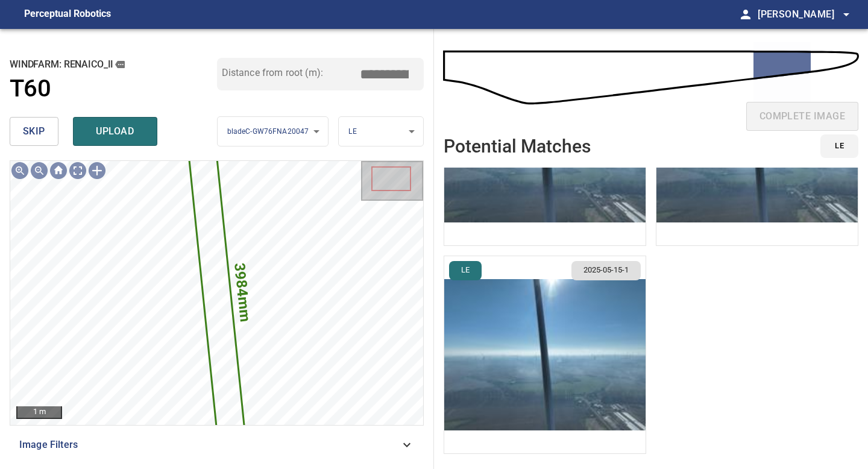
type input "*****"
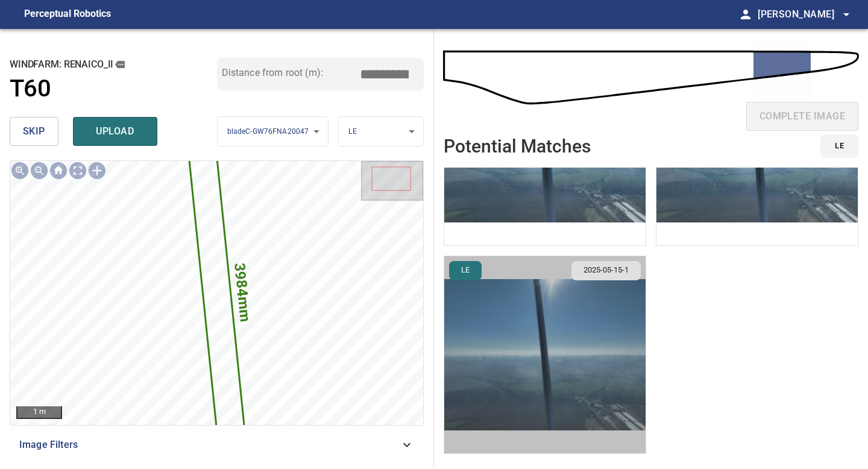
click at [523, 347] on img "button" at bounding box center [544, 354] width 201 height 197
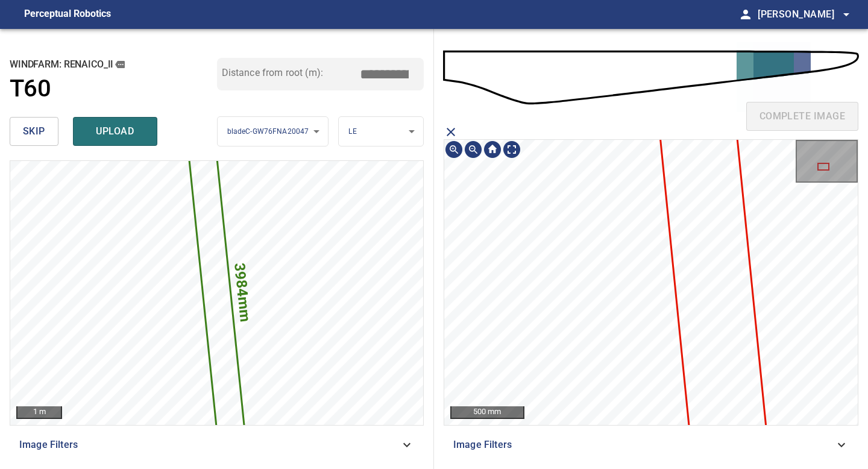
click at [700, 297] on icon at bounding box center [700, 145] width 180 height 1068
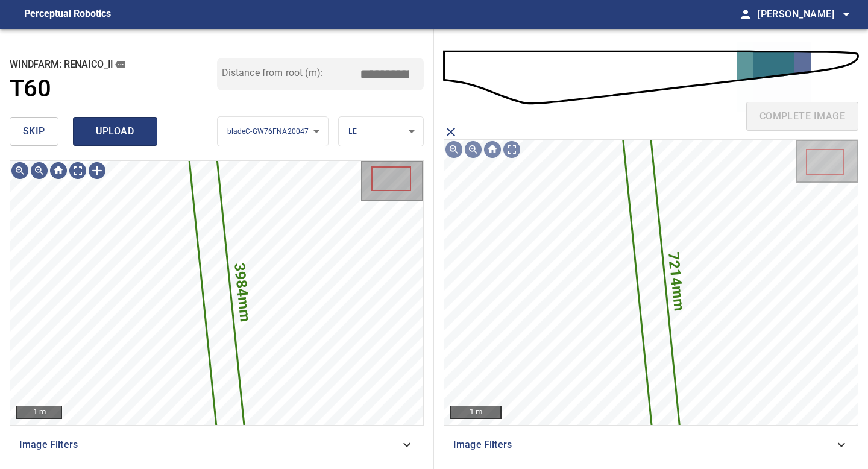
click at [118, 128] on span "upload" at bounding box center [115, 131] width 58 height 17
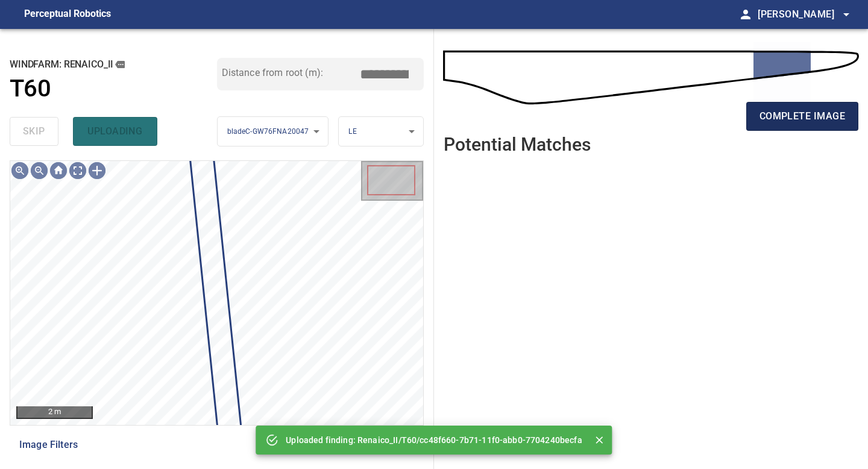
click at [797, 115] on span "complete image" at bounding box center [803, 116] width 86 height 17
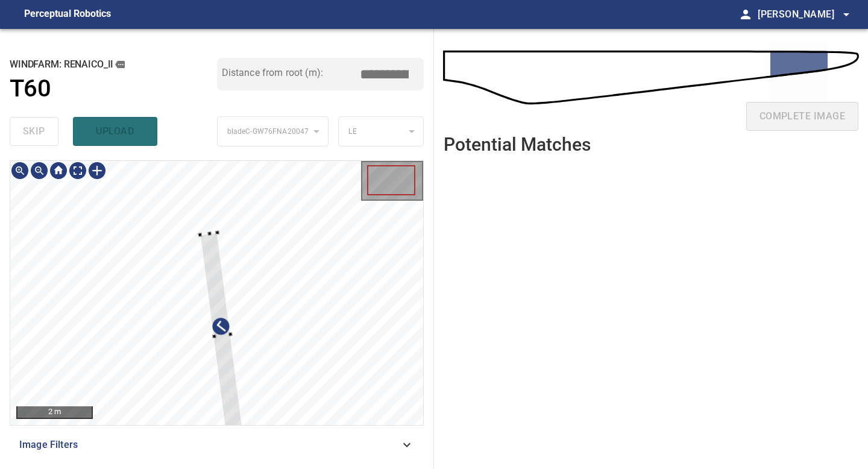
click at [213, 247] on div at bounding box center [221, 335] width 43 height 207
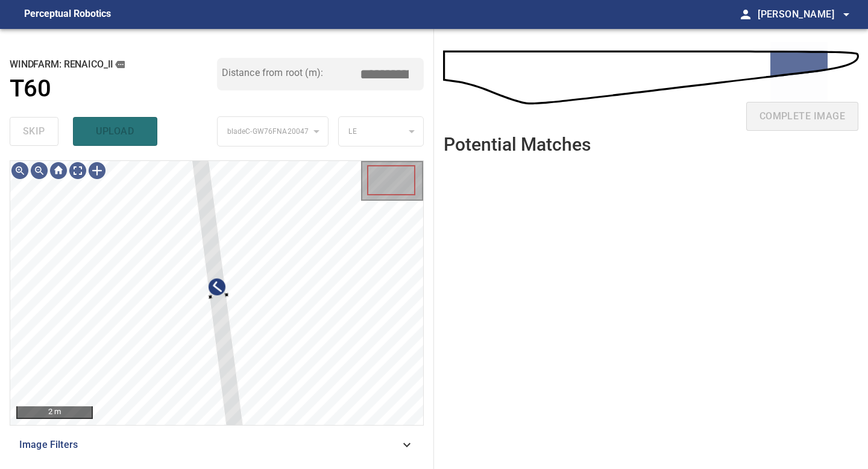
click at [203, 150] on div "**********" at bounding box center [217, 249] width 434 height 440
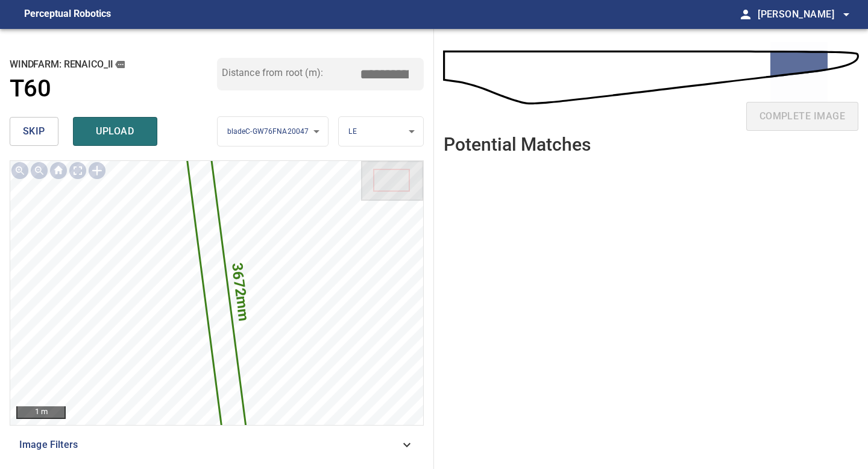
drag, startPoint x: 389, startPoint y: 73, endPoint x: 223, endPoint y: 33, distance: 171.2
click at [227, 36] on div "**********" at bounding box center [217, 249] width 434 height 440
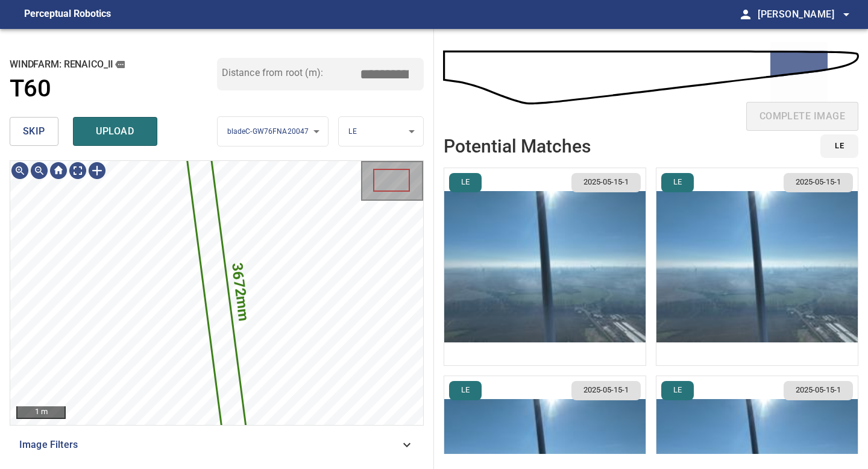
type input "*****"
click at [557, 241] on img "button" at bounding box center [544, 266] width 201 height 197
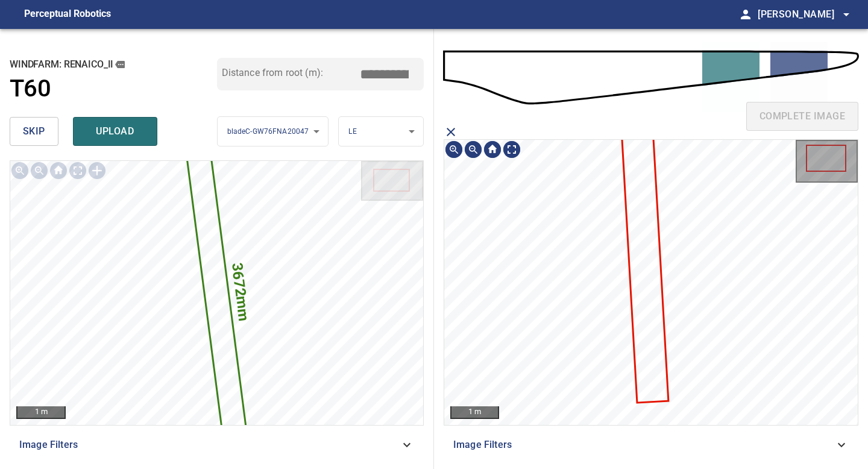
click at [649, 220] on icon at bounding box center [644, 248] width 47 height 306
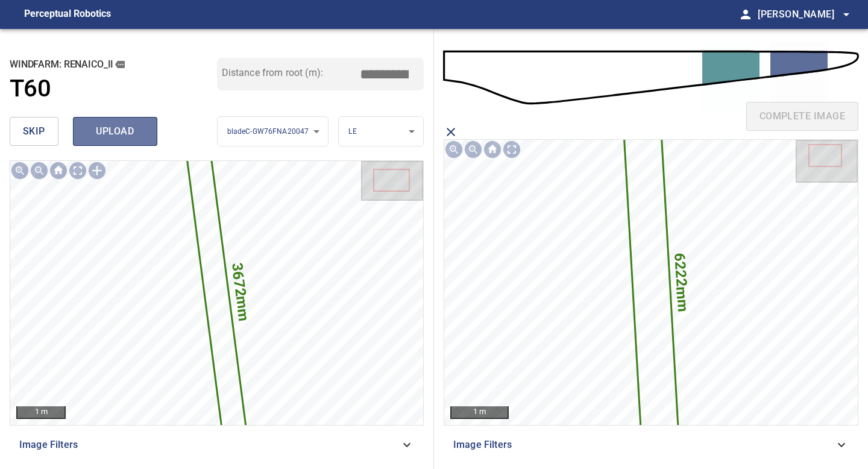
click at [125, 135] on span "upload" at bounding box center [115, 131] width 58 height 17
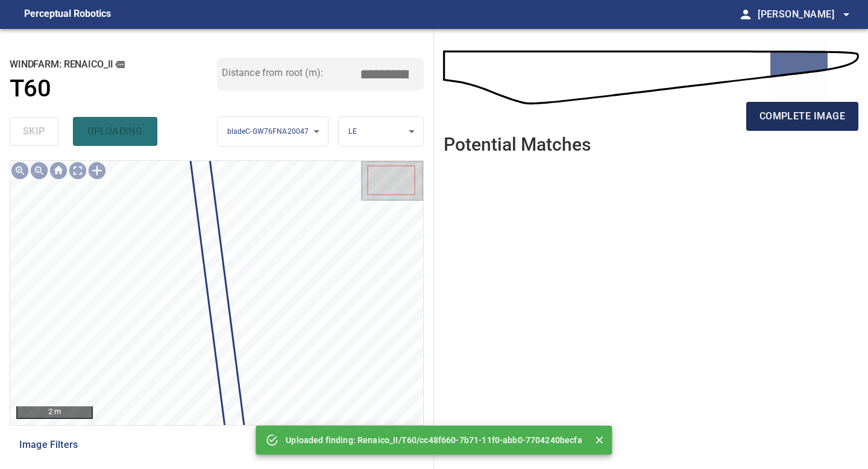
click at [813, 119] on span "complete image" at bounding box center [803, 116] width 86 height 17
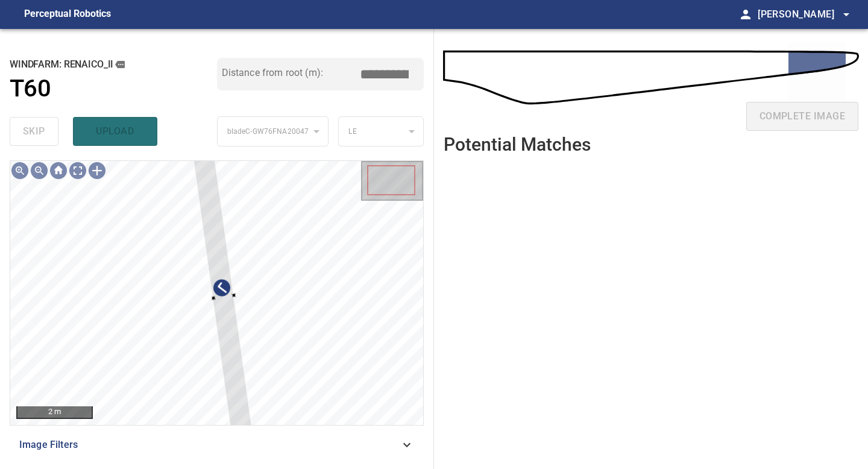
click at [193, 150] on div "**********" at bounding box center [217, 249] width 434 height 440
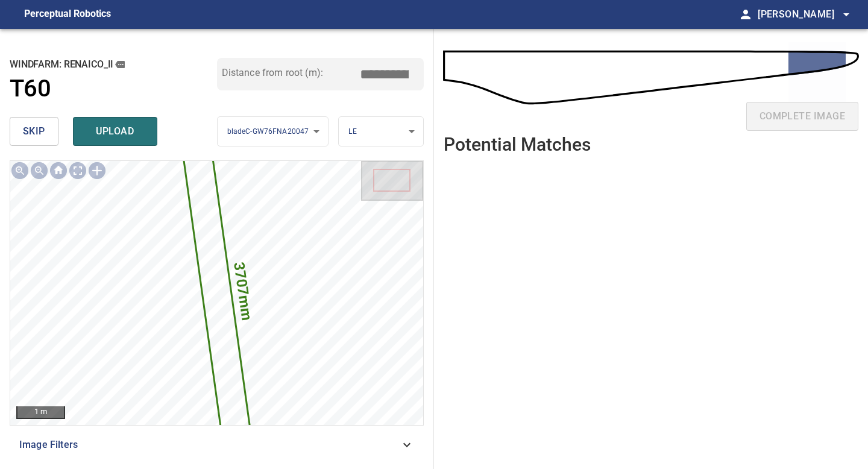
drag, startPoint x: 388, startPoint y: 72, endPoint x: 295, endPoint y: 72, distance: 92.9
click at [332, 72] on div "Distance from root (m): *****" at bounding box center [320, 74] width 207 height 33
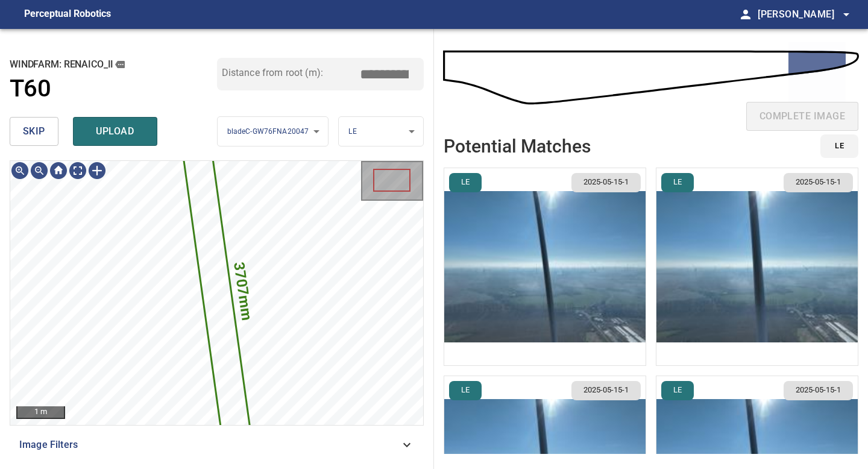
type input "*****"
click at [558, 262] on img "button" at bounding box center [544, 266] width 201 height 197
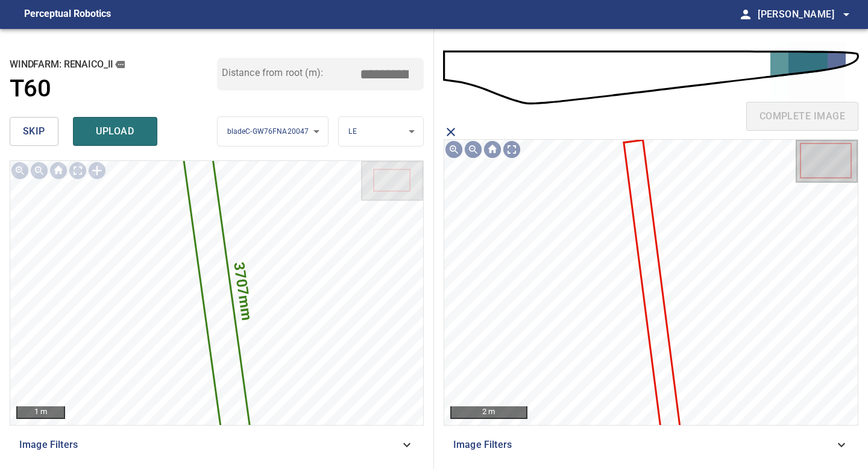
click at [650, 218] on icon at bounding box center [652, 285] width 54 height 288
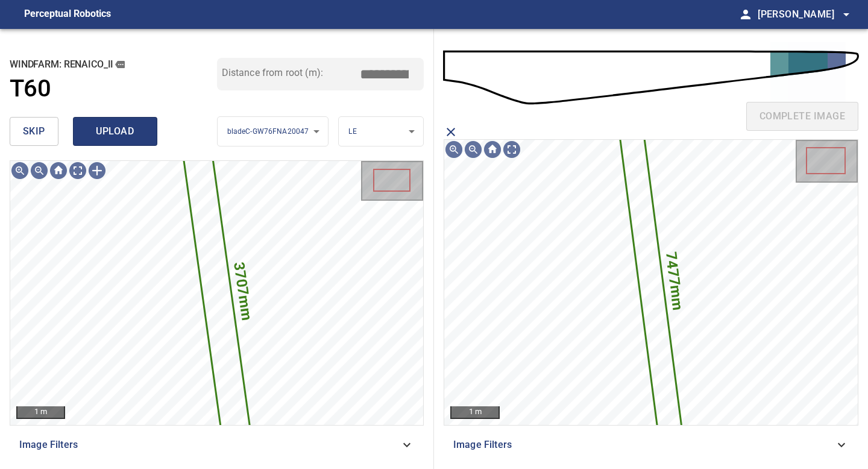
click at [128, 130] on span "upload" at bounding box center [115, 131] width 58 height 17
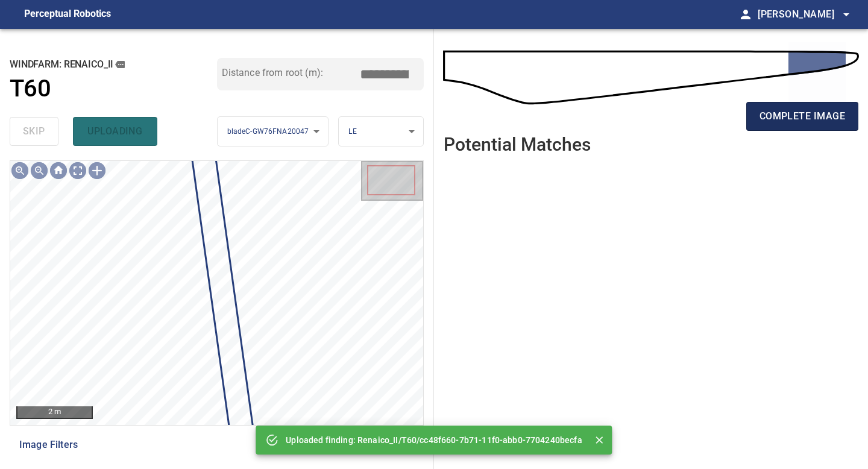
click at [793, 127] on button "complete image" at bounding box center [802, 116] width 112 height 29
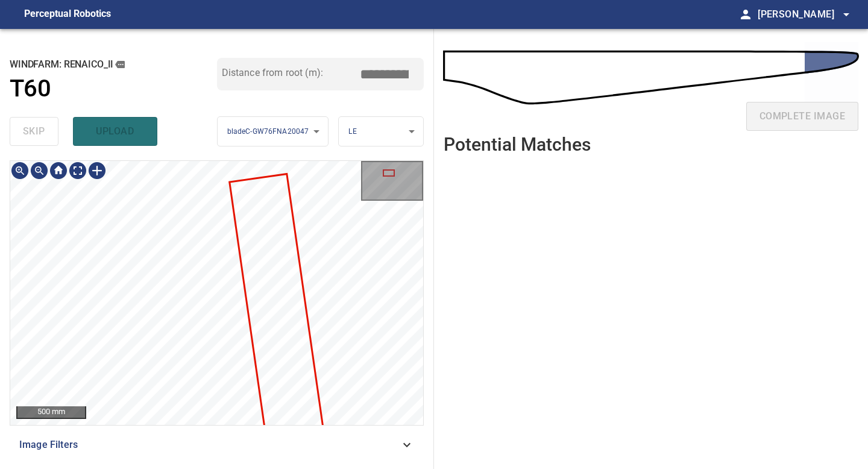
click at [200, 468] on div "**********" at bounding box center [217, 249] width 434 height 440
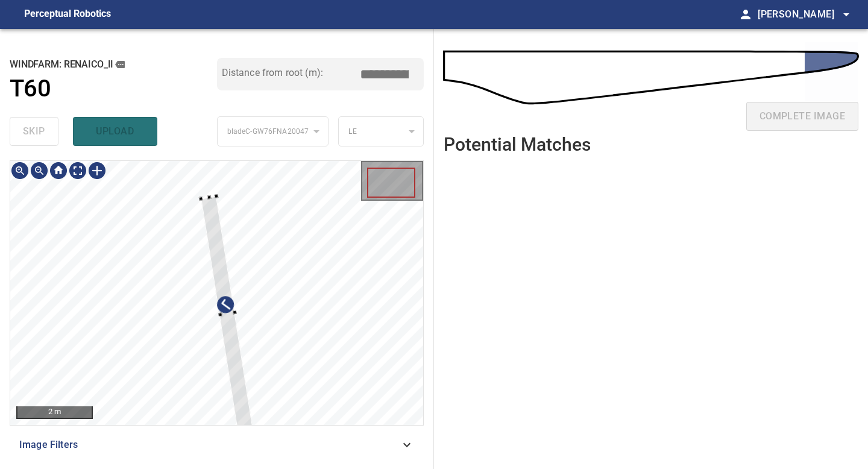
click at [210, 216] on div at bounding box center [227, 315] width 52 height 236
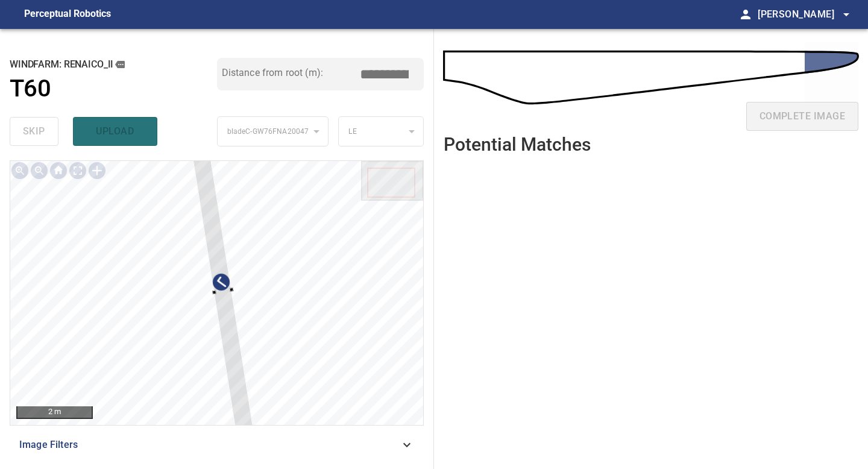
click at [191, 151] on div "**********" at bounding box center [217, 249] width 434 height 440
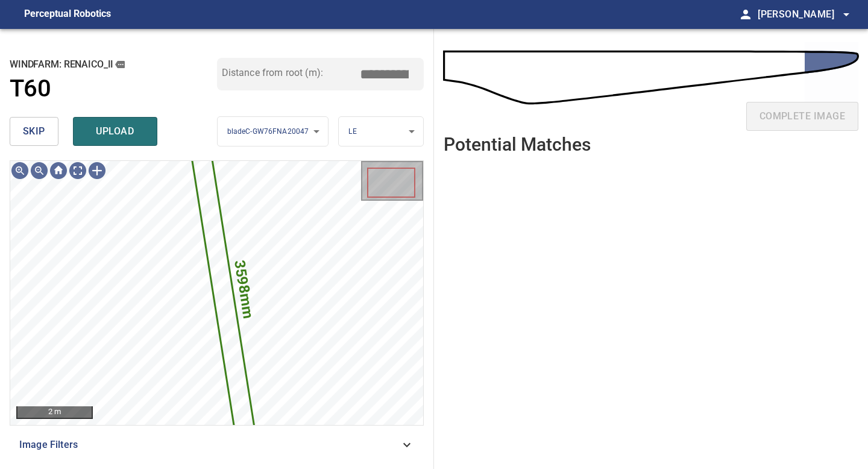
drag, startPoint x: 388, startPoint y: 75, endPoint x: 277, endPoint y: 55, distance: 113.2
click at [284, 58] on div "Distance from root (m): *****" at bounding box center [320, 74] width 207 height 33
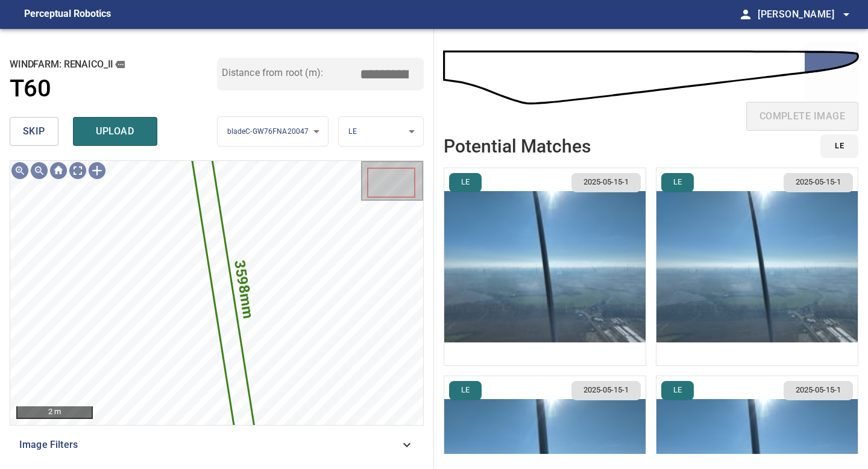
type input "*****"
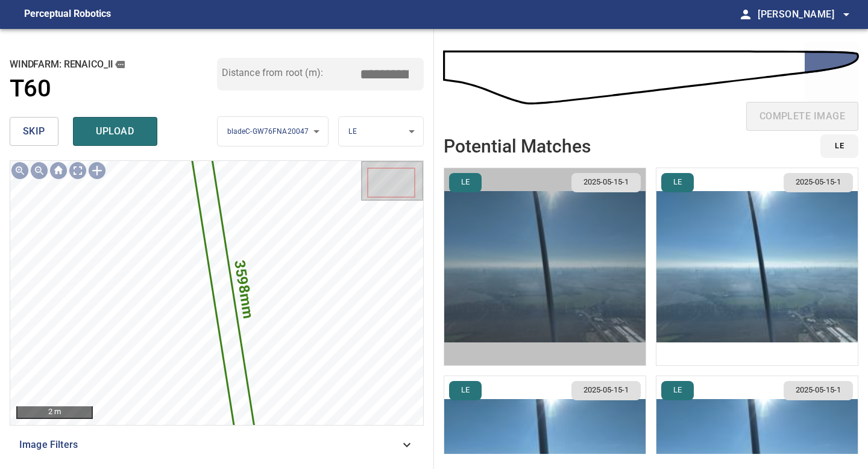
click at [599, 269] on img "button" at bounding box center [544, 266] width 201 height 197
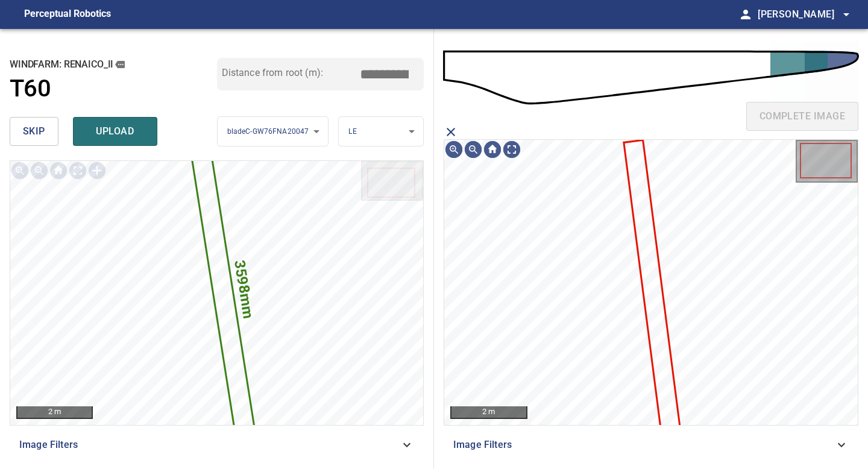
click at [646, 263] on icon at bounding box center [652, 285] width 54 height 288
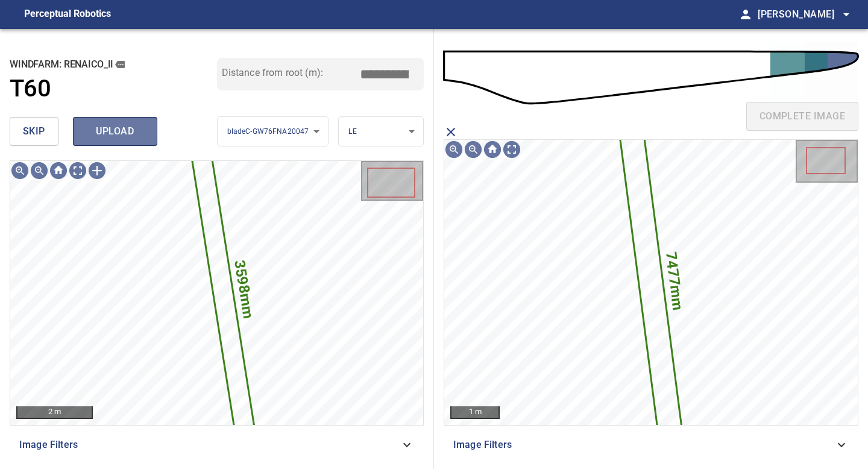
click at [119, 127] on span "upload" at bounding box center [115, 131] width 58 height 17
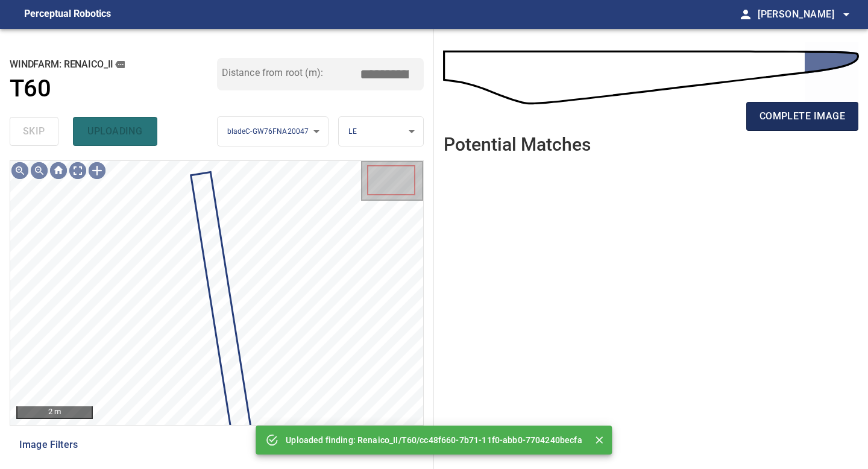
click at [793, 122] on span "complete image" at bounding box center [803, 116] width 86 height 17
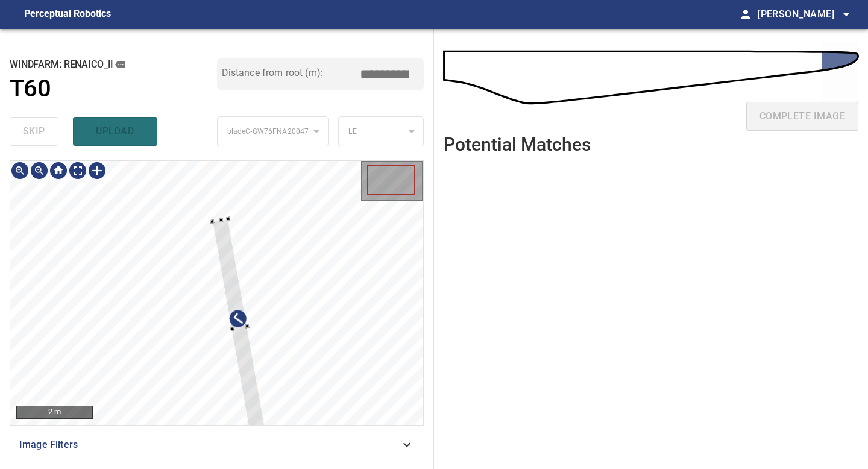
click at [217, 216] on div at bounding box center [216, 293] width 413 height 264
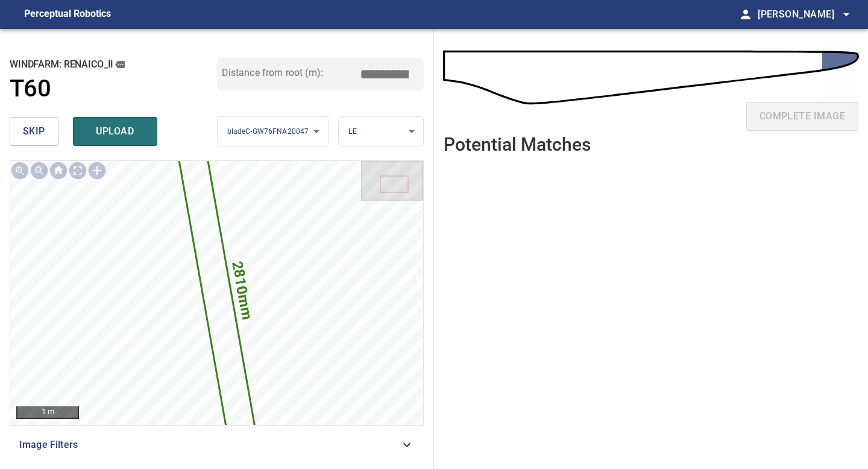
drag, startPoint x: 387, startPoint y: 68, endPoint x: 325, endPoint y: 64, distance: 62.2
click at [325, 64] on div "Distance from root (m): *****" at bounding box center [320, 74] width 207 height 33
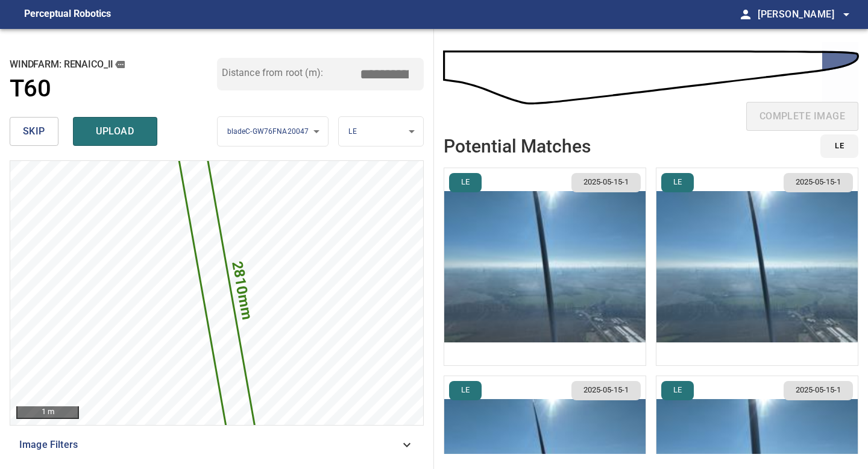
type input "*****"
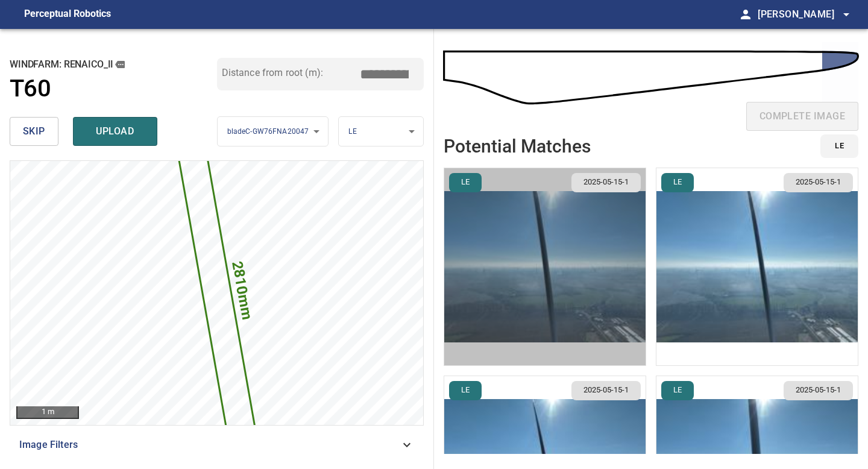
click at [581, 268] on img "button" at bounding box center [544, 266] width 201 height 197
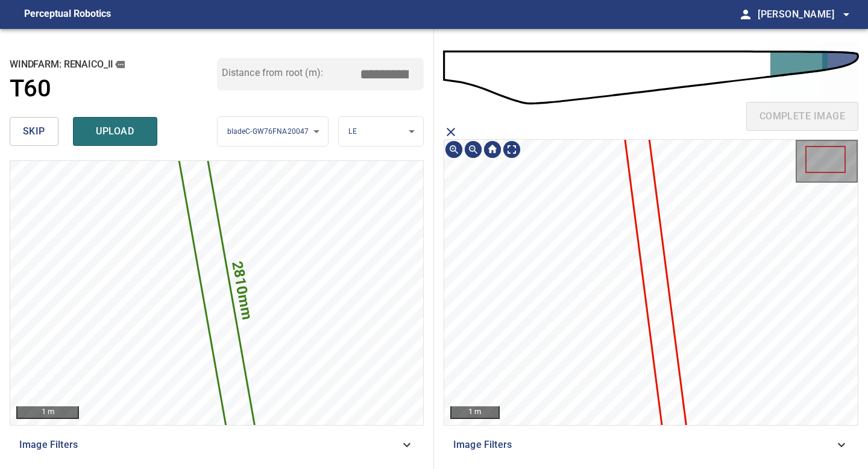
click at [649, 259] on icon at bounding box center [656, 292] width 69 height 367
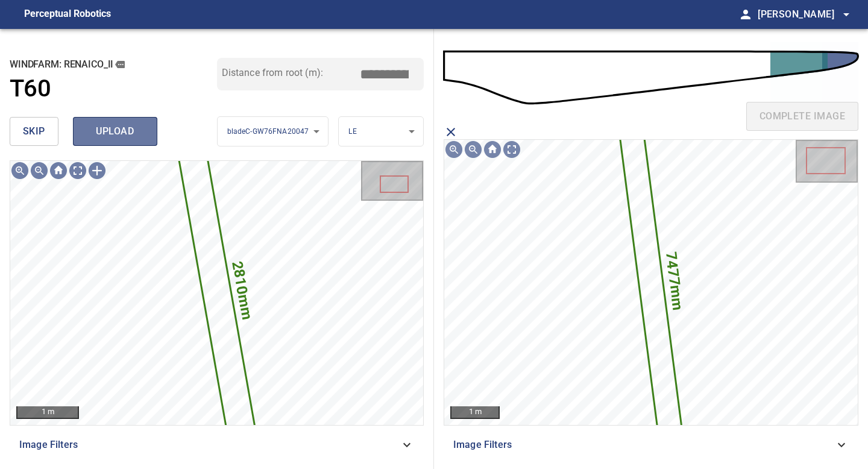
click at [109, 128] on span "upload" at bounding box center [115, 131] width 58 height 17
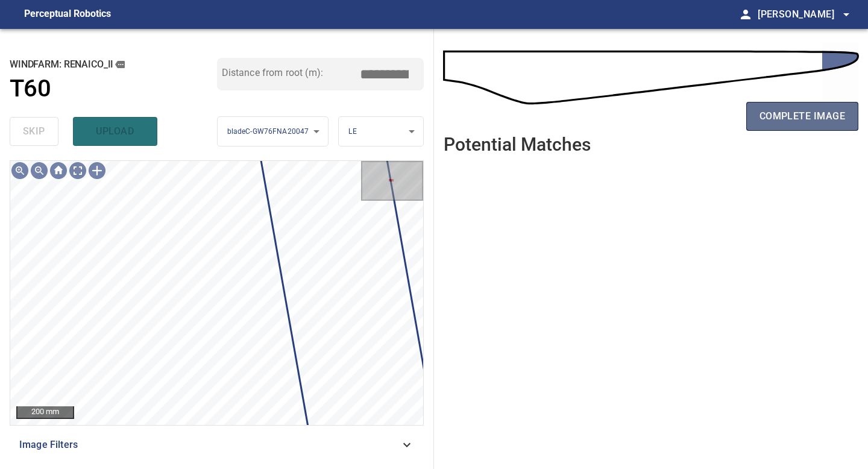
click at [807, 104] on button "complete image" at bounding box center [802, 116] width 112 height 29
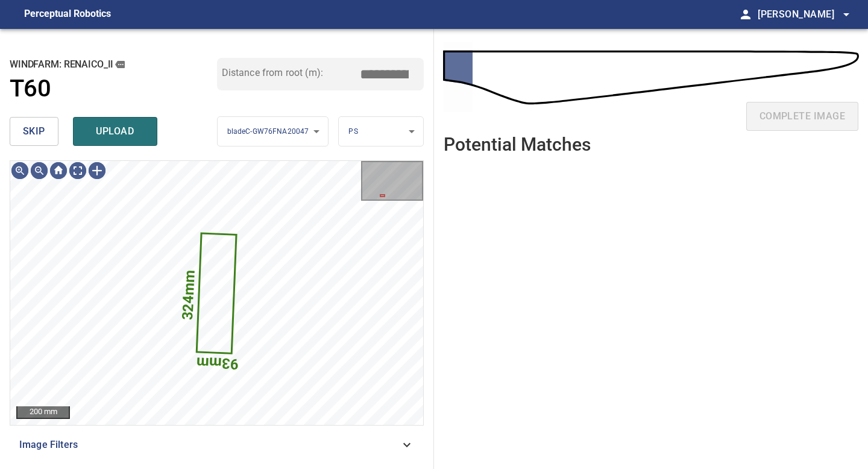
click at [48, 128] on button "skip" at bounding box center [34, 131] width 49 height 29
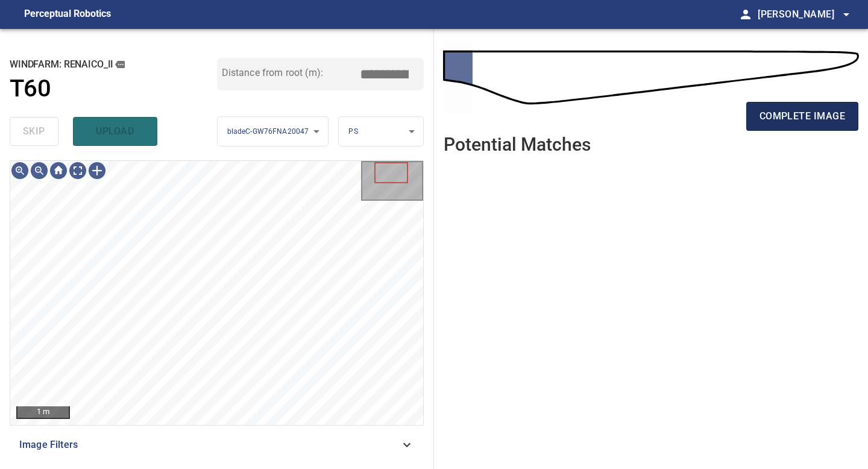
click at [807, 110] on span "complete image" at bounding box center [803, 116] width 86 height 17
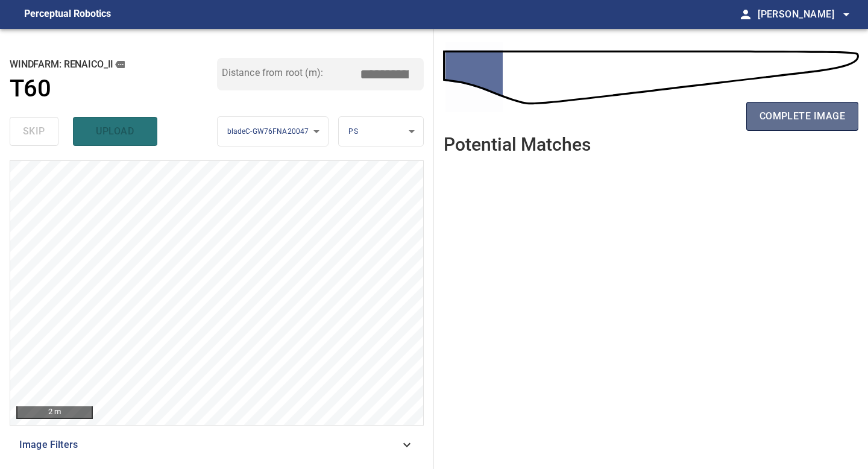
click at [792, 123] on span "complete image" at bounding box center [803, 116] width 86 height 17
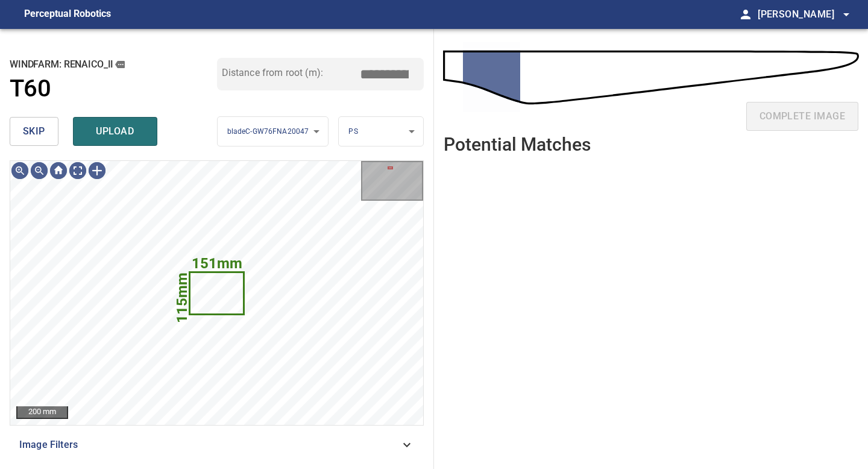
click at [45, 126] on button "skip" at bounding box center [34, 131] width 49 height 29
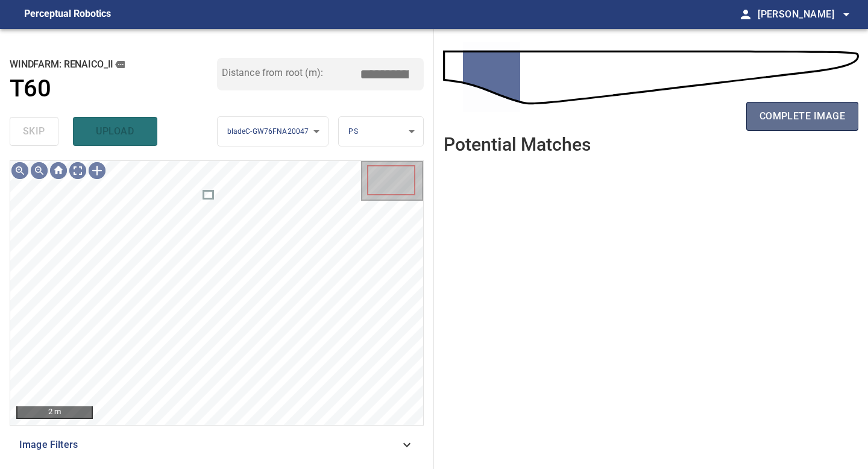
click at [835, 117] on span "complete image" at bounding box center [803, 116] width 86 height 17
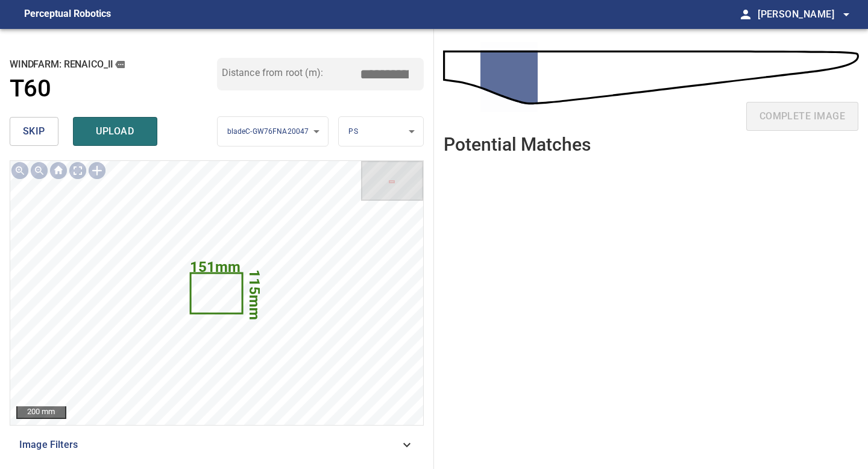
click at [43, 135] on span "skip" at bounding box center [34, 131] width 22 height 17
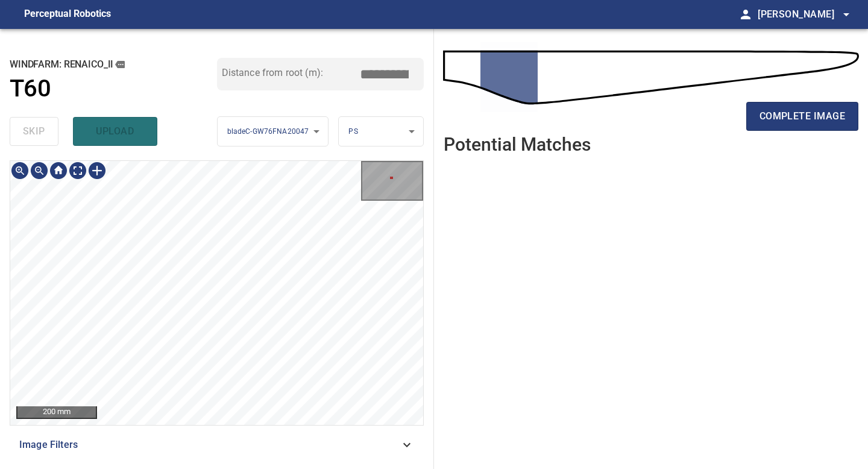
click at [573, 283] on div "**********" at bounding box center [434, 249] width 868 height 440
click at [591, 362] on div "**********" at bounding box center [434, 249] width 868 height 440
click at [812, 127] on button "complete image" at bounding box center [802, 116] width 112 height 29
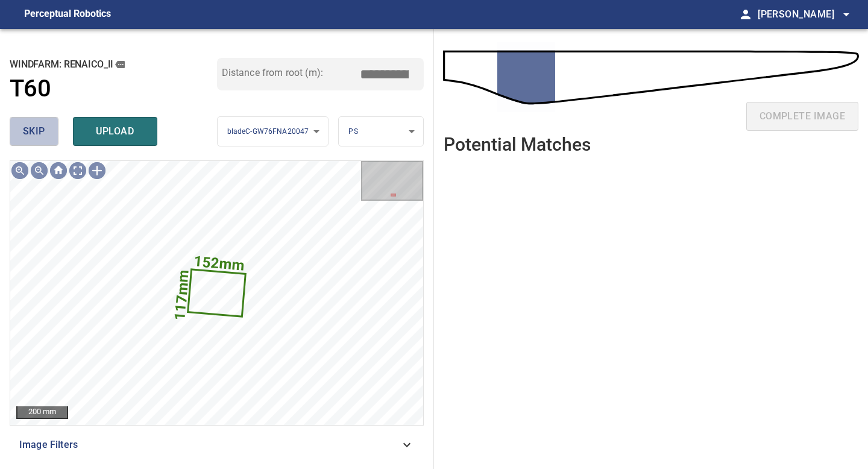
click at [34, 121] on button "skip" at bounding box center [34, 131] width 49 height 29
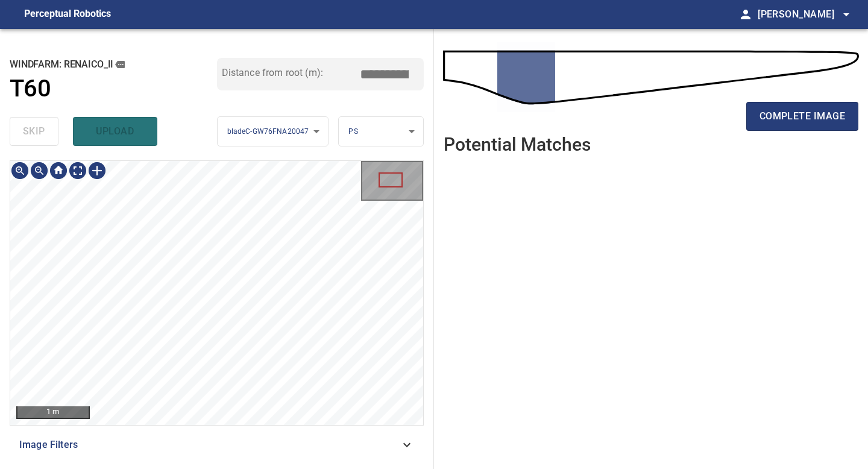
click at [232, 468] on div "**********" at bounding box center [217, 249] width 434 height 440
click at [247, 468] on div "**********" at bounding box center [217, 249] width 434 height 440
click at [832, 124] on span "complete image" at bounding box center [803, 116] width 86 height 17
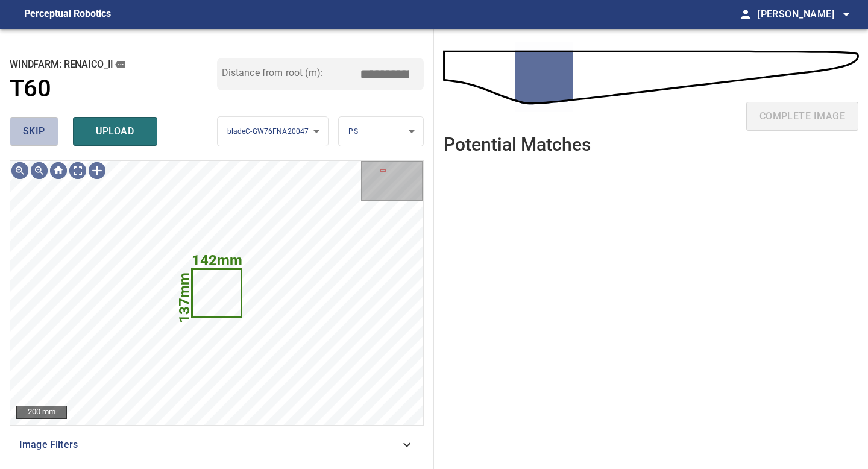
click at [48, 130] on button "skip" at bounding box center [34, 131] width 49 height 29
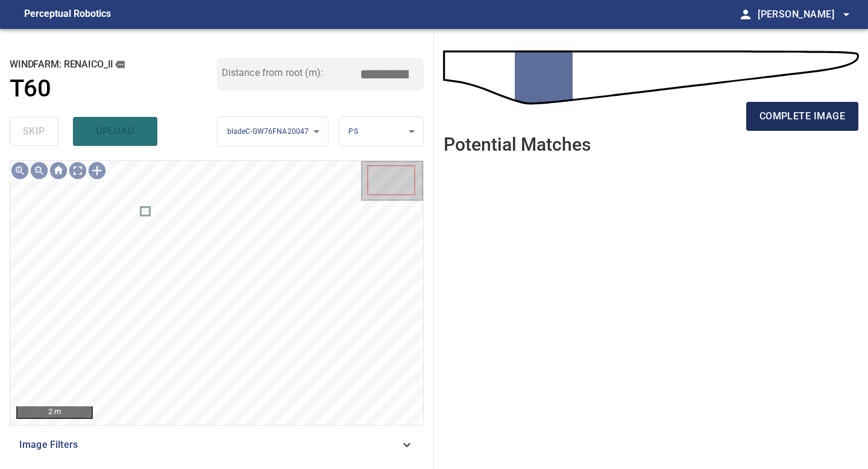
click at [806, 125] on button "complete image" at bounding box center [802, 116] width 112 height 29
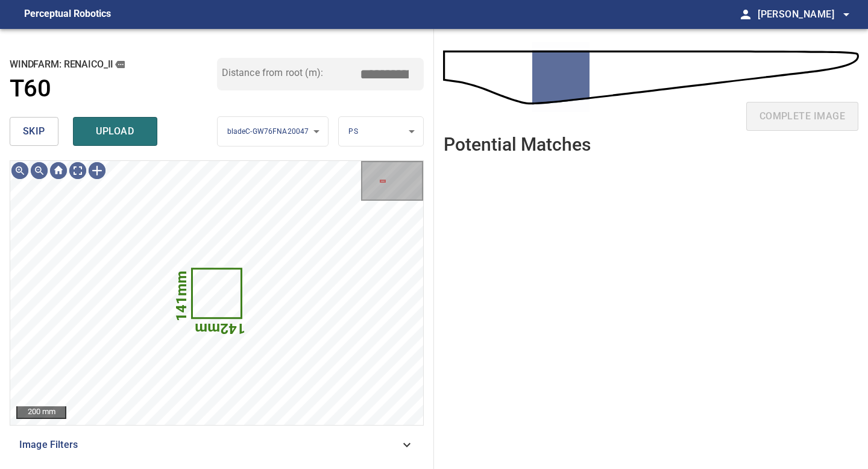
click at [37, 135] on span "skip" at bounding box center [34, 131] width 22 height 17
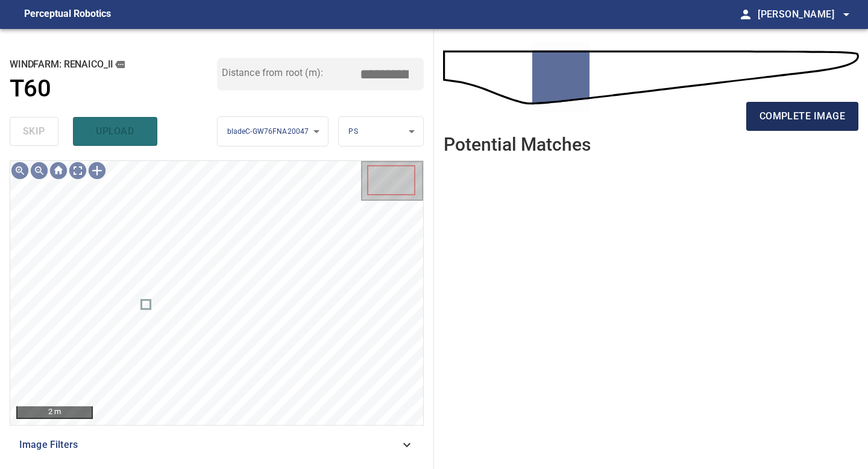
click at [786, 114] on span "complete image" at bounding box center [803, 116] width 86 height 17
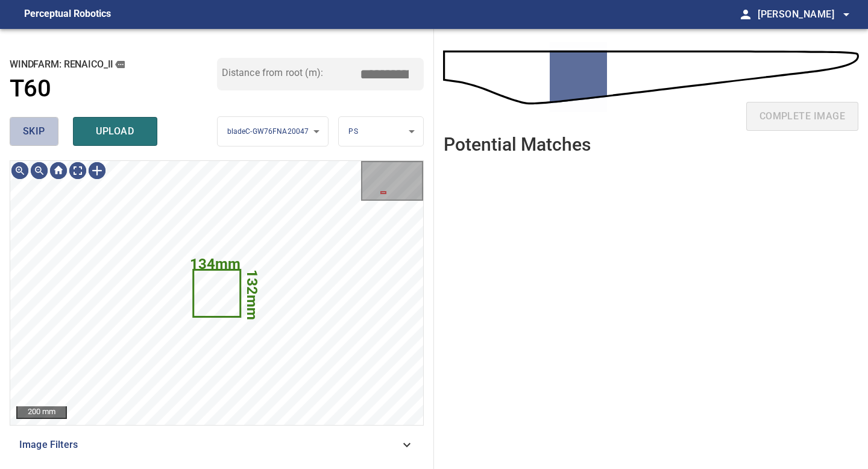
click at [39, 131] on span "skip" at bounding box center [34, 131] width 22 height 17
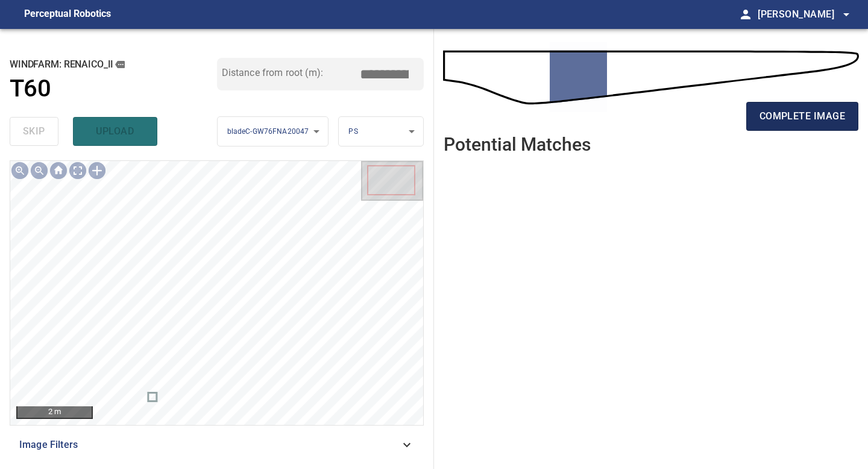
click at [803, 102] on button "complete image" at bounding box center [802, 116] width 112 height 29
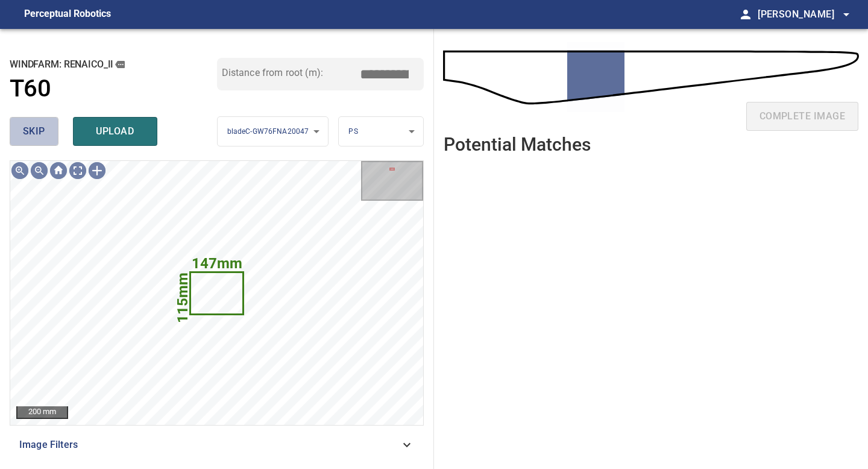
click at [42, 135] on span "skip" at bounding box center [34, 131] width 22 height 17
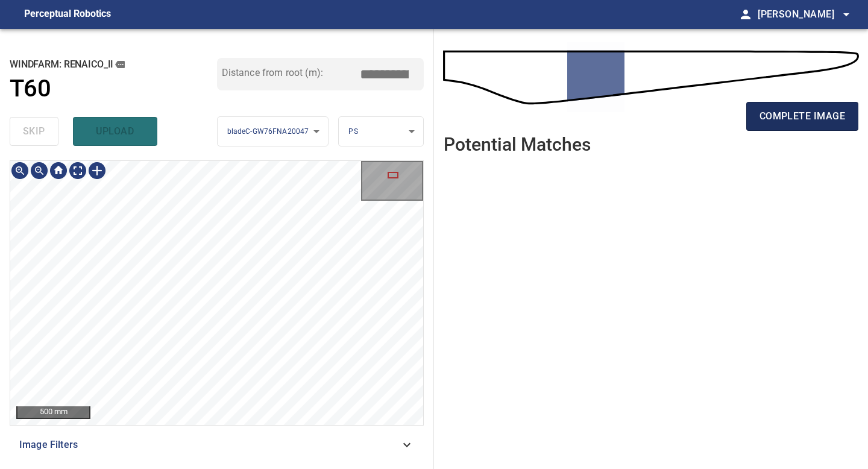
click at [817, 110] on span "complete image" at bounding box center [803, 116] width 86 height 17
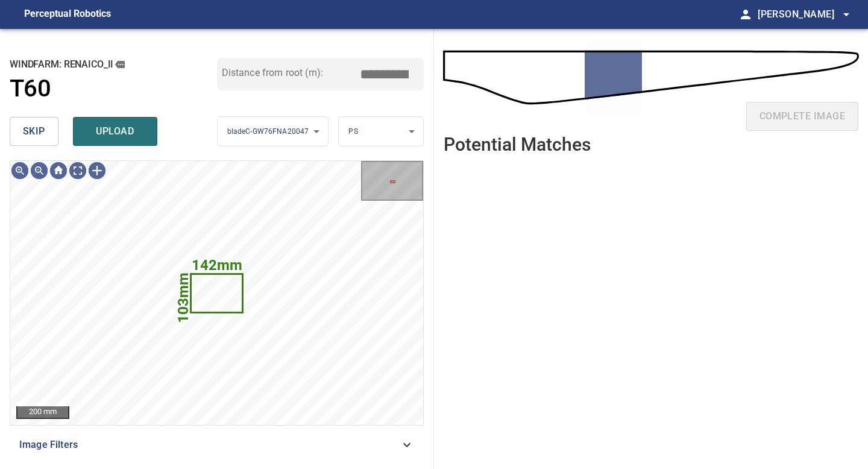
click at [37, 130] on span "skip" at bounding box center [34, 131] width 22 height 17
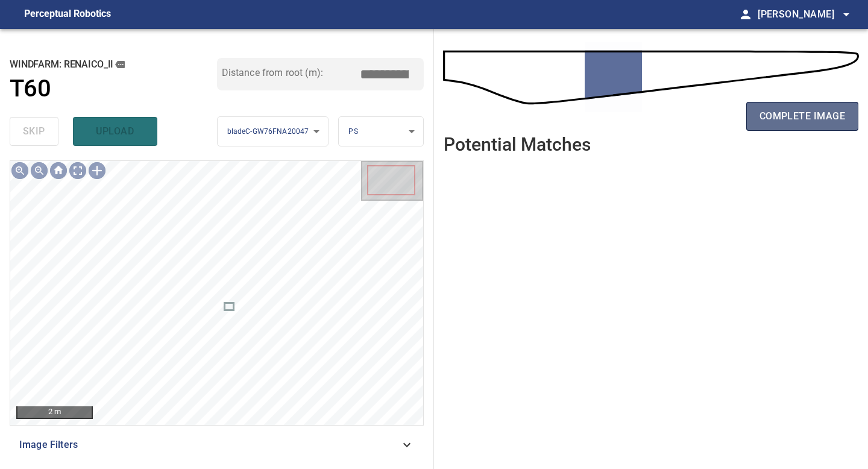
click at [796, 119] on span "complete image" at bounding box center [803, 116] width 86 height 17
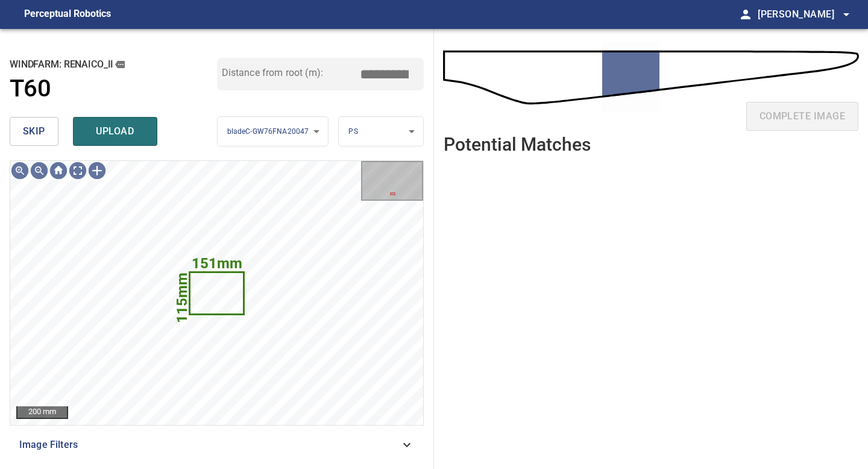
click at [42, 131] on span "skip" at bounding box center [34, 131] width 22 height 17
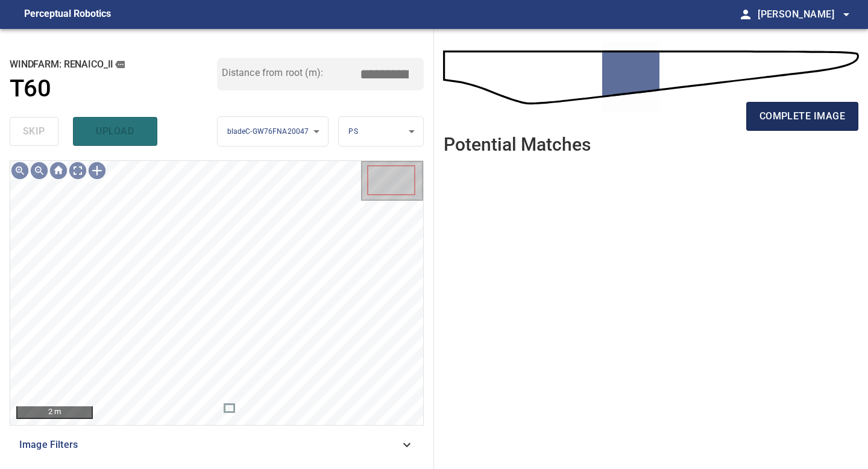
click at [807, 130] on button "complete image" at bounding box center [802, 116] width 112 height 29
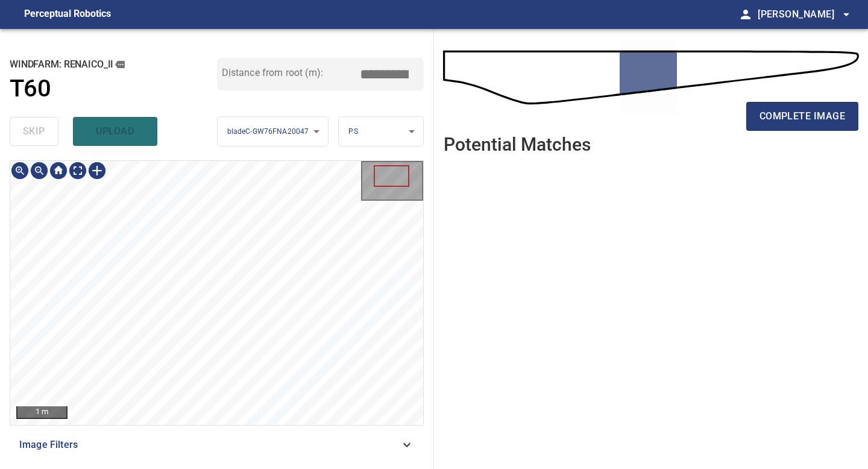
click at [222, 468] on div "**********" at bounding box center [217, 249] width 434 height 440
click at [796, 128] on button "complete image" at bounding box center [802, 116] width 112 height 29
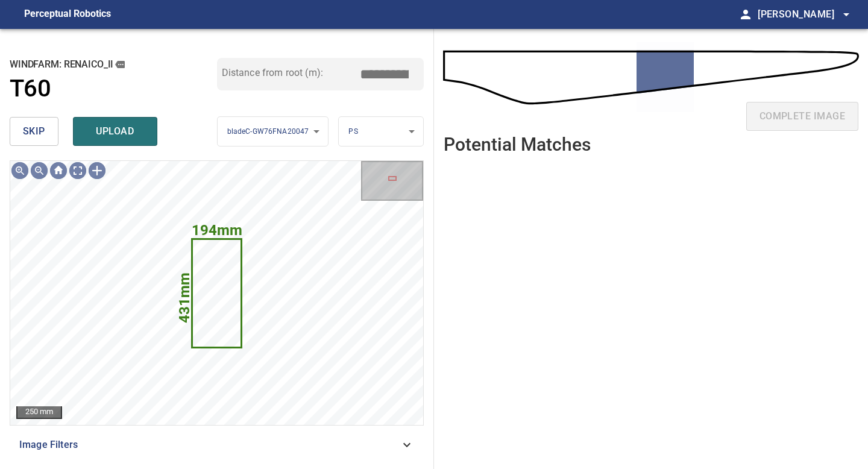
click at [29, 125] on span "skip" at bounding box center [34, 131] width 22 height 17
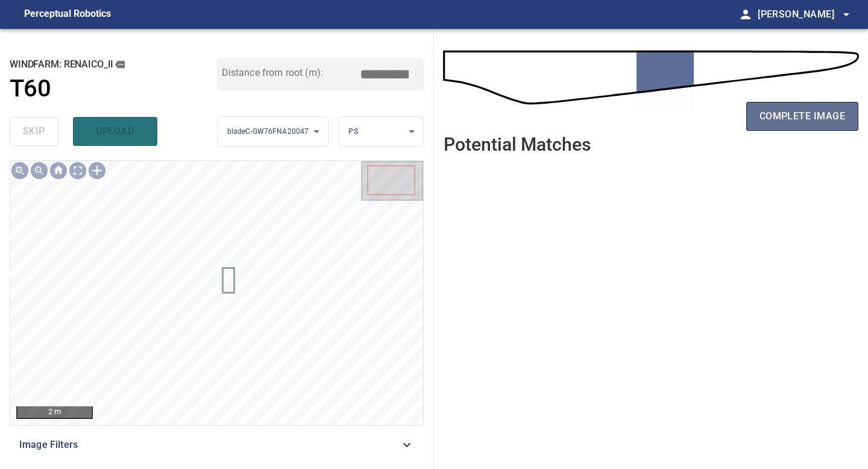
click at [819, 116] on span "complete image" at bounding box center [803, 116] width 86 height 17
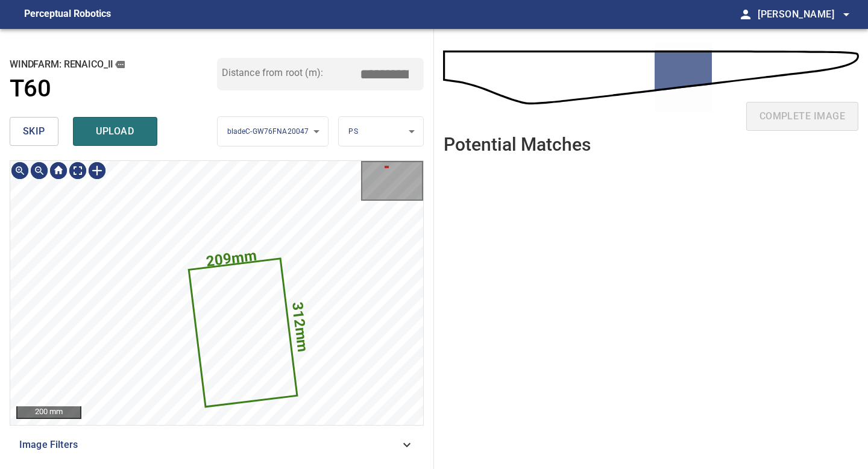
click at [43, 133] on span "skip" at bounding box center [34, 131] width 22 height 17
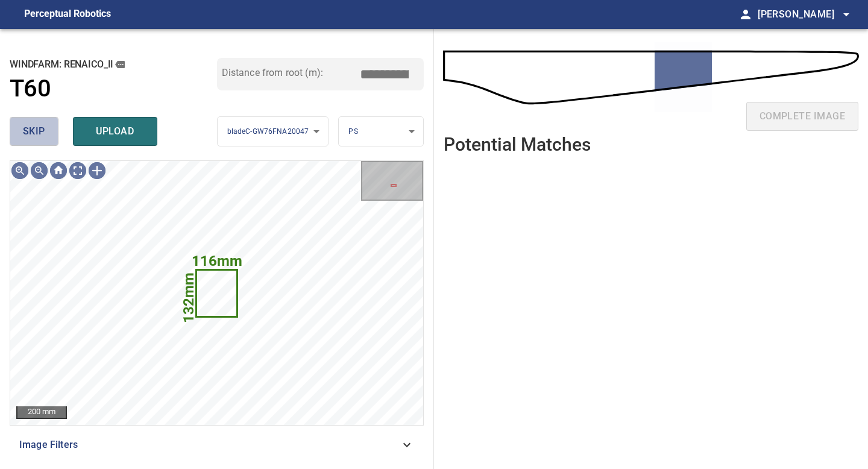
click at [43, 133] on span "skip" at bounding box center [34, 131] width 22 height 17
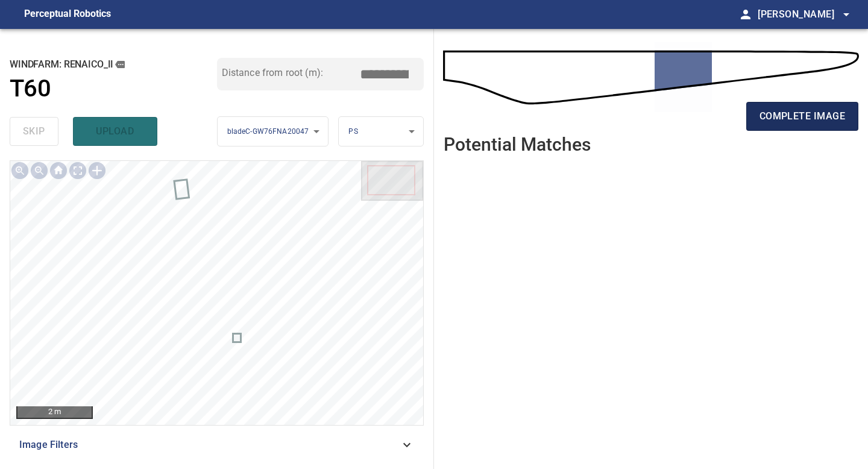
click at [798, 119] on span "complete image" at bounding box center [803, 116] width 86 height 17
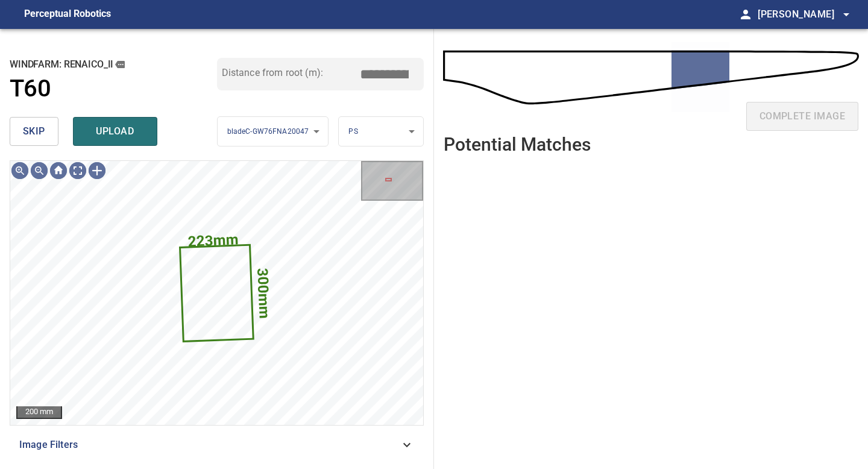
click at [46, 130] on button "skip" at bounding box center [34, 131] width 49 height 29
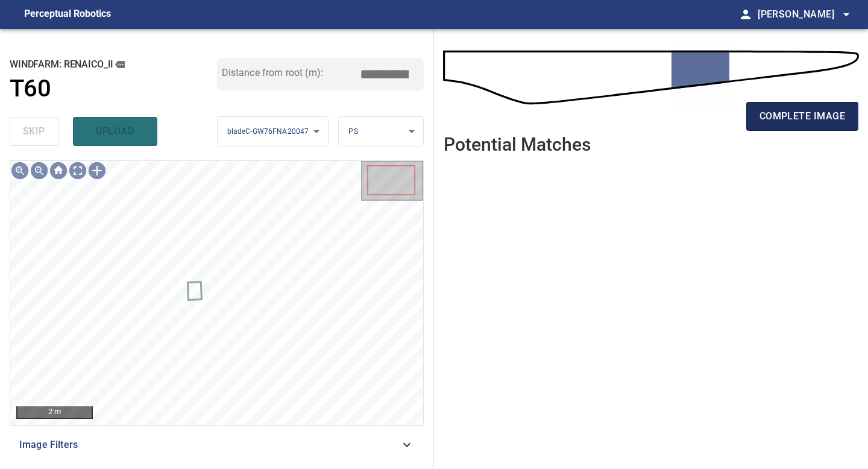
click at [832, 106] on button "complete image" at bounding box center [802, 116] width 112 height 29
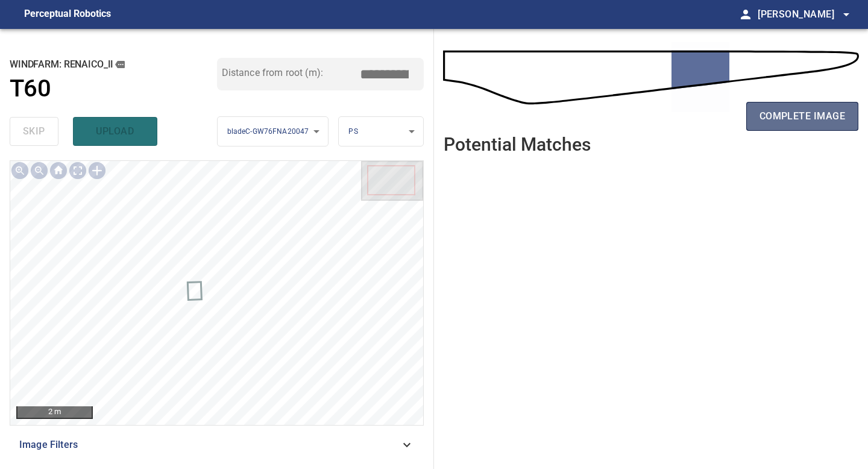
click at [824, 112] on span "complete image" at bounding box center [803, 116] width 86 height 17
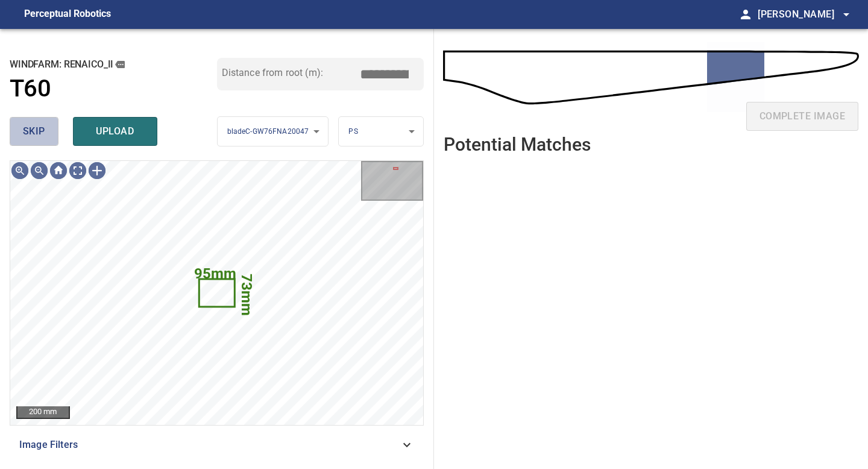
click at [19, 129] on button "skip" at bounding box center [34, 131] width 49 height 29
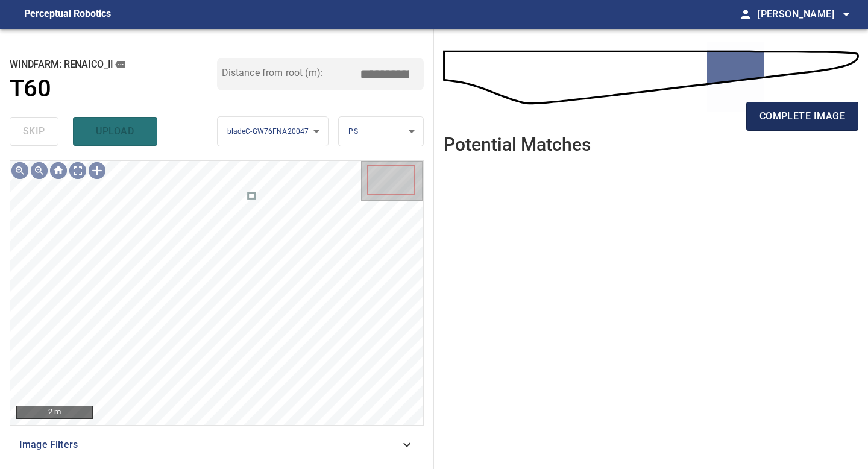
click at [792, 123] on span "complete image" at bounding box center [803, 116] width 86 height 17
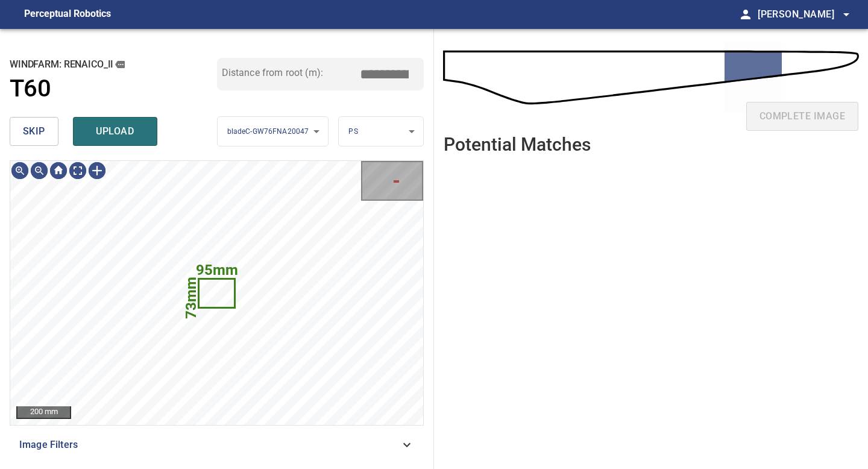
click at [42, 130] on span "skip" at bounding box center [34, 131] width 22 height 17
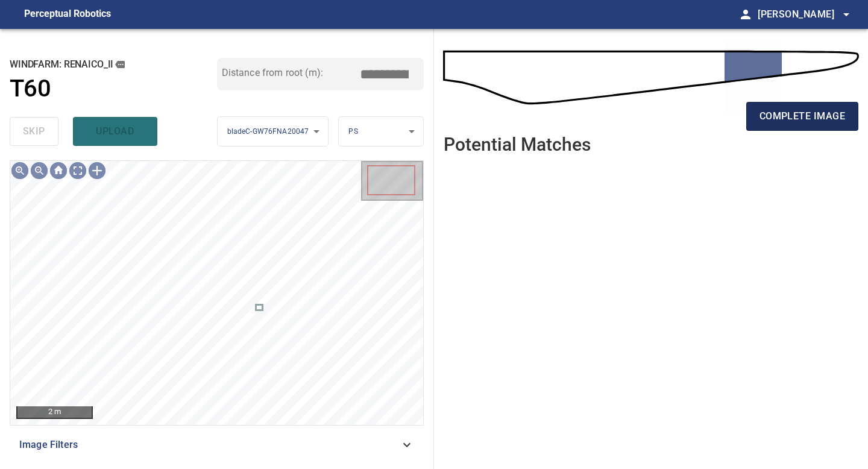
click at [813, 115] on span "complete image" at bounding box center [803, 116] width 86 height 17
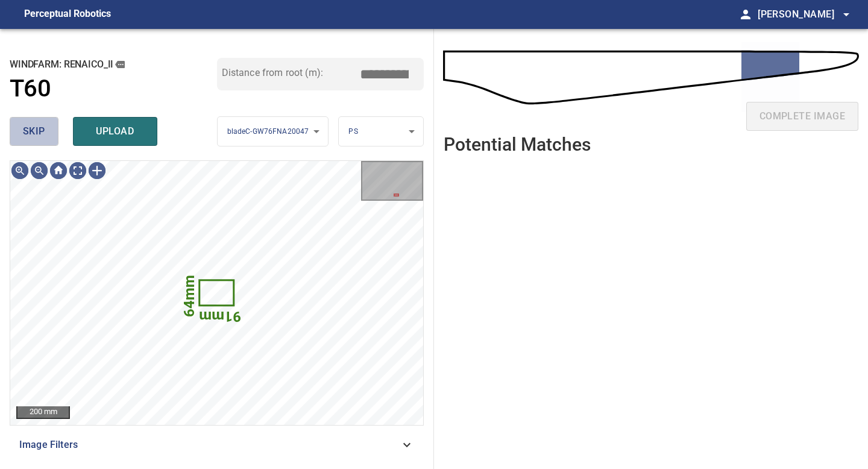
click at [48, 137] on button "skip" at bounding box center [34, 131] width 49 height 29
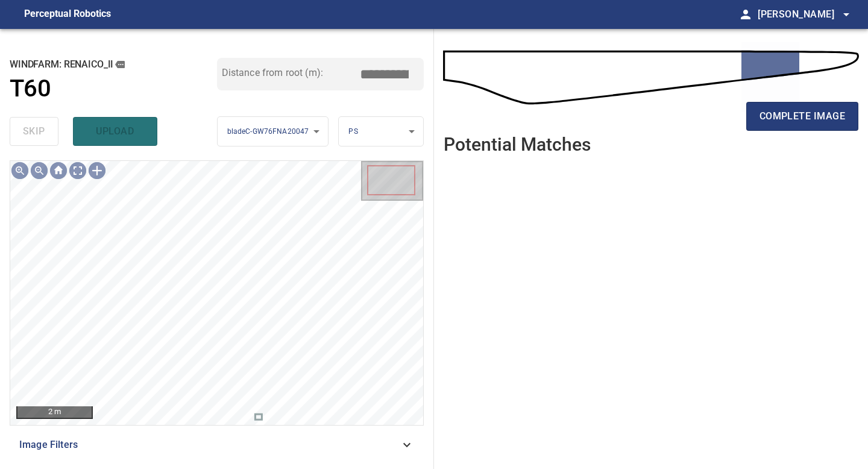
click at [807, 101] on div "complete image" at bounding box center [651, 121] width 415 height 48
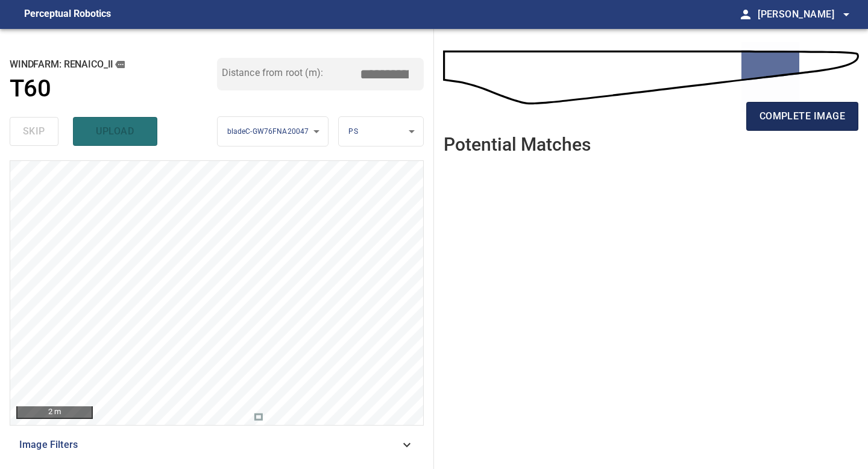
click at [810, 121] on span "complete image" at bounding box center [803, 116] width 86 height 17
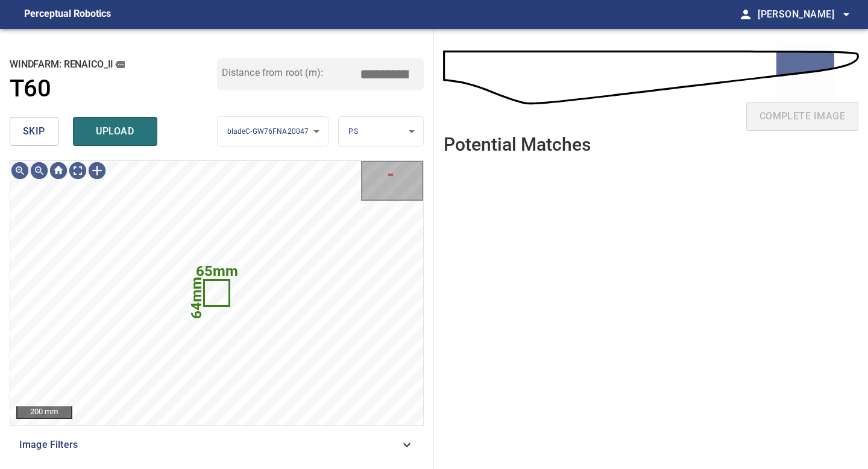
click at [47, 131] on button "skip" at bounding box center [34, 131] width 49 height 29
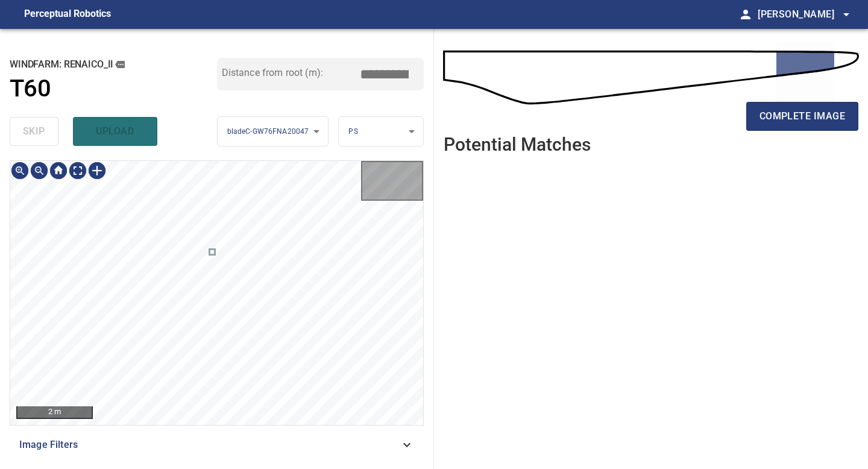
click at [47, 131] on div "skip upload" at bounding box center [113, 131] width 207 height 39
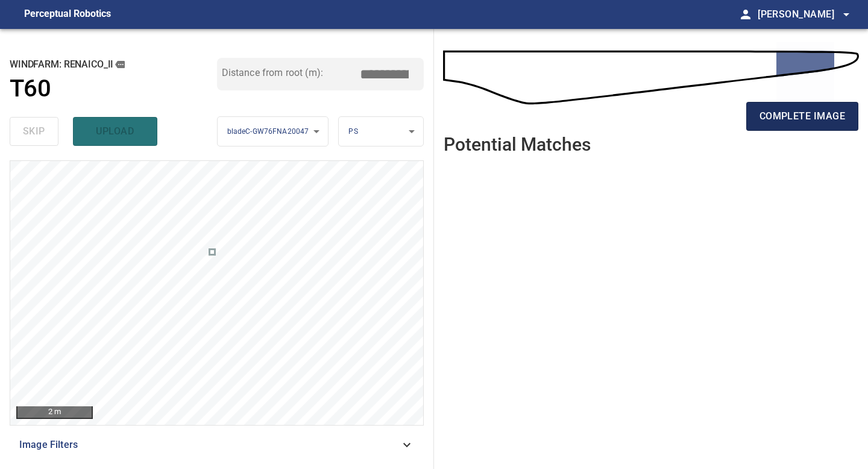
click at [815, 112] on span "complete image" at bounding box center [803, 116] width 86 height 17
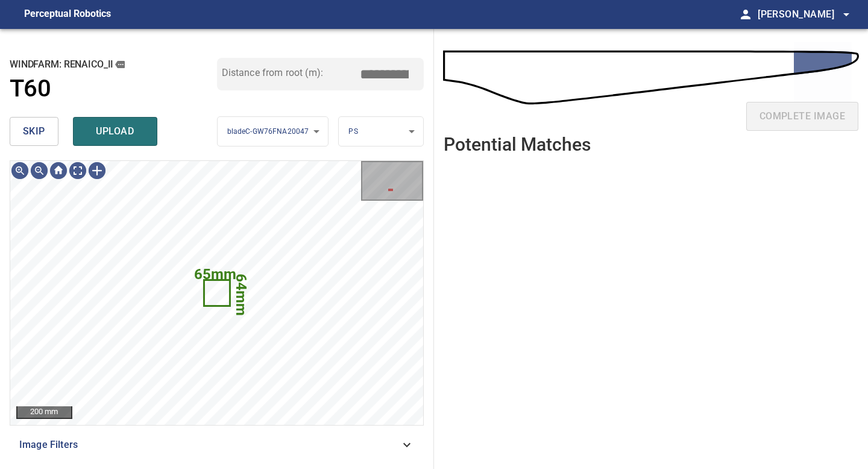
click at [35, 115] on div "skip upload" at bounding box center [113, 131] width 207 height 39
click at [37, 126] on span "skip" at bounding box center [34, 131] width 22 height 17
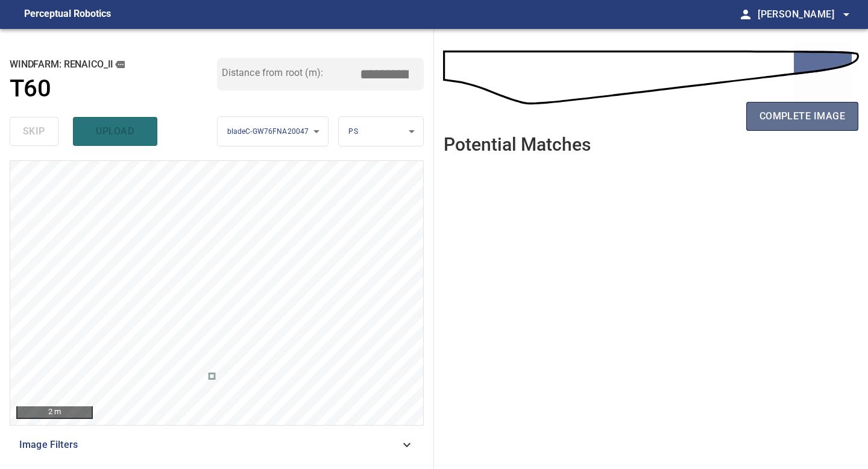
click at [810, 118] on span "complete image" at bounding box center [803, 116] width 86 height 17
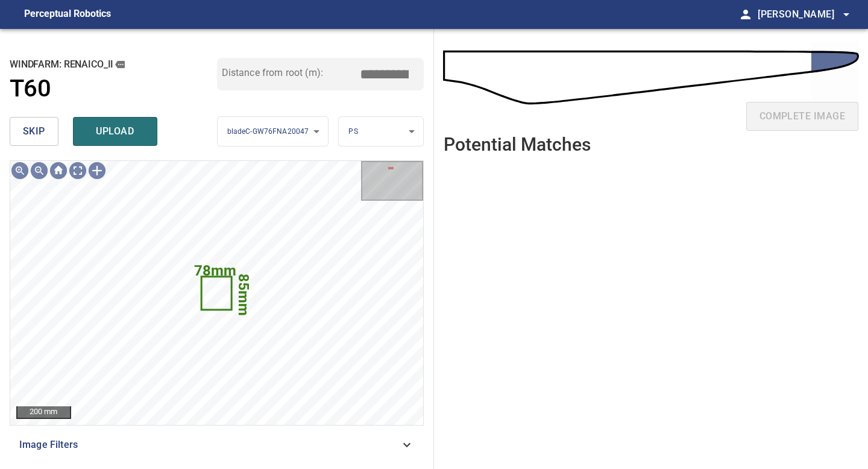
click at [43, 125] on span "skip" at bounding box center [34, 131] width 22 height 17
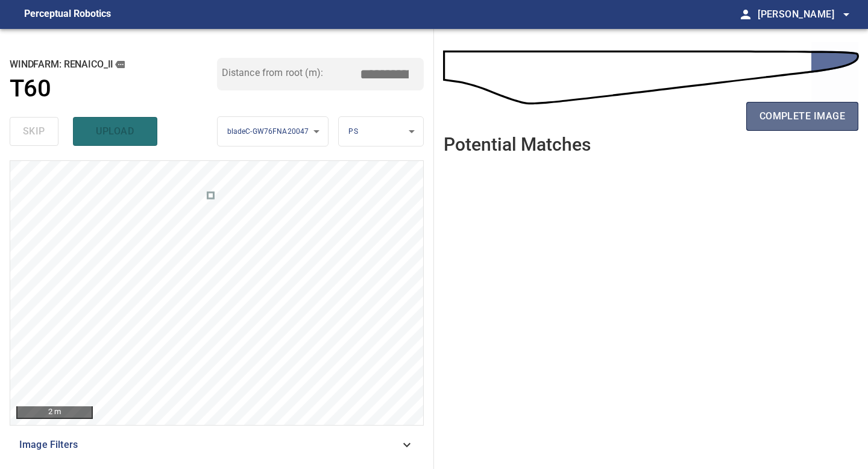
click at [755, 119] on button "complete image" at bounding box center [802, 116] width 112 height 29
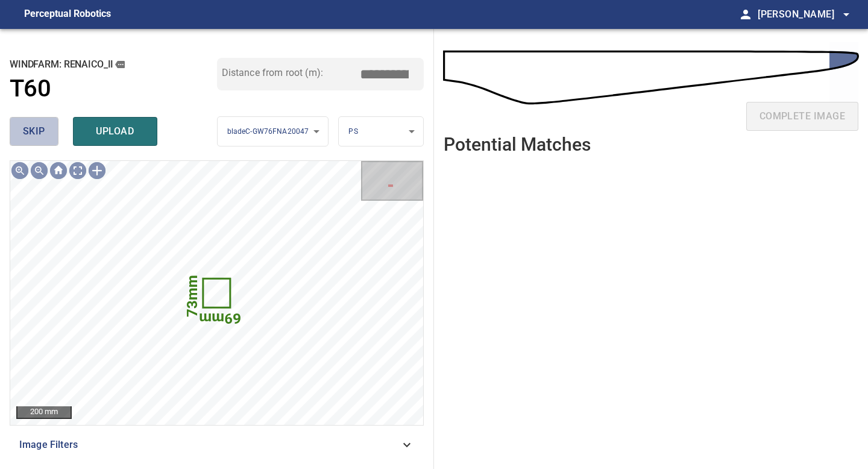
click at [33, 123] on span "skip" at bounding box center [34, 131] width 22 height 17
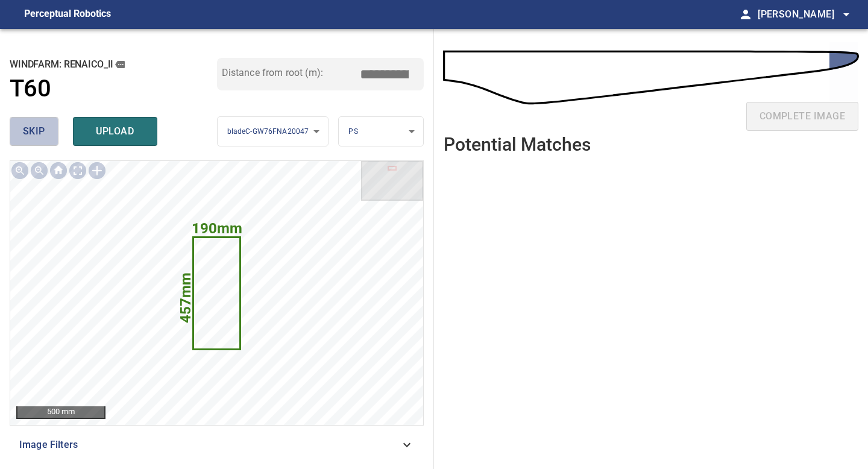
click at [33, 123] on span "skip" at bounding box center [34, 131] width 22 height 17
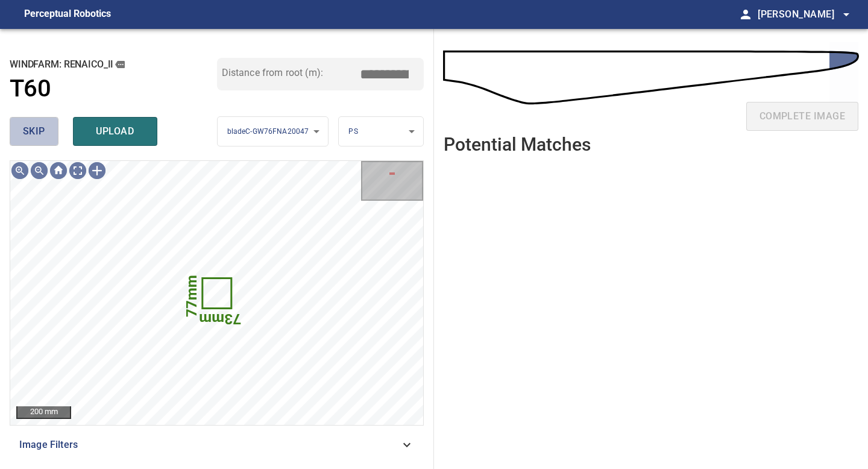
click at [43, 138] on span "skip" at bounding box center [34, 131] width 22 height 17
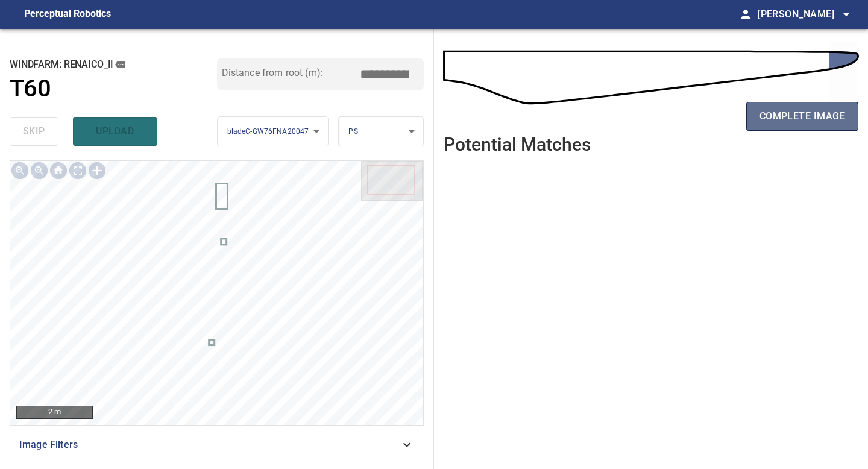
click at [794, 118] on span "complete image" at bounding box center [803, 116] width 86 height 17
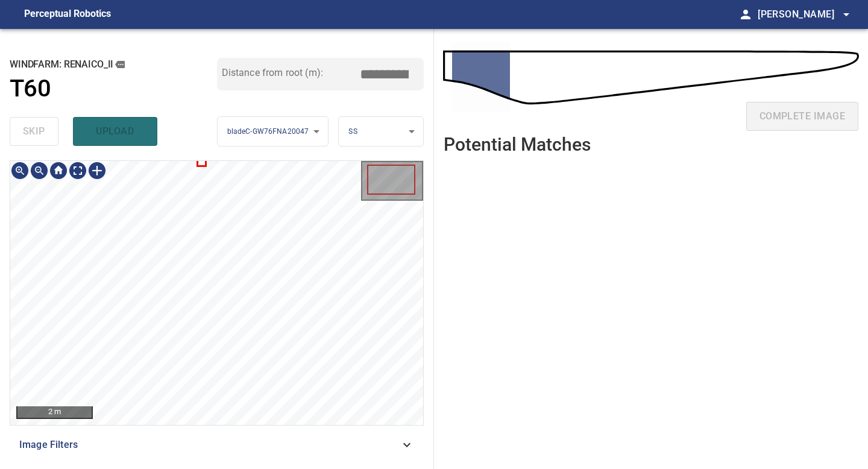
click at [266, 433] on div "2 m Image Filters" at bounding box center [217, 309] width 414 height 299
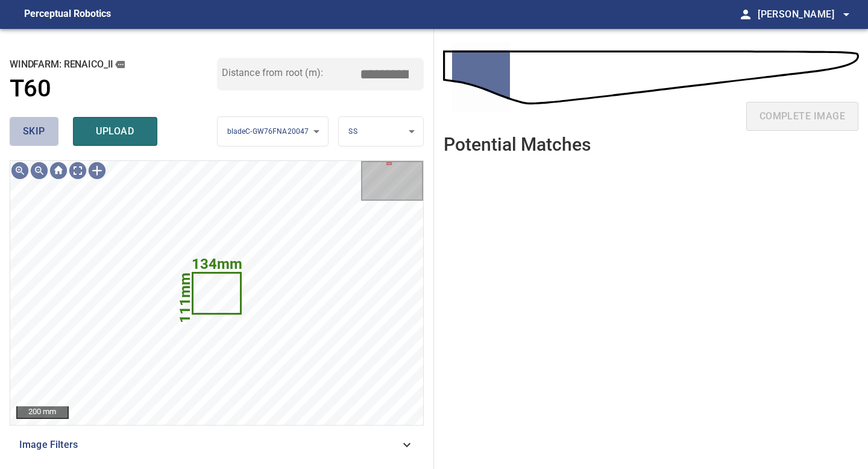
click at [29, 127] on span "skip" at bounding box center [34, 131] width 22 height 17
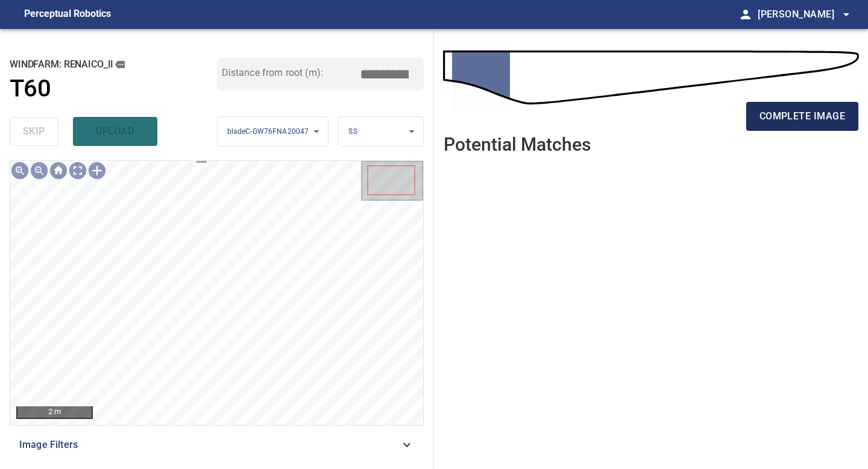
click at [797, 115] on span "complete image" at bounding box center [803, 116] width 86 height 17
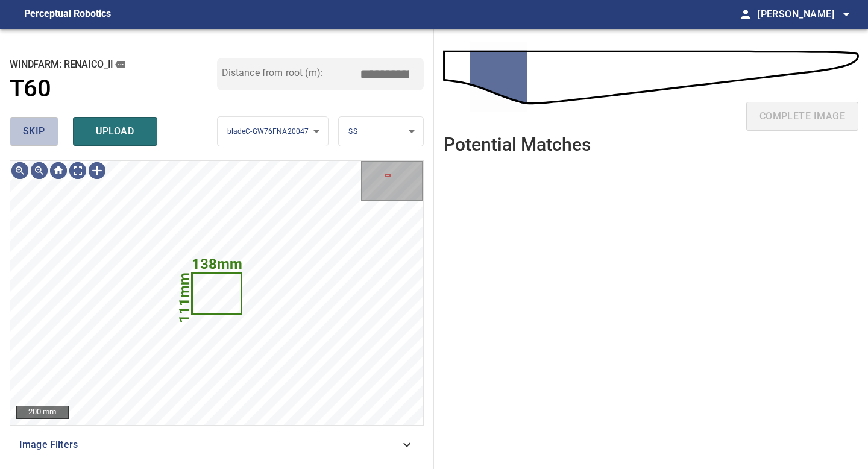
click at [42, 130] on span "skip" at bounding box center [34, 131] width 22 height 17
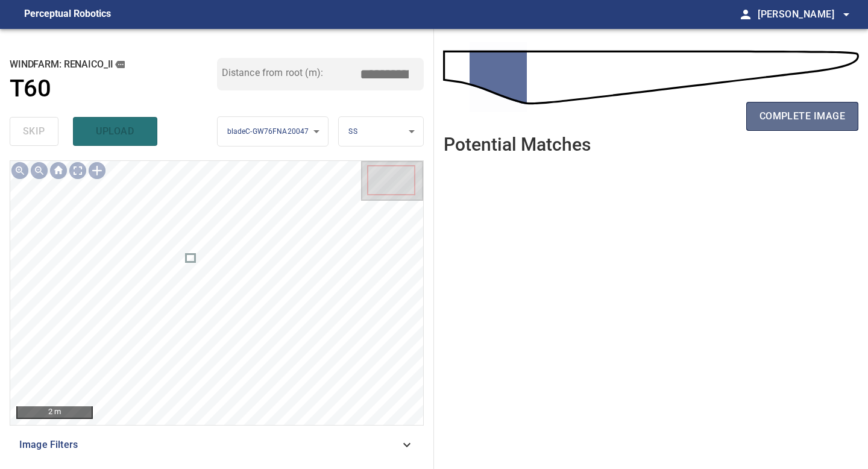
click at [813, 119] on span "complete image" at bounding box center [803, 116] width 86 height 17
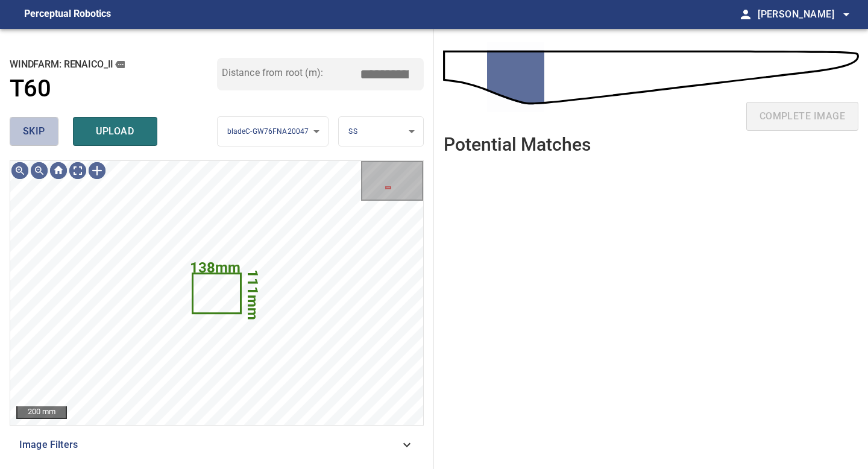
click at [46, 127] on button "skip" at bounding box center [34, 131] width 49 height 29
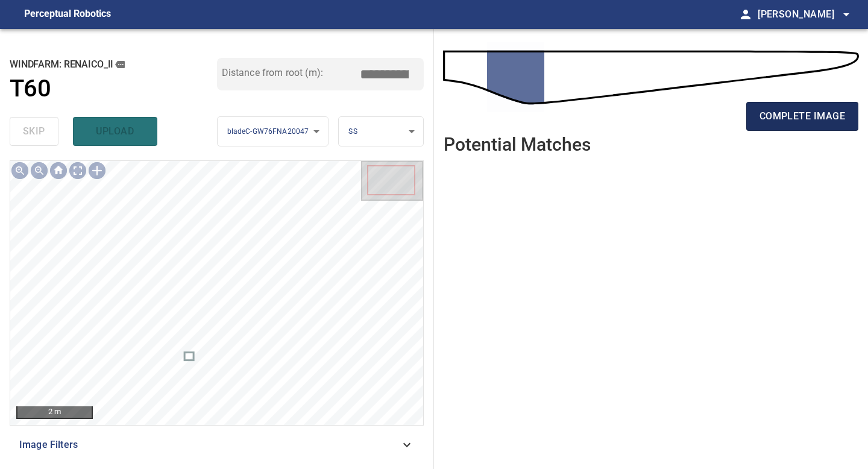
click at [822, 126] on button "complete image" at bounding box center [802, 116] width 112 height 29
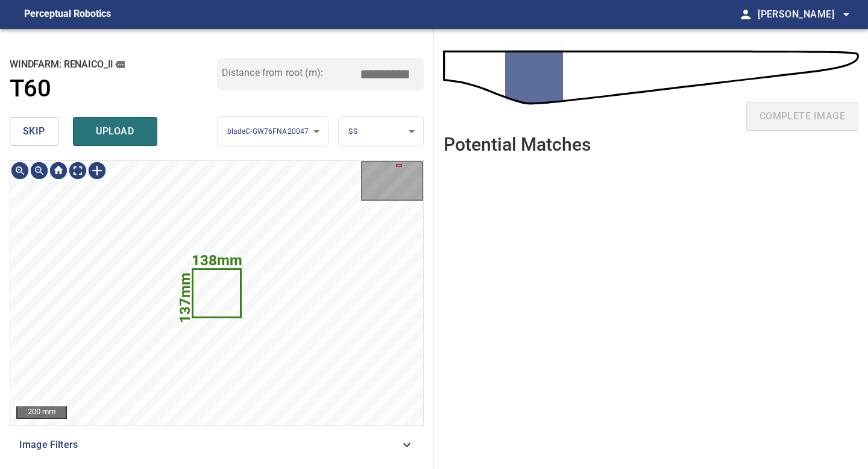
click at [46, 128] on button "skip" at bounding box center [34, 131] width 49 height 29
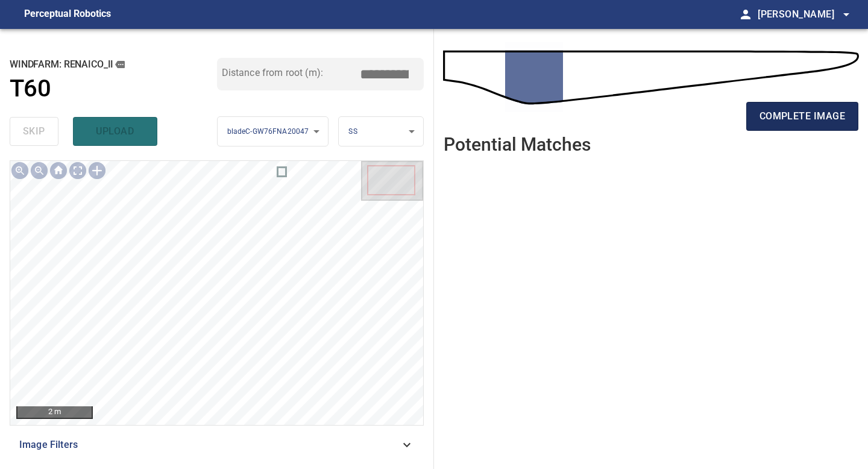
click at [828, 110] on span "complete image" at bounding box center [803, 116] width 86 height 17
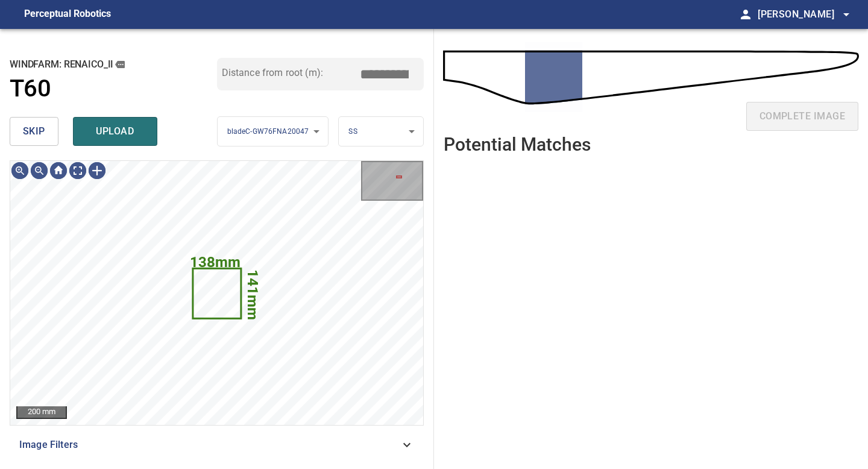
click at [34, 124] on span "skip" at bounding box center [34, 131] width 22 height 17
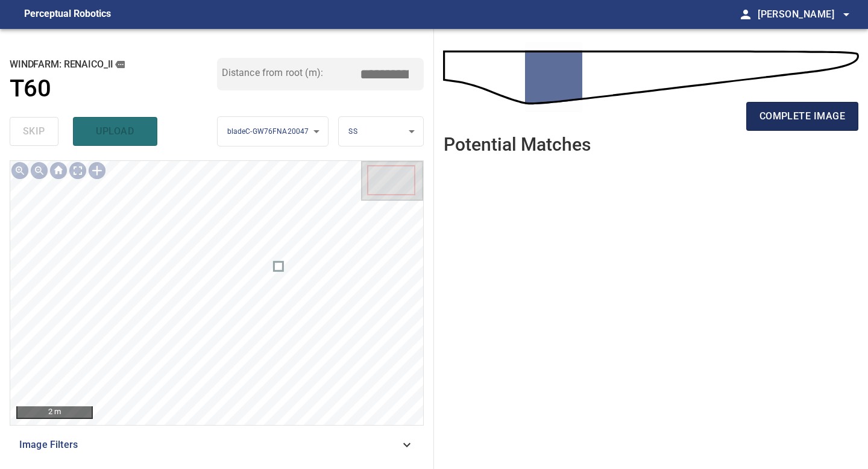
click at [788, 119] on span "complete image" at bounding box center [803, 116] width 86 height 17
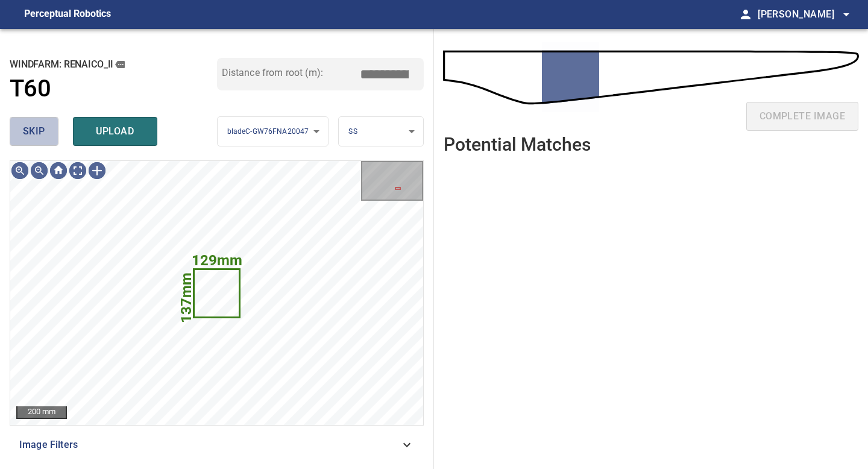
click at [40, 134] on span "skip" at bounding box center [34, 131] width 22 height 17
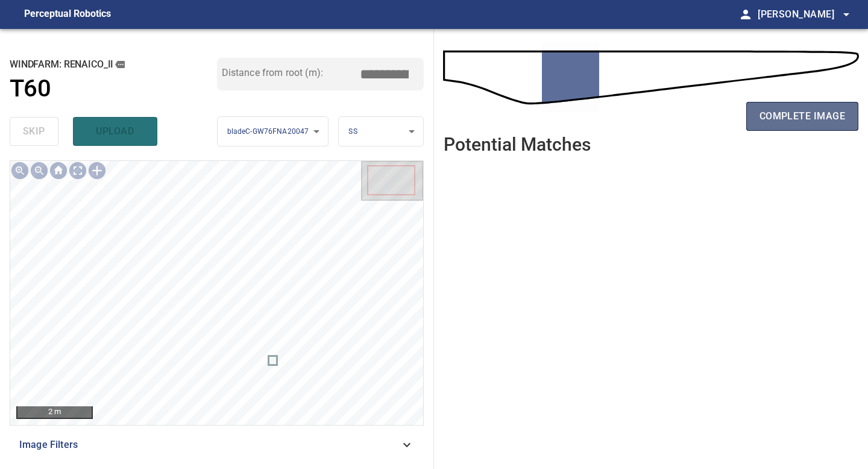
click at [794, 128] on button "complete image" at bounding box center [802, 116] width 112 height 29
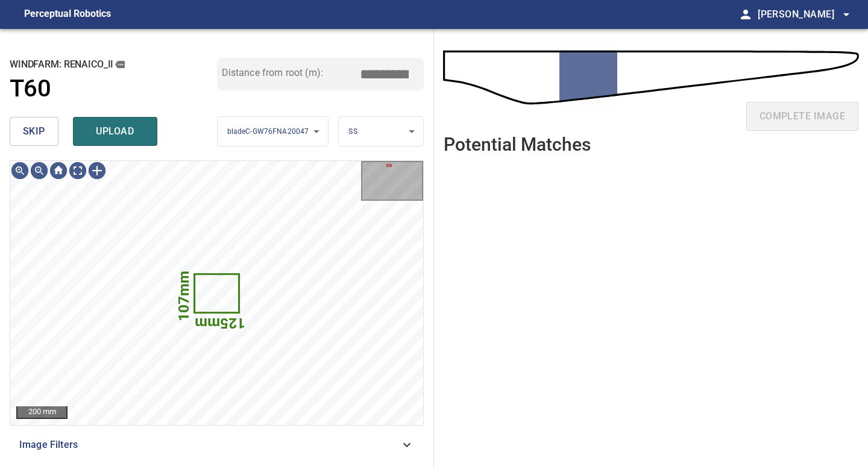
click at [36, 134] on span "skip" at bounding box center [34, 131] width 22 height 17
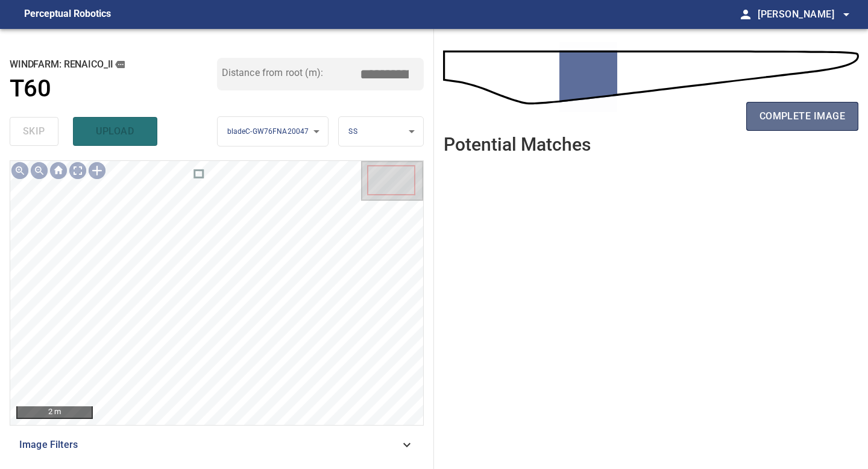
click at [801, 114] on span "complete image" at bounding box center [803, 116] width 86 height 17
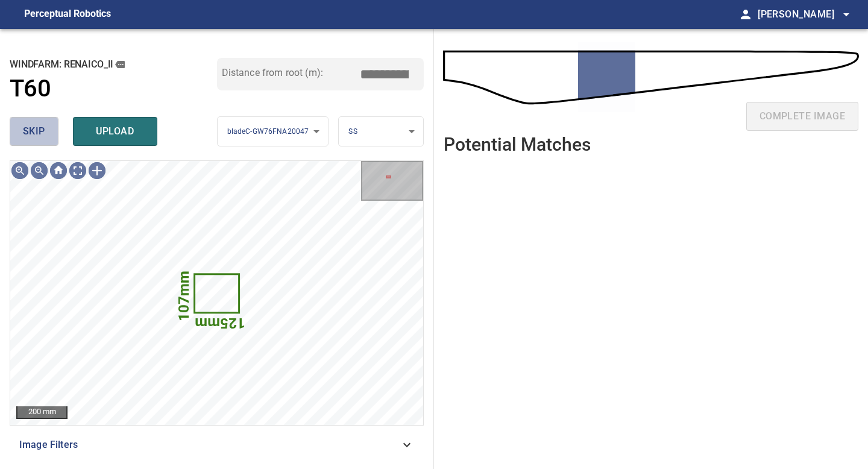
click at [51, 137] on button "skip" at bounding box center [34, 131] width 49 height 29
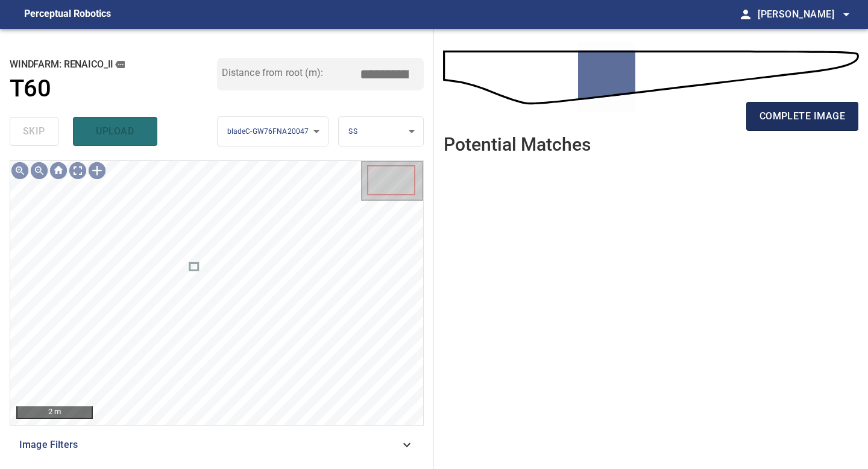
click at [753, 124] on button "complete image" at bounding box center [802, 116] width 112 height 29
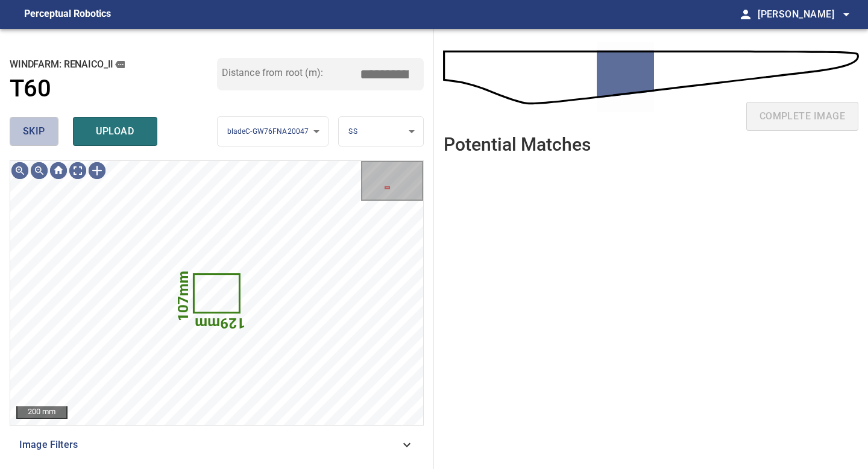
click at [45, 130] on button "skip" at bounding box center [34, 131] width 49 height 29
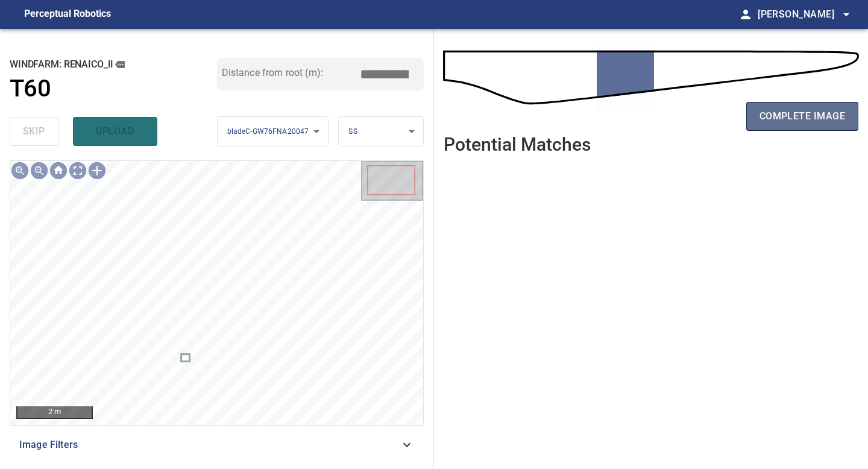
click at [802, 116] on span "complete image" at bounding box center [803, 116] width 86 height 17
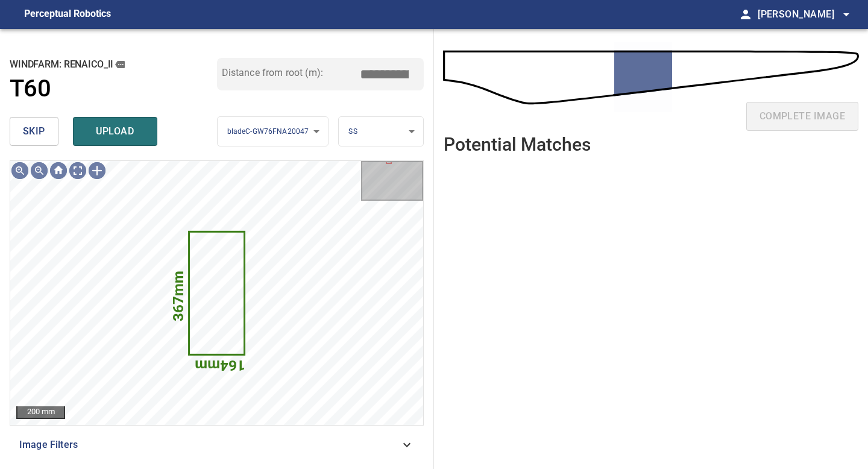
click at [27, 128] on span "skip" at bounding box center [34, 131] width 22 height 17
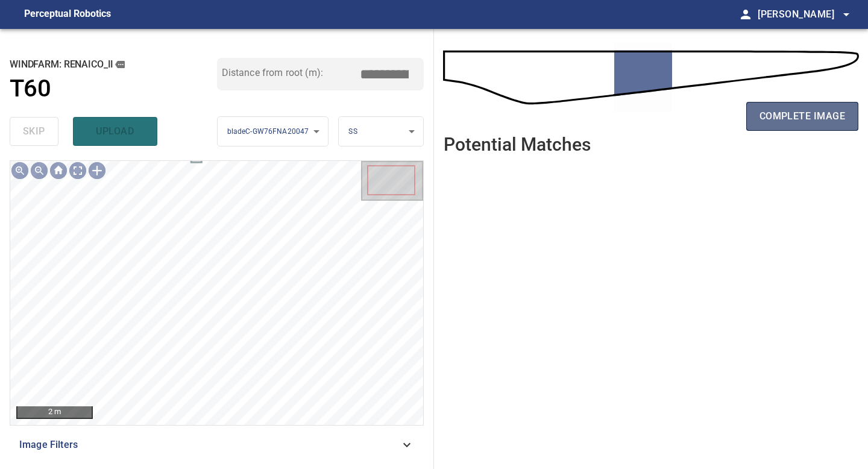
click at [784, 117] on span "complete image" at bounding box center [803, 116] width 86 height 17
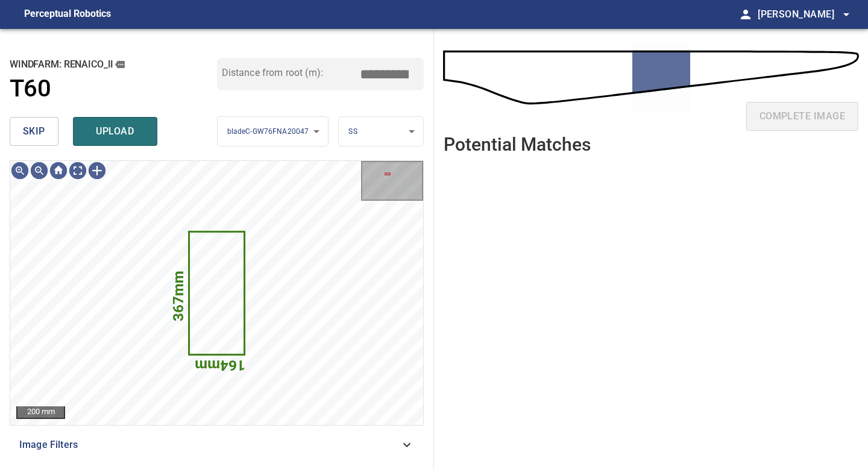
click at [42, 126] on span "skip" at bounding box center [34, 131] width 22 height 17
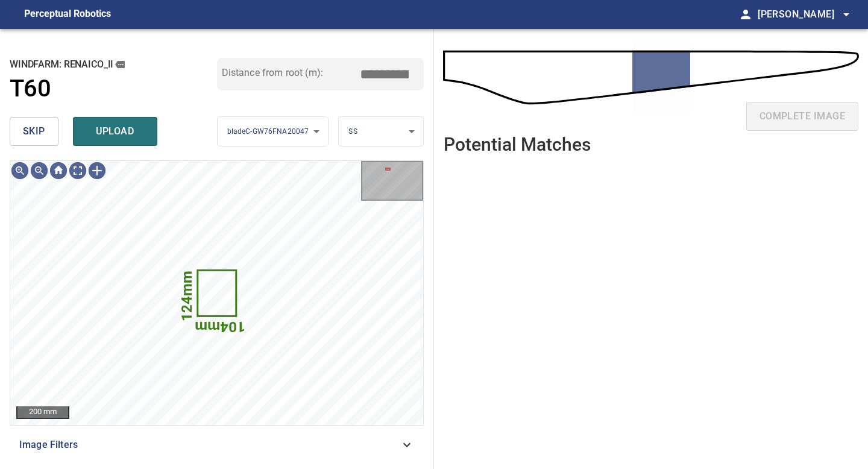
click at [42, 126] on span "skip" at bounding box center [34, 131] width 22 height 17
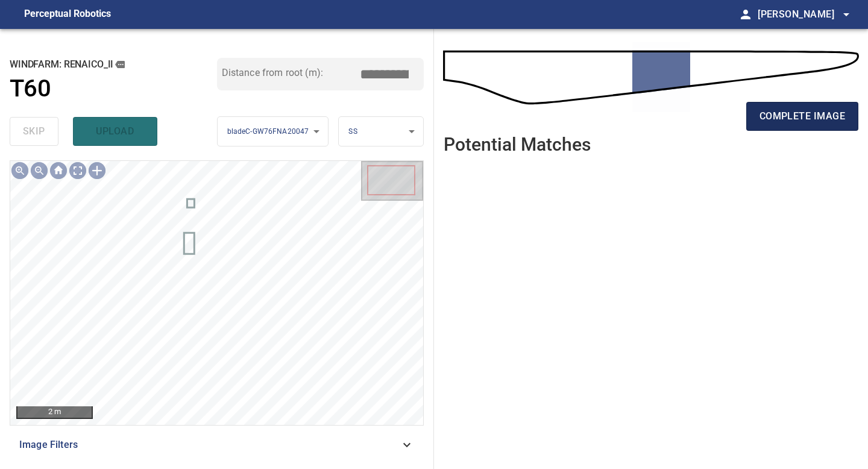
click at [806, 118] on span "complete image" at bounding box center [803, 116] width 86 height 17
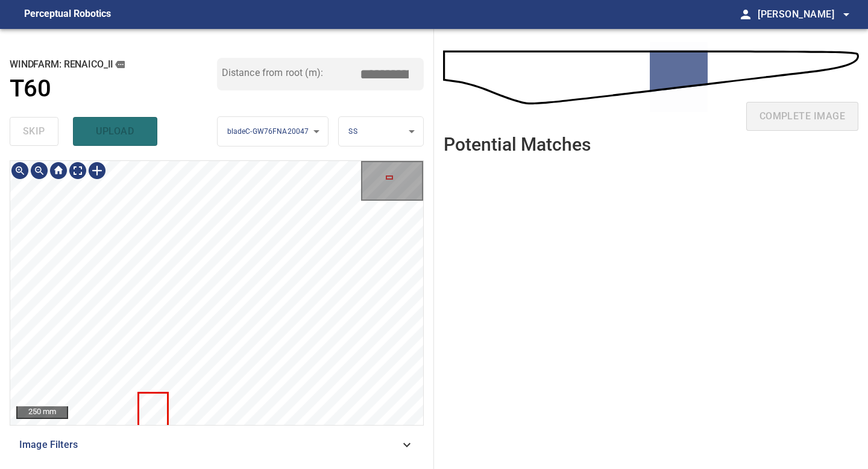
click at [200, 458] on div "250 mm Image Filters" at bounding box center [217, 309] width 414 height 299
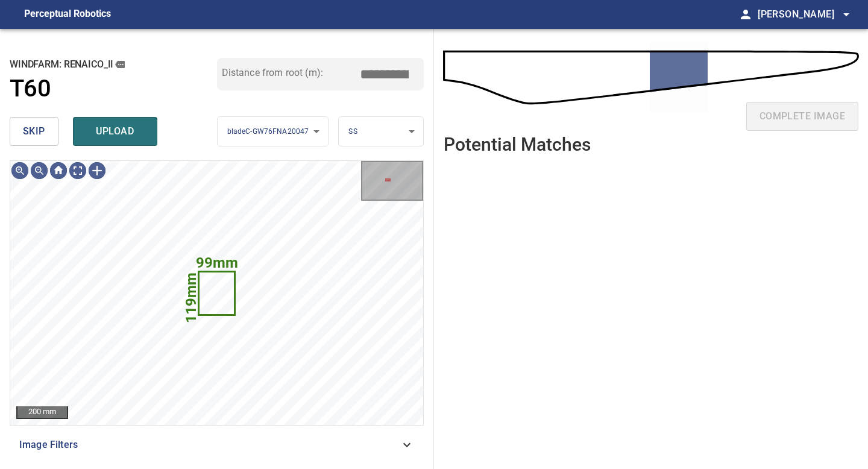
click at [47, 134] on button "skip" at bounding box center [34, 131] width 49 height 29
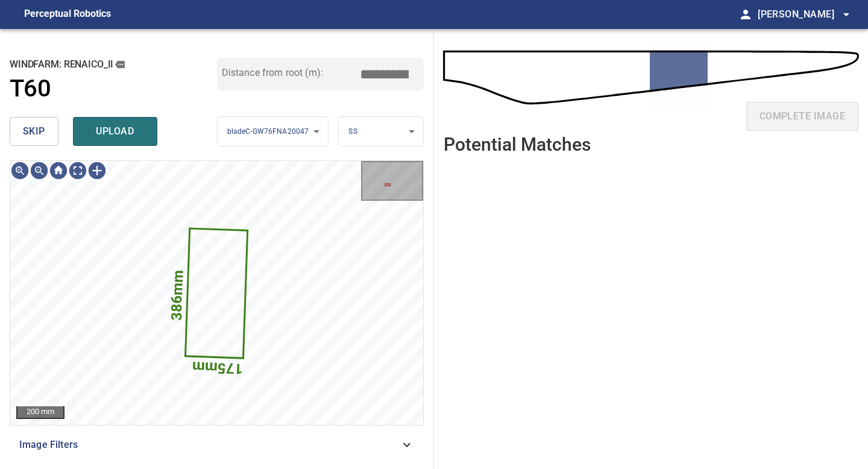
click at [47, 134] on button "skip" at bounding box center [34, 131] width 49 height 29
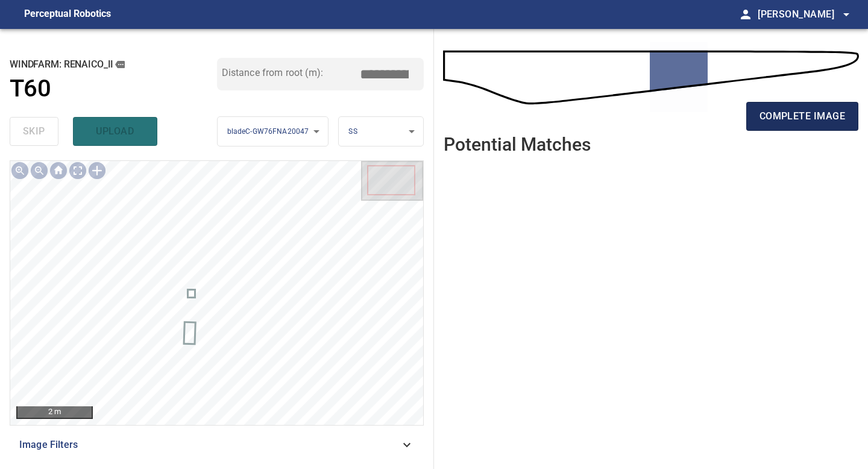
click at [751, 118] on button "complete image" at bounding box center [802, 116] width 112 height 29
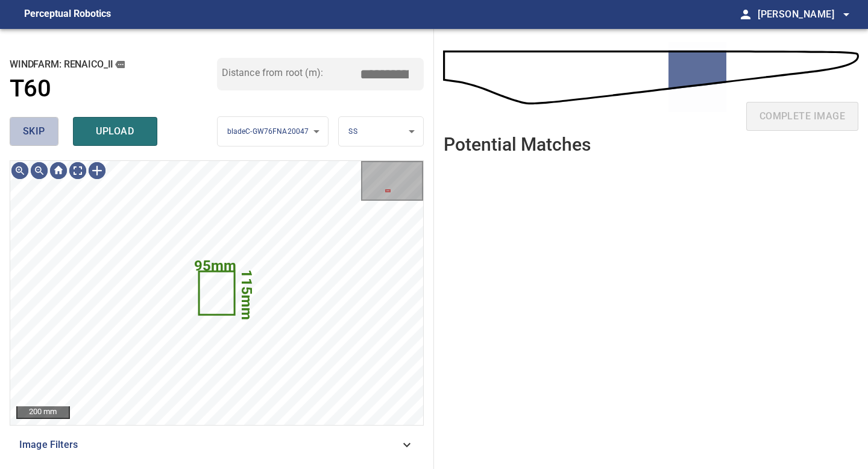
click at [40, 138] on span "skip" at bounding box center [34, 131] width 22 height 17
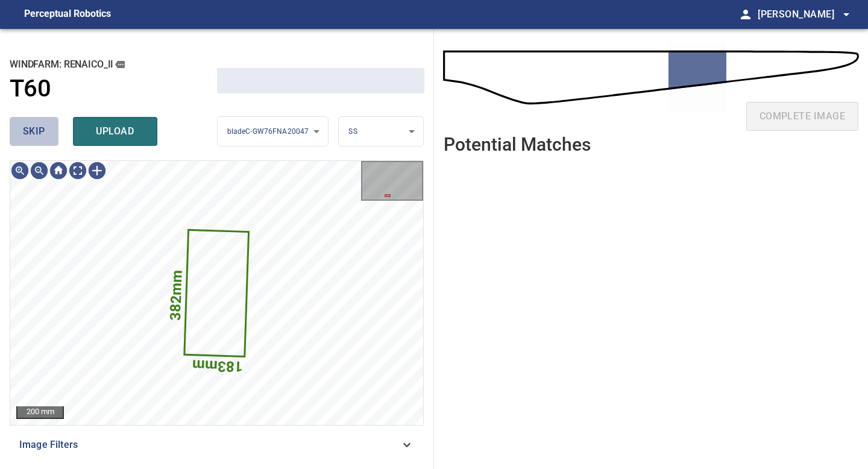
click at [40, 138] on span "skip" at bounding box center [34, 131] width 22 height 17
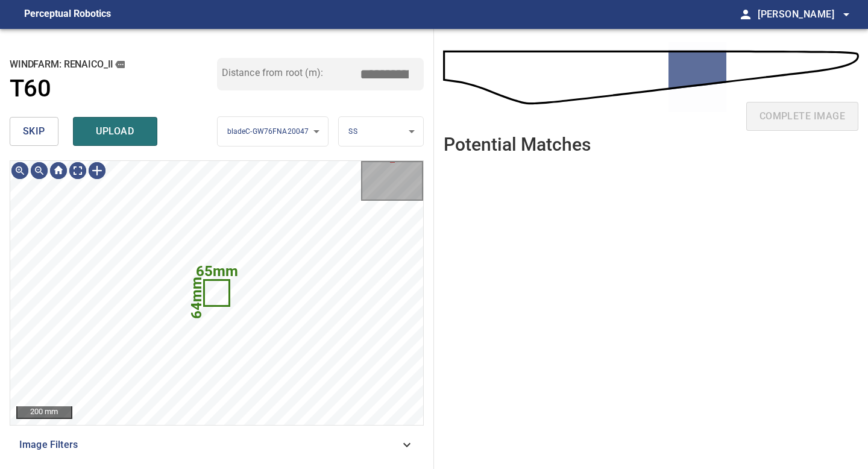
click at [30, 127] on span "skip" at bounding box center [34, 131] width 22 height 17
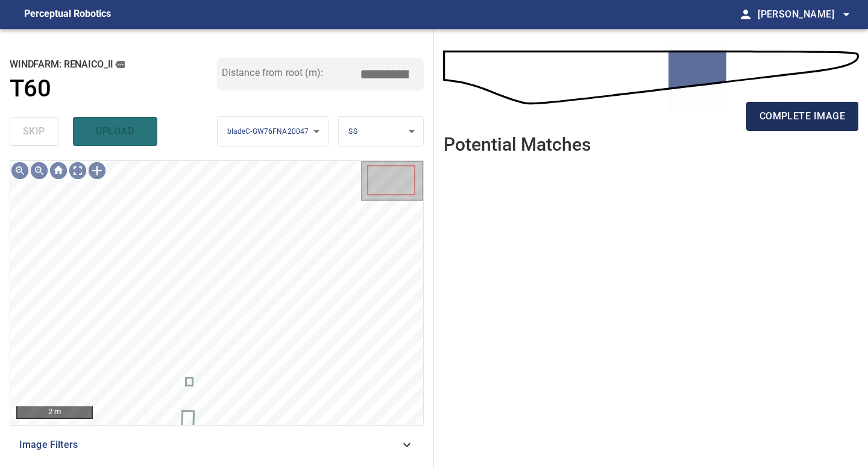
click at [781, 122] on span "complete image" at bounding box center [803, 116] width 86 height 17
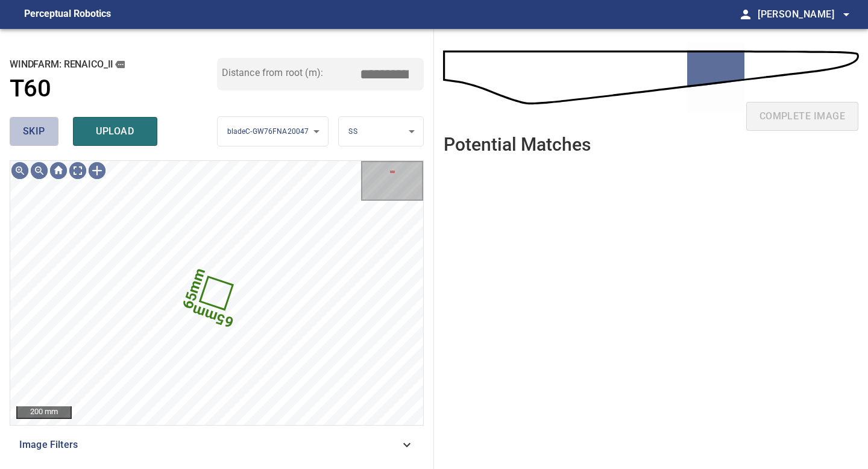
click at [22, 120] on button "skip" at bounding box center [34, 131] width 49 height 29
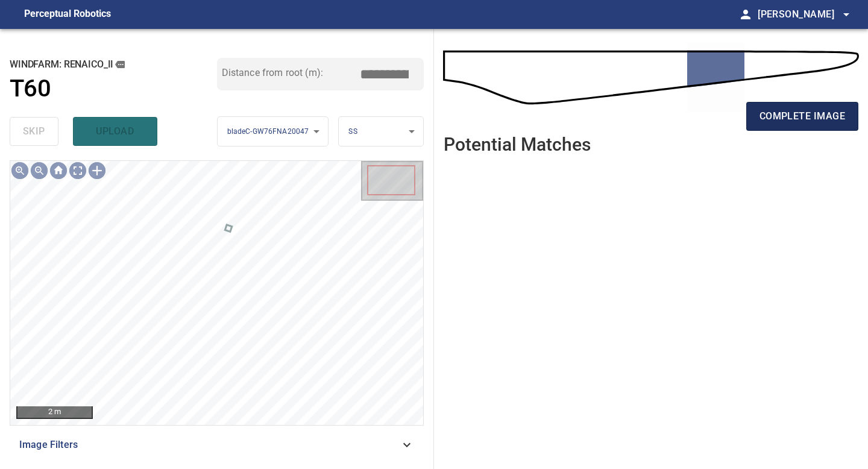
click at [780, 113] on span "complete image" at bounding box center [803, 116] width 86 height 17
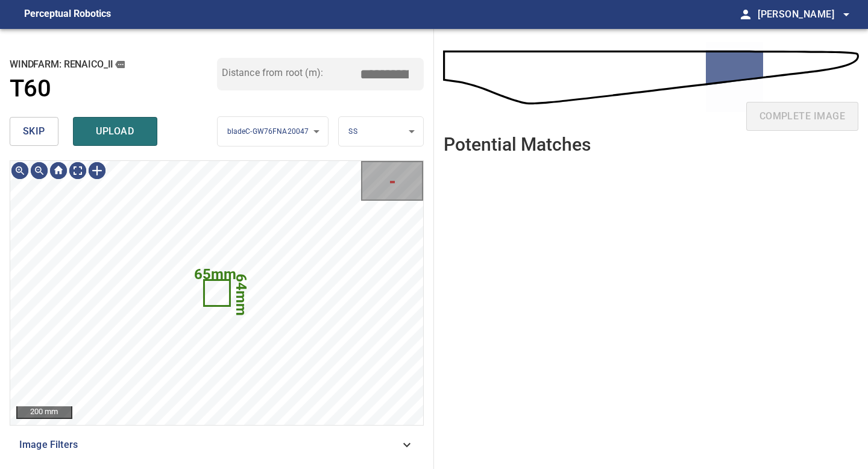
click at [59, 133] on div "skip upload" at bounding box center [113, 131] width 207 height 39
click at [51, 131] on button "skip" at bounding box center [34, 131] width 49 height 29
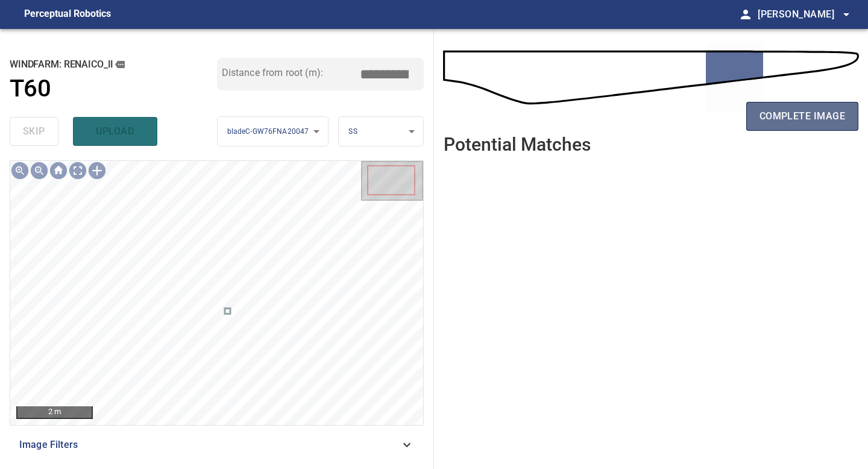
click at [786, 130] on button "complete image" at bounding box center [802, 116] width 112 height 29
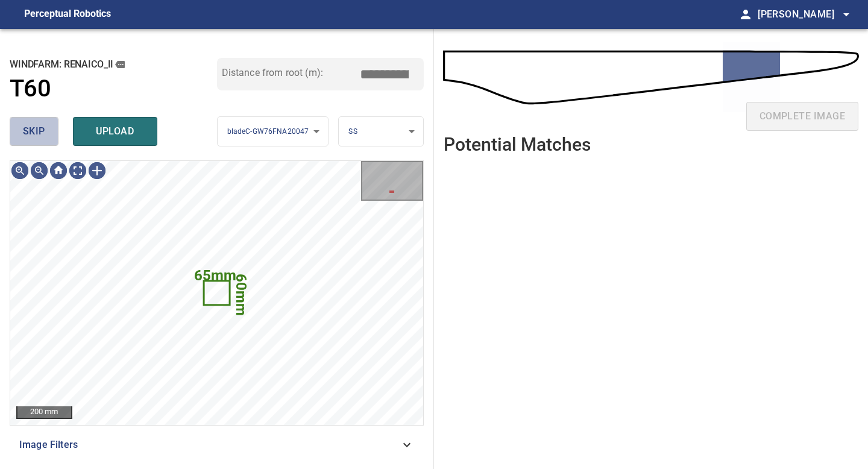
click at [35, 127] on span "skip" at bounding box center [34, 131] width 22 height 17
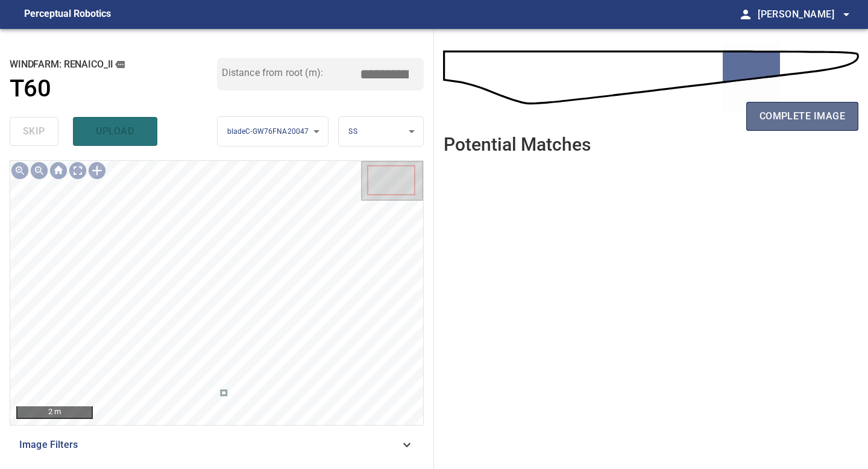
click at [762, 122] on span "complete image" at bounding box center [803, 116] width 86 height 17
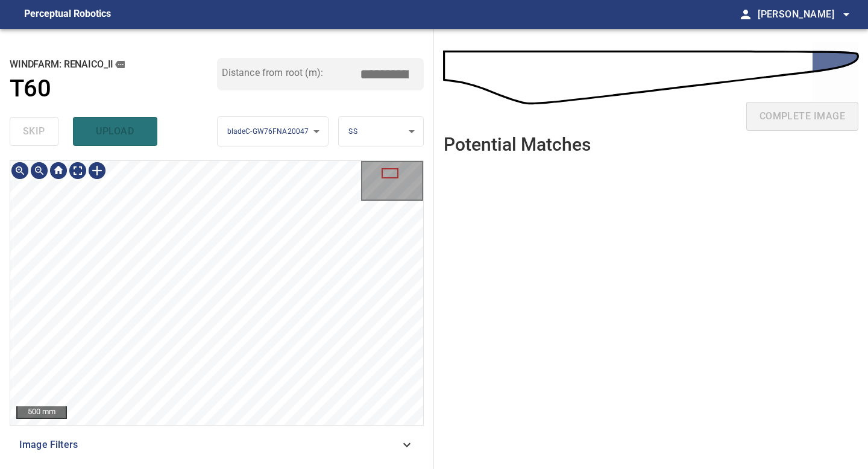
click at [175, 462] on div "**********" at bounding box center [217, 249] width 434 height 440
click at [193, 468] on div "**********" at bounding box center [217, 249] width 434 height 440
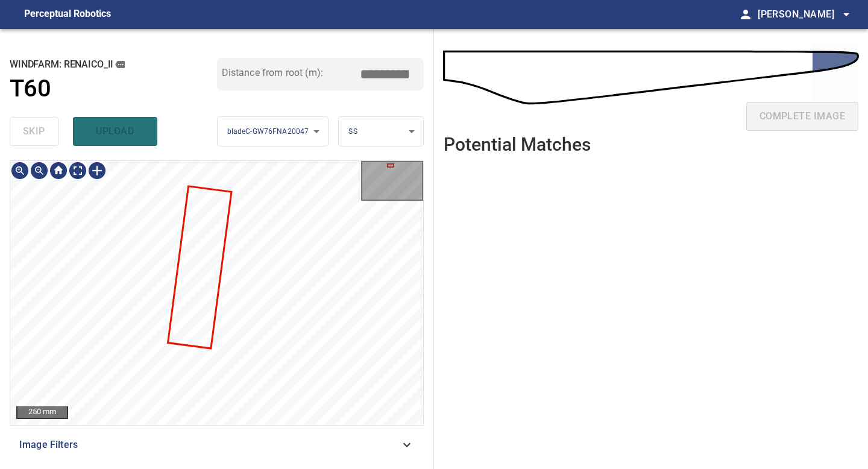
click at [194, 468] on div "**********" at bounding box center [217, 249] width 434 height 440
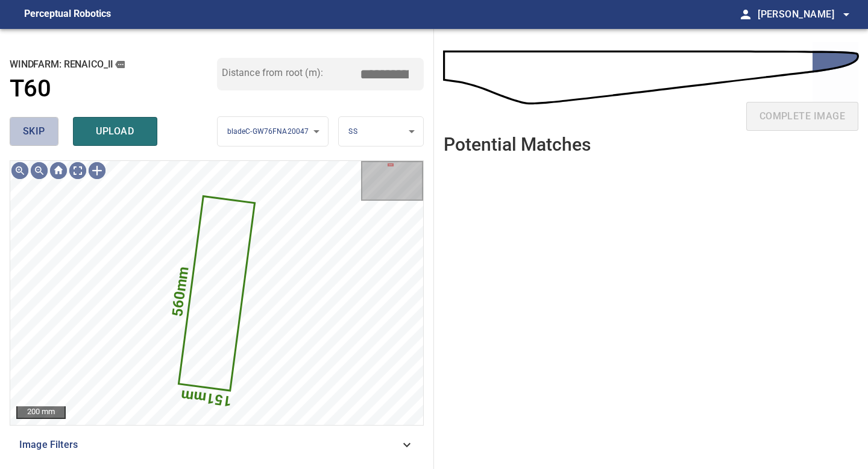
click at [30, 123] on span "skip" at bounding box center [34, 131] width 22 height 17
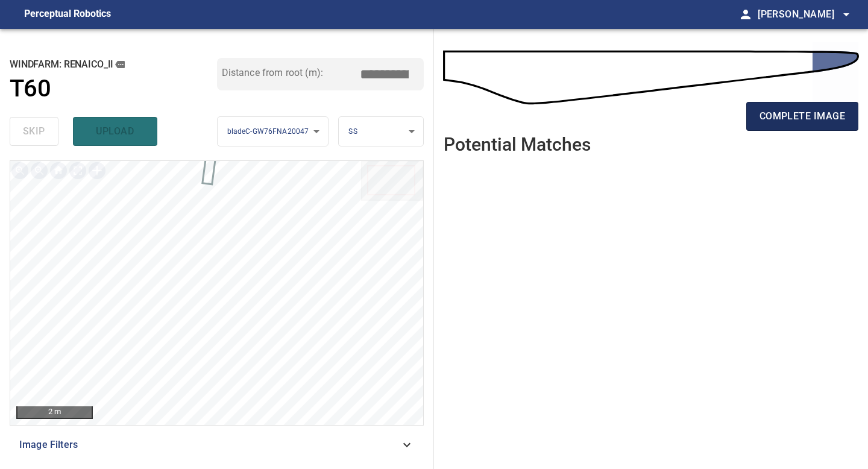
click at [826, 103] on button "complete image" at bounding box center [802, 116] width 112 height 29
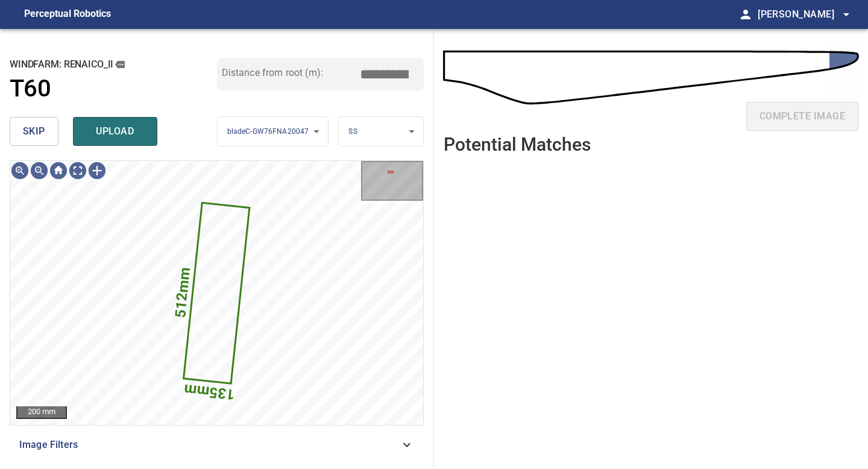
click at [29, 135] on span "skip" at bounding box center [34, 131] width 22 height 17
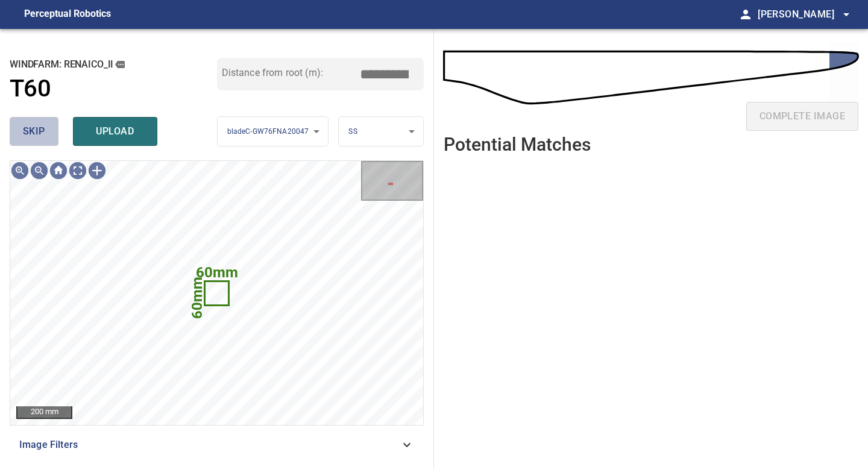
click at [29, 135] on span "skip" at bounding box center [34, 131] width 22 height 17
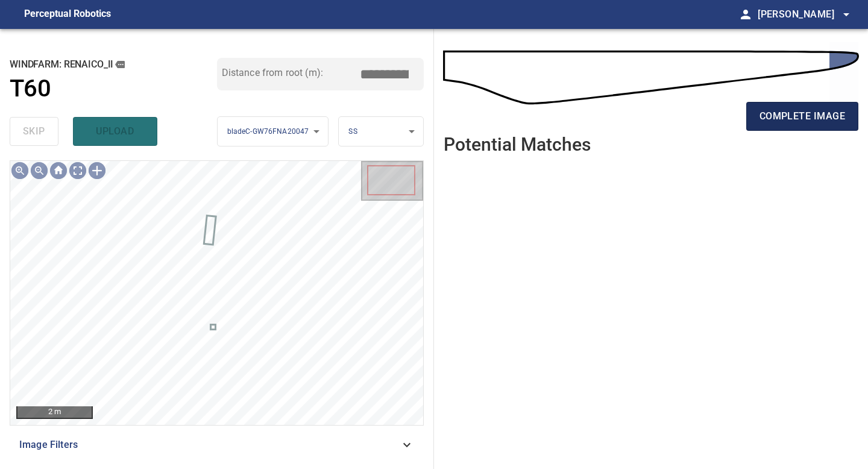
click at [795, 110] on span "complete image" at bounding box center [803, 116] width 86 height 17
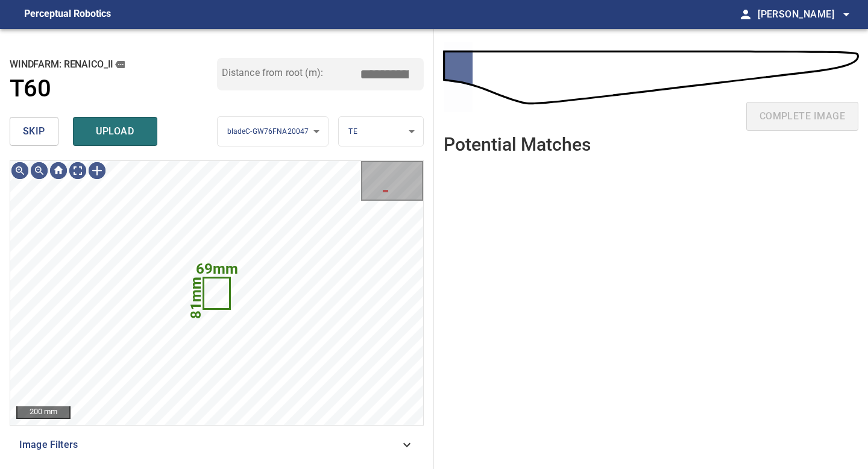
click at [47, 138] on button "skip" at bounding box center [34, 131] width 49 height 29
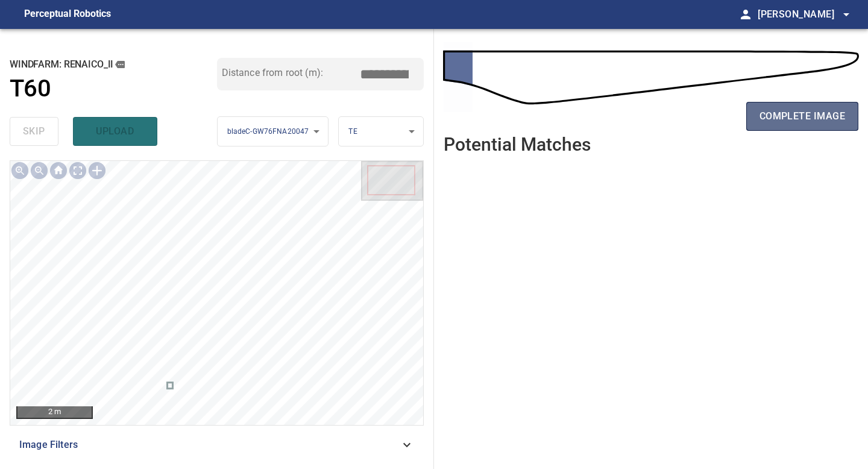
click at [806, 120] on span "complete image" at bounding box center [803, 116] width 86 height 17
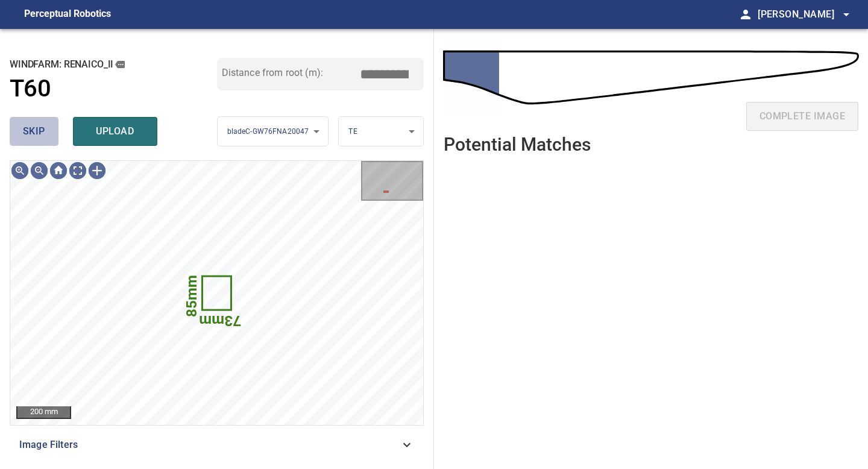
click at [43, 132] on span "skip" at bounding box center [34, 131] width 22 height 17
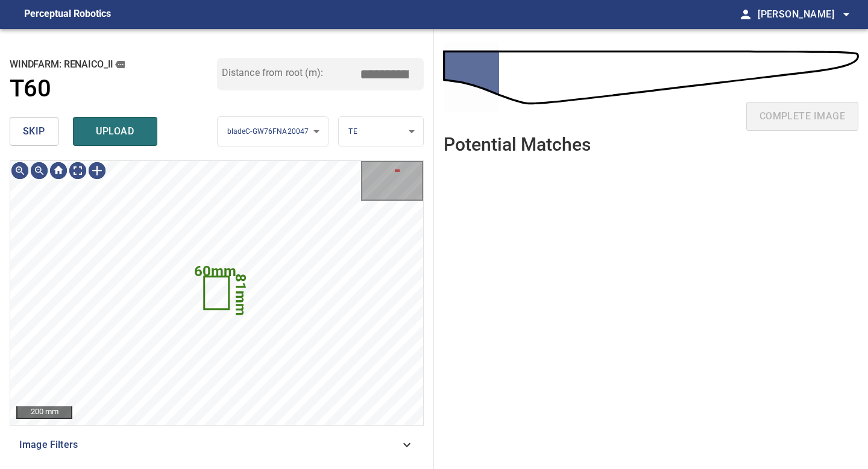
click at [43, 132] on span "skip" at bounding box center [34, 131] width 22 height 17
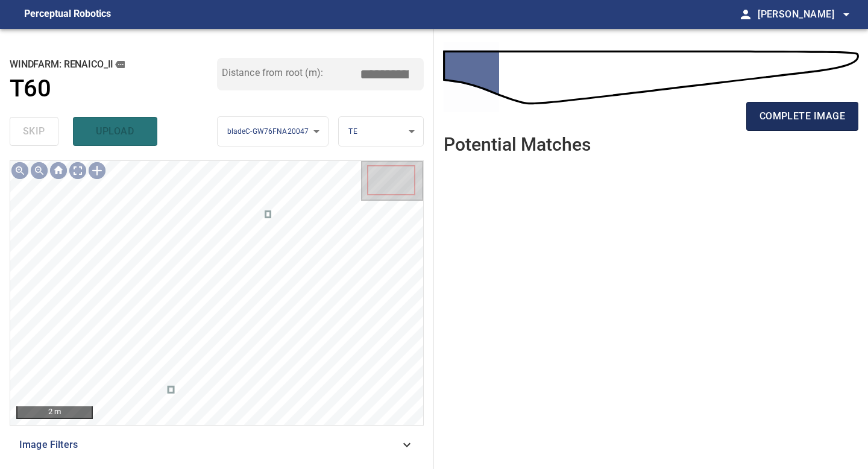
click at [795, 118] on span "complete image" at bounding box center [803, 116] width 86 height 17
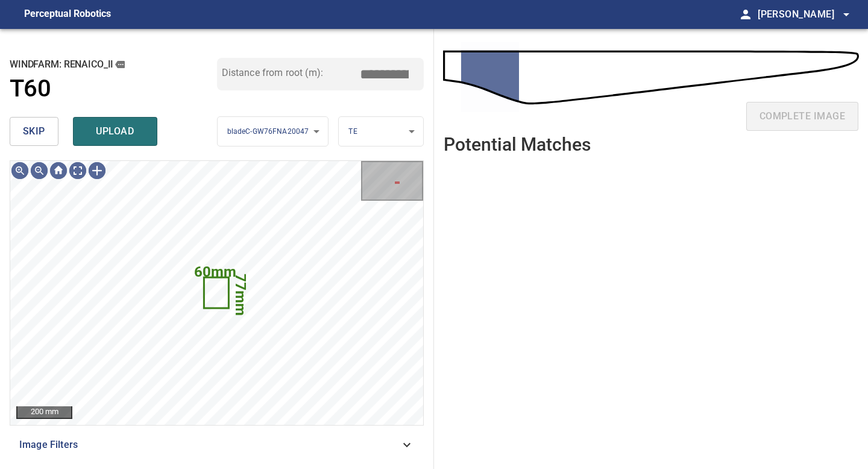
click at [46, 129] on button "skip" at bounding box center [34, 131] width 49 height 29
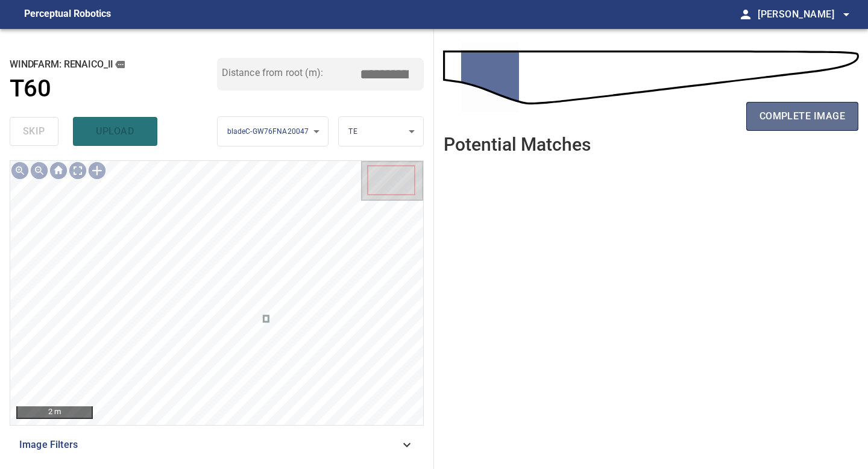
click at [791, 127] on button "complete image" at bounding box center [802, 116] width 112 height 29
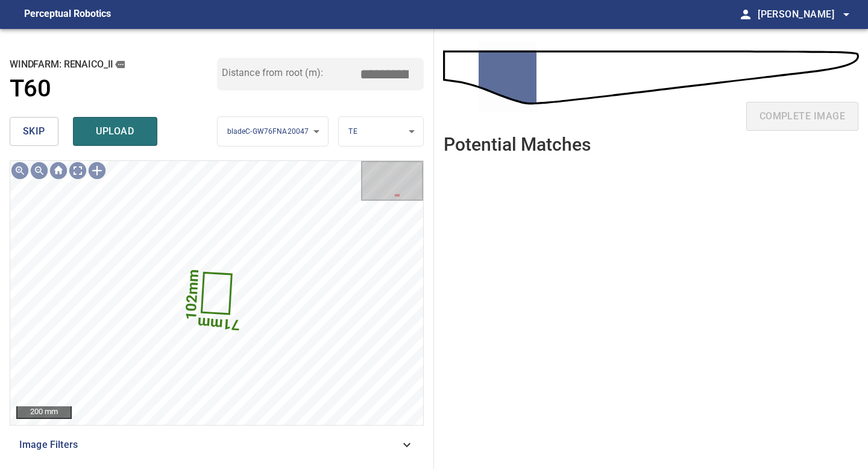
click at [46, 124] on button "skip" at bounding box center [34, 131] width 49 height 29
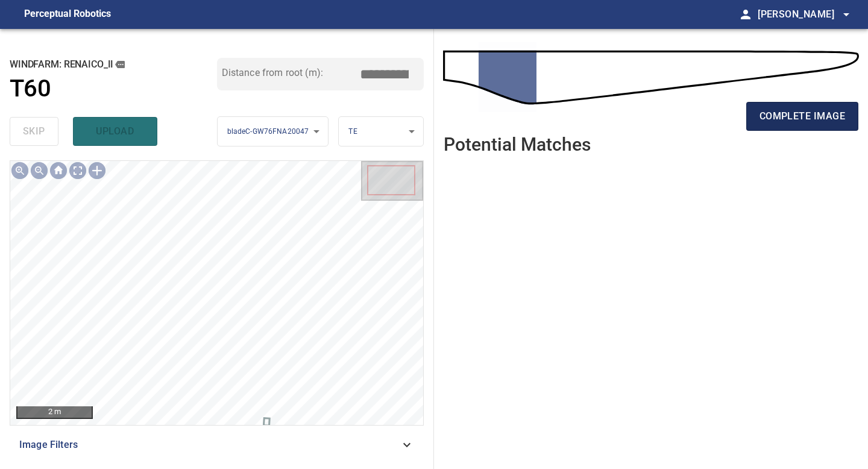
click at [789, 119] on span "complete image" at bounding box center [803, 116] width 86 height 17
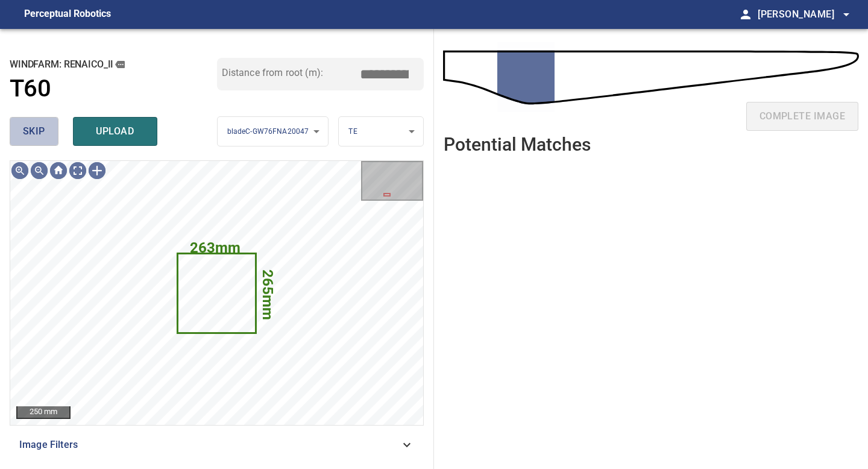
click at [43, 125] on span "skip" at bounding box center [34, 131] width 22 height 17
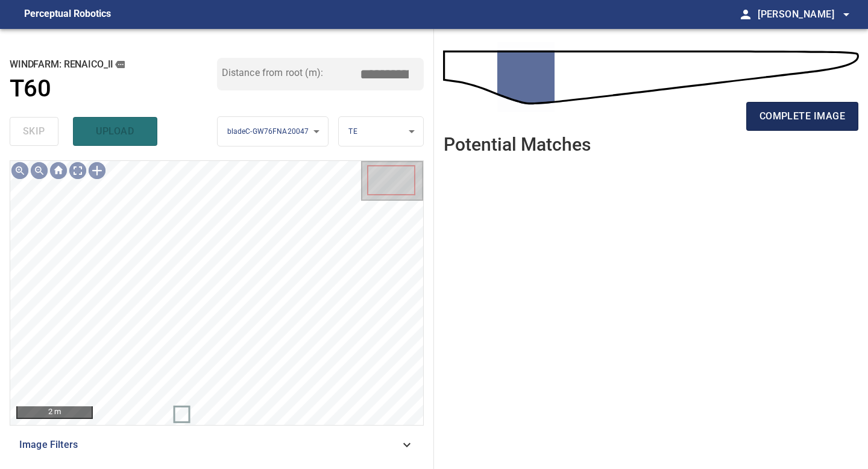
click at [794, 126] on button "complete image" at bounding box center [802, 116] width 112 height 29
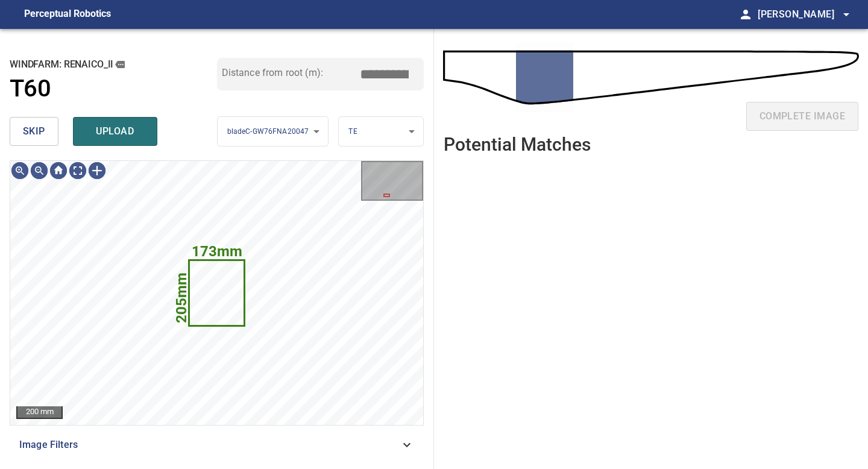
click at [49, 136] on button "skip" at bounding box center [34, 131] width 49 height 29
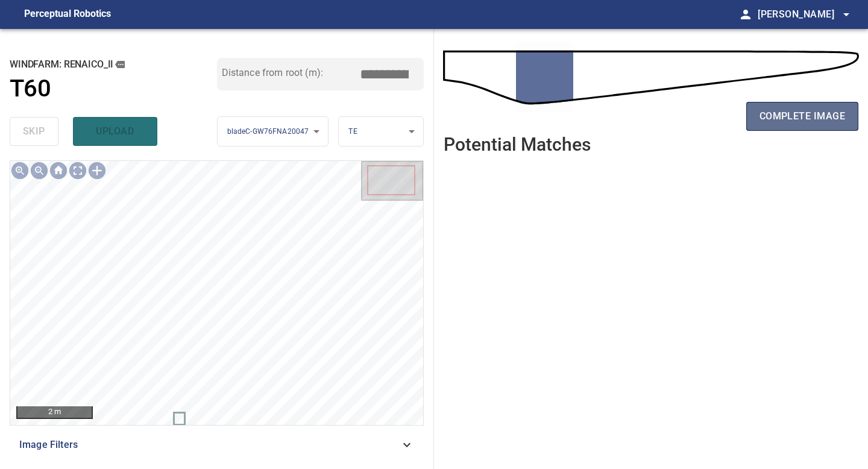
click at [772, 120] on span "complete image" at bounding box center [803, 116] width 86 height 17
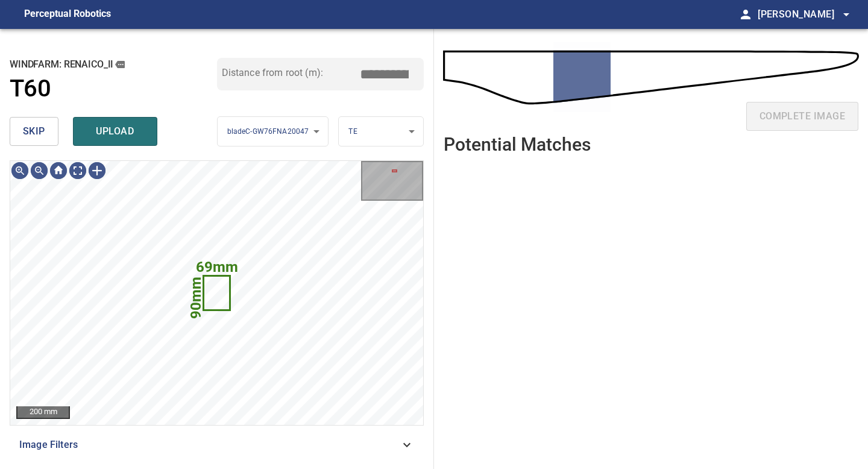
click at [28, 131] on span "skip" at bounding box center [34, 131] width 22 height 17
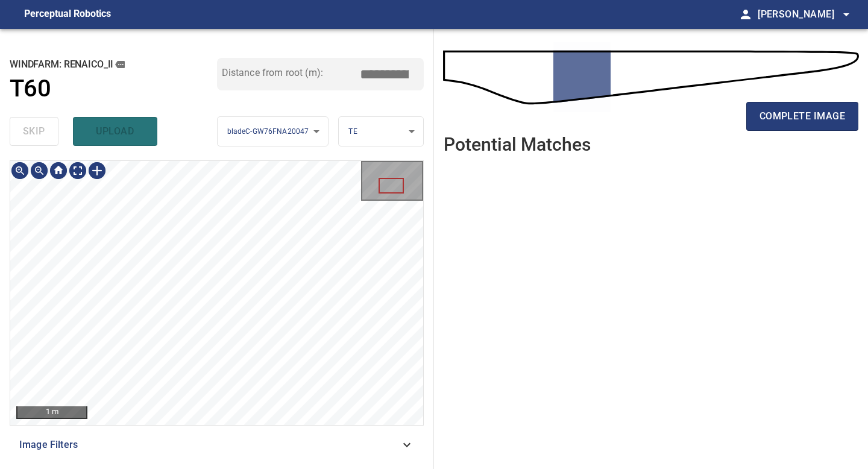
click at [216, 468] on div "**********" at bounding box center [217, 249] width 434 height 440
click at [220, 433] on div "1 m Image Filters" at bounding box center [217, 309] width 414 height 299
click at [244, 434] on div "1 m Image Filters" at bounding box center [217, 309] width 414 height 299
click at [821, 108] on span "complete image" at bounding box center [803, 116] width 86 height 17
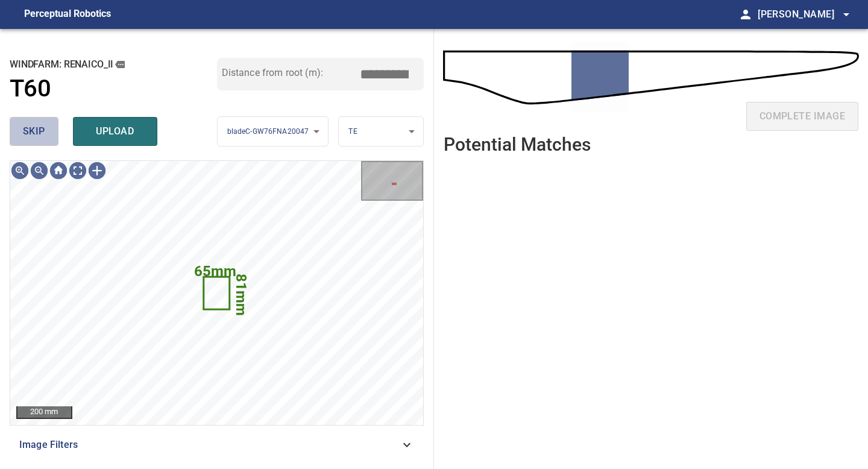
click at [19, 134] on button "skip" at bounding box center [34, 131] width 49 height 29
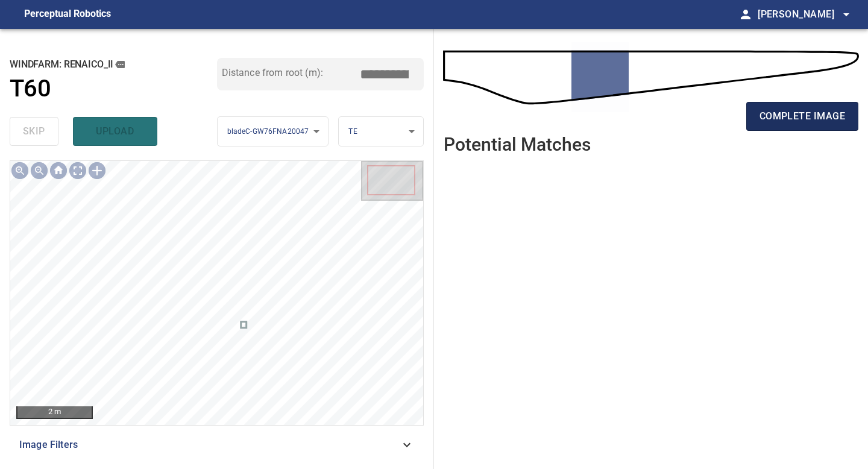
click at [782, 116] on span "complete image" at bounding box center [803, 116] width 86 height 17
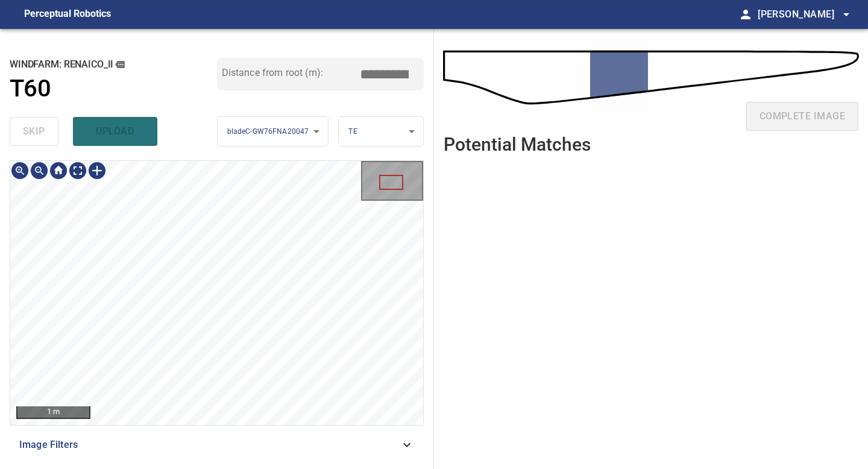
click at [229, 468] on div "**********" at bounding box center [217, 249] width 434 height 440
click at [240, 468] on div "**********" at bounding box center [217, 249] width 434 height 440
click at [234, 21] on main "**********" at bounding box center [434, 234] width 868 height 469
click at [228, 0] on html "**********" at bounding box center [434, 234] width 868 height 469
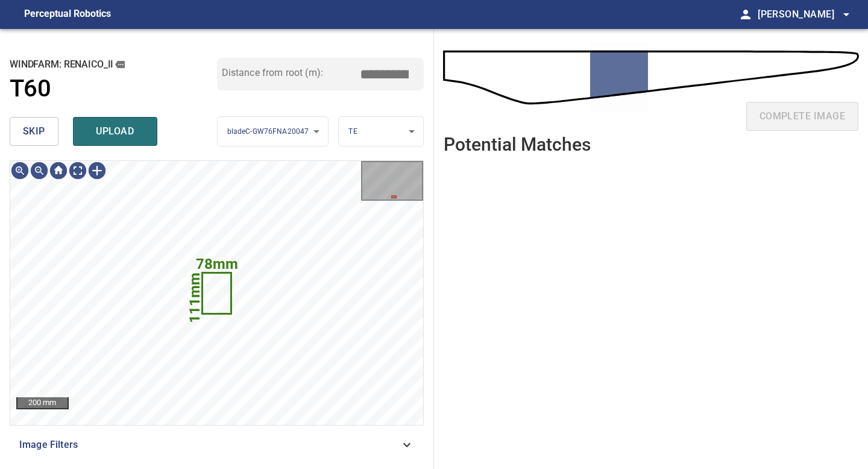
click at [44, 140] on span "skip" at bounding box center [34, 131] width 22 height 17
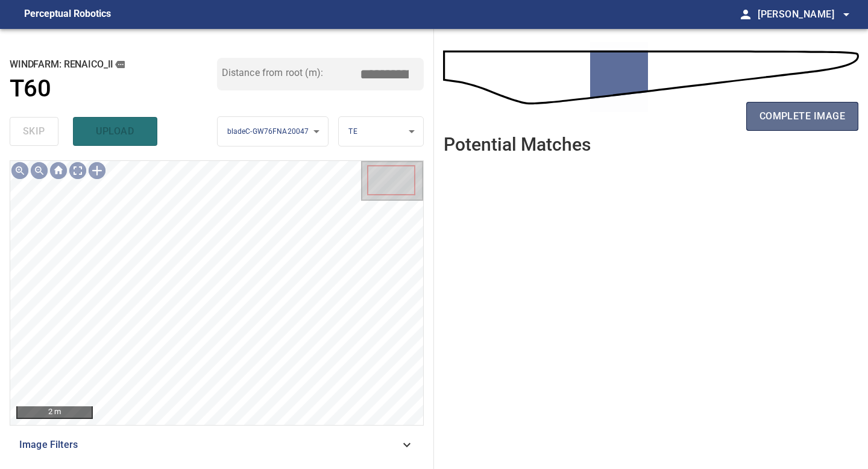
click at [803, 118] on span "complete image" at bounding box center [803, 116] width 86 height 17
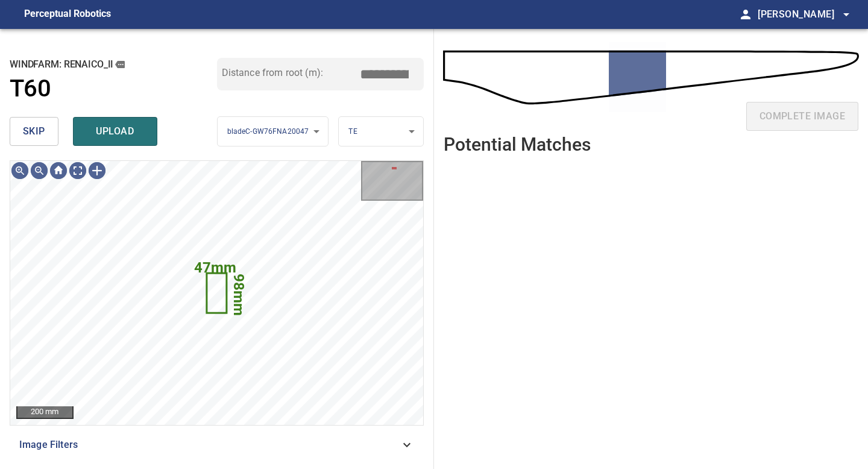
click at [44, 125] on span "skip" at bounding box center [34, 131] width 22 height 17
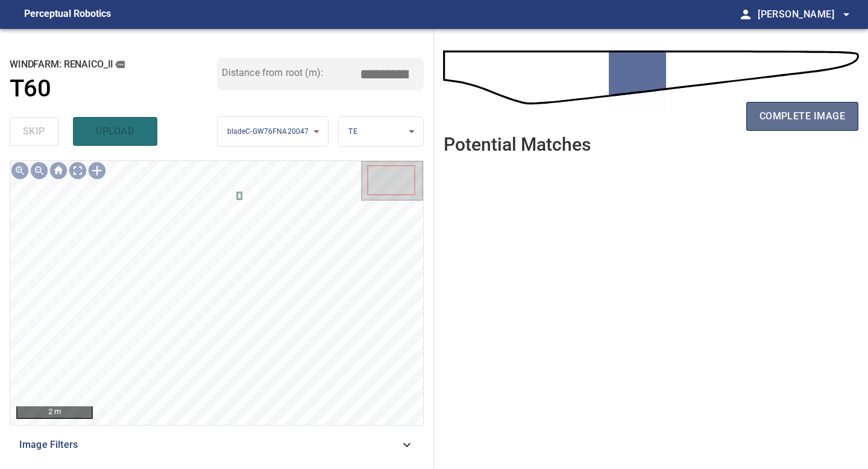
click at [791, 115] on span "complete image" at bounding box center [803, 116] width 86 height 17
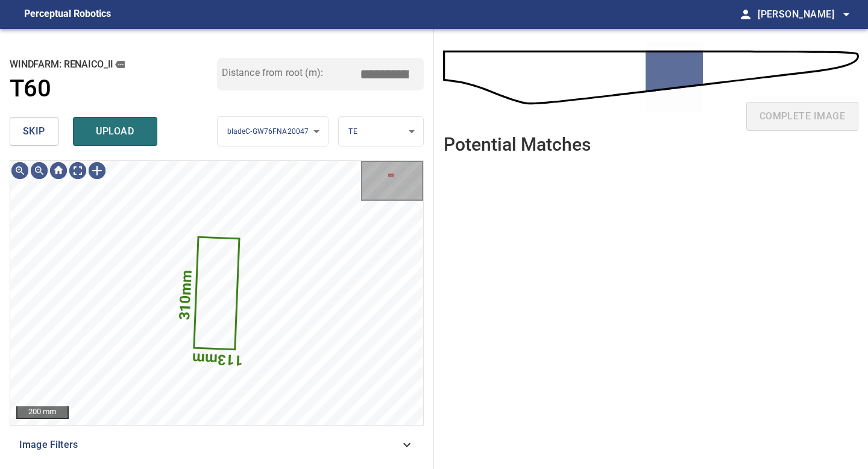
click at [27, 132] on span "skip" at bounding box center [34, 131] width 22 height 17
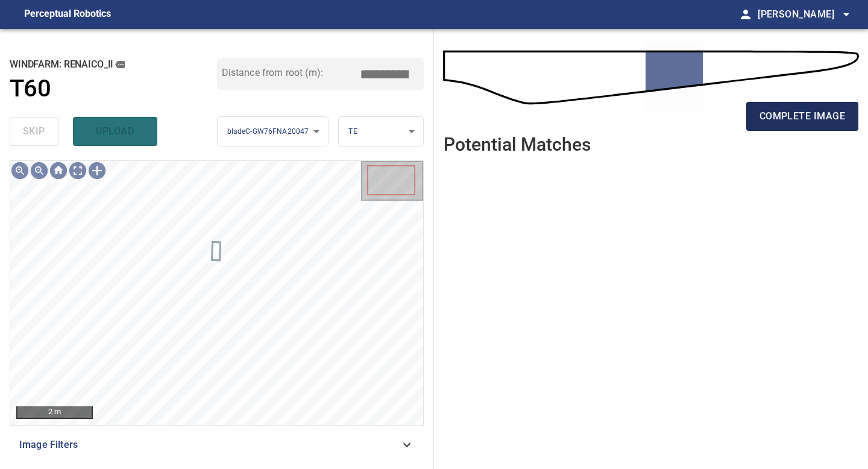
click at [794, 116] on span "complete image" at bounding box center [803, 116] width 86 height 17
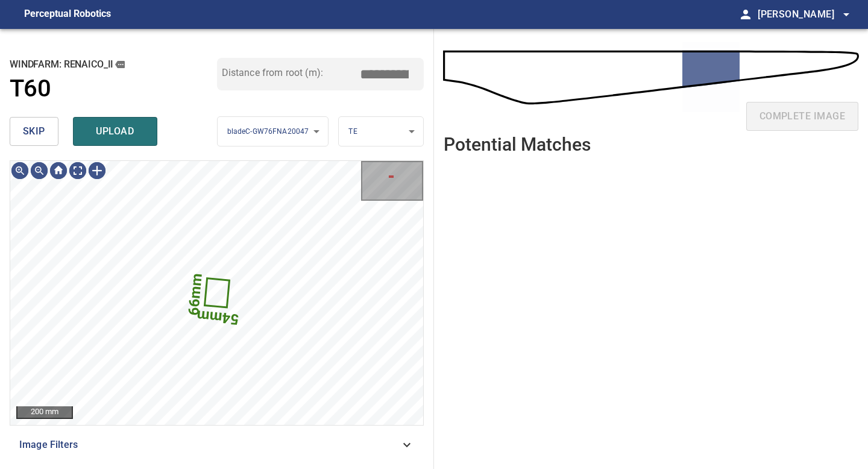
click at [44, 129] on span "skip" at bounding box center [34, 131] width 22 height 17
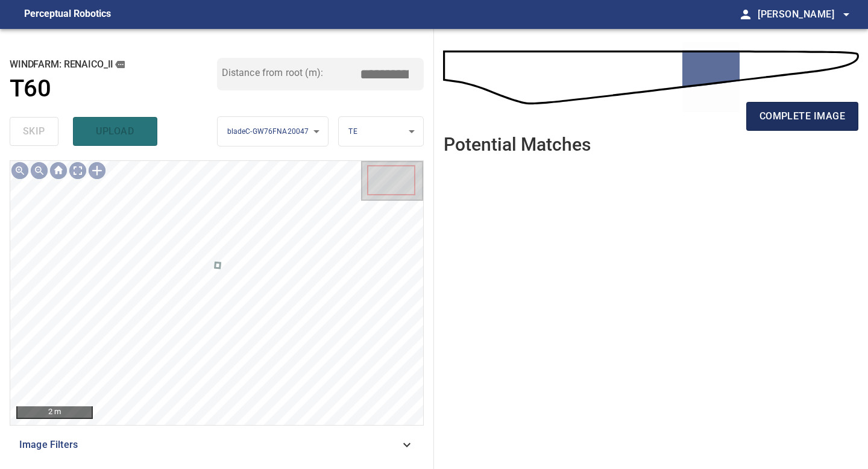
click at [779, 122] on span "complete image" at bounding box center [803, 116] width 86 height 17
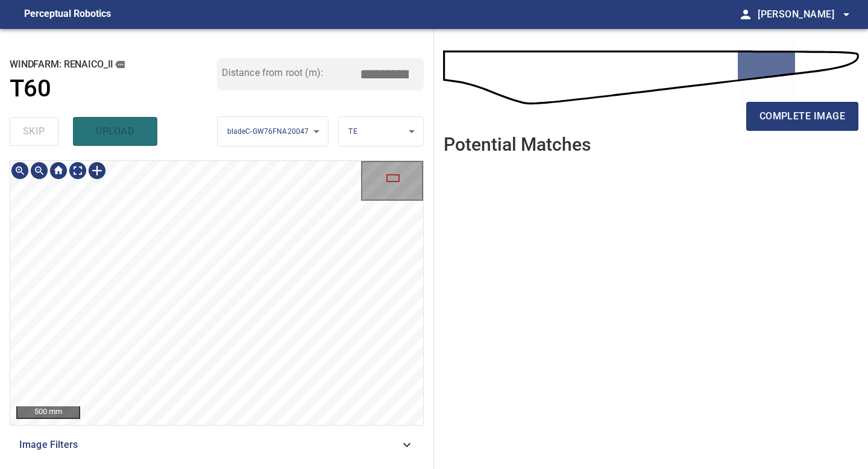
click at [243, 468] on div "**********" at bounding box center [217, 249] width 434 height 440
click at [275, 468] on div "**********" at bounding box center [217, 249] width 434 height 440
click at [800, 101] on div "complete image" at bounding box center [651, 121] width 415 height 48
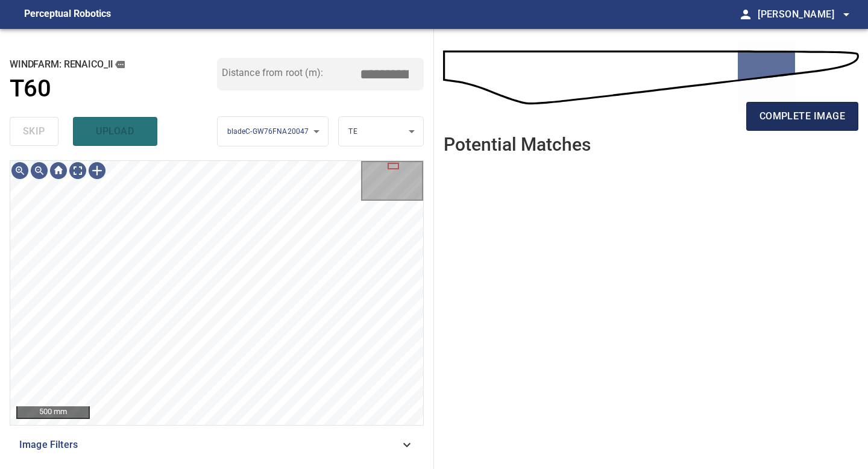
click at [787, 115] on span "complete image" at bounding box center [803, 116] width 86 height 17
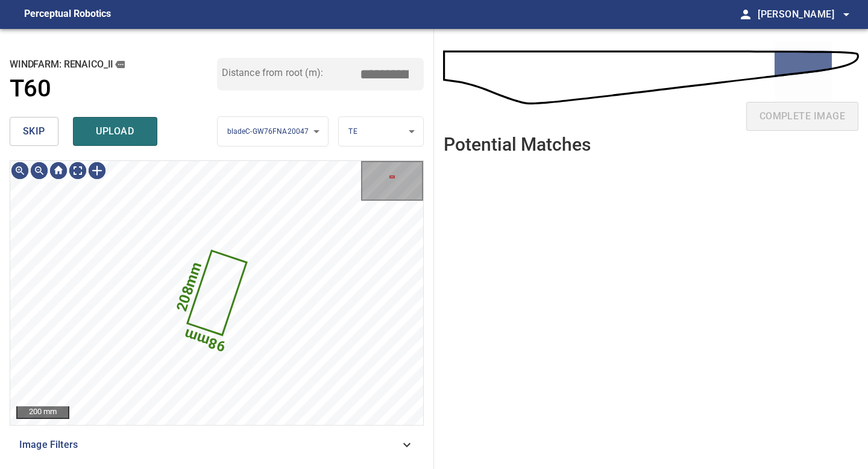
click at [28, 126] on span "skip" at bounding box center [34, 131] width 22 height 17
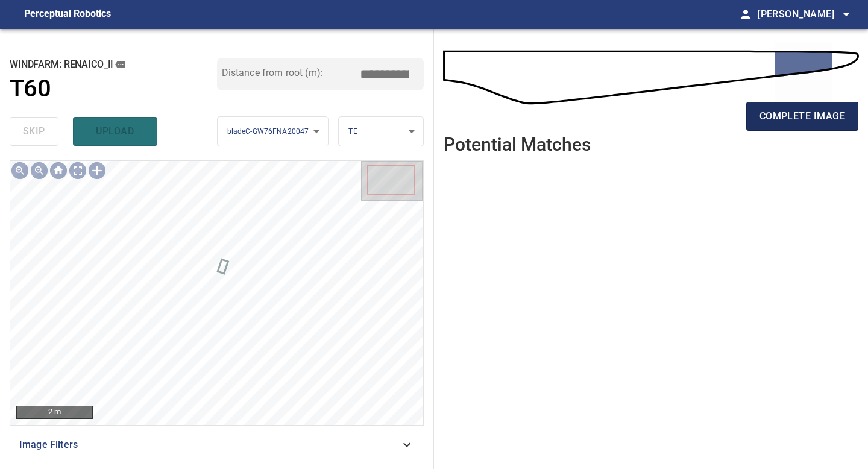
click at [756, 119] on button "complete image" at bounding box center [802, 116] width 112 height 29
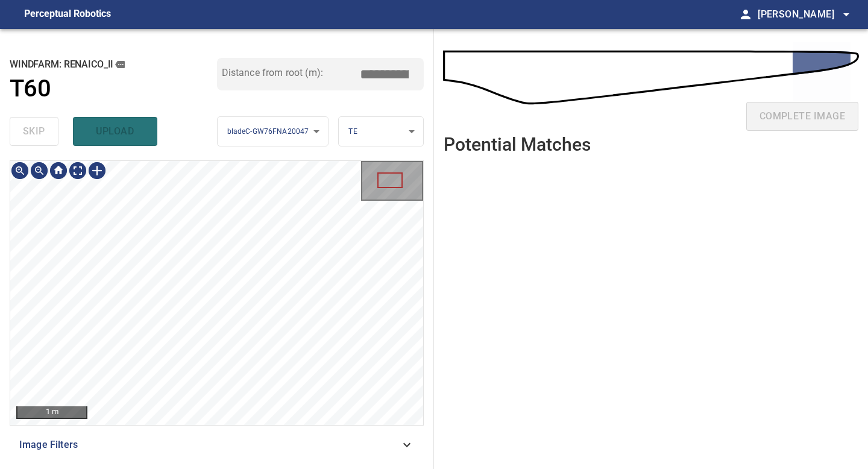
click at [177, 468] on div "**********" at bounding box center [217, 249] width 434 height 440
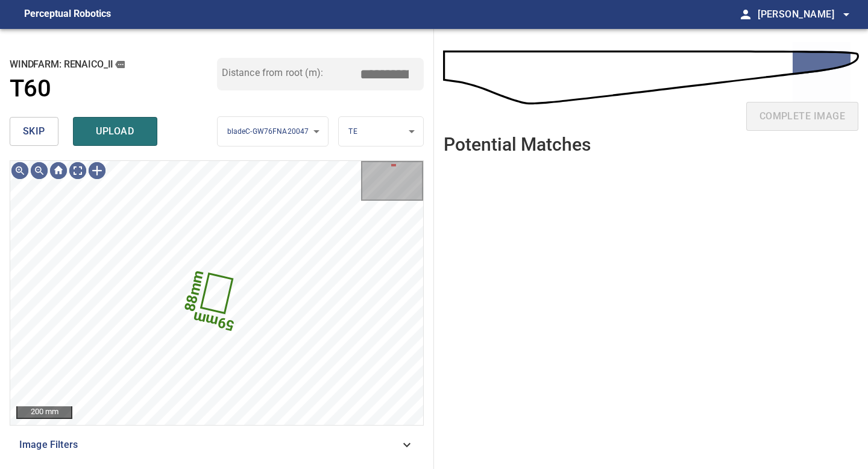
click at [32, 130] on span "skip" at bounding box center [34, 131] width 22 height 17
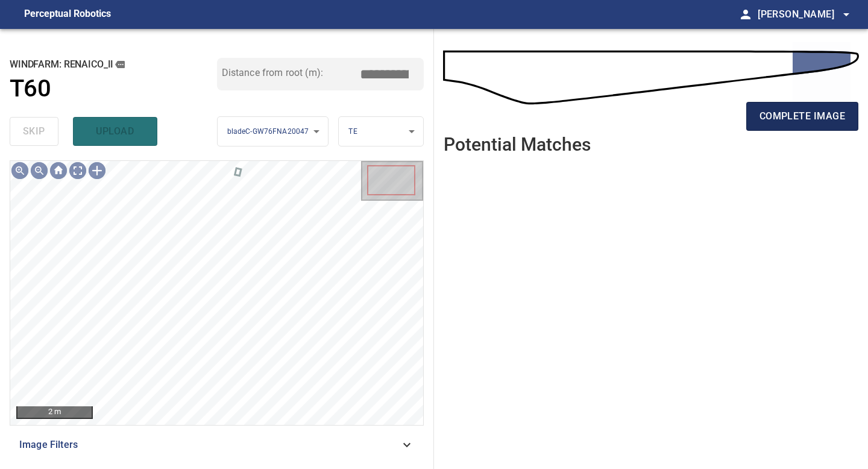
click at [783, 119] on span "complete image" at bounding box center [803, 116] width 86 height 17
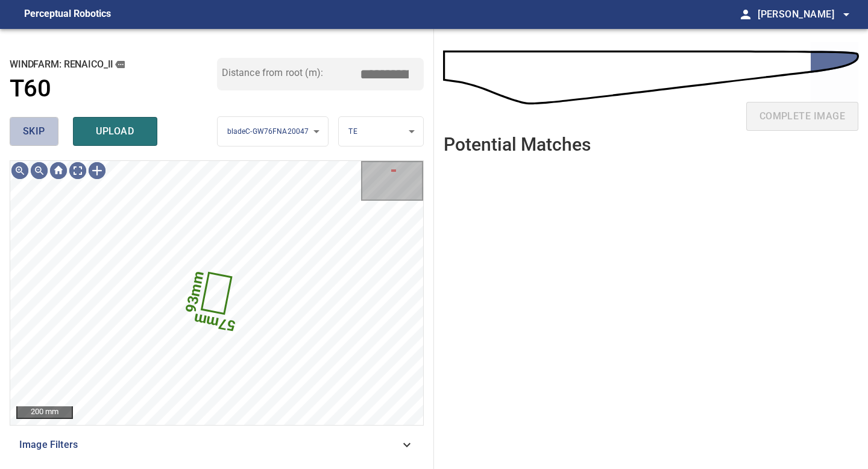
click at [46, 128] on button "skip" at bounding box center [34, 131] width 49 height 29
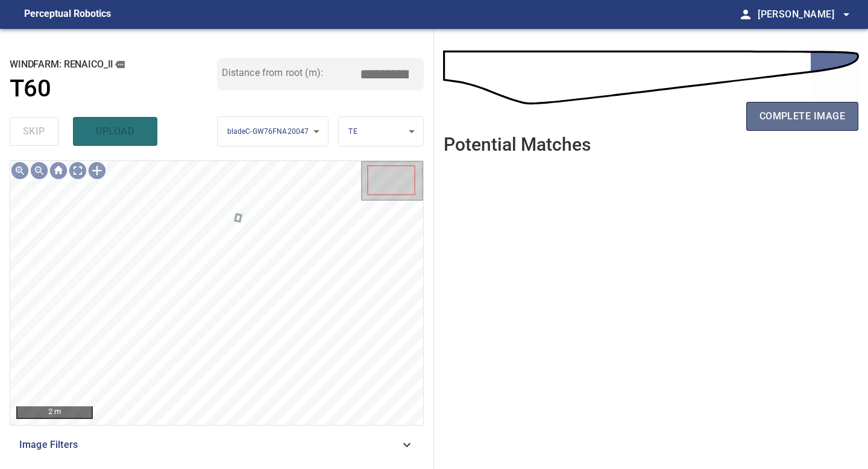
click at [793, 117] on span "complete image" at bounding box center [803, 116] width 86 height 17
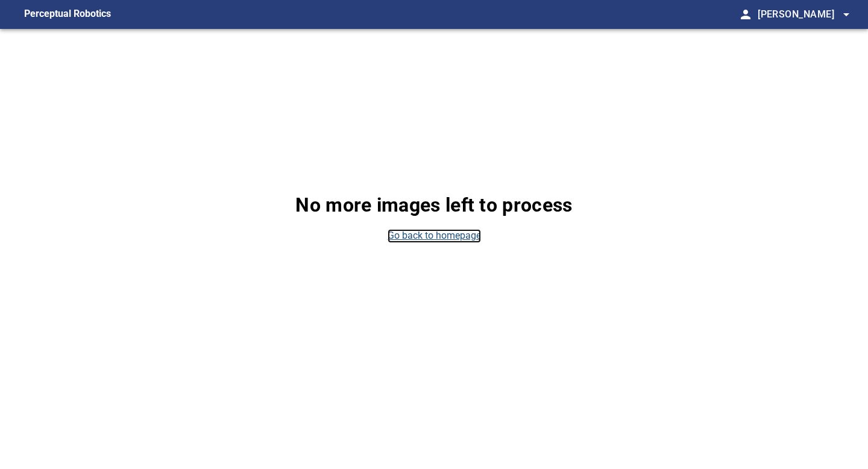
click at [431, 236] on link "Go back to homepage" at bounding box center [434, 236] width 93 height 14
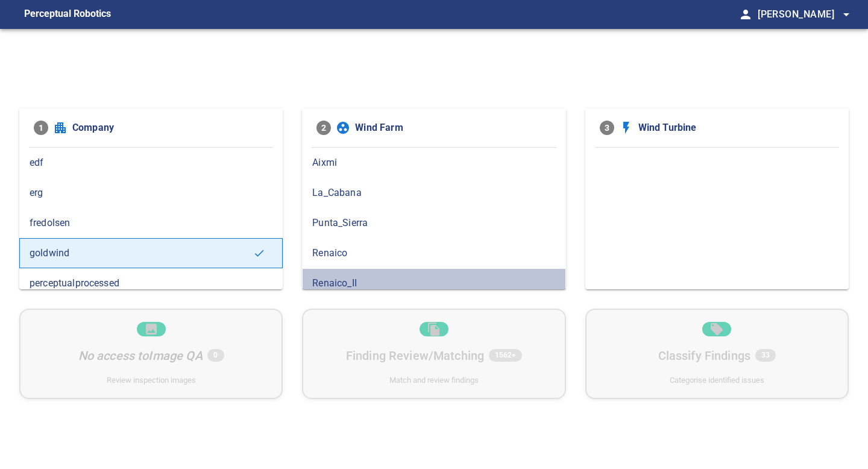
click at [341, 277] on span "Renaico_II" at bounding box center [433, 283] width 243 height 14
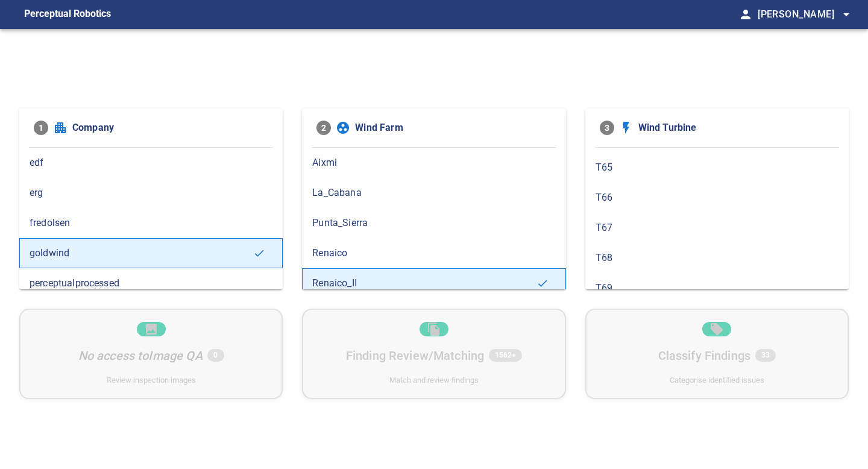
scroll to position [602, 0]
click at [626, 202] on div "T66" at bounding box center [716, 194] width 263 height 30
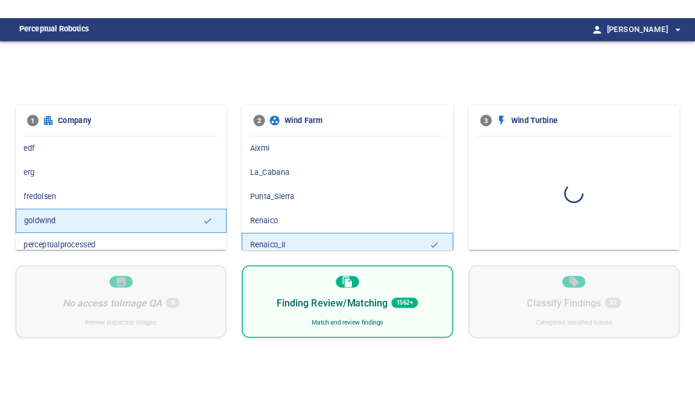
scroll to position [0, 0]
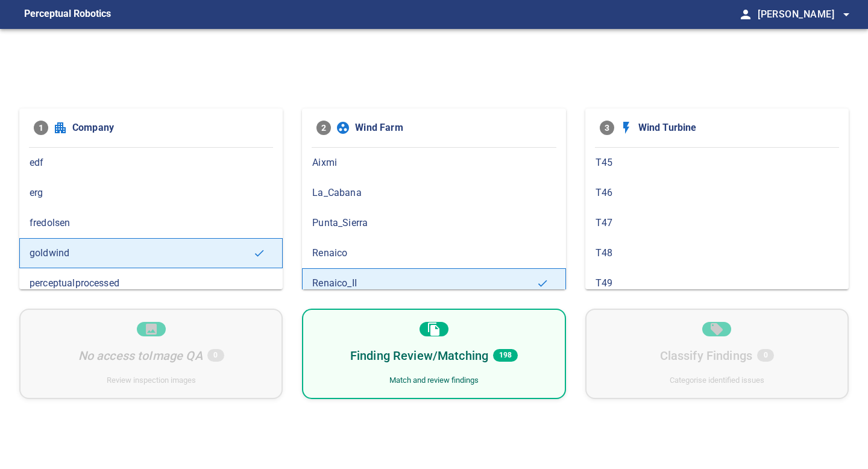
click at [523, 329] on div "Finding Review/Matching 198 Match and review findings" at bounding box center [433, 354] width 263 height 90
